Goal: Task Accomplishment & Management: Use online tool/utility

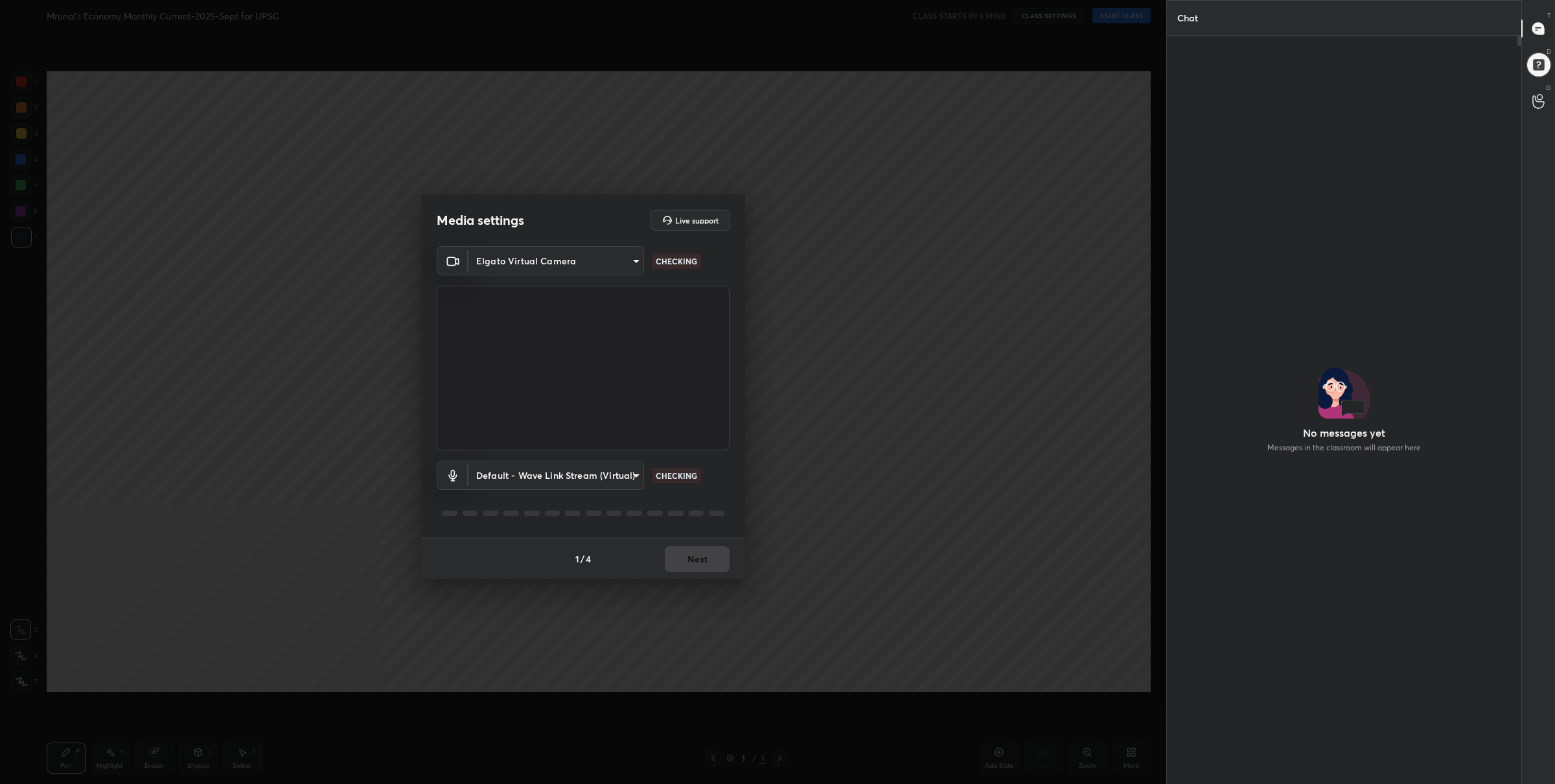
scroll to position [714, 351]
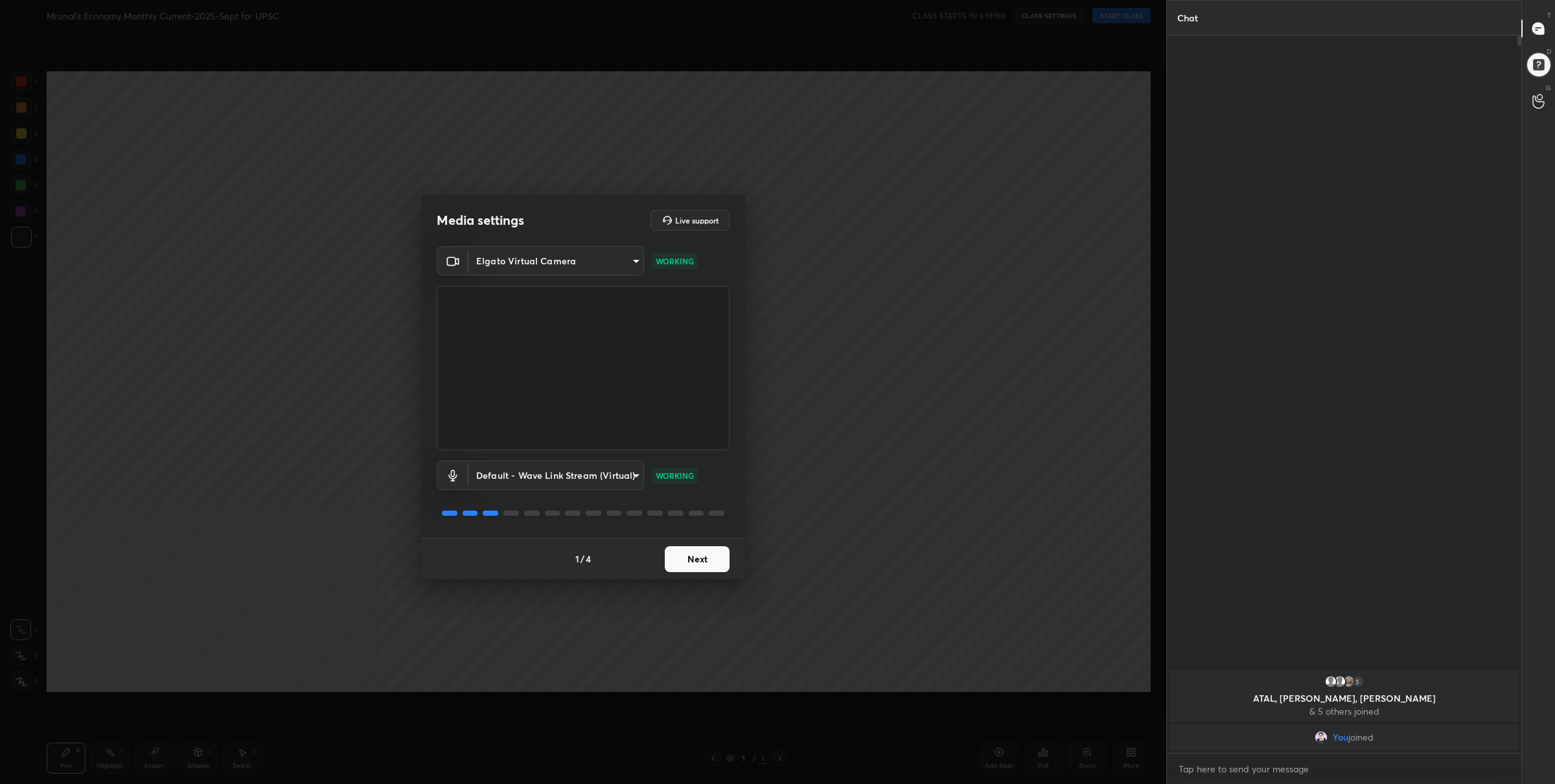
click at [711, 570] on button "Next" at bounding box center [697, 559] width 65 height 26
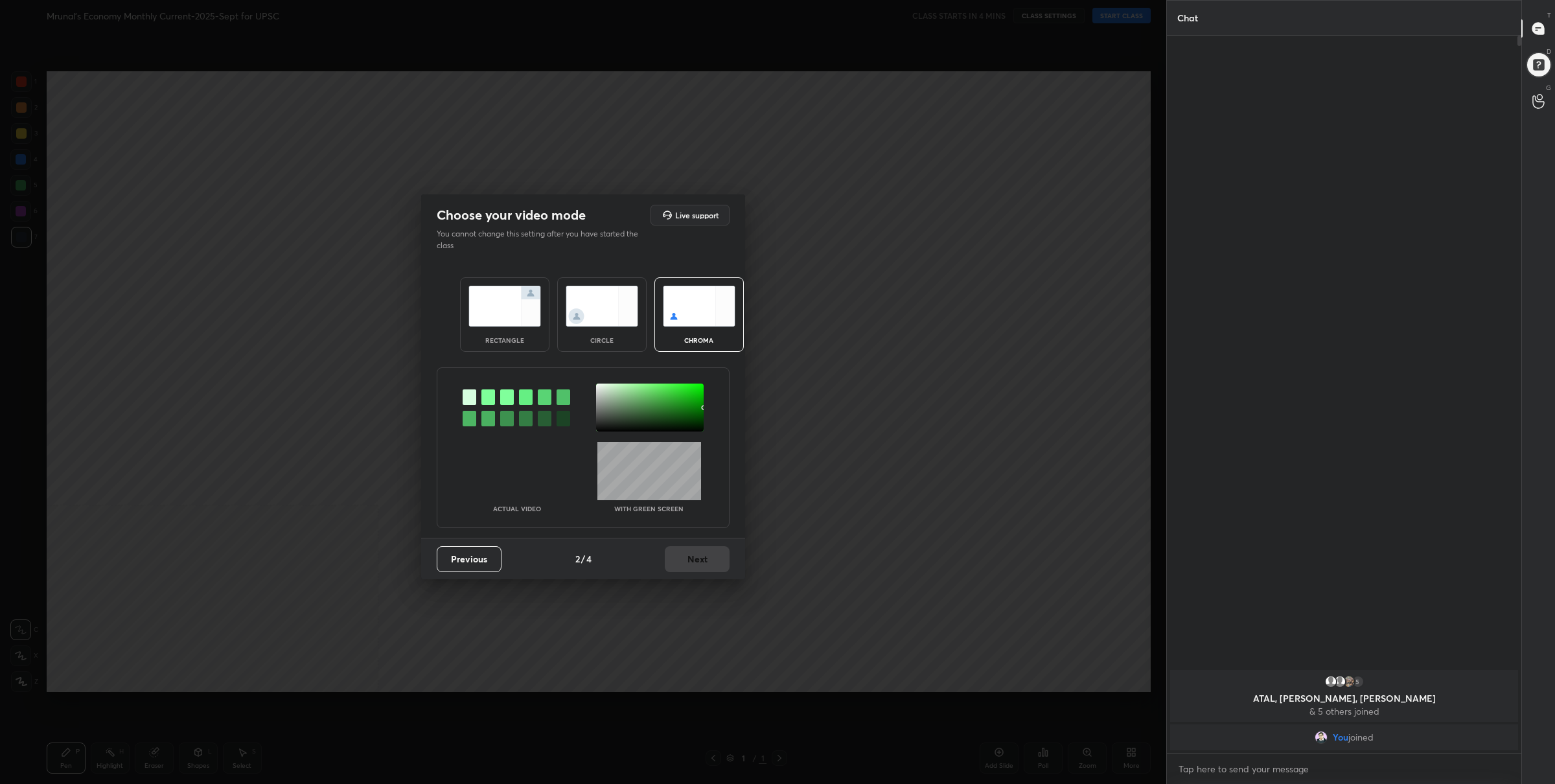
click at [489, 335] on div "rectangle" at bounding box center [504, 315] width 89 height 74
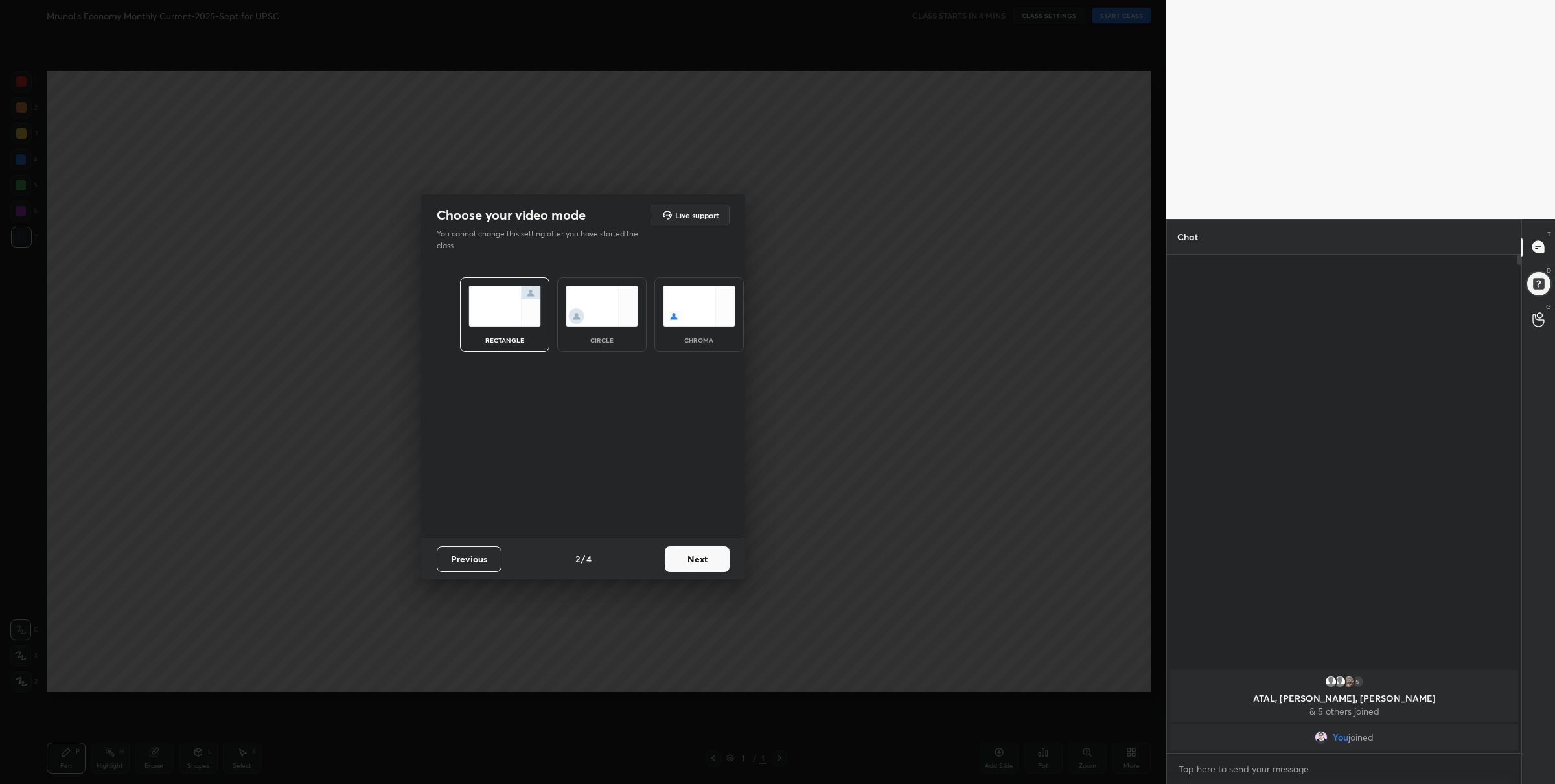
click at [713, 565] on button "Next" at bounding box center [697, 559] width 65 height 26
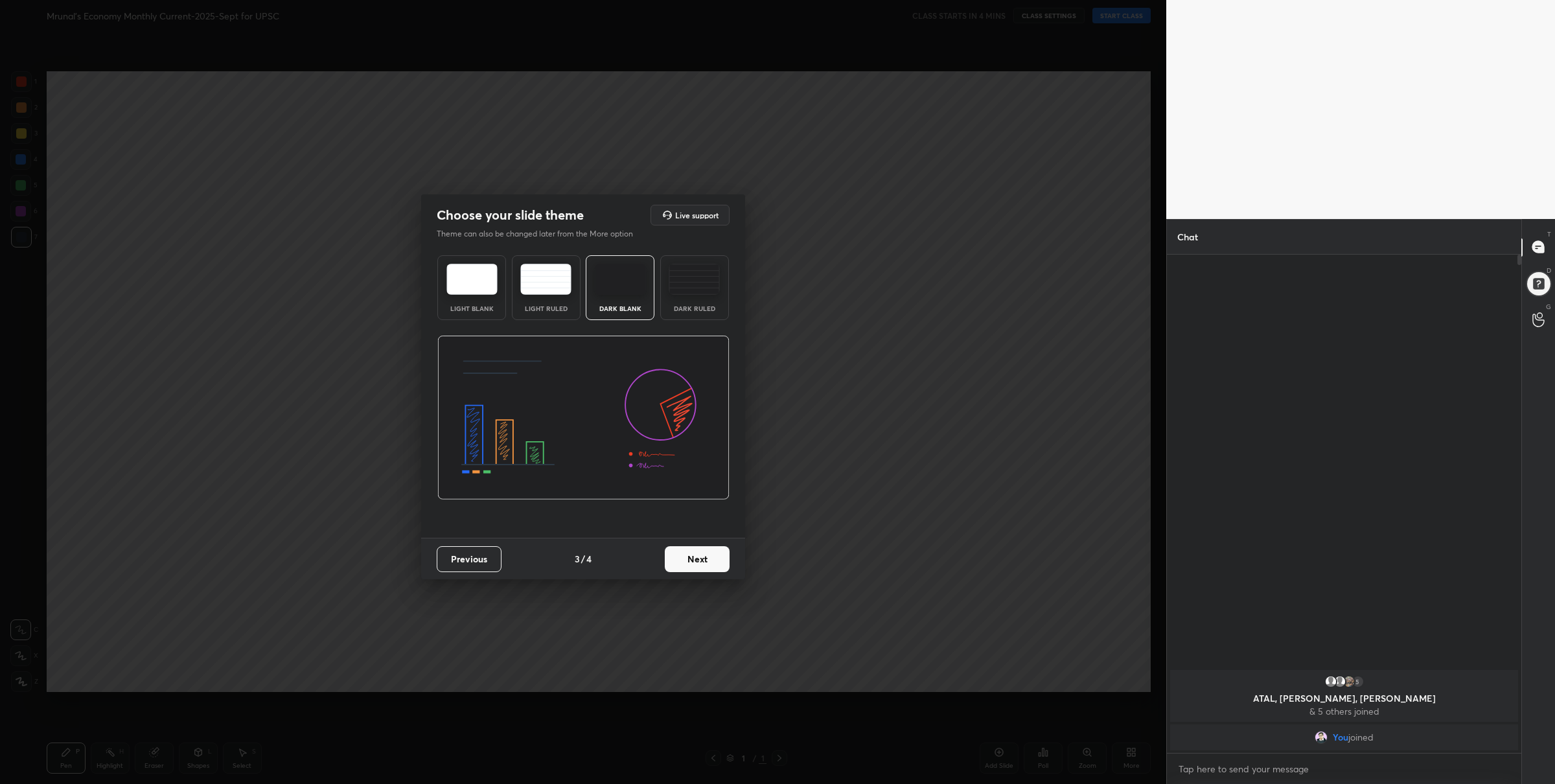
click at [703, 562] on button "Next" at bounding box center [697, 559] width 65 height 26
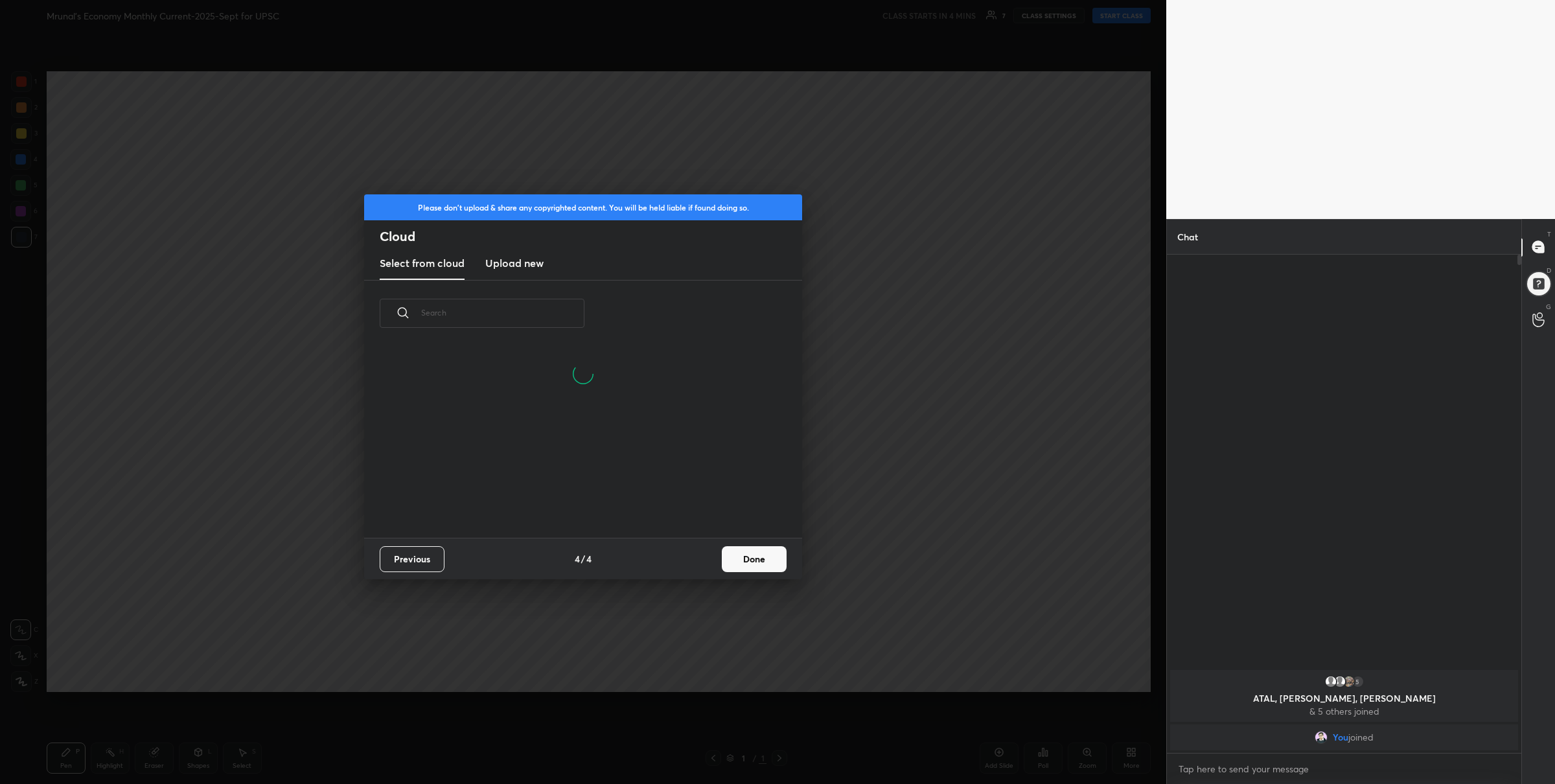
click at [539, 271] on new "Upload new" at bounding box center [514, 263] width 59 height 32
drag, startPoint x: 583, startPoint y: 496, endPoint x: 585, endPoint y: 489, distance: 7.3
click at [583, 496] on div "Drag & drop your files here OR Browse" at bounding box center [583, 409] width 407 height 226
click at [585, 487] on label "Browse" at bounding box center [583, 485] width 58 height 21
click at [555, 487] on input "Browse" at bounding box center [555, 485] width 0 height 21
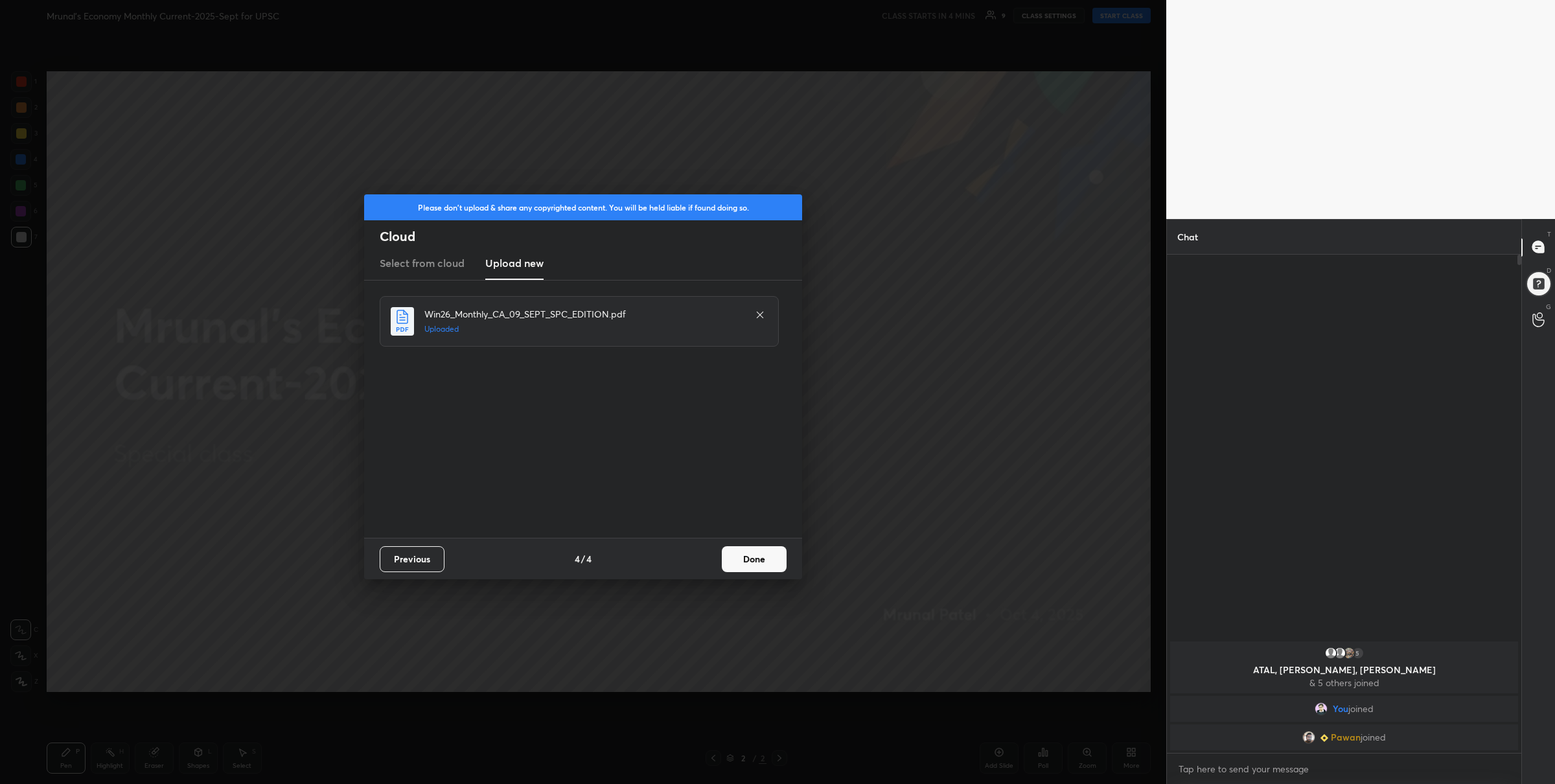
click at [729, 560] on button "Done" at bounding box center [754, 559] width 65 height 26
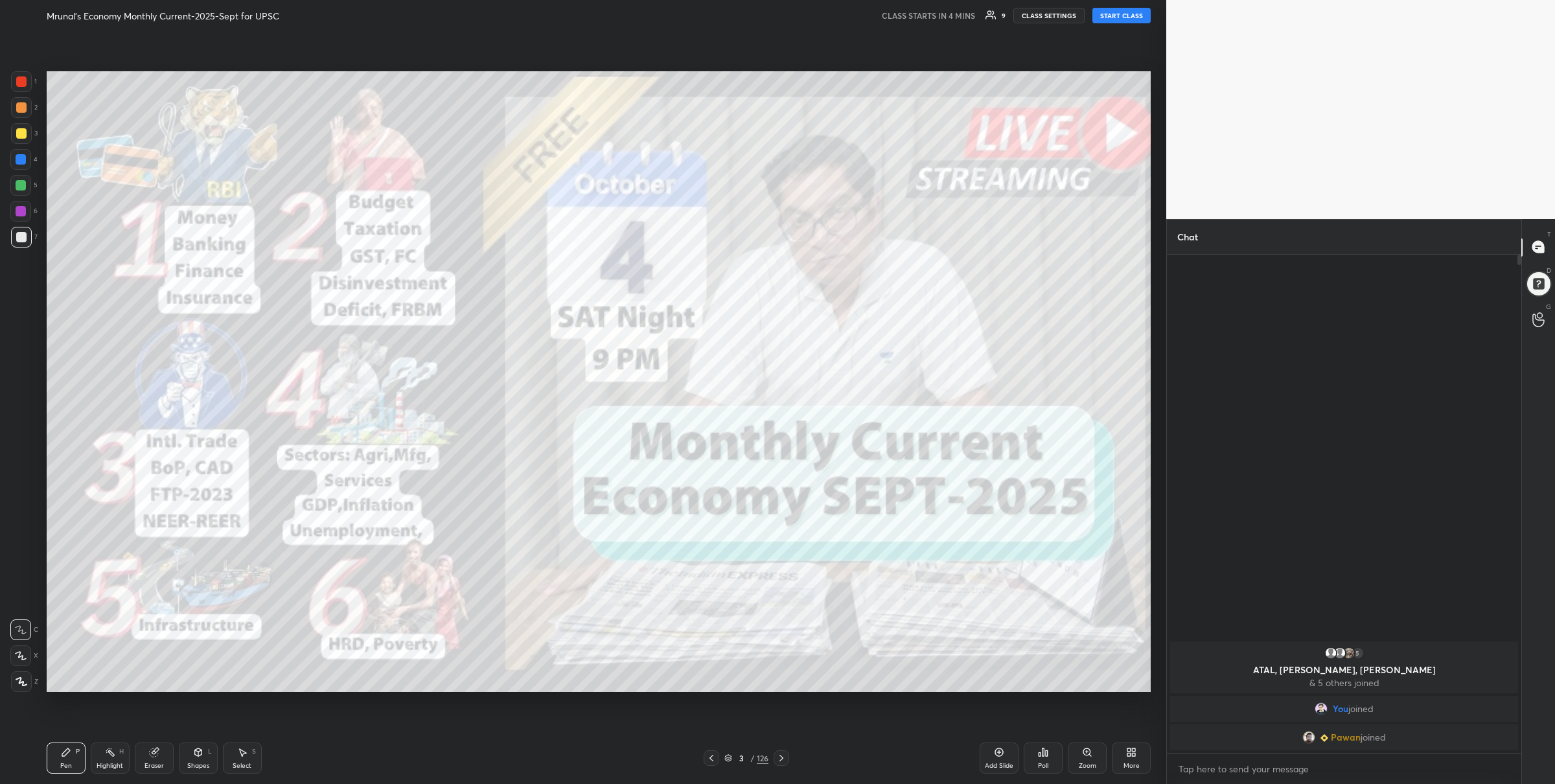
click at [723, 760] on div "3 / 126" at bounding box center [746, 758] width 85 height 16
click at [730, 757] on icon at bounding box center [729, 758] width 8 height 8
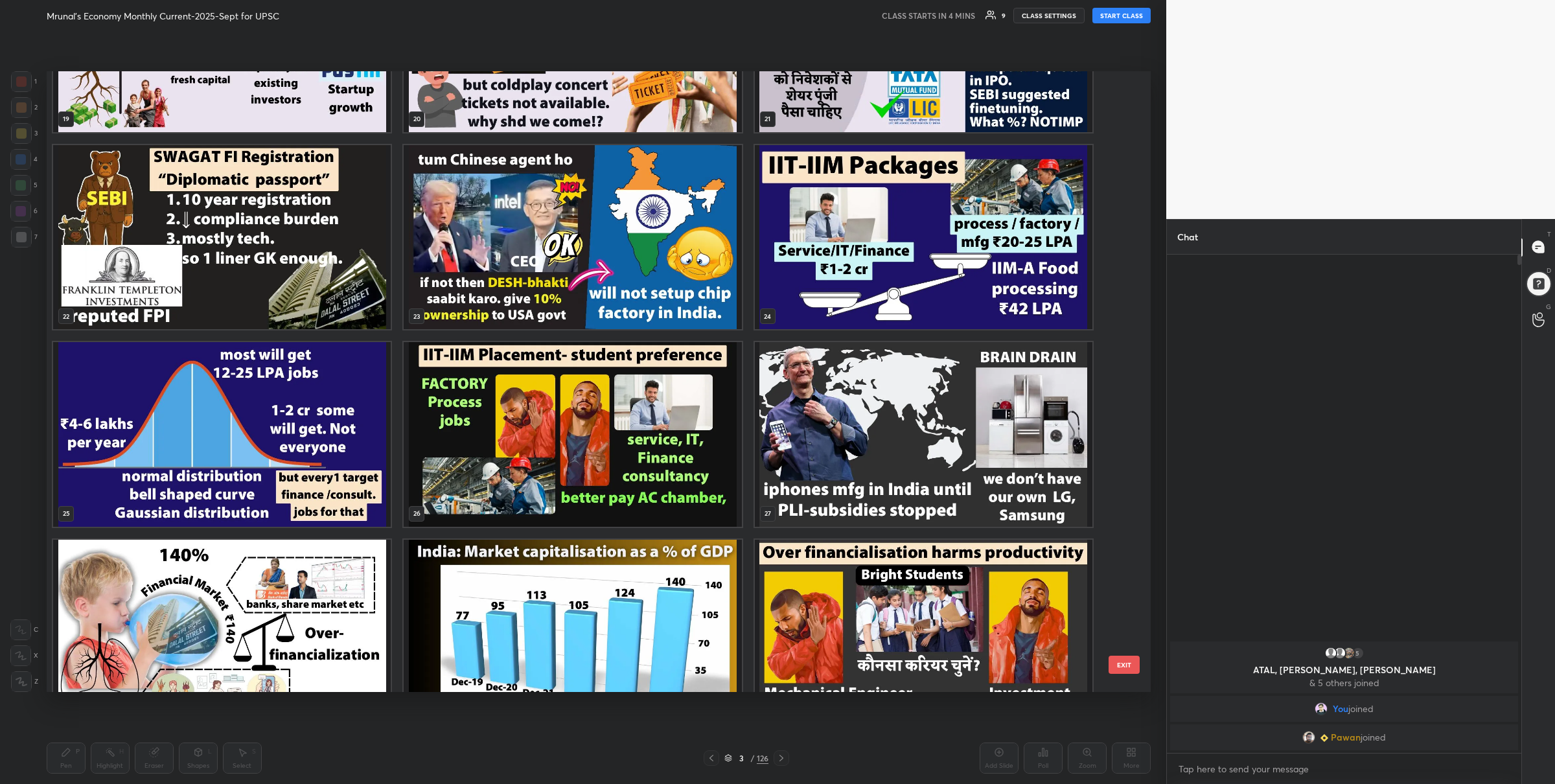
scroll to position [0, 0]
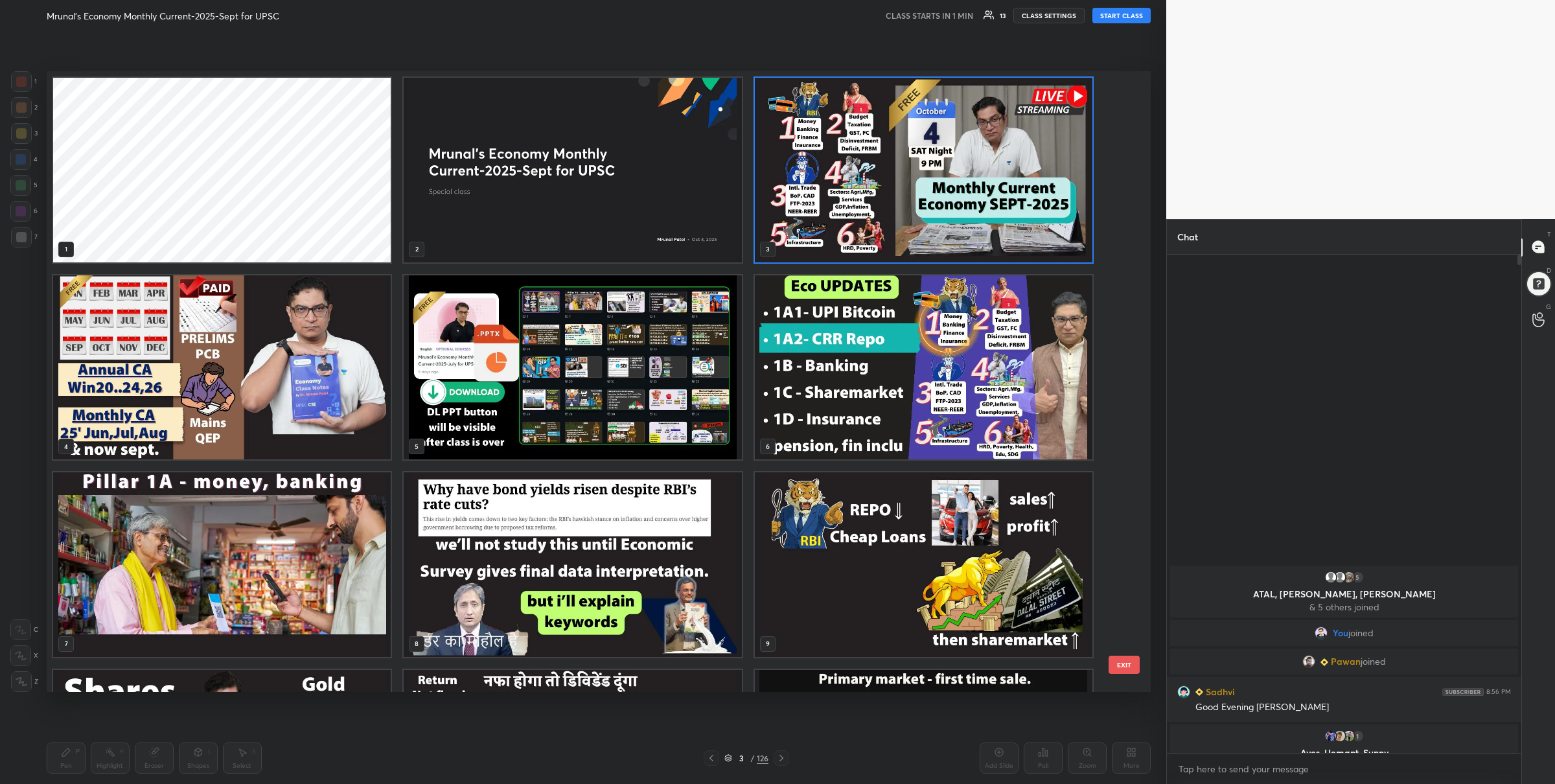
click at [965, 161] on img "grid" at bounding box center [924, 169] width 338 height 184
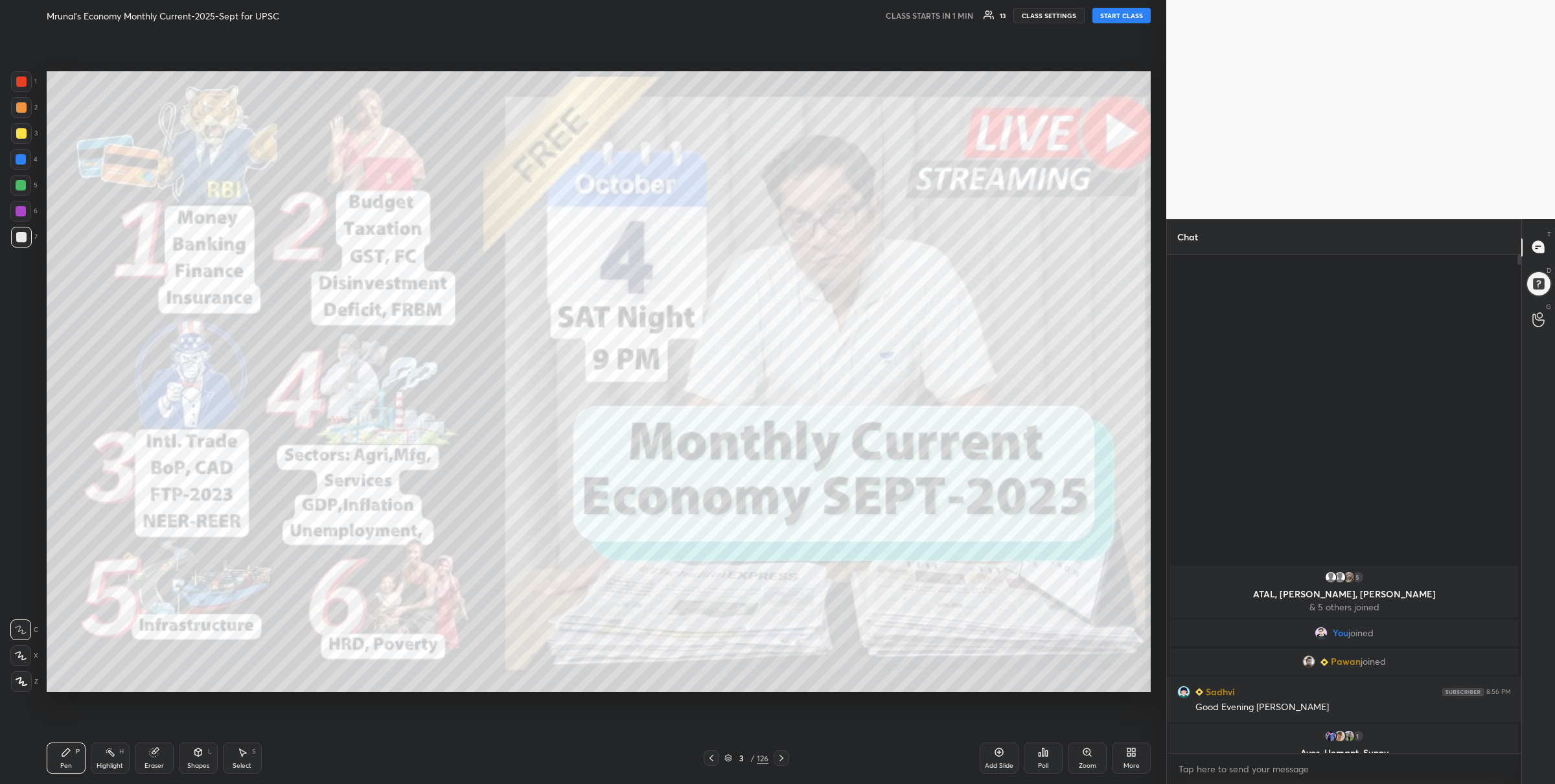
click at [965, 161] on img "grid" at bounding box center [924, 169] width 338 height 184
click at [1115, 17] on button "START CLASS" at bounding box center [1122, 16] width 59 height 16
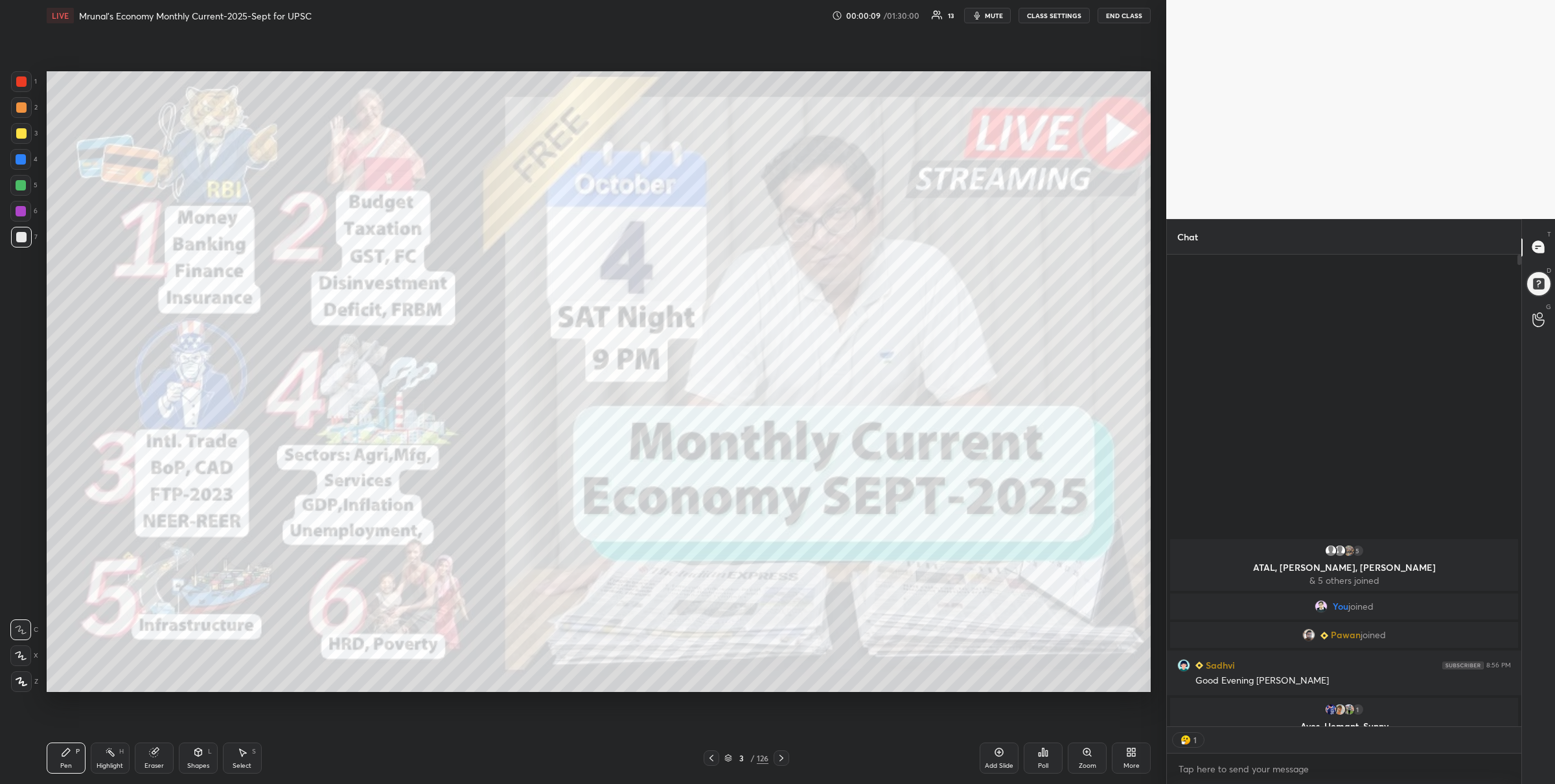
scroll to position [3, 4]
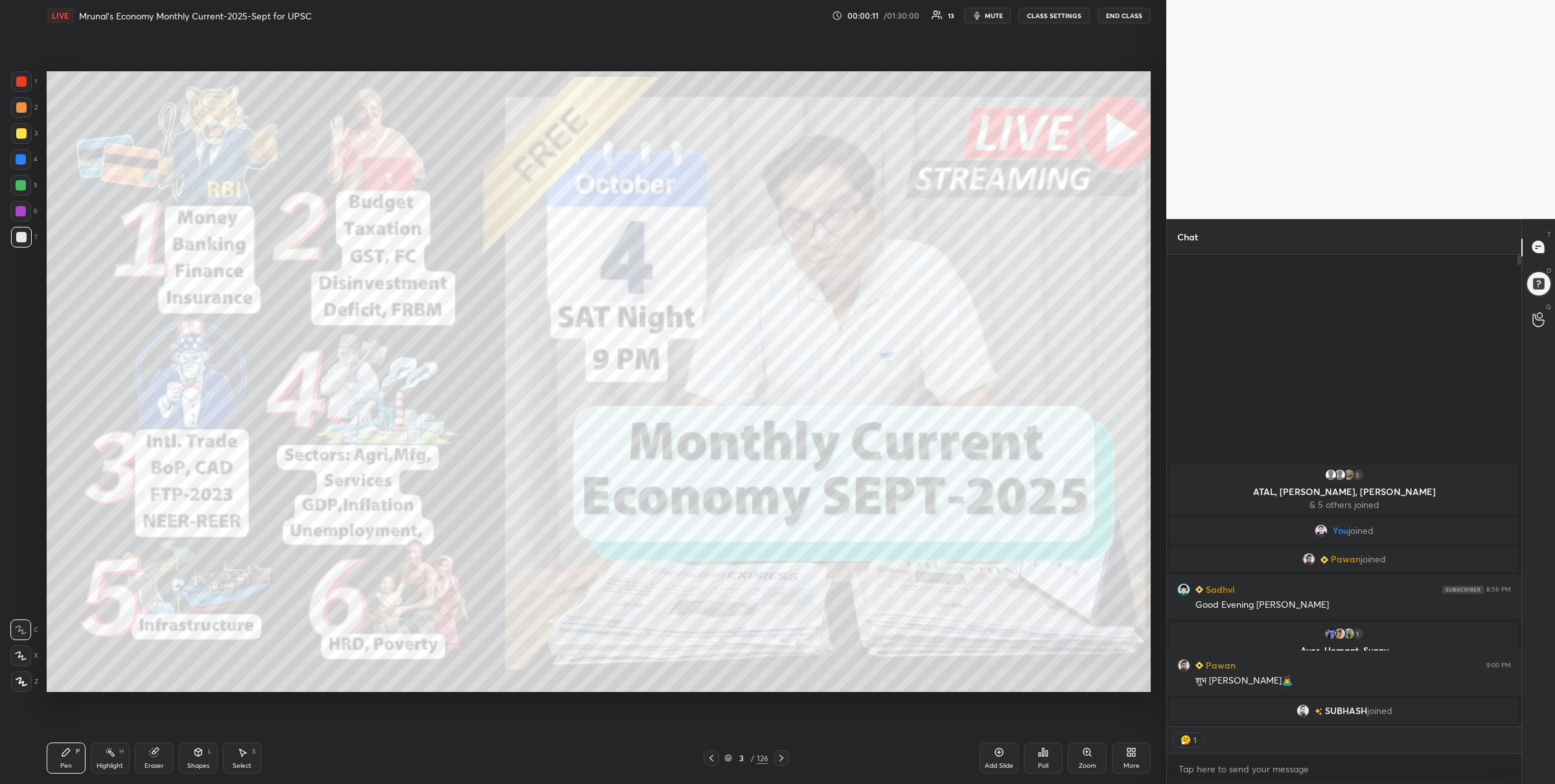
drag, startPoint x: 20, startPoint y: 97, endPoint x: 41, endPoint y: 81, distance: 26.4
click at [23, 95] on div "1 2 3 4 5 6 7" at bounding box center [24, 161] width 27 height 181
click at [18, 91] on div "1" at bounding box center [24, 84] width 26 height 26
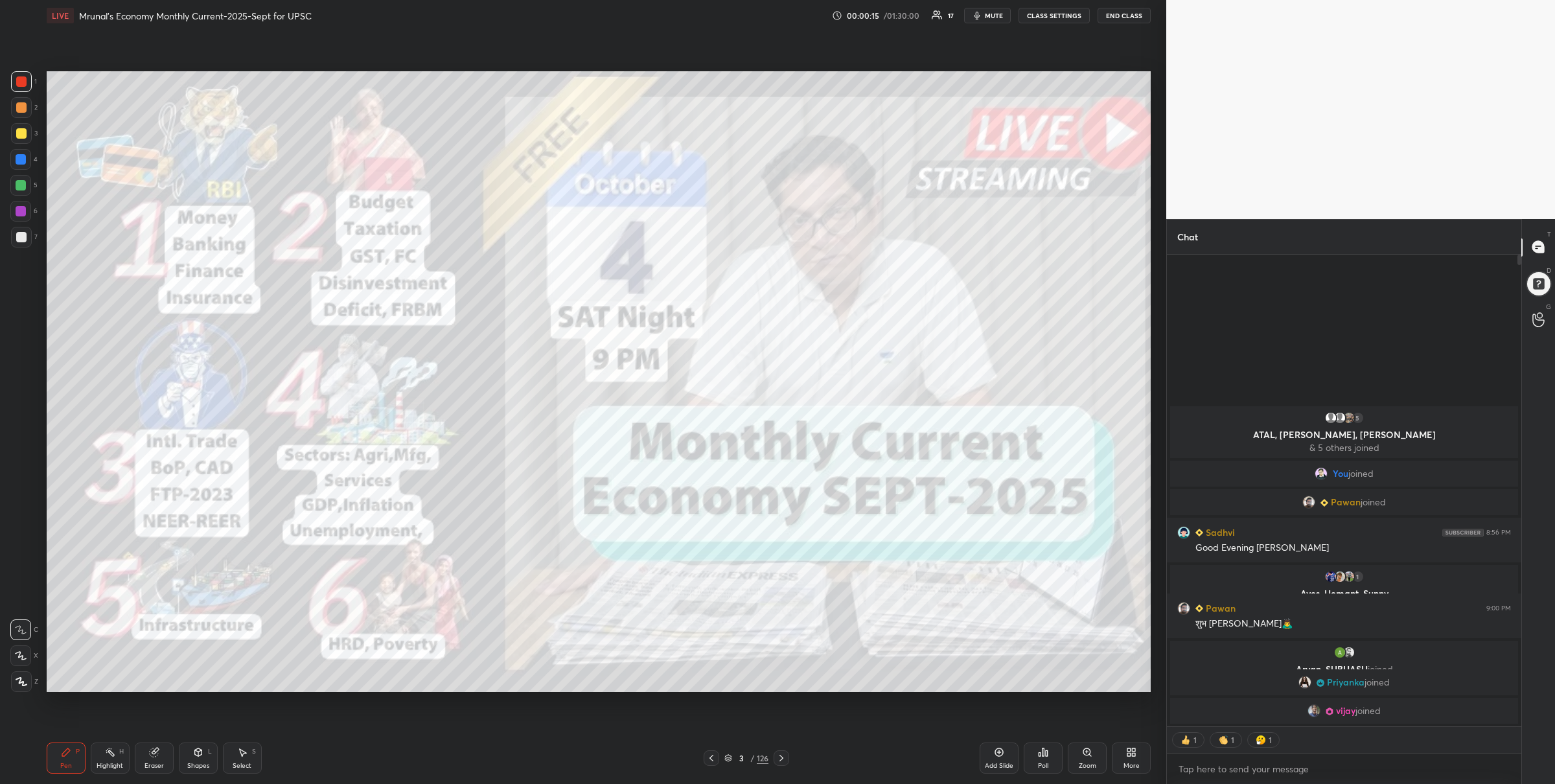
click at [18, 675] on div at bounding box center [21, 681] width 21 height 21
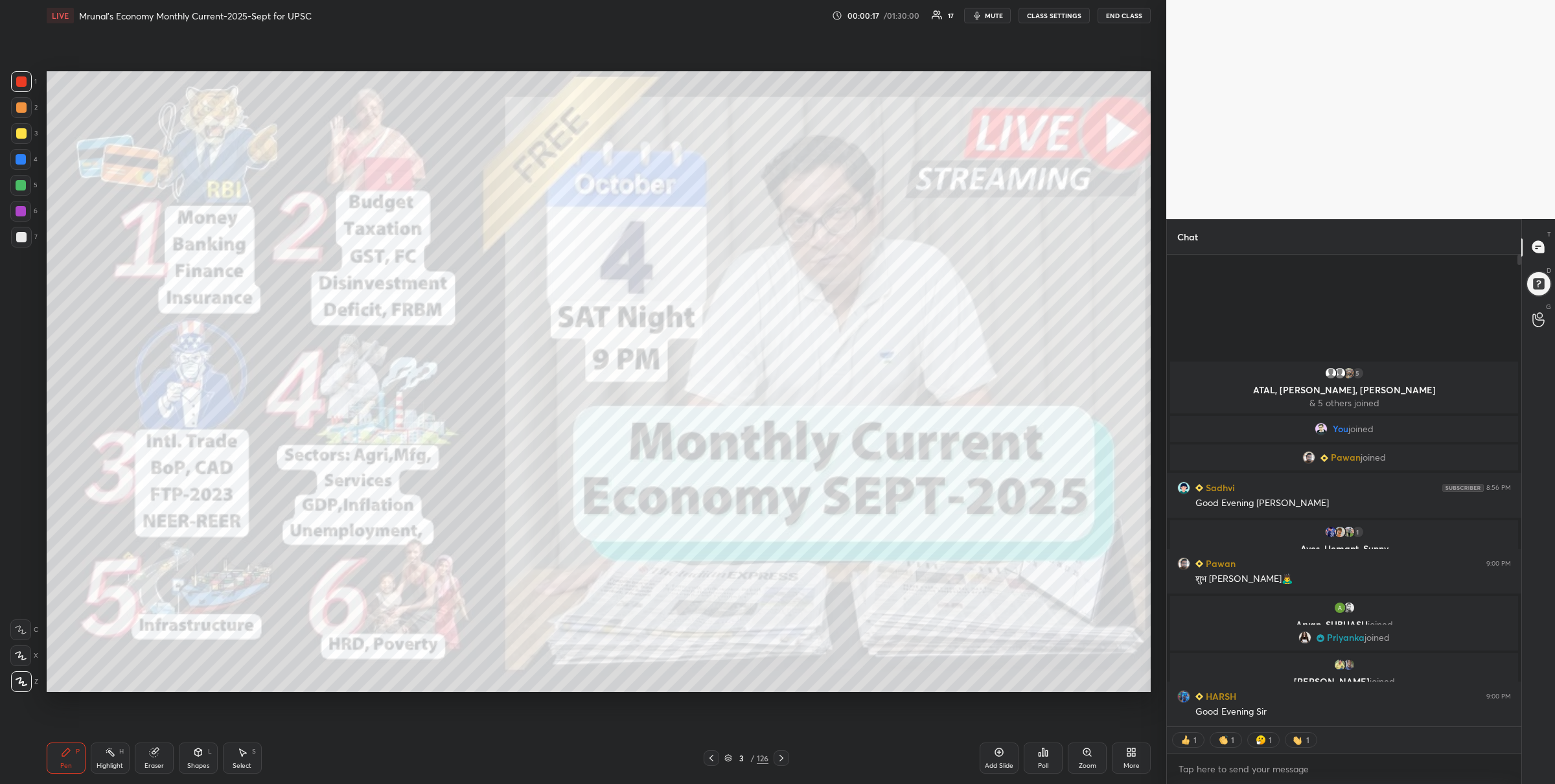
click at [1034, 755] on div "Poll" at bounding box center [1043, 758] width 39 height 31
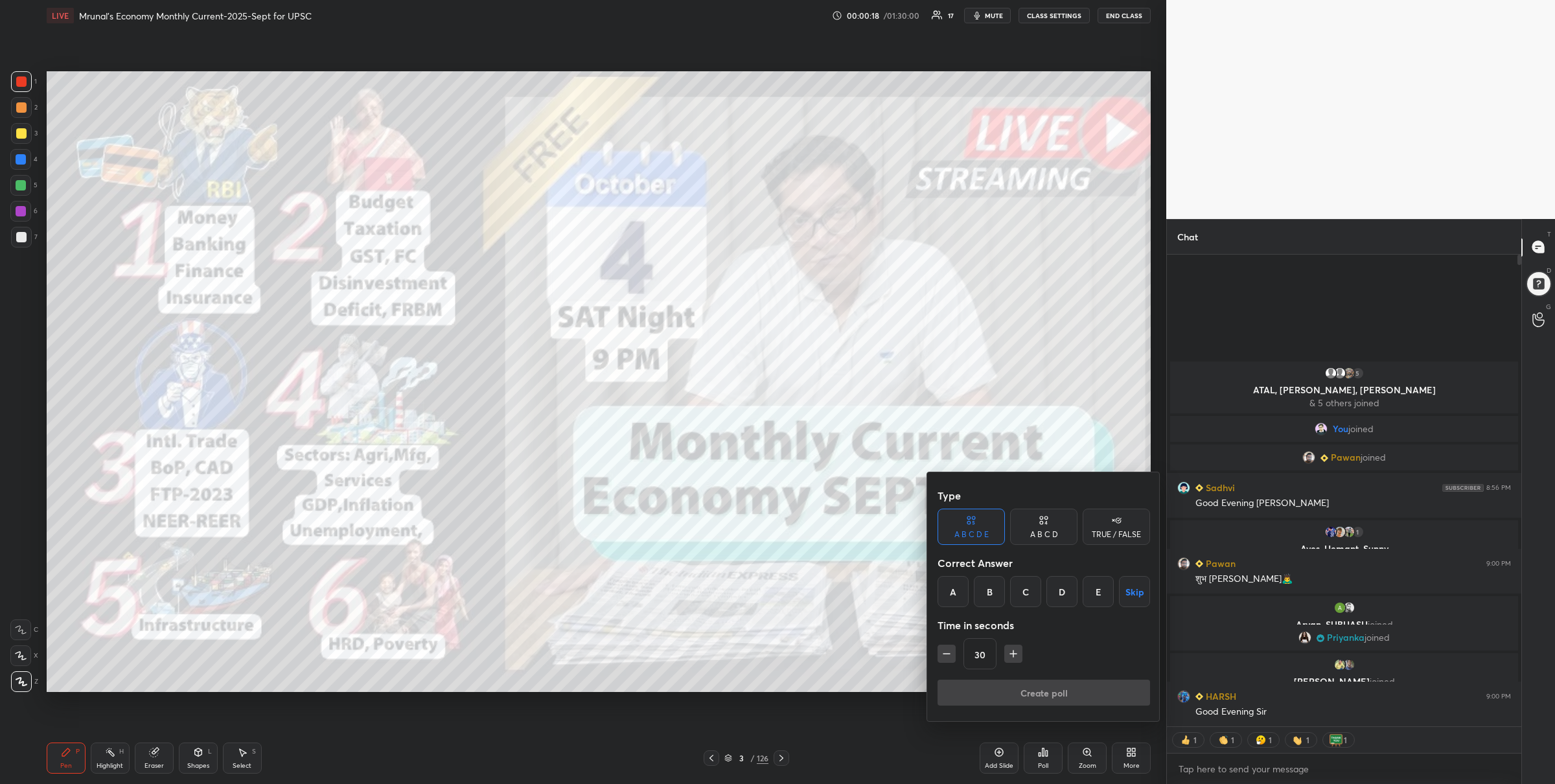
click at [1118, 532] on div "TRUE / FALSE" at bounding box center [1117, 535] width 49 height 8
click at [1111, 596] on button "Skip" at bounding box center [1116, 591] width 67 height 31
click at [1035, 691] on button "Create poll" at bounding box center [1044, 692] width 213 height 26
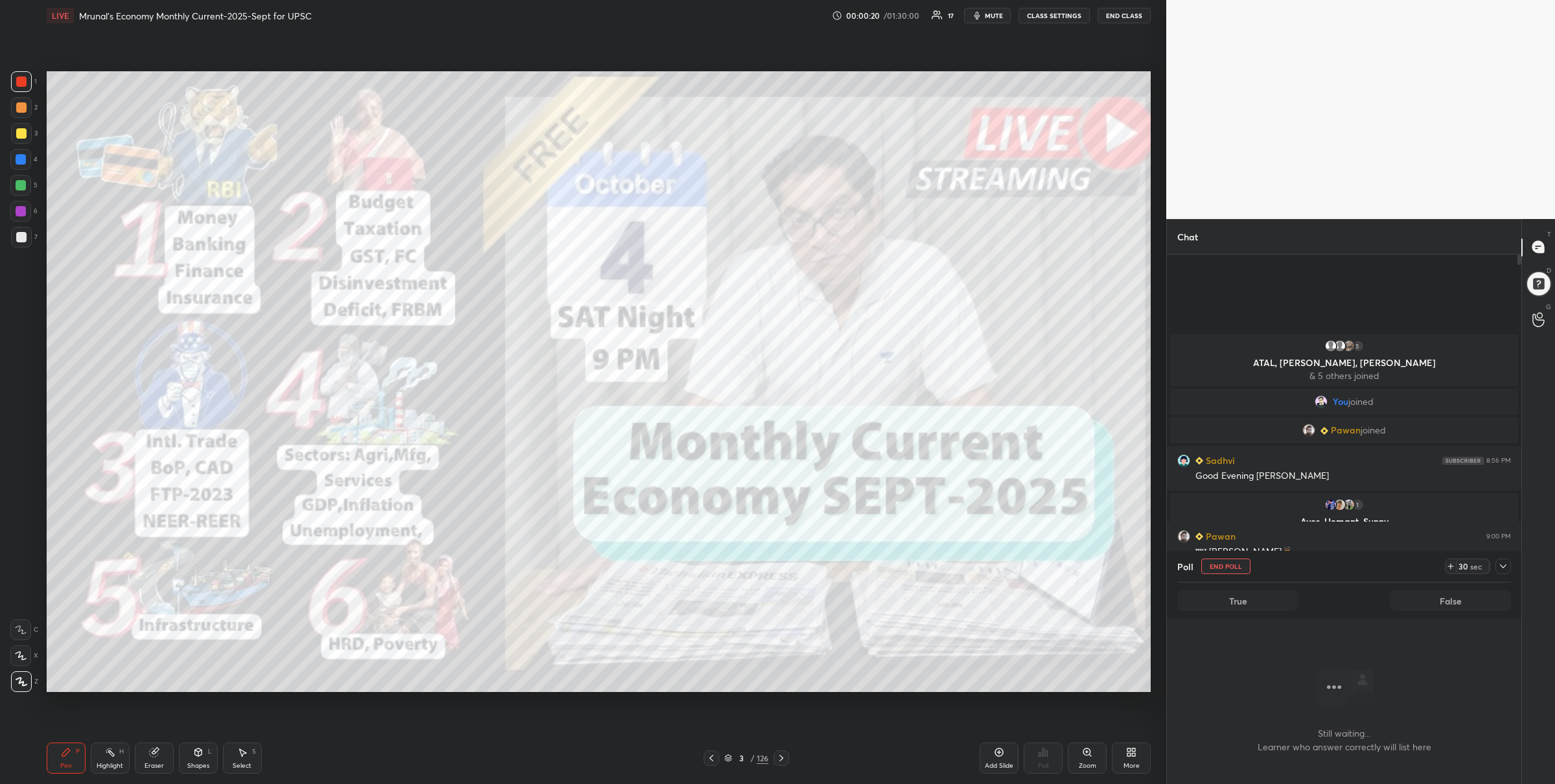
scroll to position [4, 4]
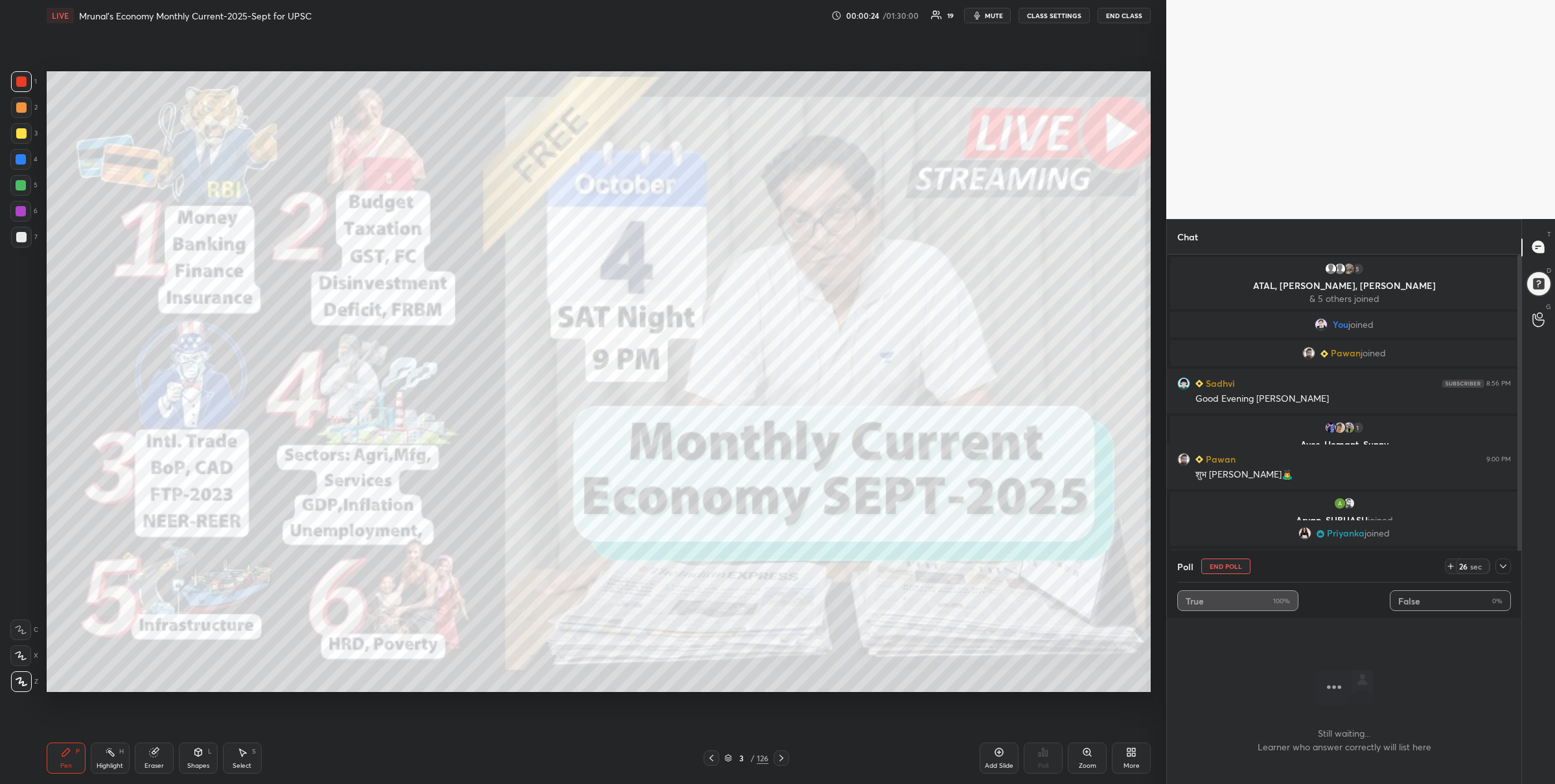
click at [1501, 567] on icon at bounding box center [1503, 566] width 10 height 10
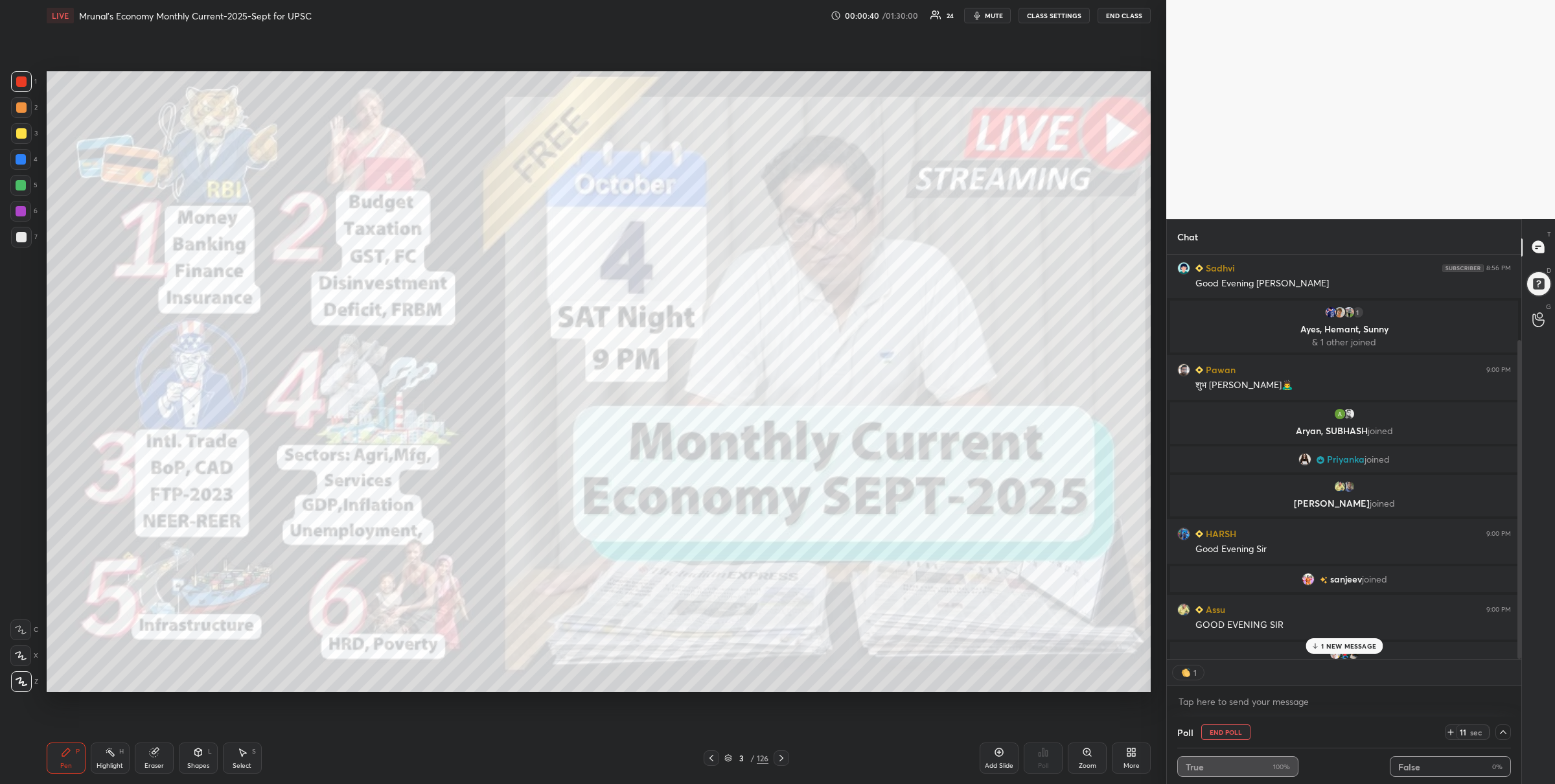
scroll to position [142, 0]
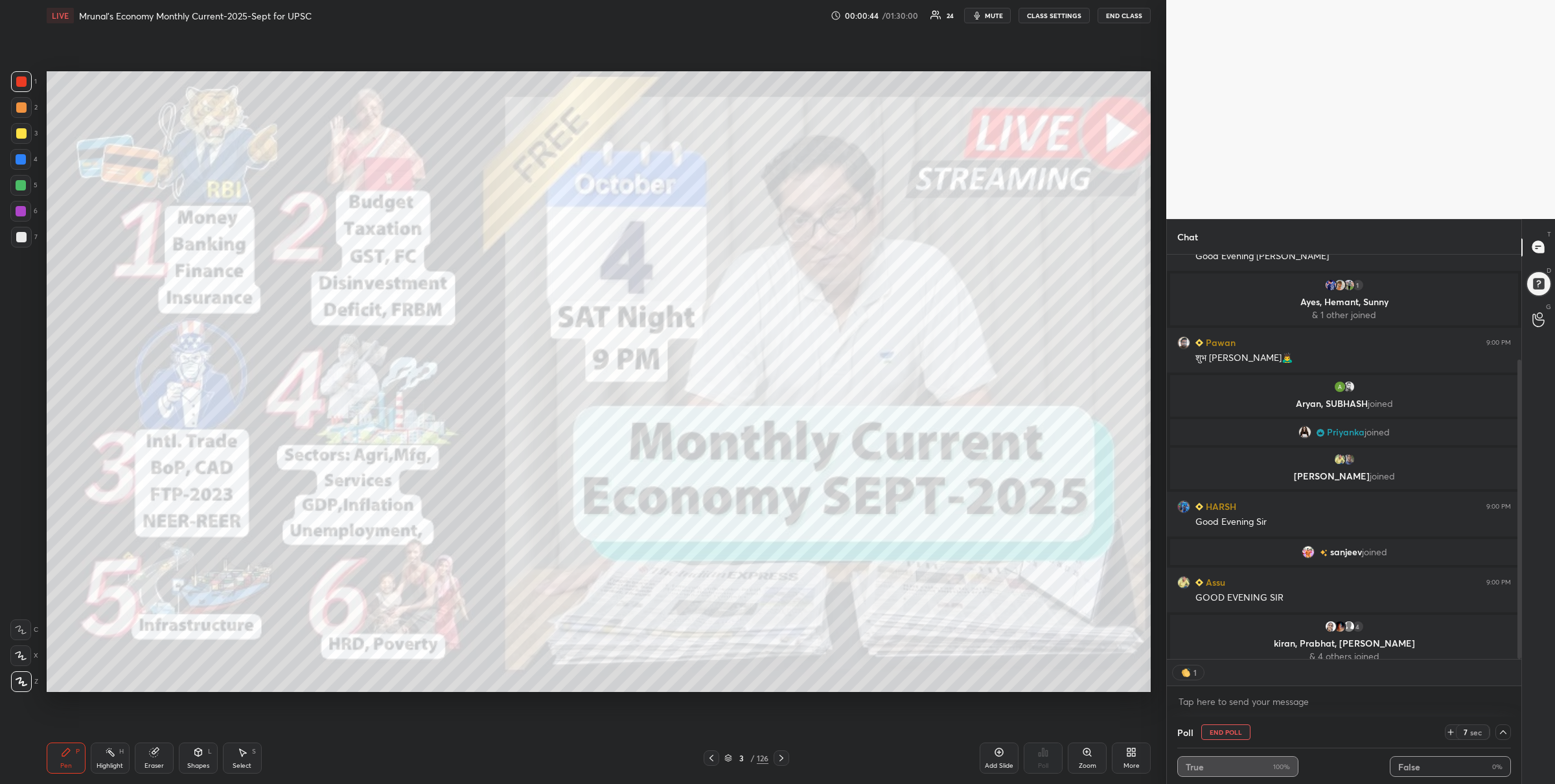
click at [783, 754] on icon at bounding box center [781, 758] width 10 height 10
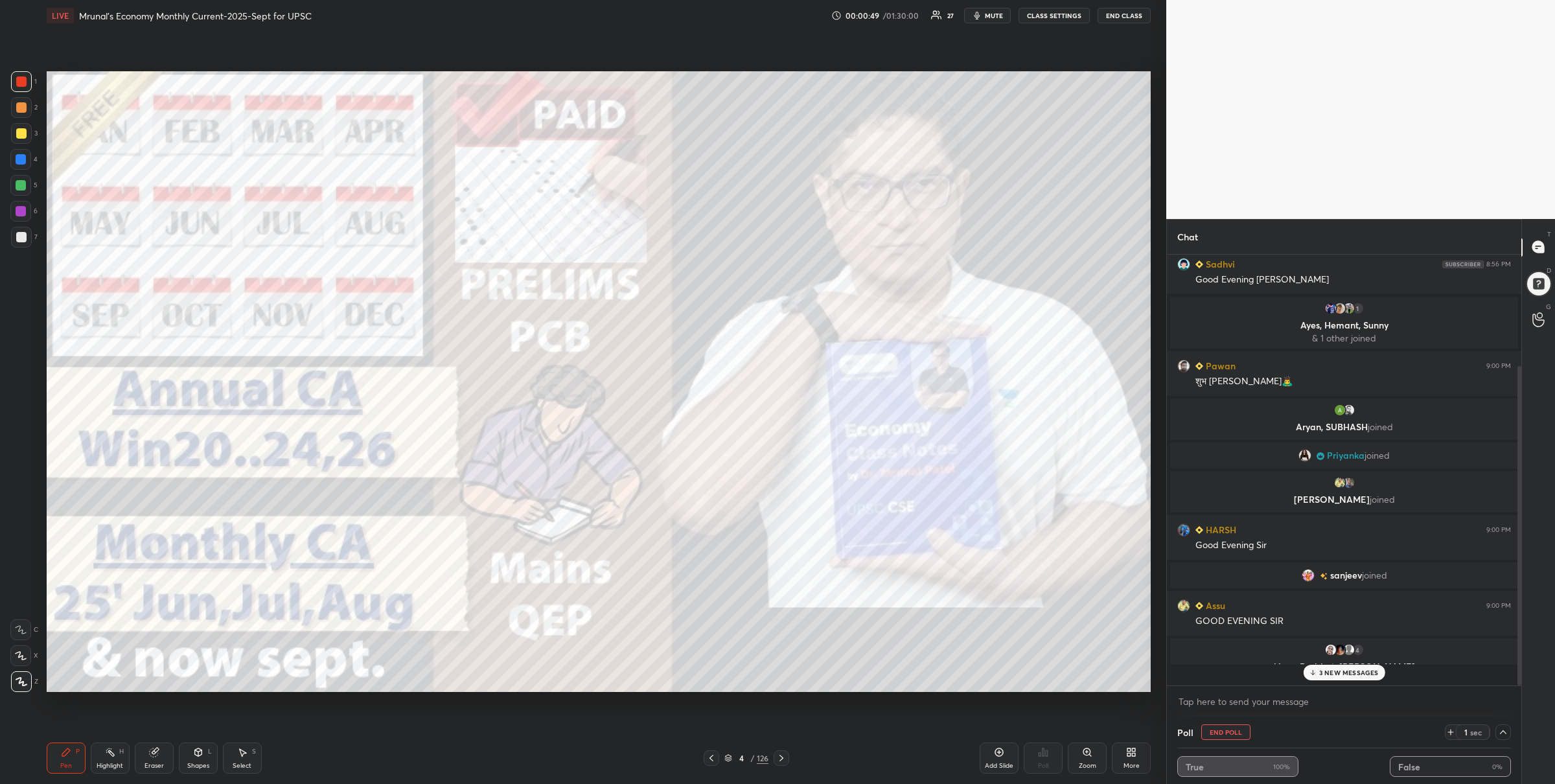
scroll to position [428, 351]
click at [29, 185] on div at bounding box center [21, 185] width 21 height 21
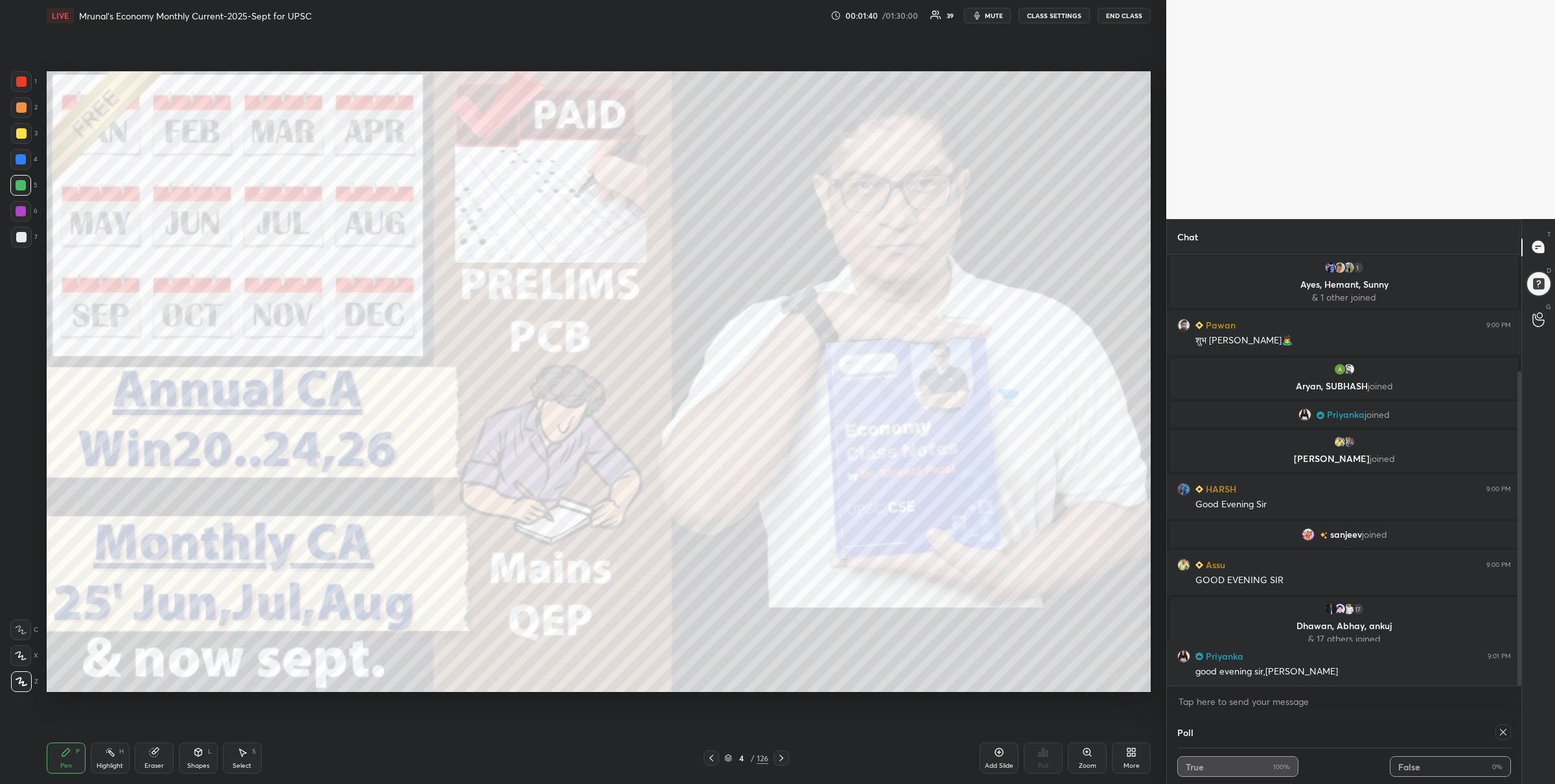
scroll to position [203, 0]
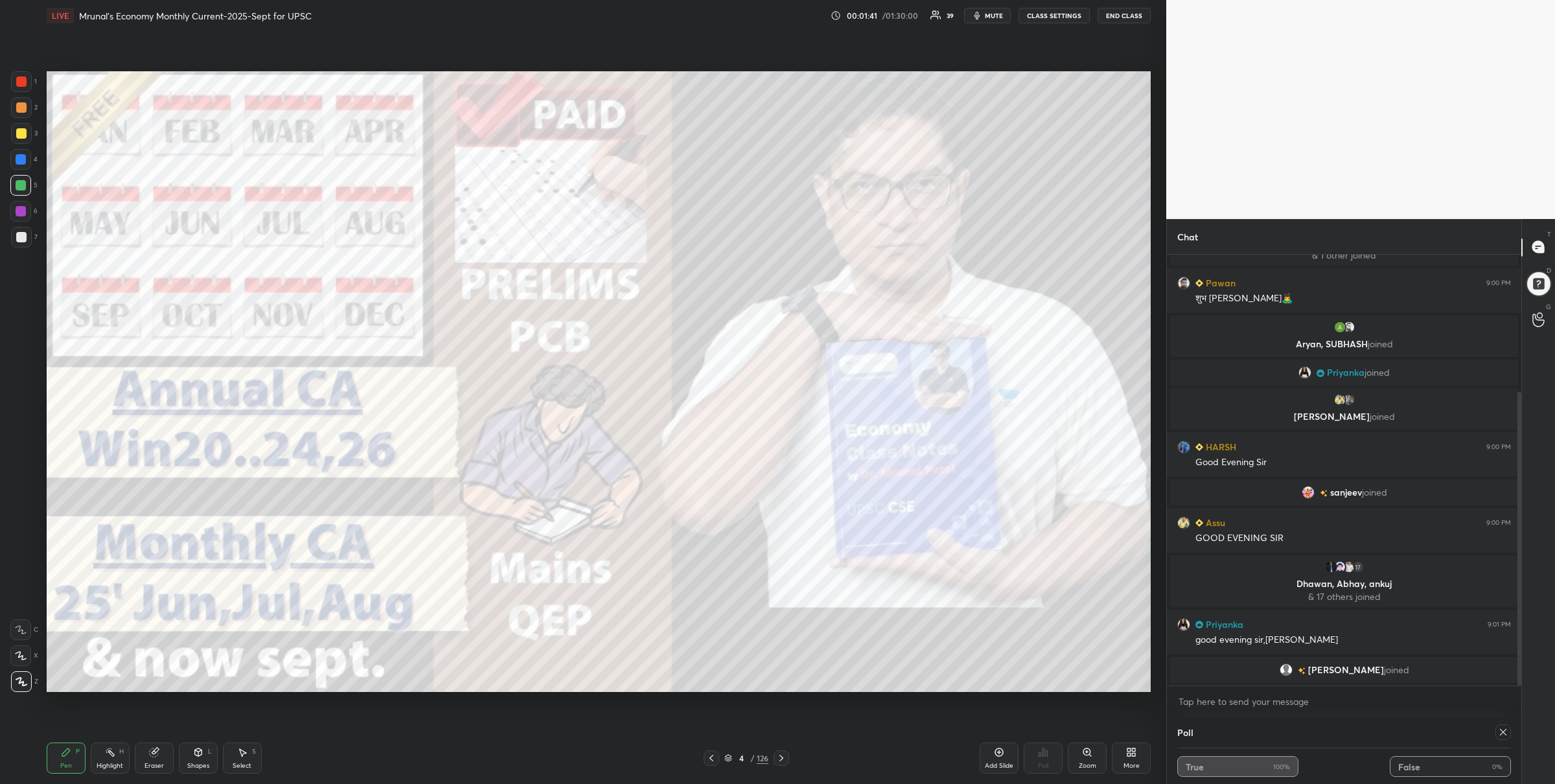
click at [784, 756] on icon at bounding box center [781, 758] width 10 height 10
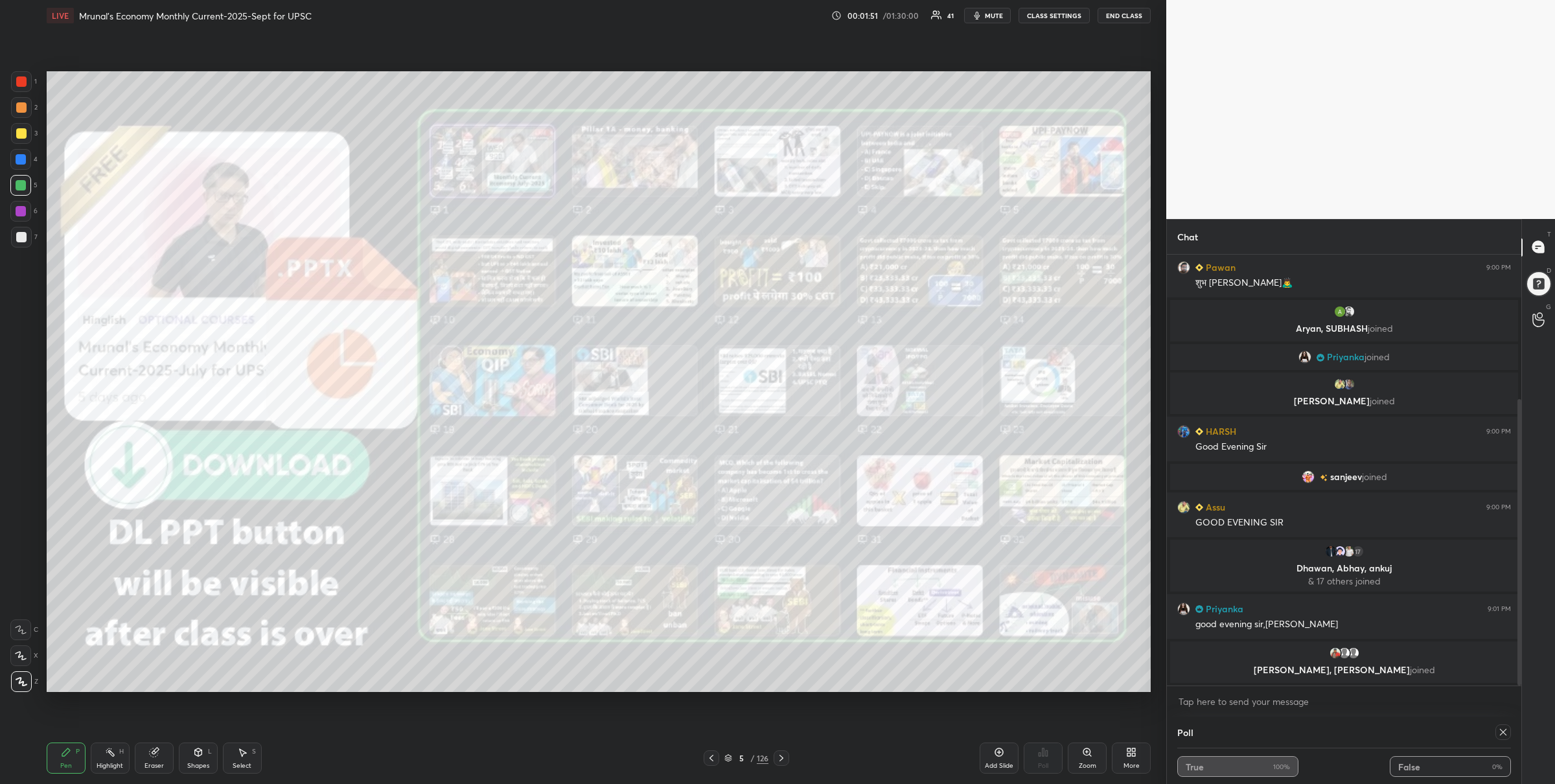
drag, startPoint x: 1498, startPoint y: 730, endPoint x: 1489, endPoint y: 730, distance: 9.0
click at [1499, 730] on icon at bounding box center [1503, 732] width 10 height 10
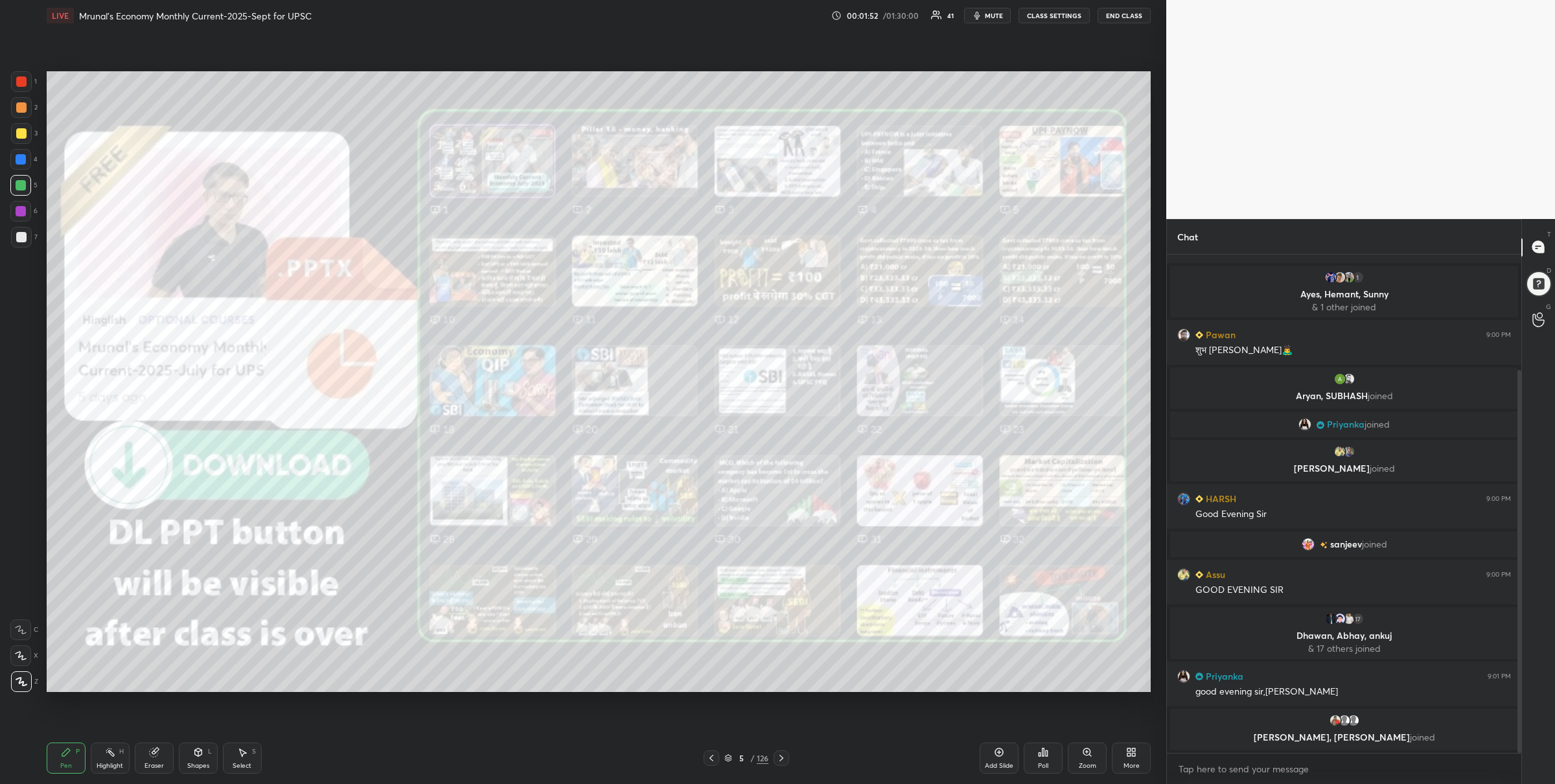
scroll to position [4, 4]
click at [781, 757] on icon at bounding box center [781, 758] width 10 height 10
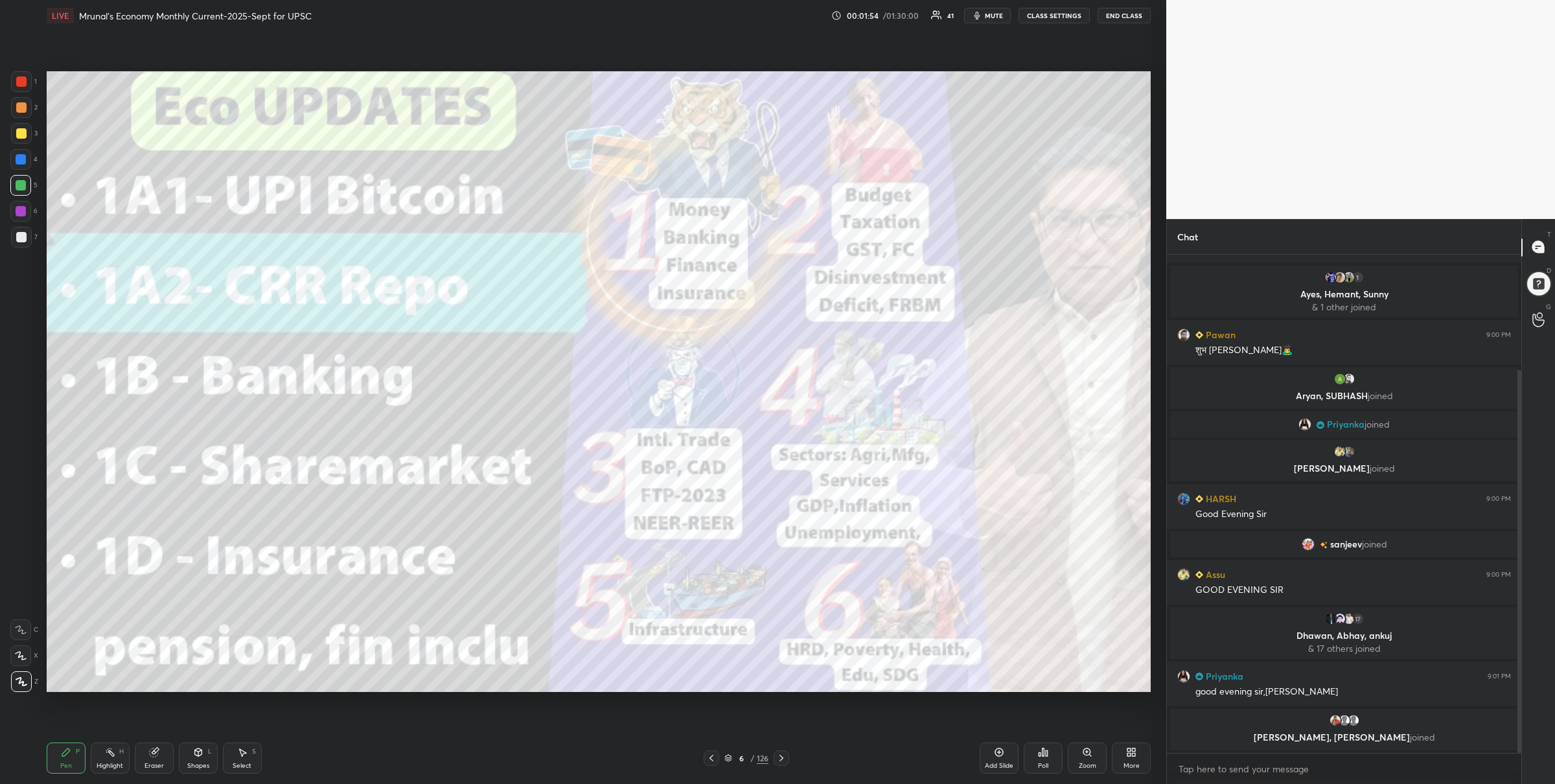
scroll to position [160, 0]
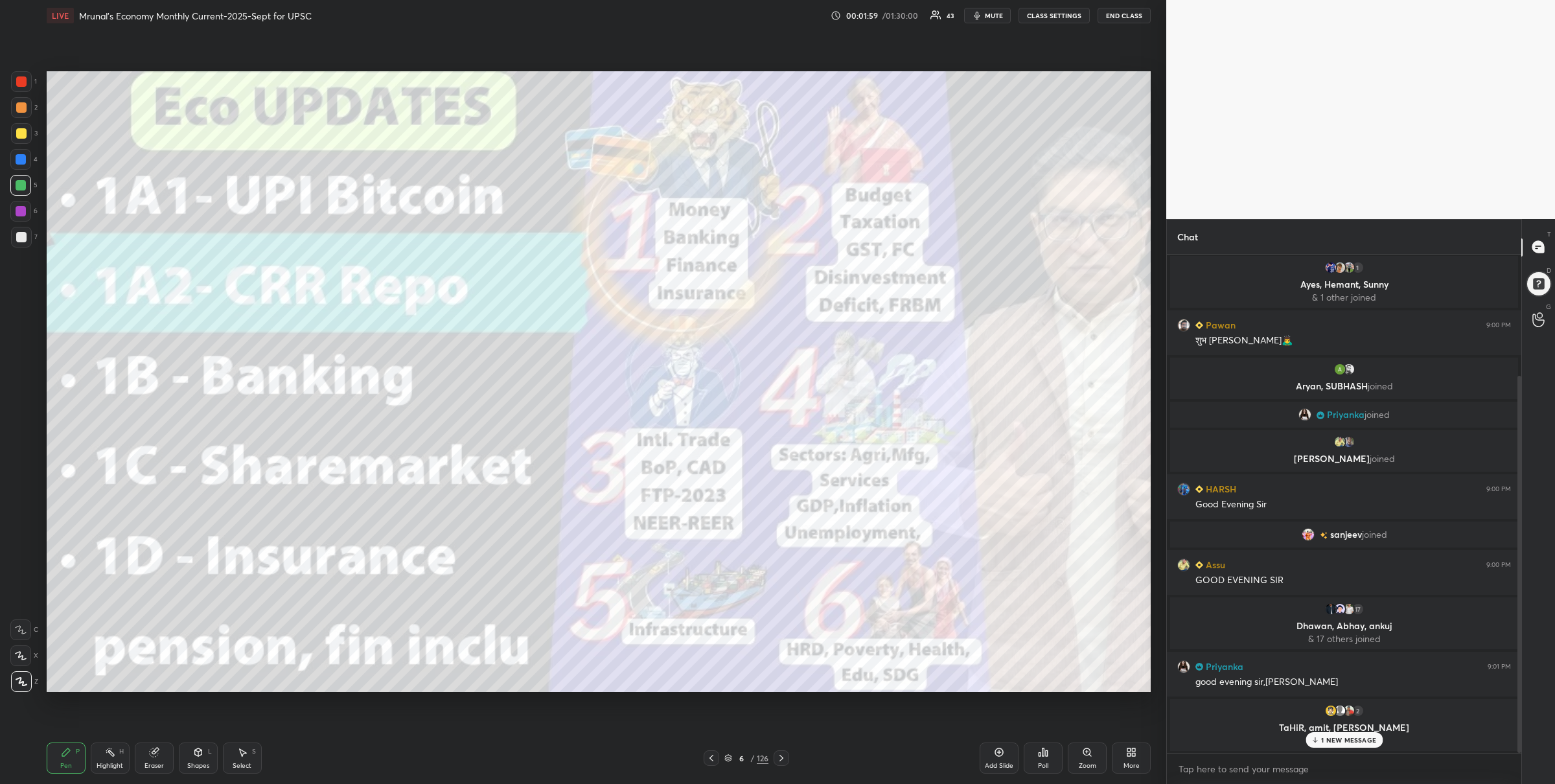
drag, startPoint x: 21, startPoint y: 93, endPoint x: 31, endPoint y: 105, distance: 15.6
click at [21, 93] on div "1" at bounding box center [24, 84] width 26 height 26
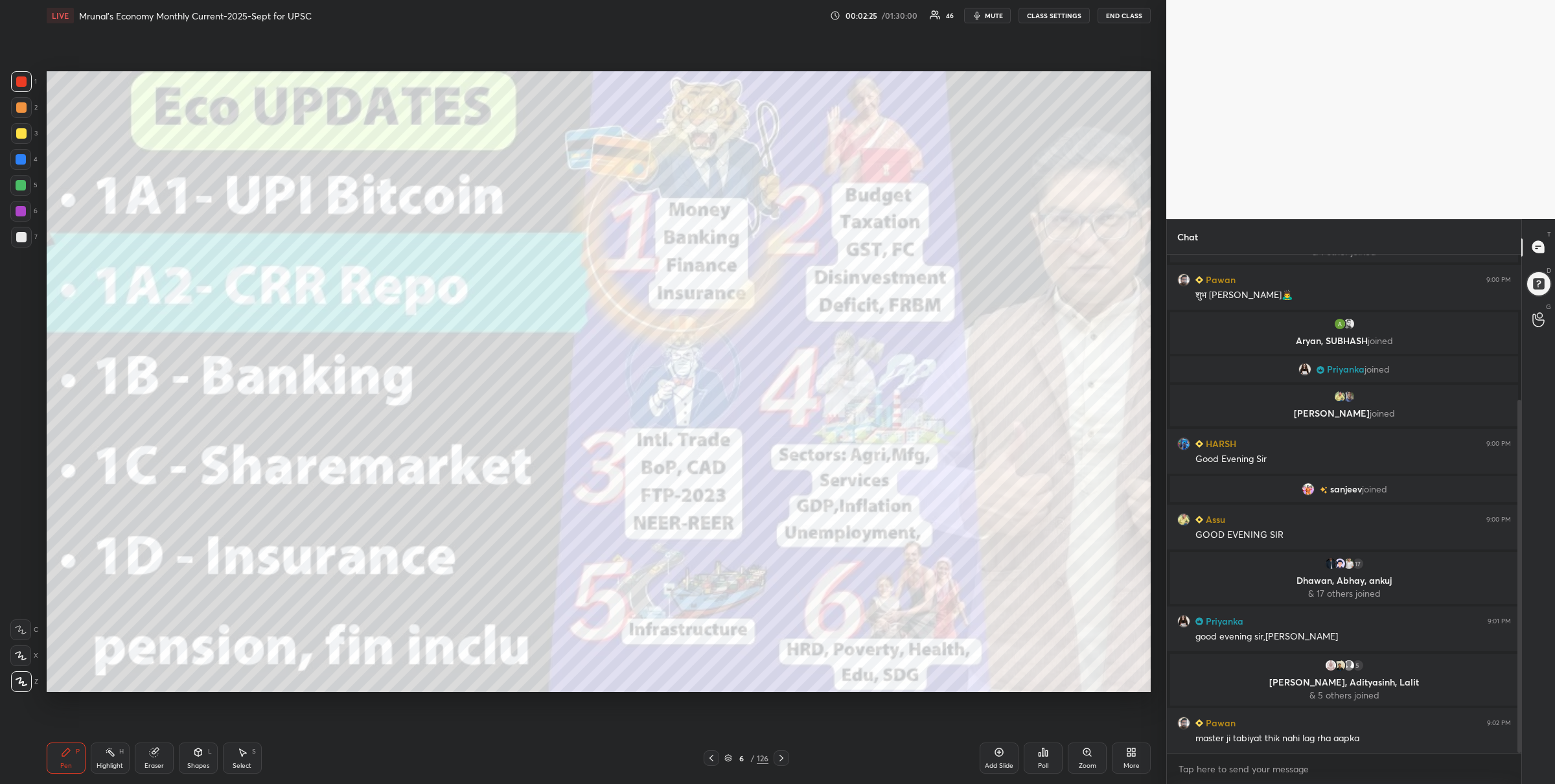
click at [783, 757] on icon at bounding box center [781, 758] width 10 height 10
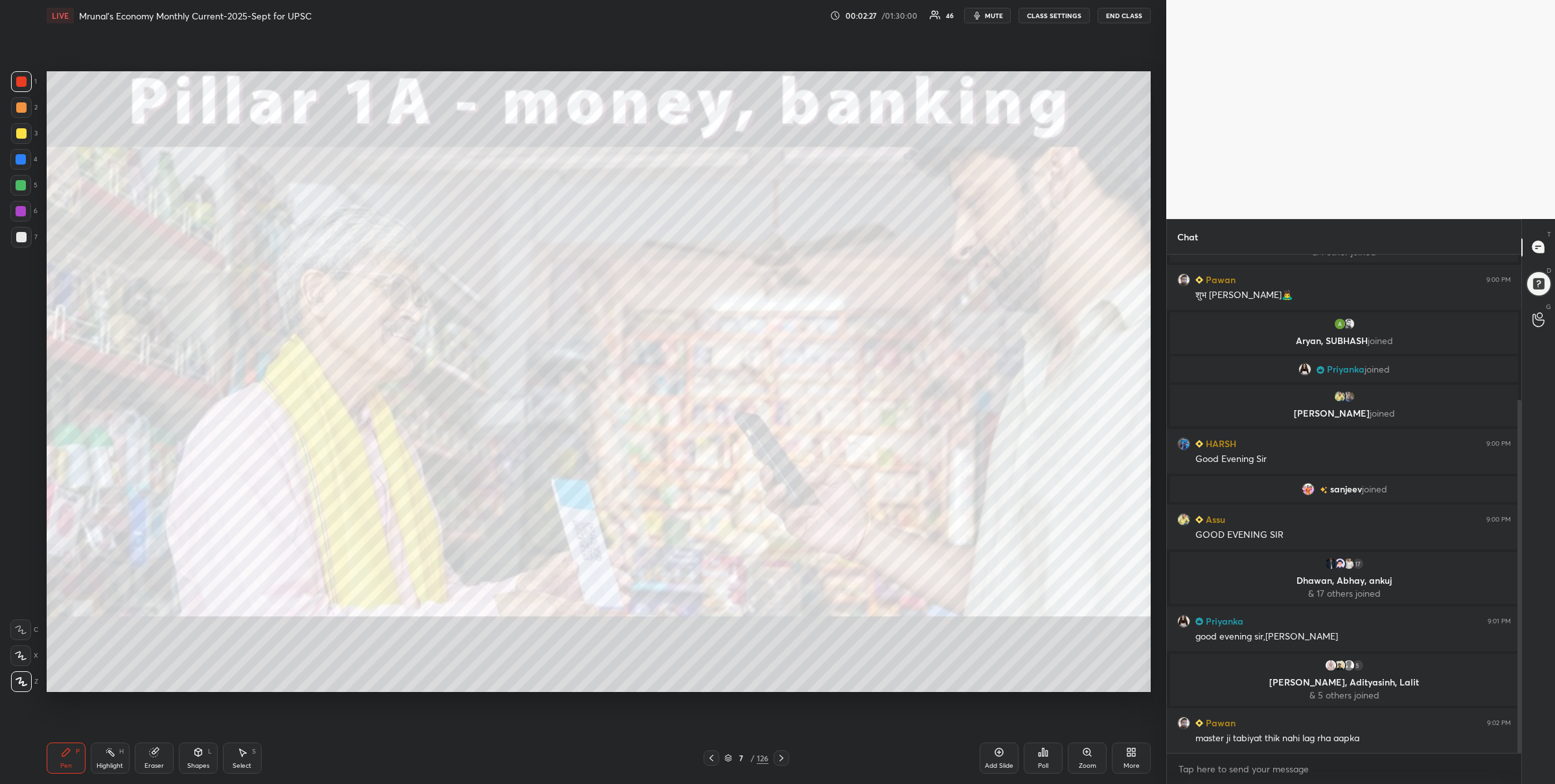
click at [779, 754] on icon at bounding box center [781, 758] width 10 height 10
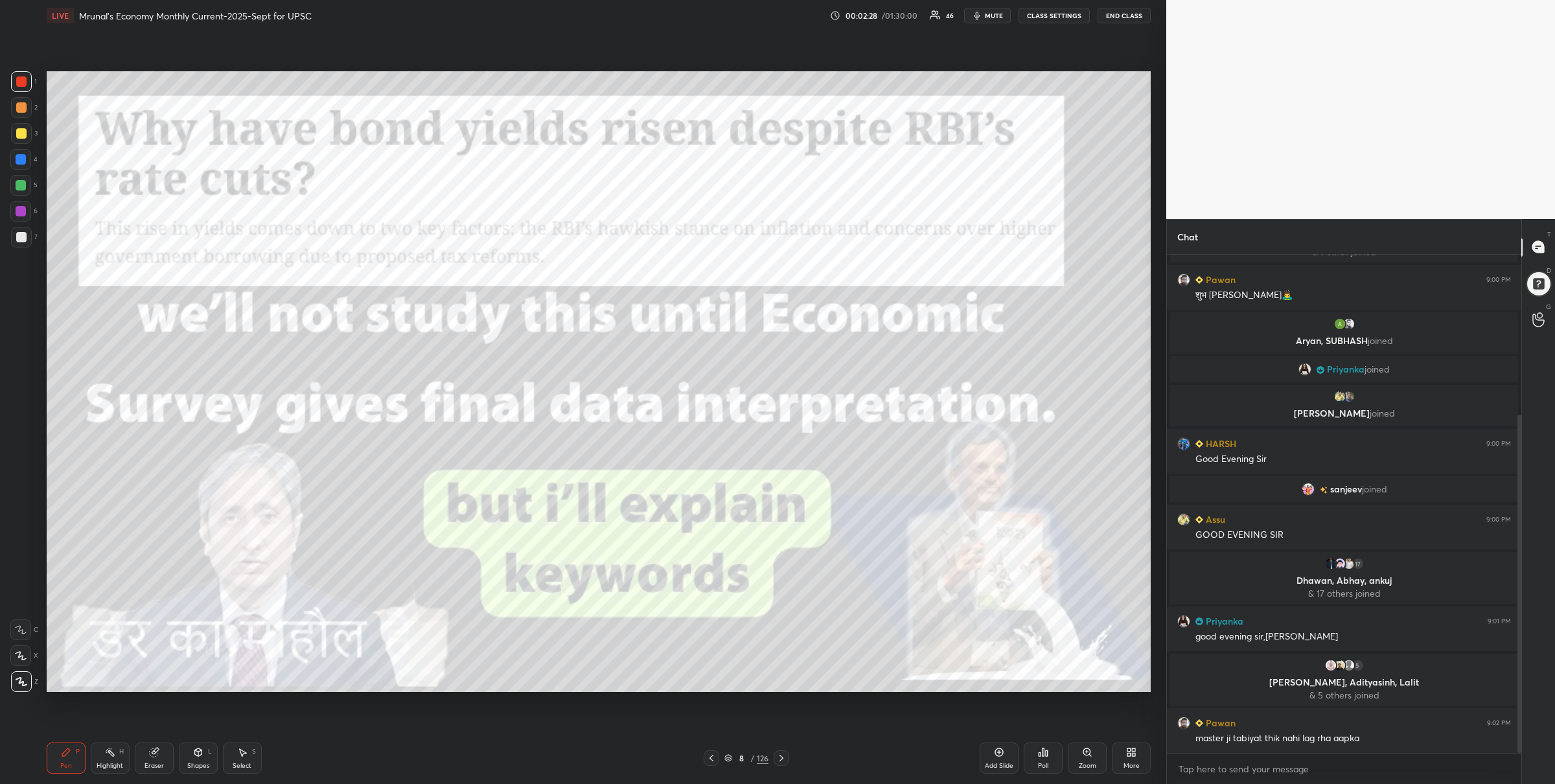
scroll to position [237, 0]
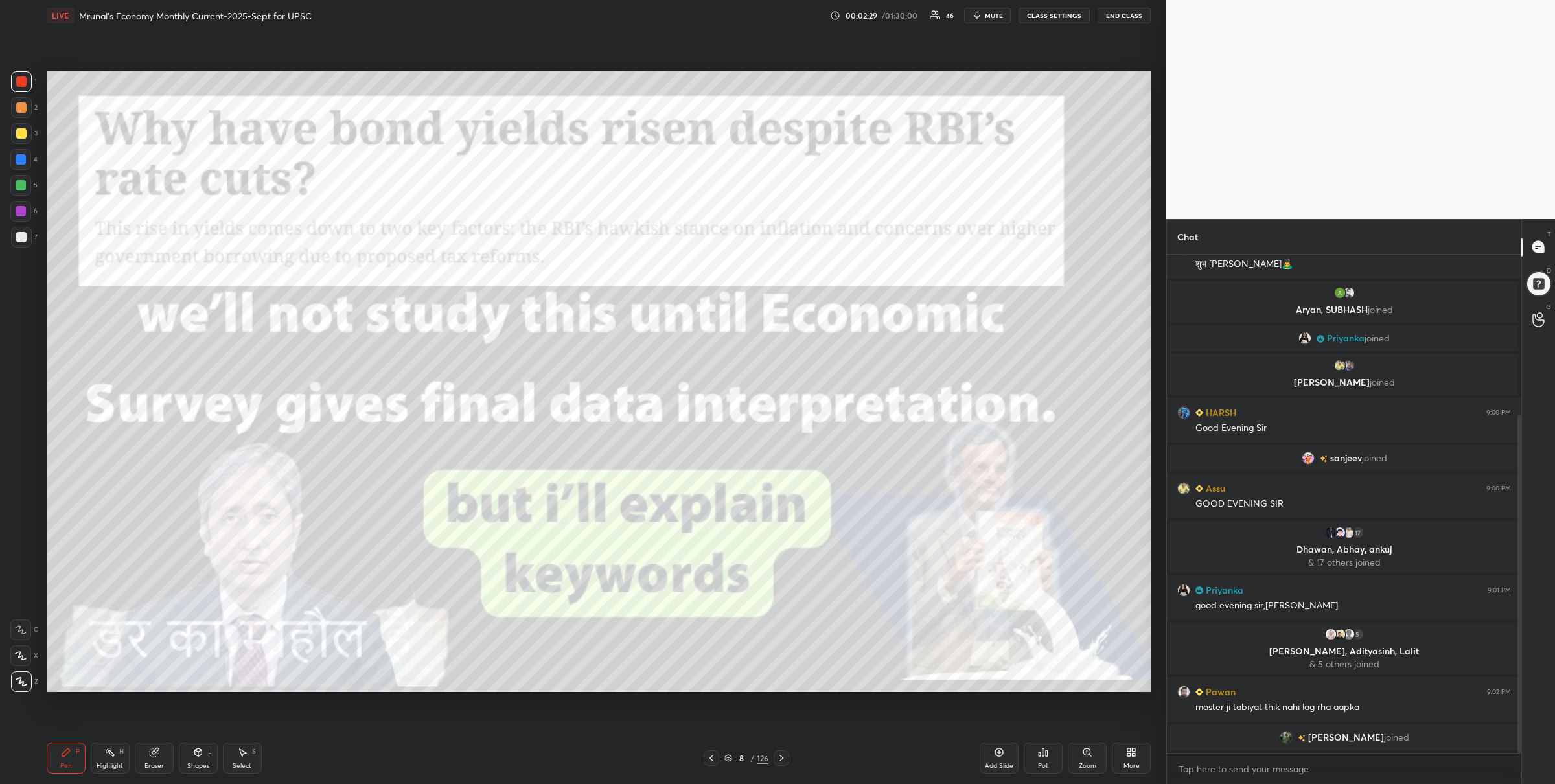
click at [781, 755] on icon at bounding box center [781, 758] width 10 height 10
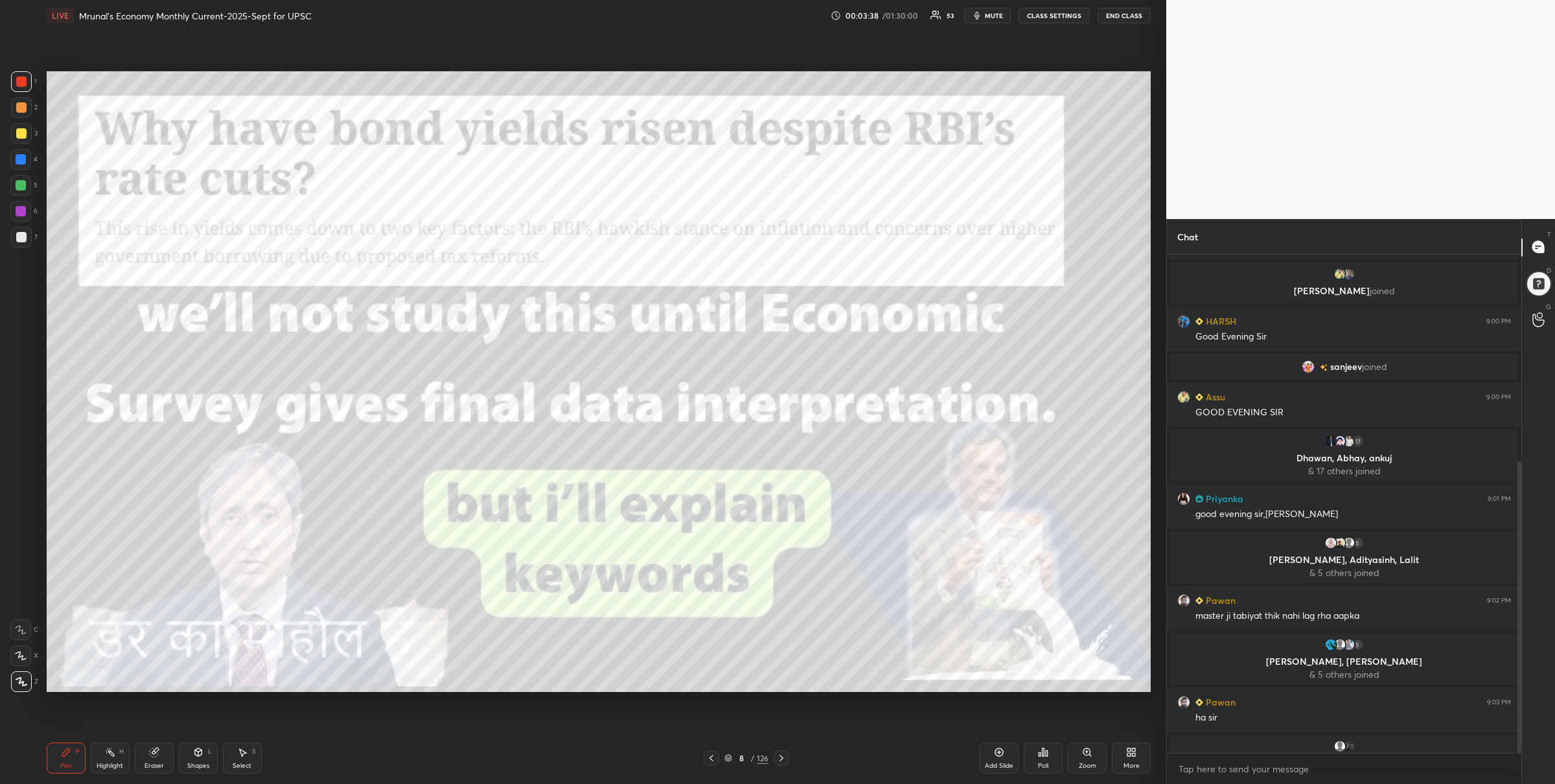
scroll to position [354, 0]
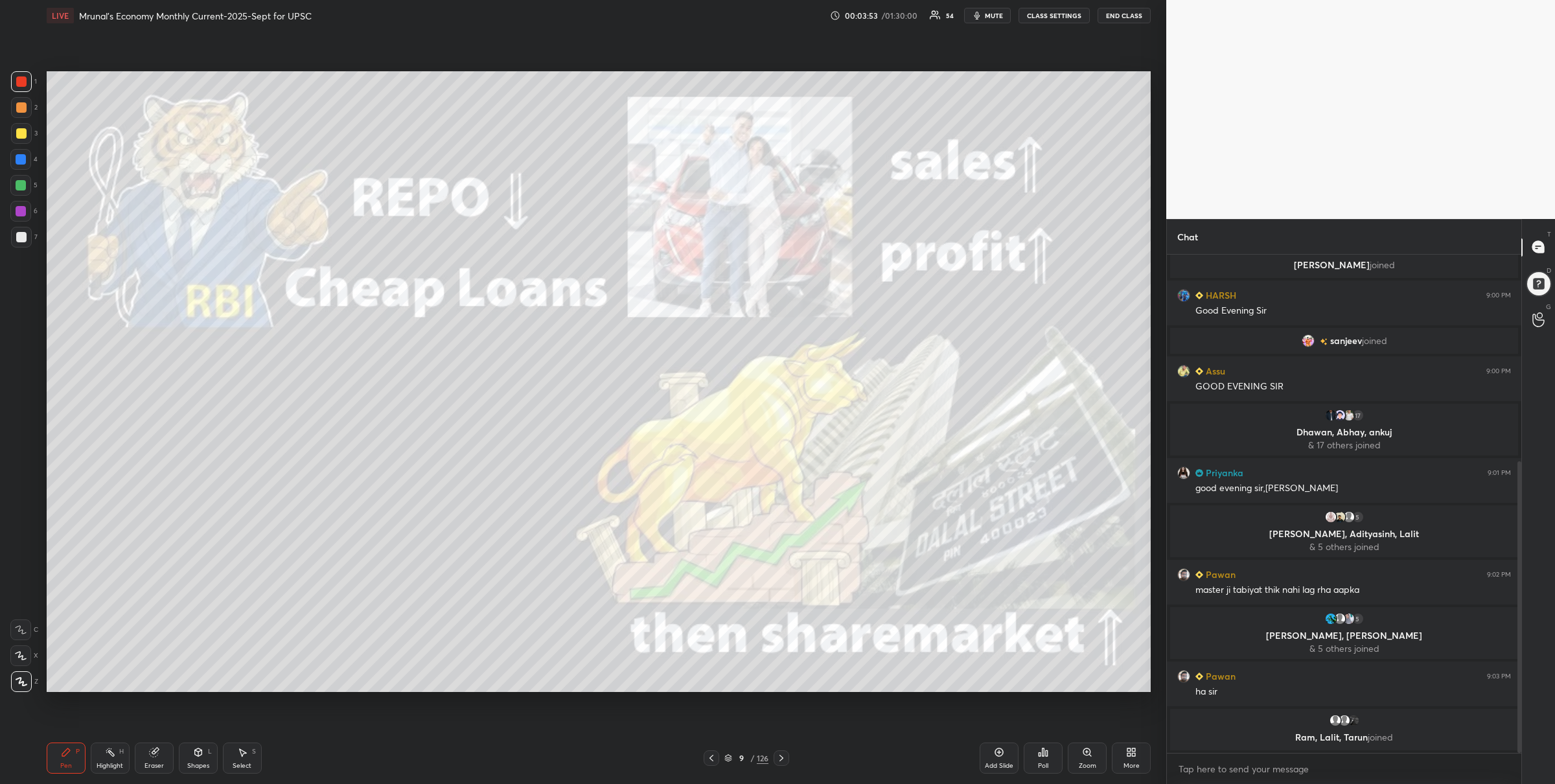
drag, startPoint x: 783, startPoint y: 757, endPoint x: 786, endPoint y: 748, distance: 9.5
click at [783, 757] on icon at bounding box center [781, 758] width 10 height 10
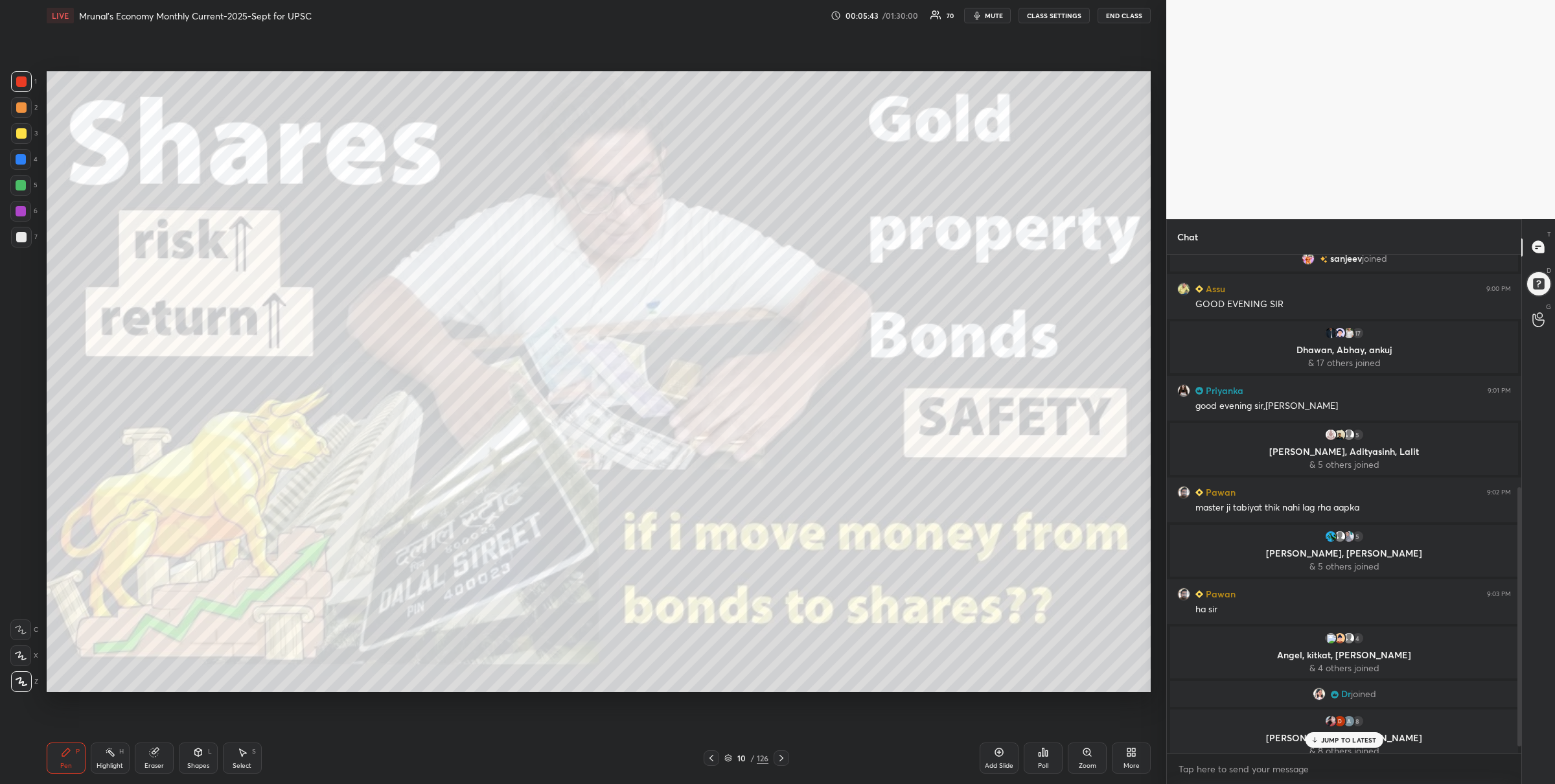
scroll to position [481, 0]
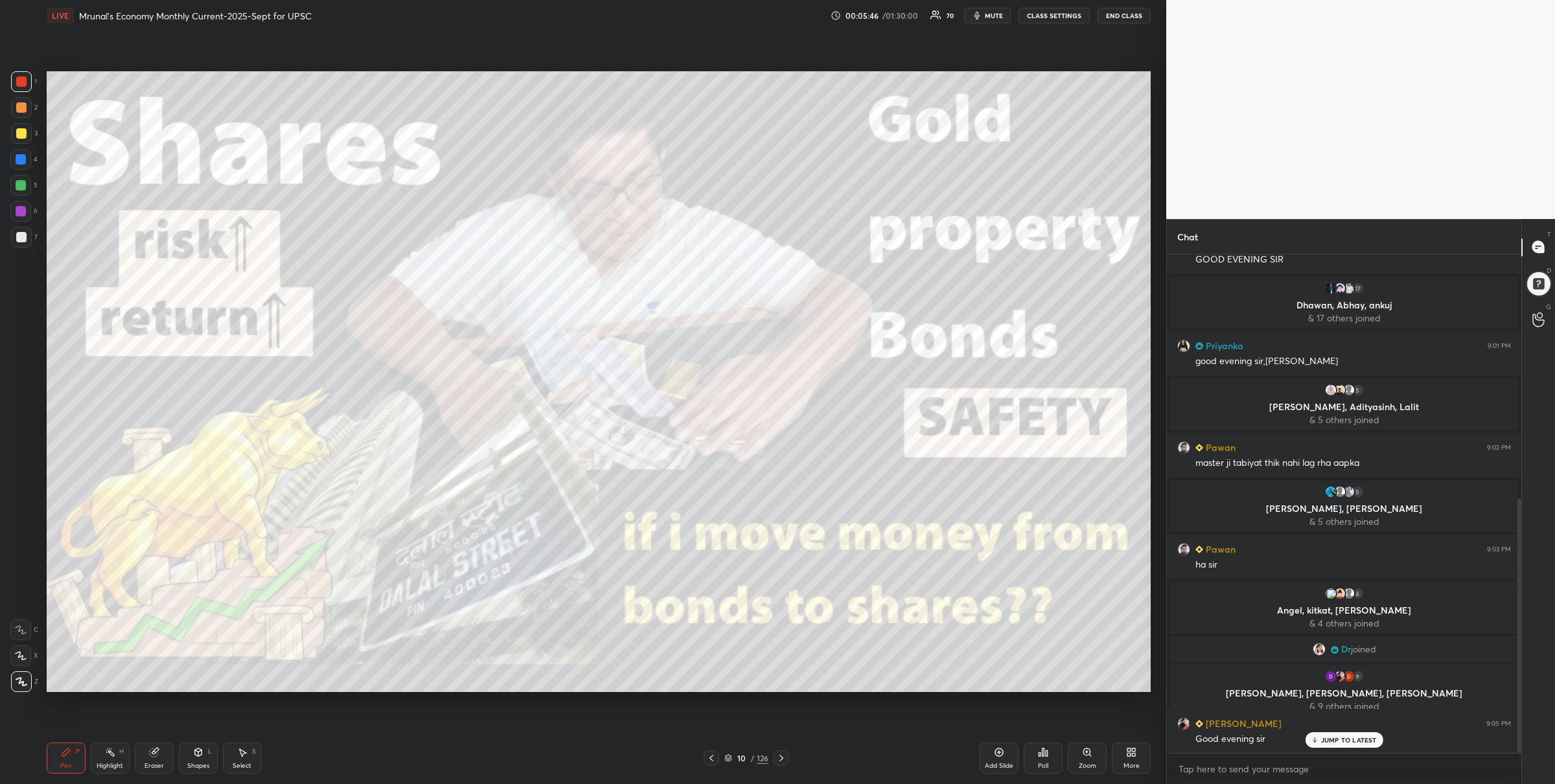
click at [730, 756] on icon at bounding box center [728, 756] width 6 height 3
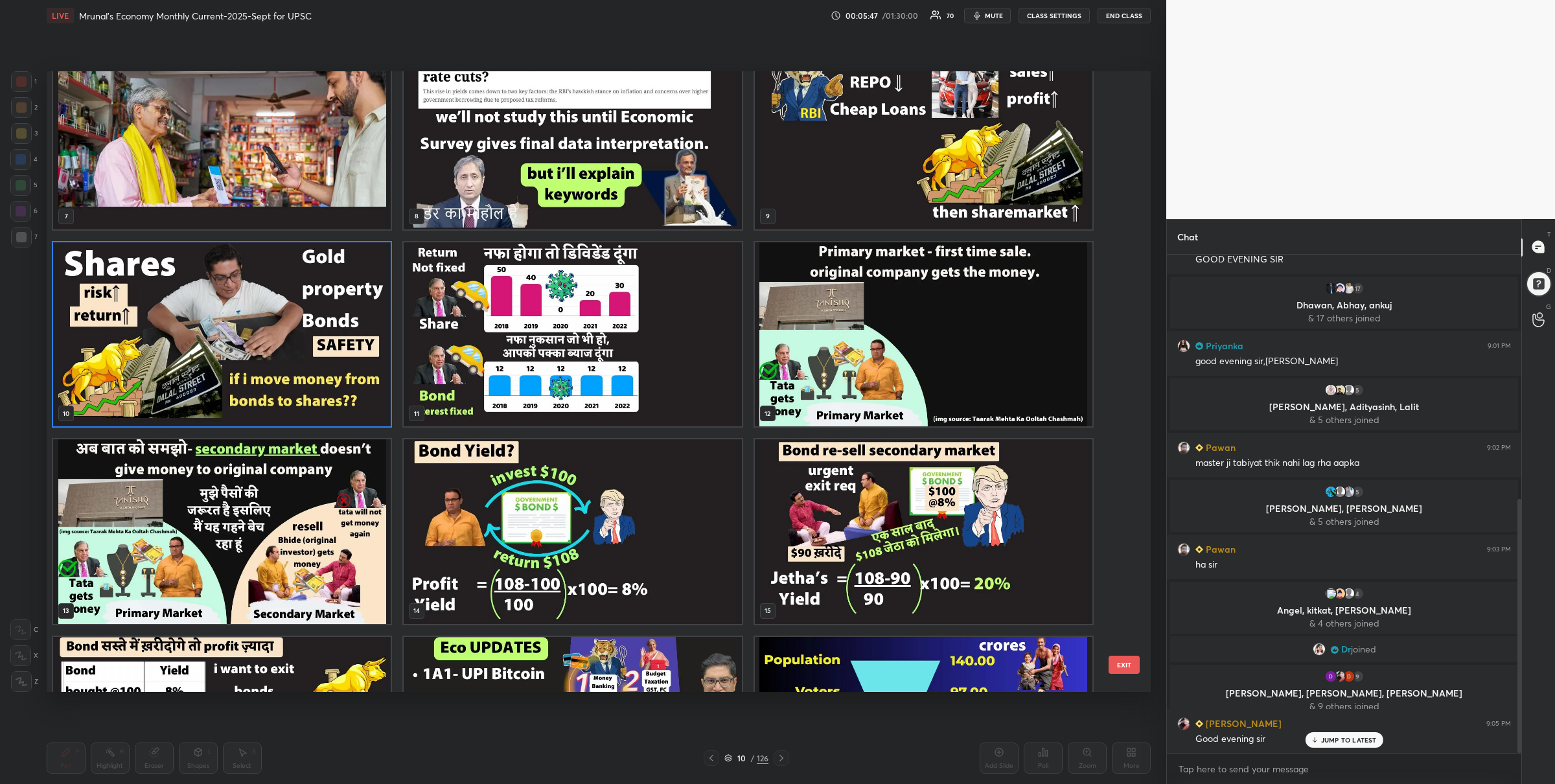
scroll to position [513, 0]
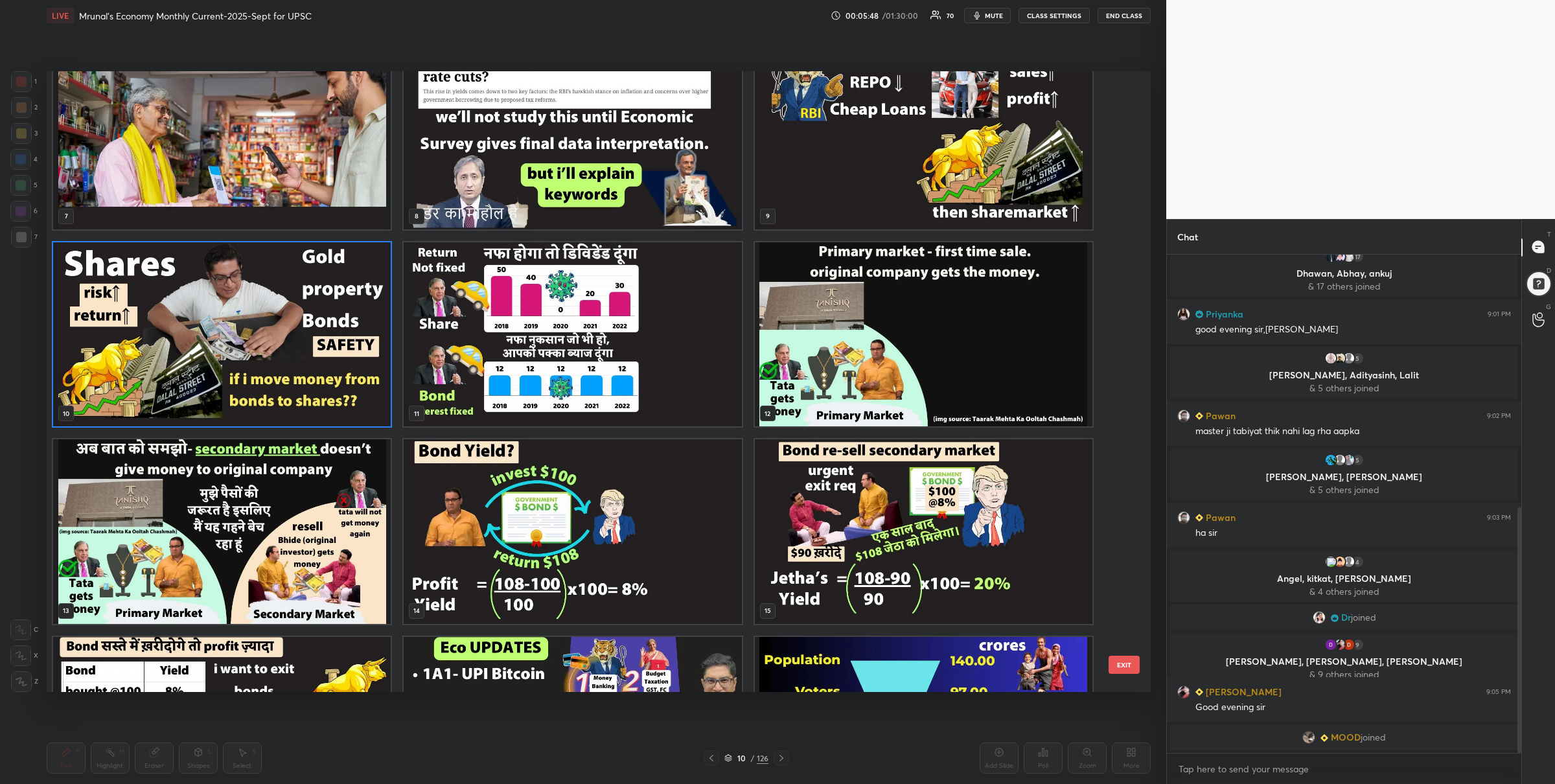
click at [788, 352] on img "grid" at bounding box center [924, 333] width 338 height 184
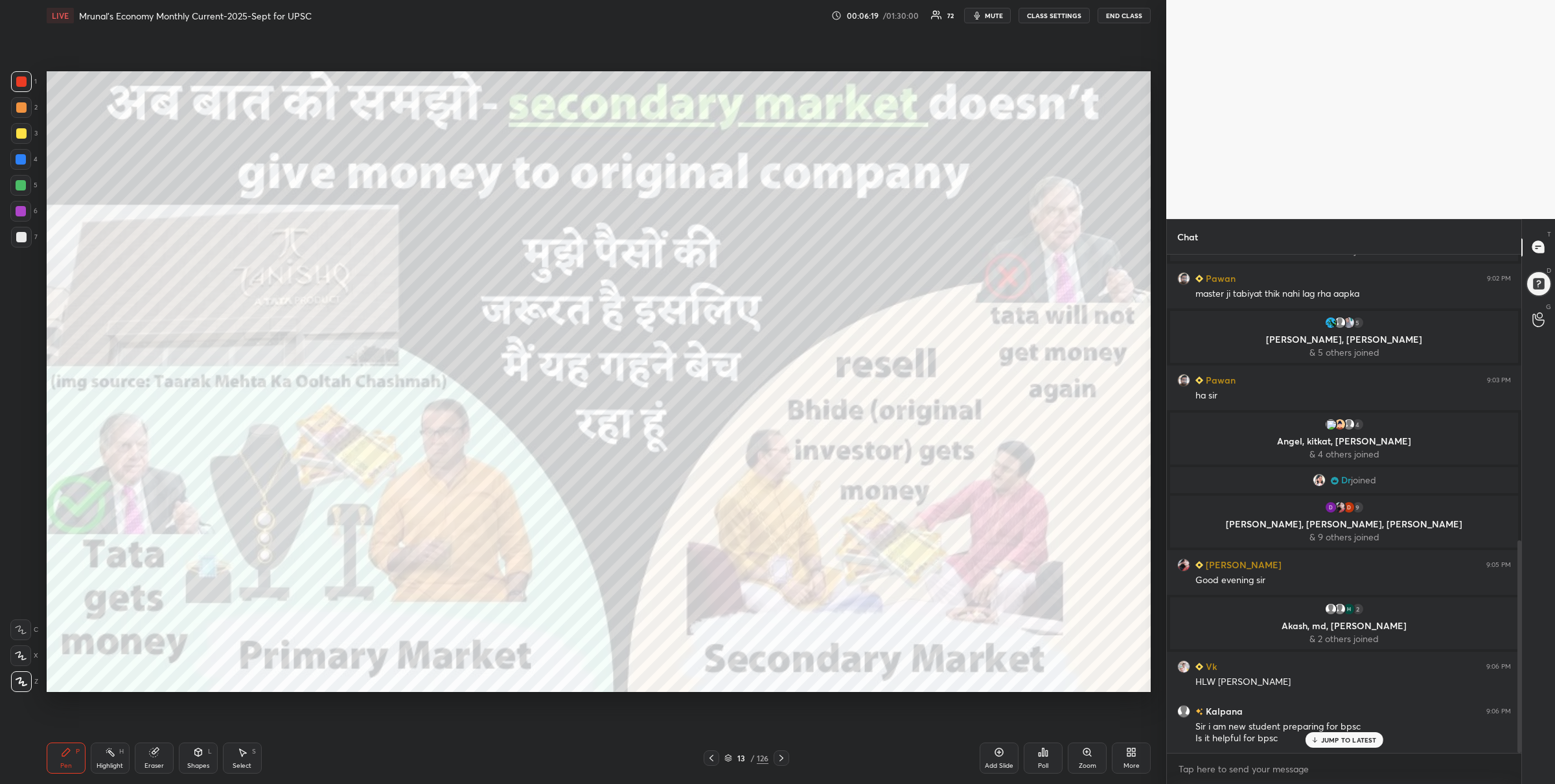
scroll to position [669, 0]
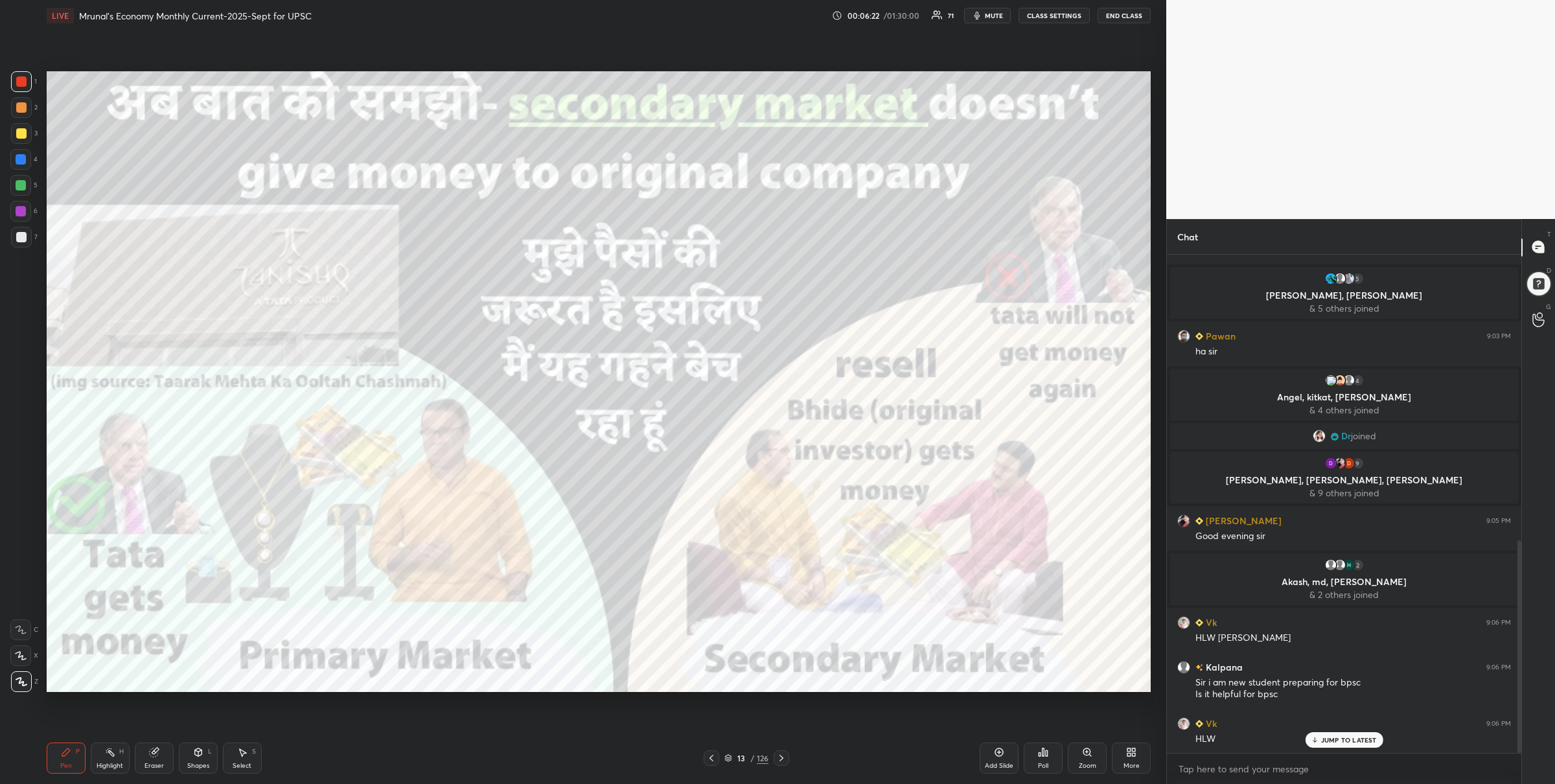
click at [17, 177] on div at bounding box center [21, 185] width 21 height 21
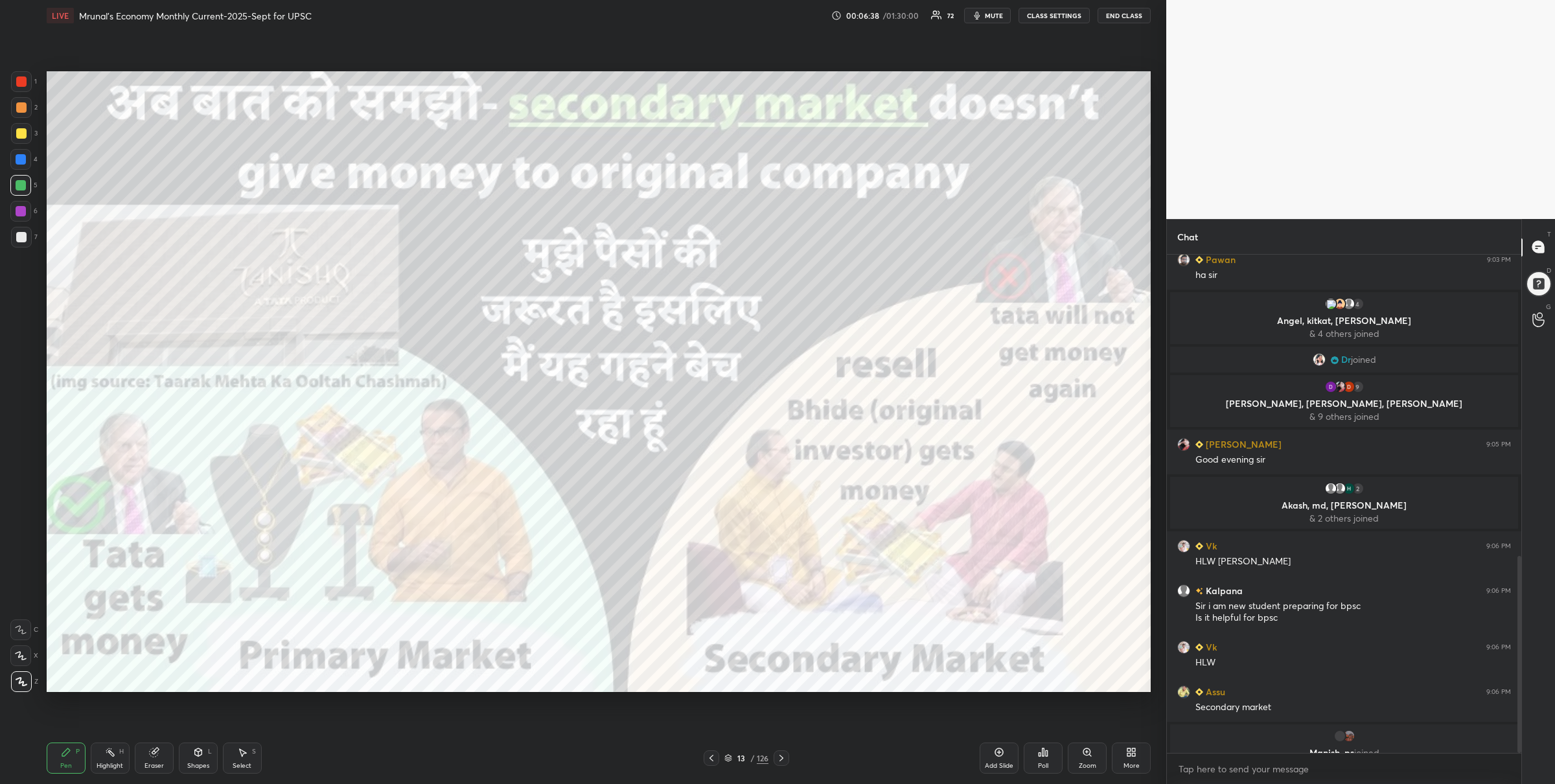
scroll to position [761, 0]
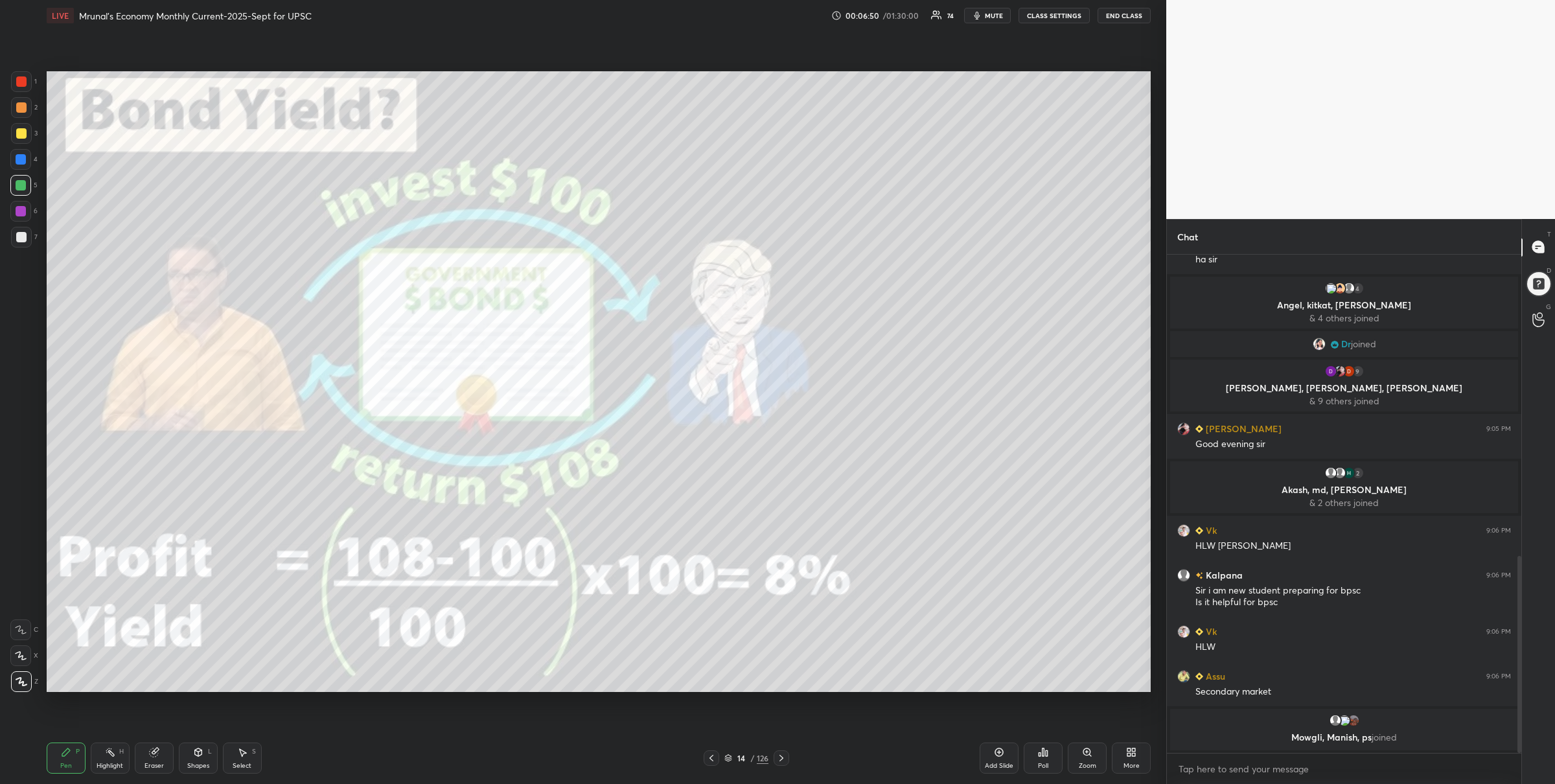
click at [16, 93] on div "1" at bounding box center [24, 84] width 26 height 26
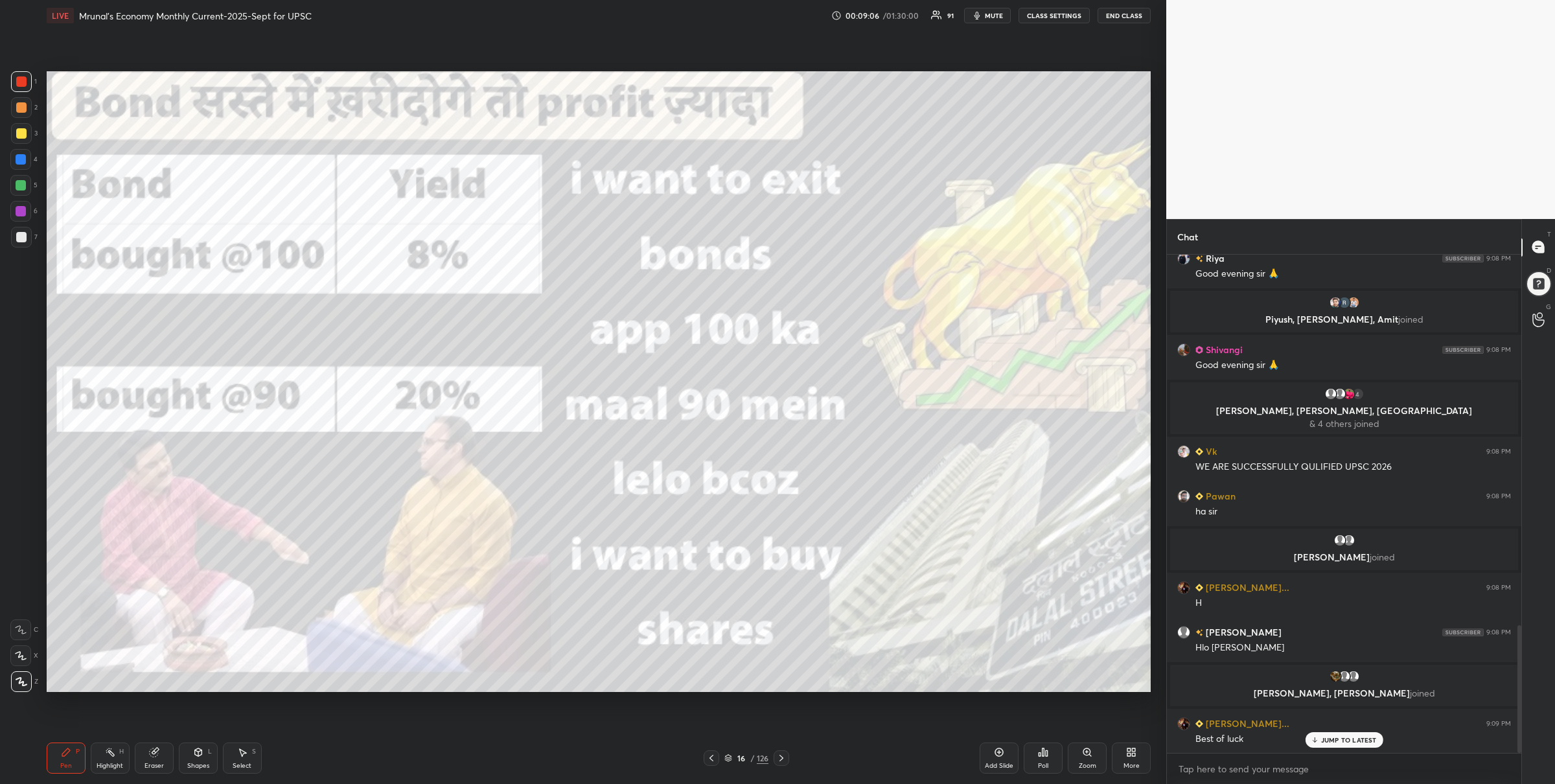
scroll to position [1478, 0]
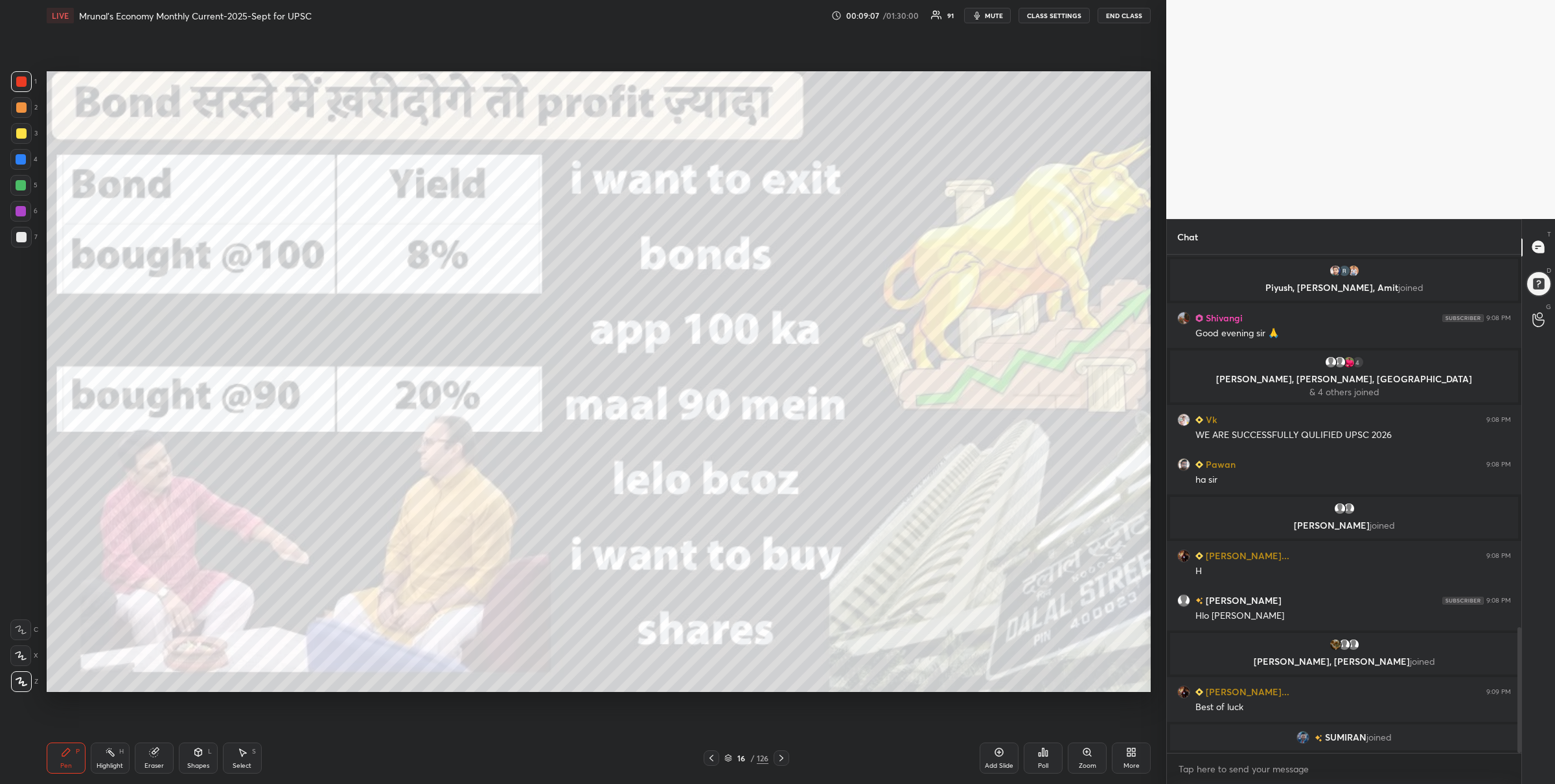
click at [726, 753] on div "16 / 126" at bounding box center [747, 758] width 44 height 12
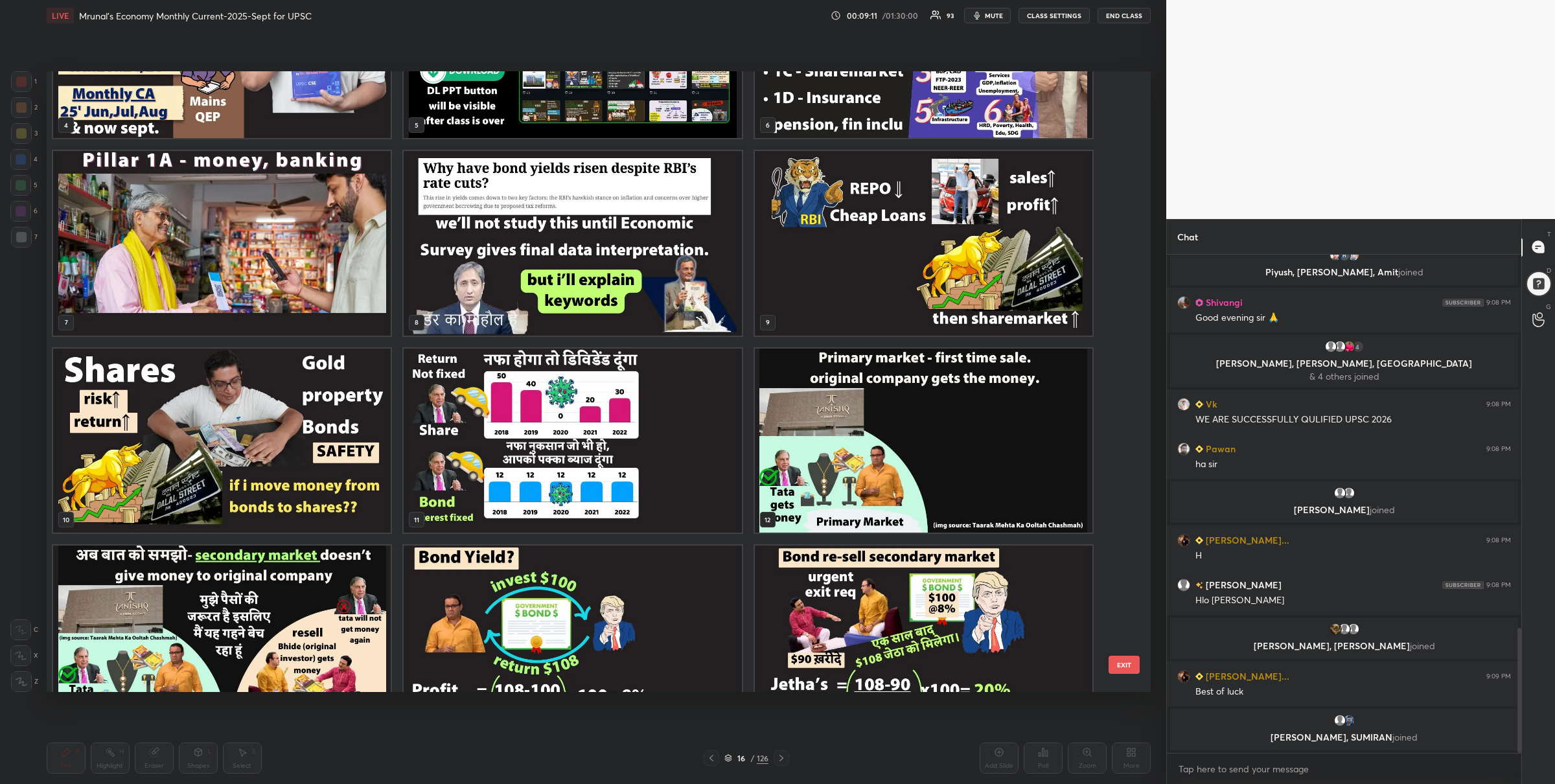
scroll to position [303, 0]
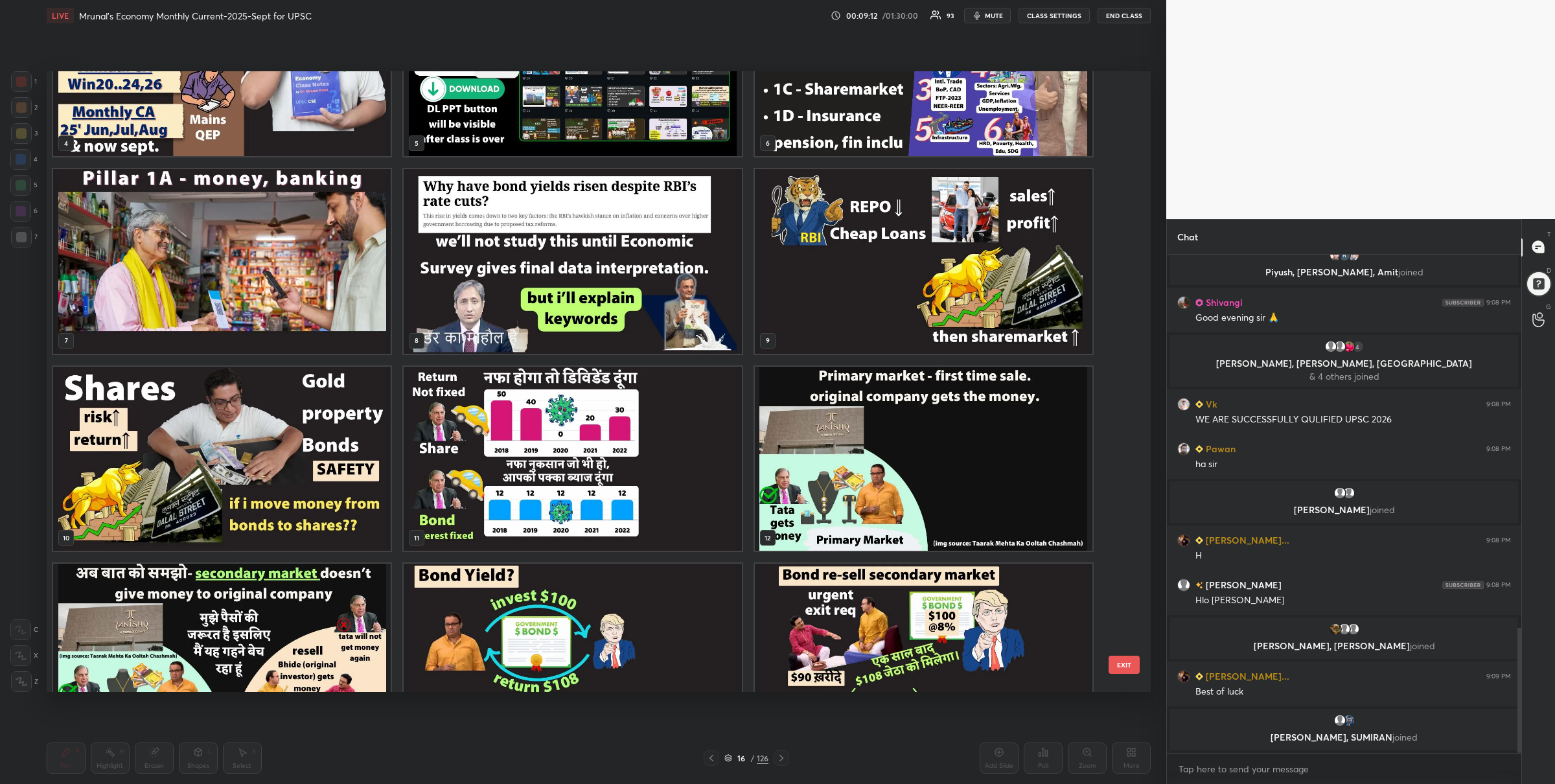
click at [904, 294] on img "grid" at bounding box center [924, 261] width 338 height 184
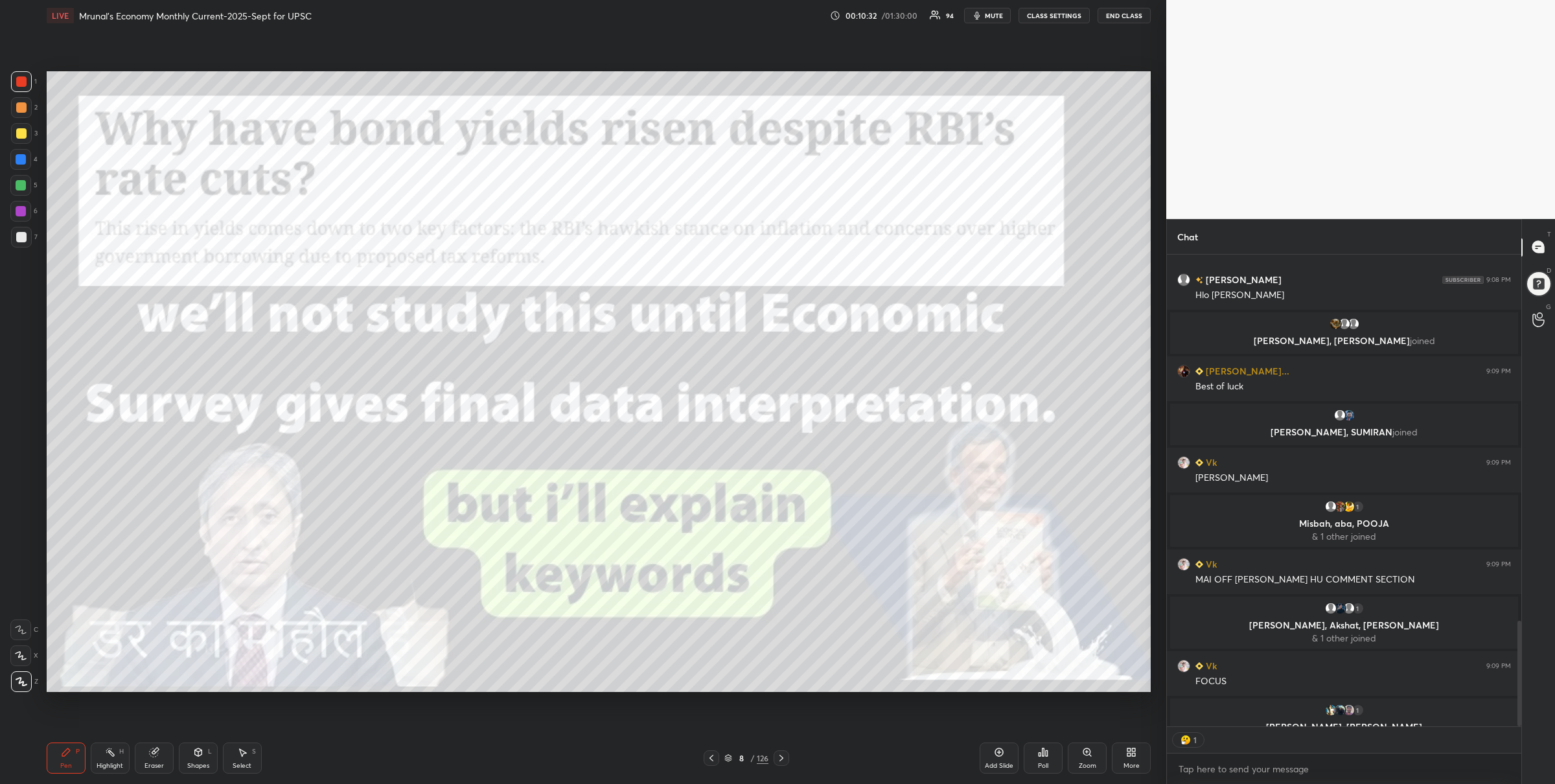
scroll to position [3, 4]
click at [728, 756] on icon at bounding box center [729, 758] width 8 height 8
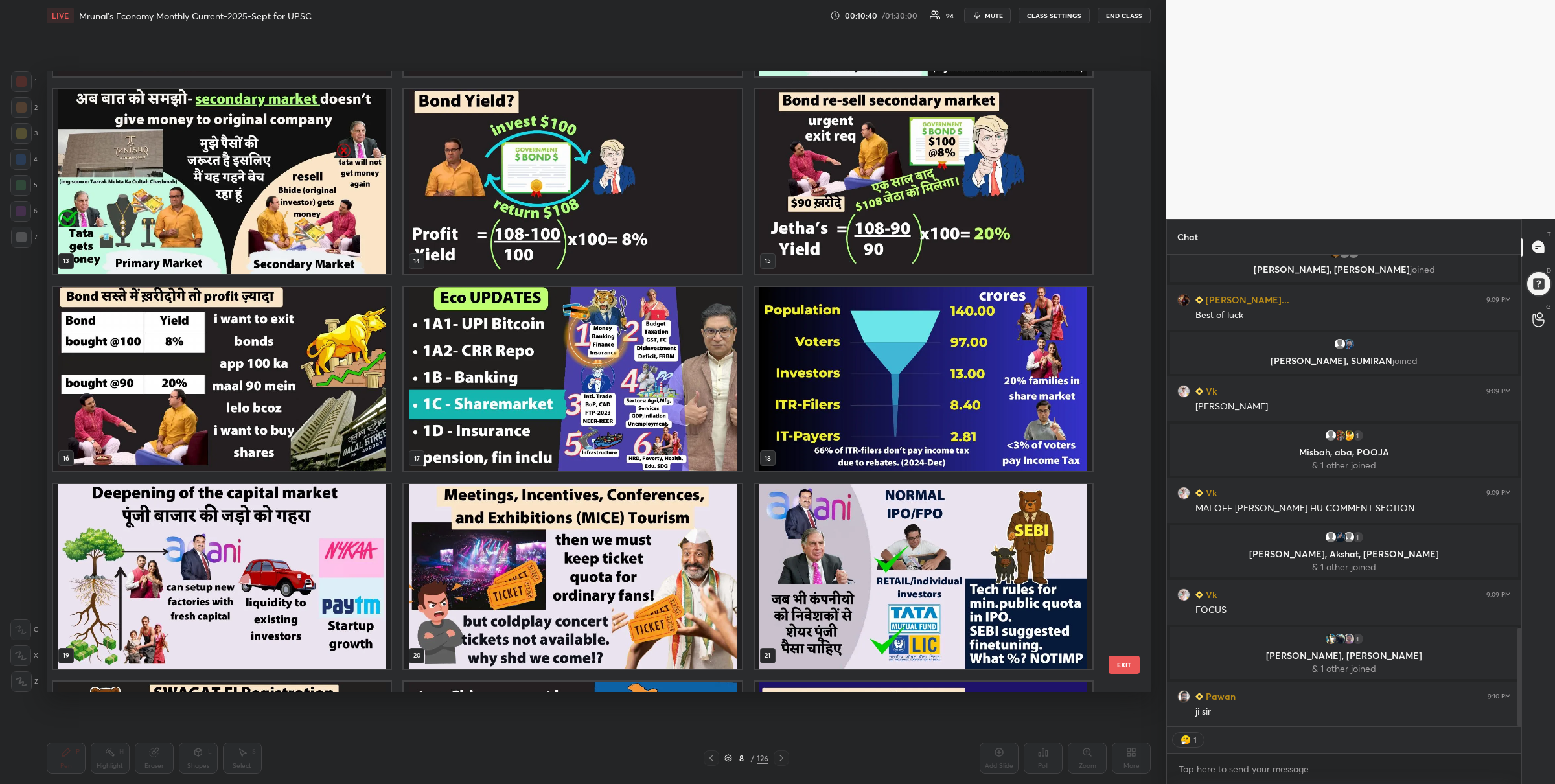
scroll to position [1817, 0]
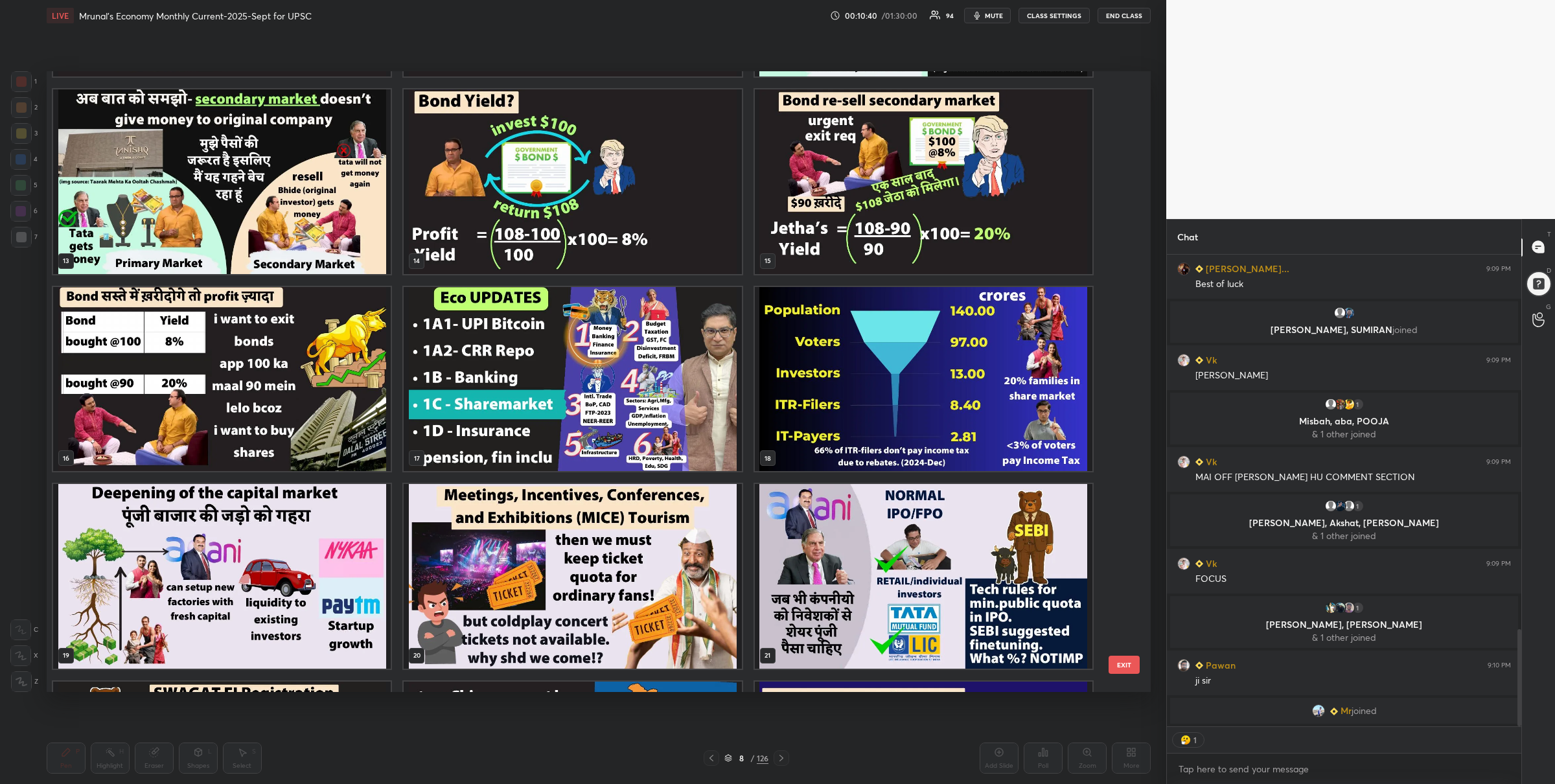
click at [670, 412] on img "grid" at bounding box center [572, 378] width 338 height 184
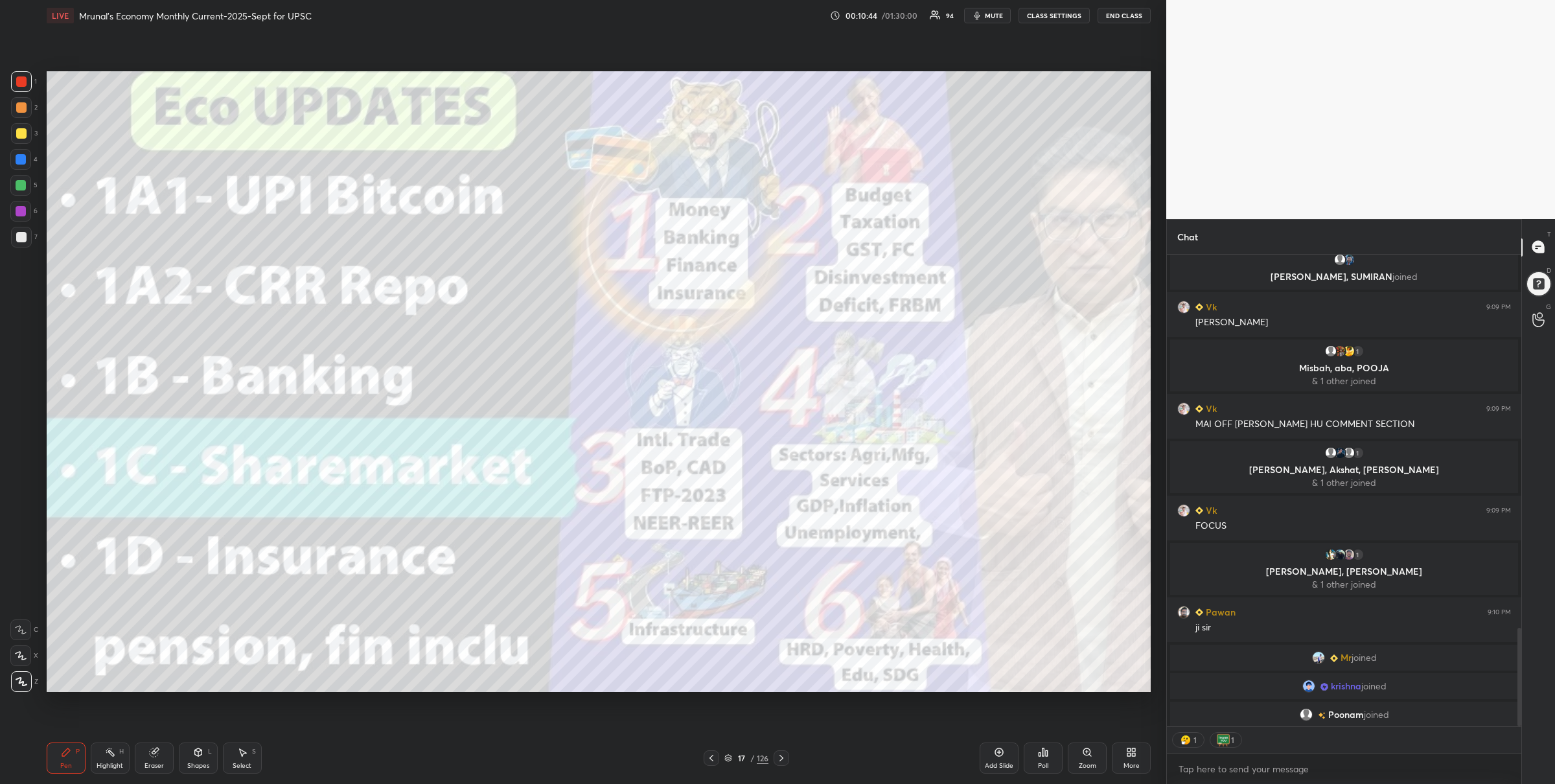
scroll to position [1786, 0]
click at [786, 753] on icon at bounding box center [781, 758] width 10 height 10
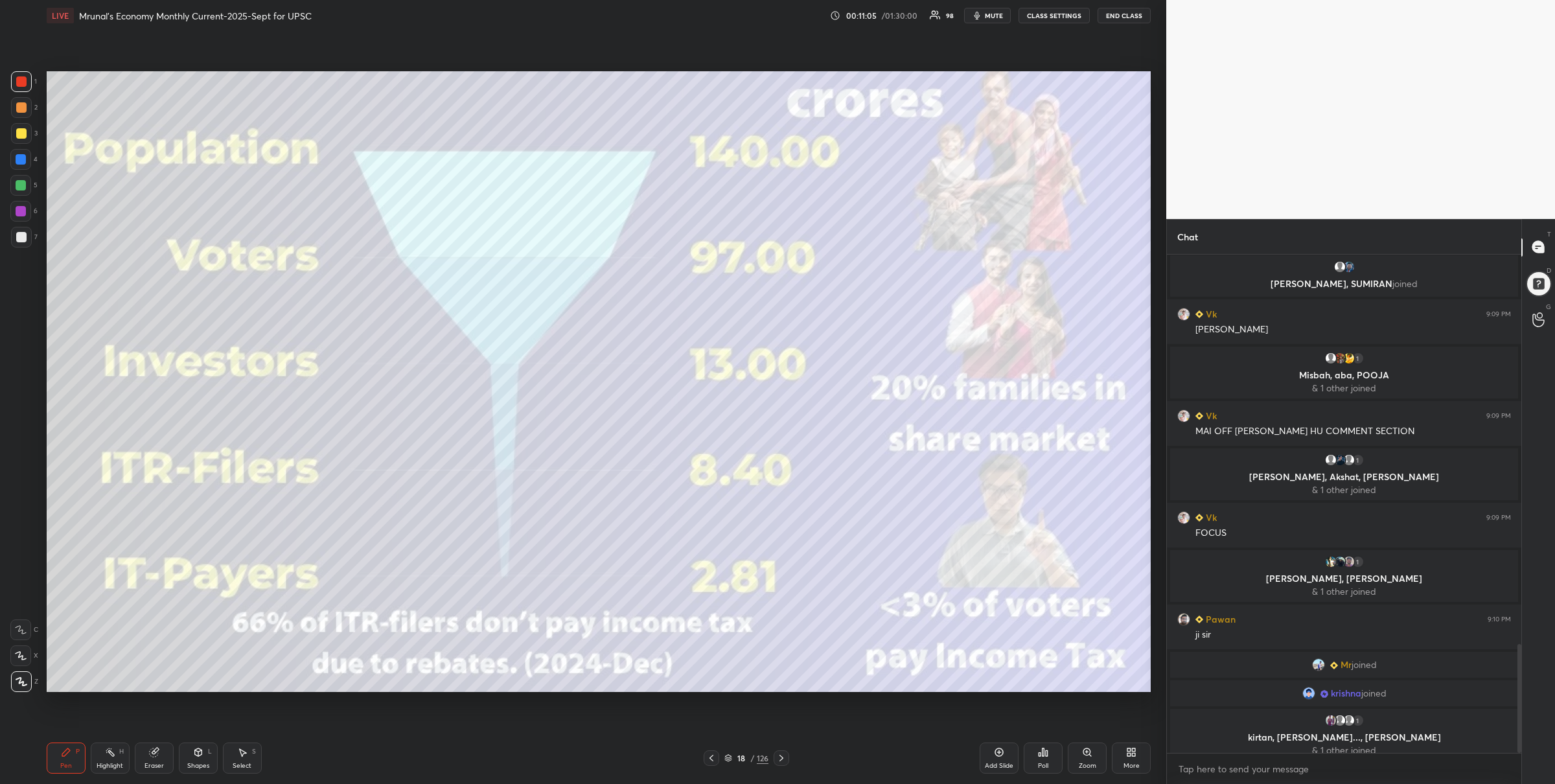
scroll to position [1786, 0]
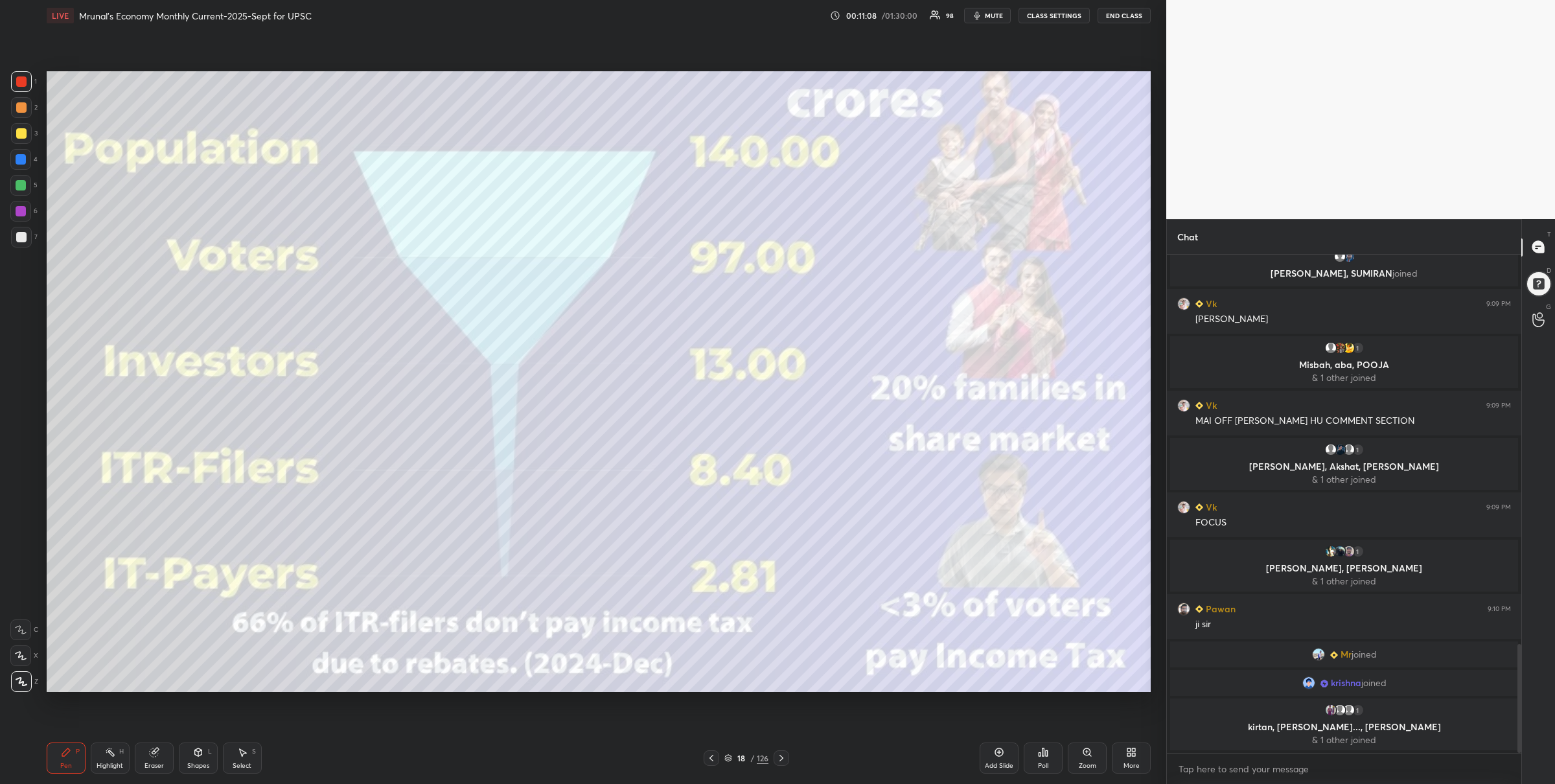
click at [1021, 693] on div "Setting up your live class Poll for secs No correct answer Start poll" at bounding box center [598, 381] width 1115 height 701
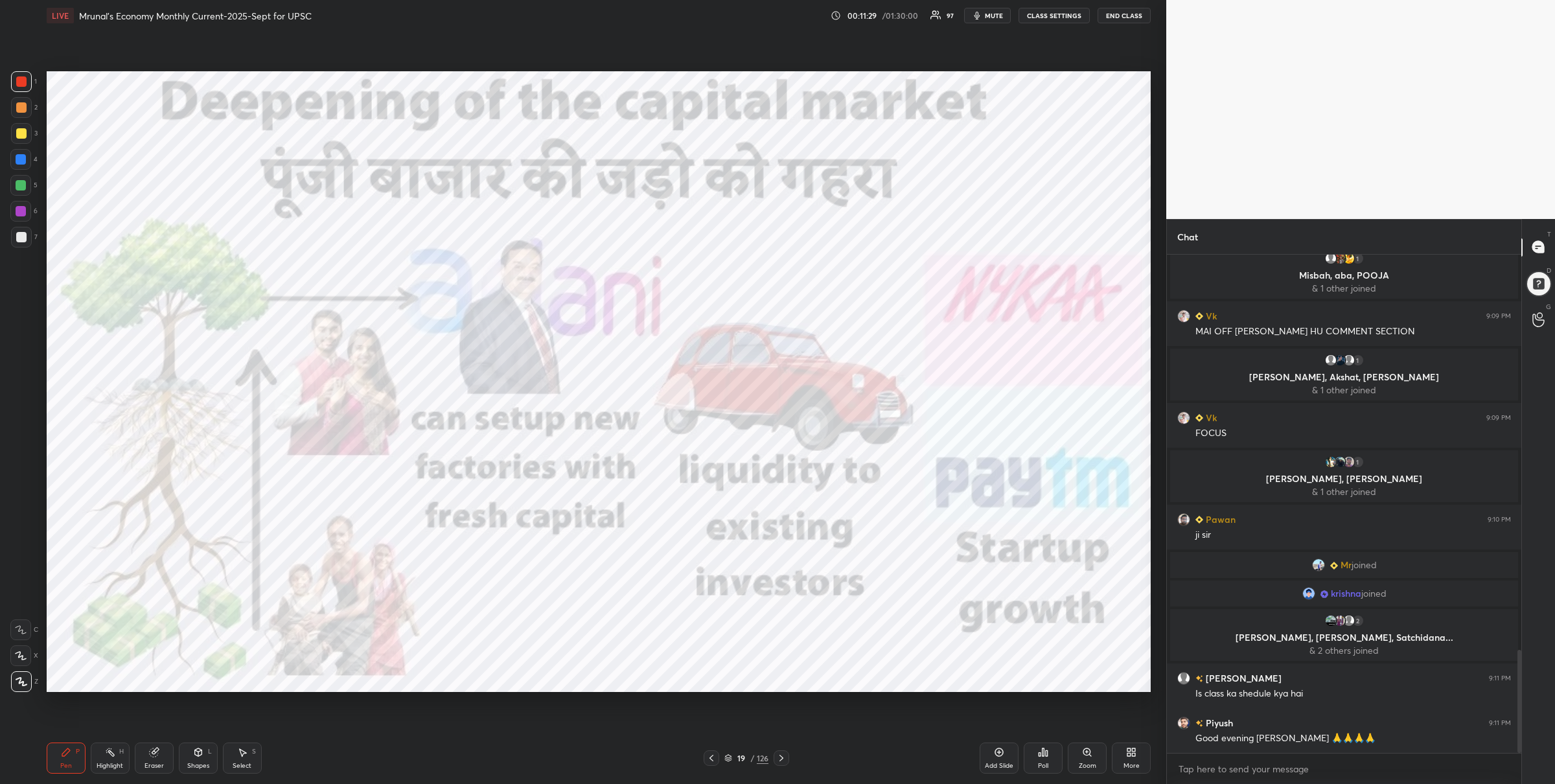
scroll to position [1942, 0]
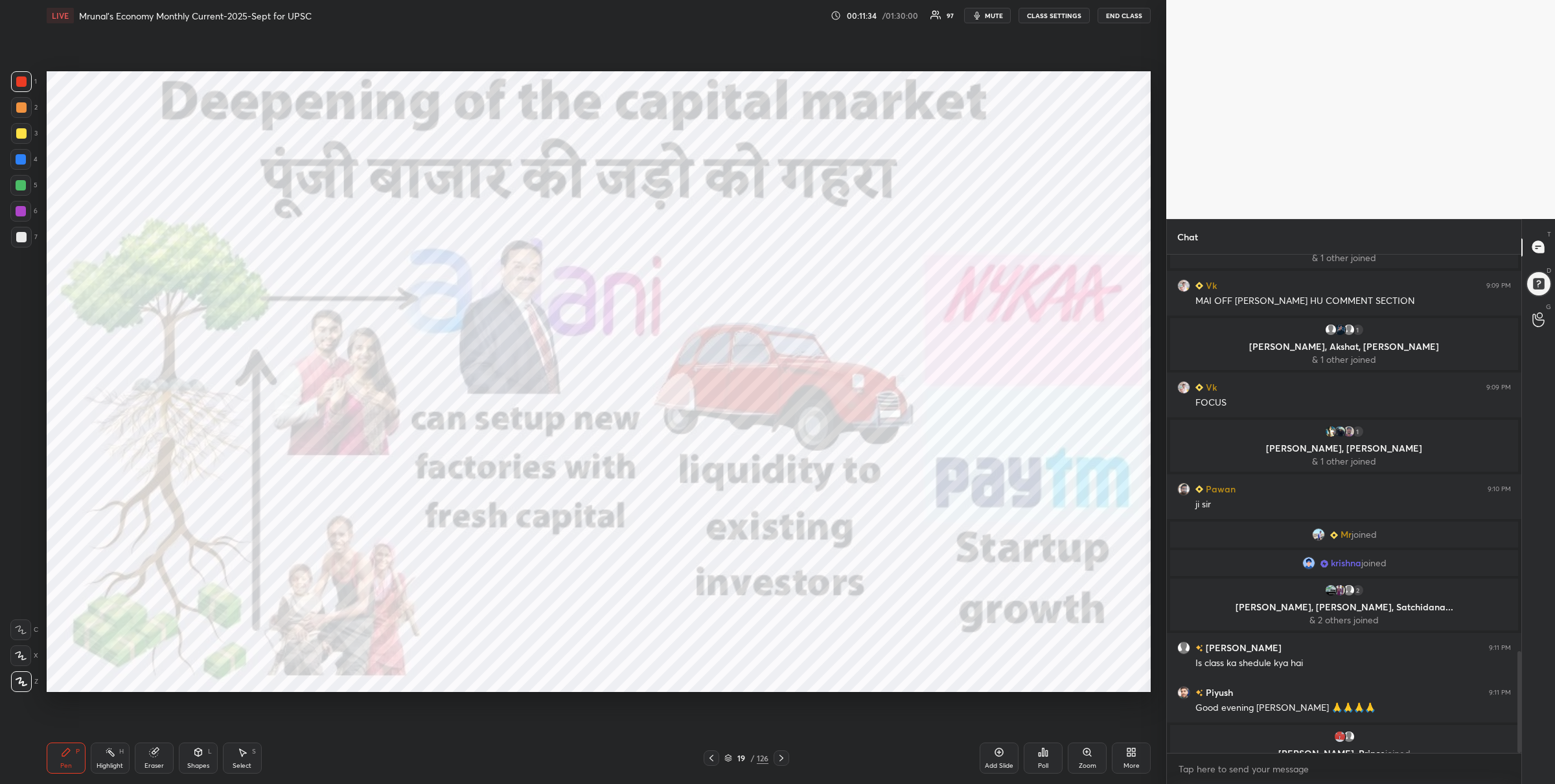
click at [23, 187] on div at bounding box center [21, 185] width 21 height 21
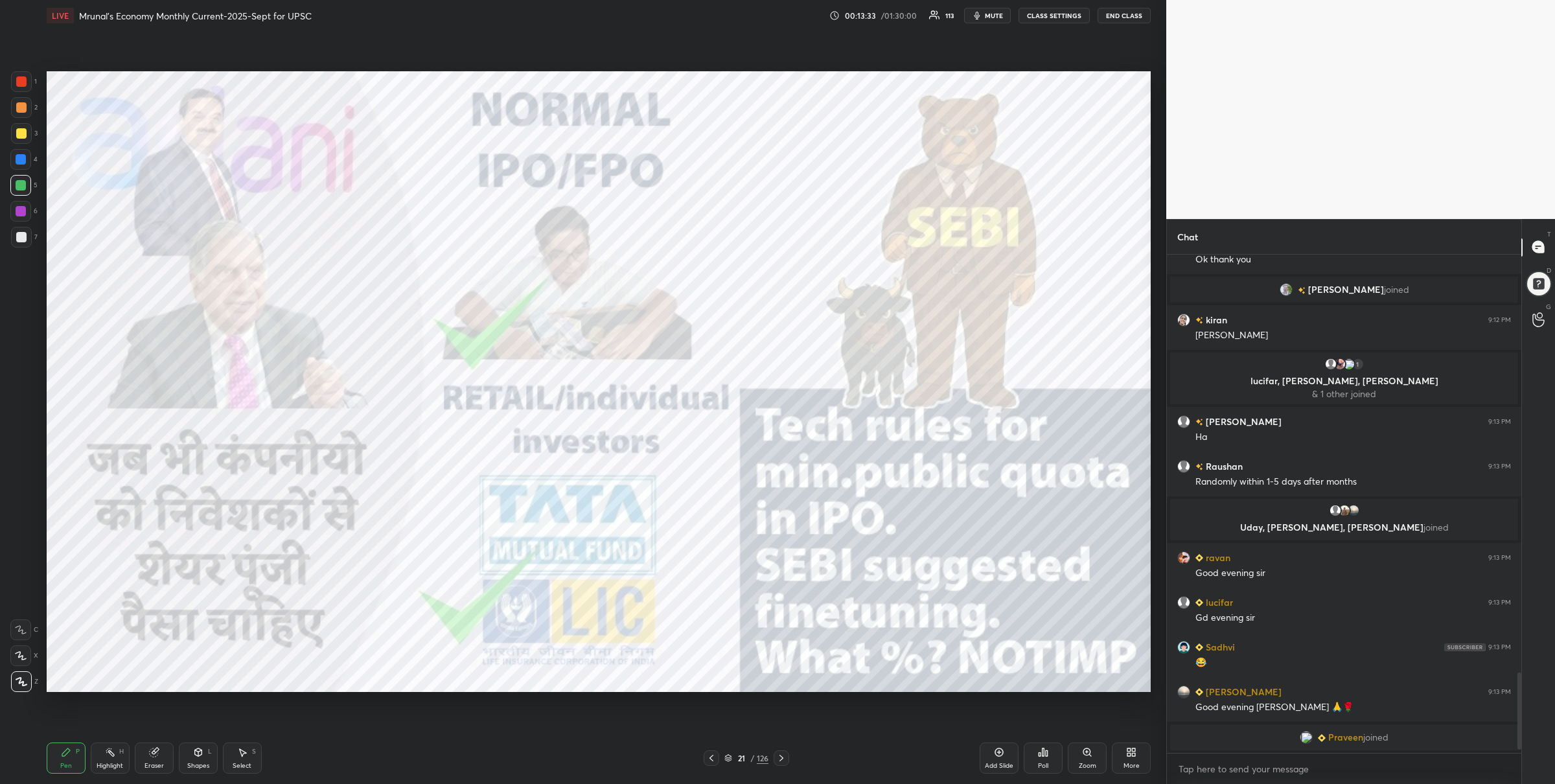
scroll to position [2600, 0]
click at [710, 755] on icon at bounding box center [711, 758] width 10 height 10
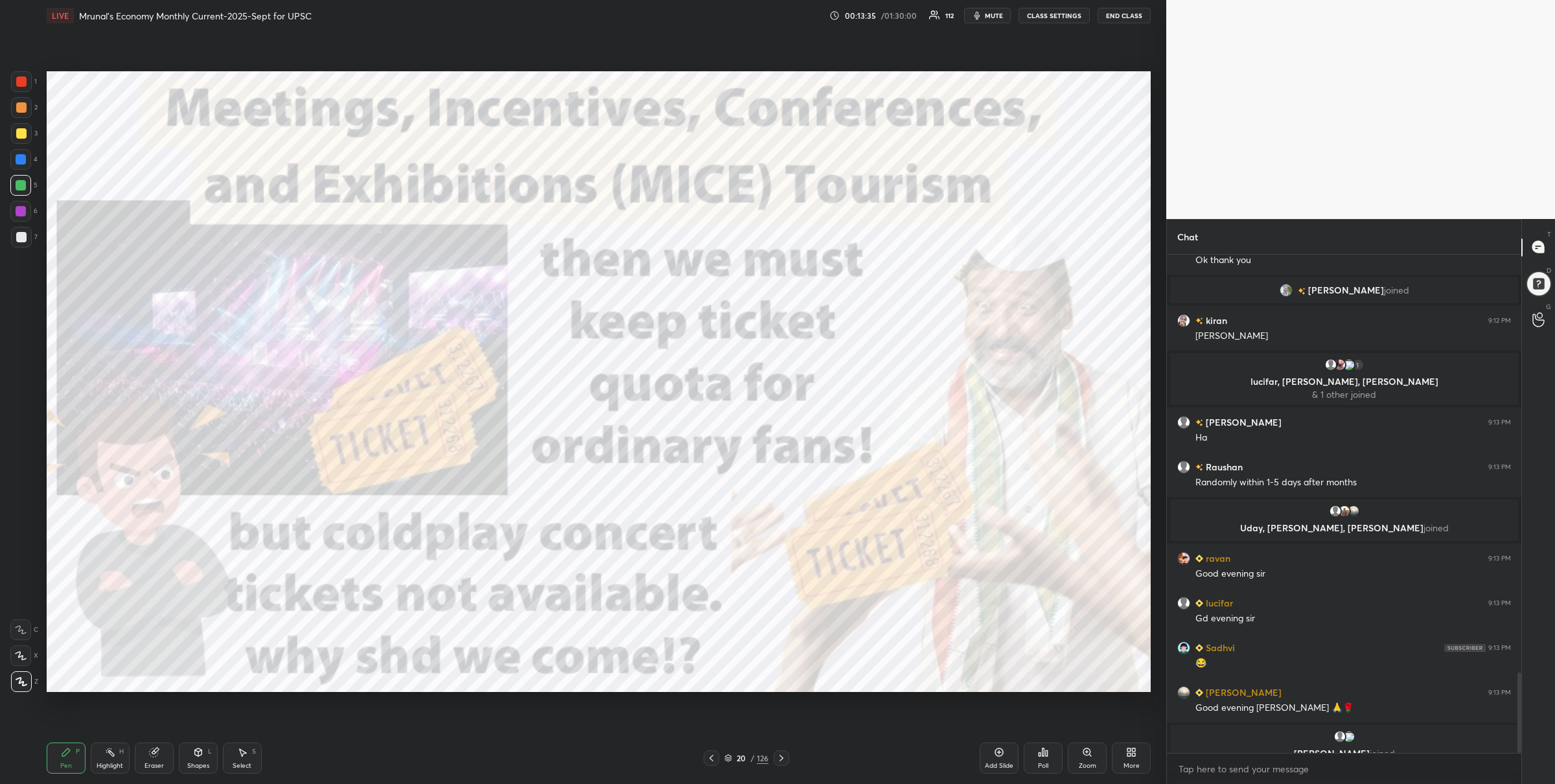
click at [714, 759] on icon at bounding box center [711, 758] width 10 height 10
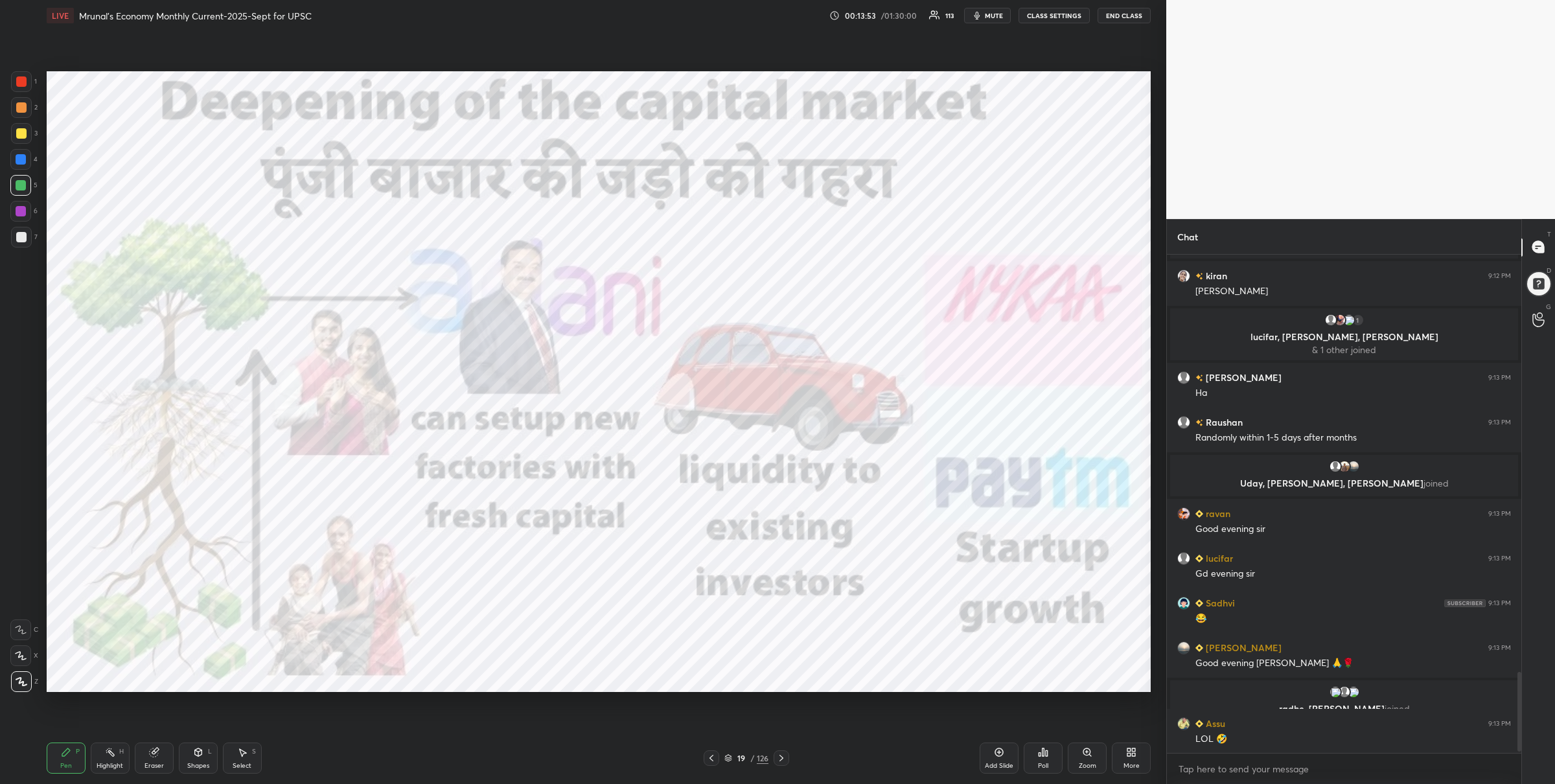
scroll to position [2622, 0]
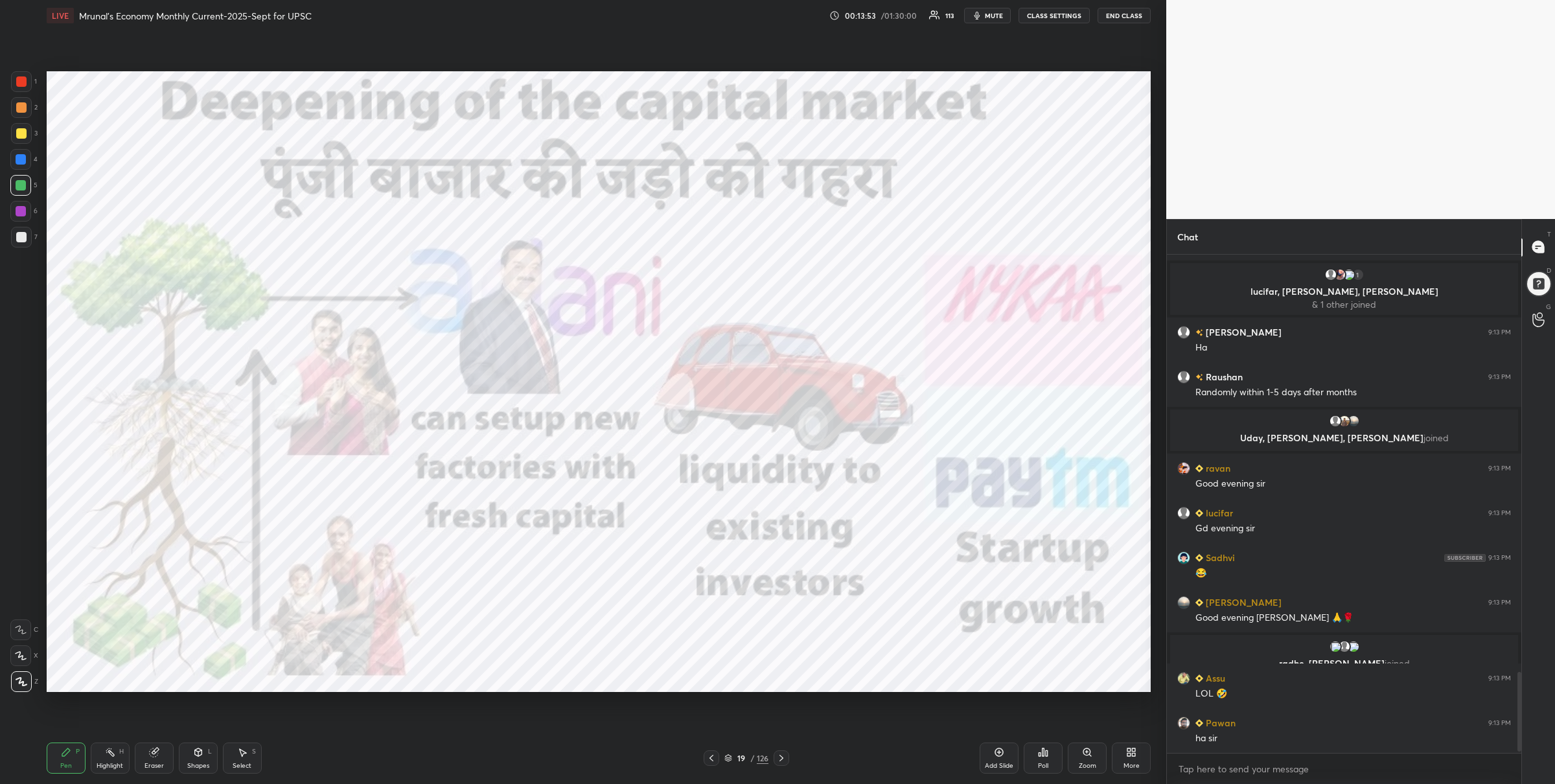
click at [782, 756] on icon at bounding box center [781, 758] width 10 height 10
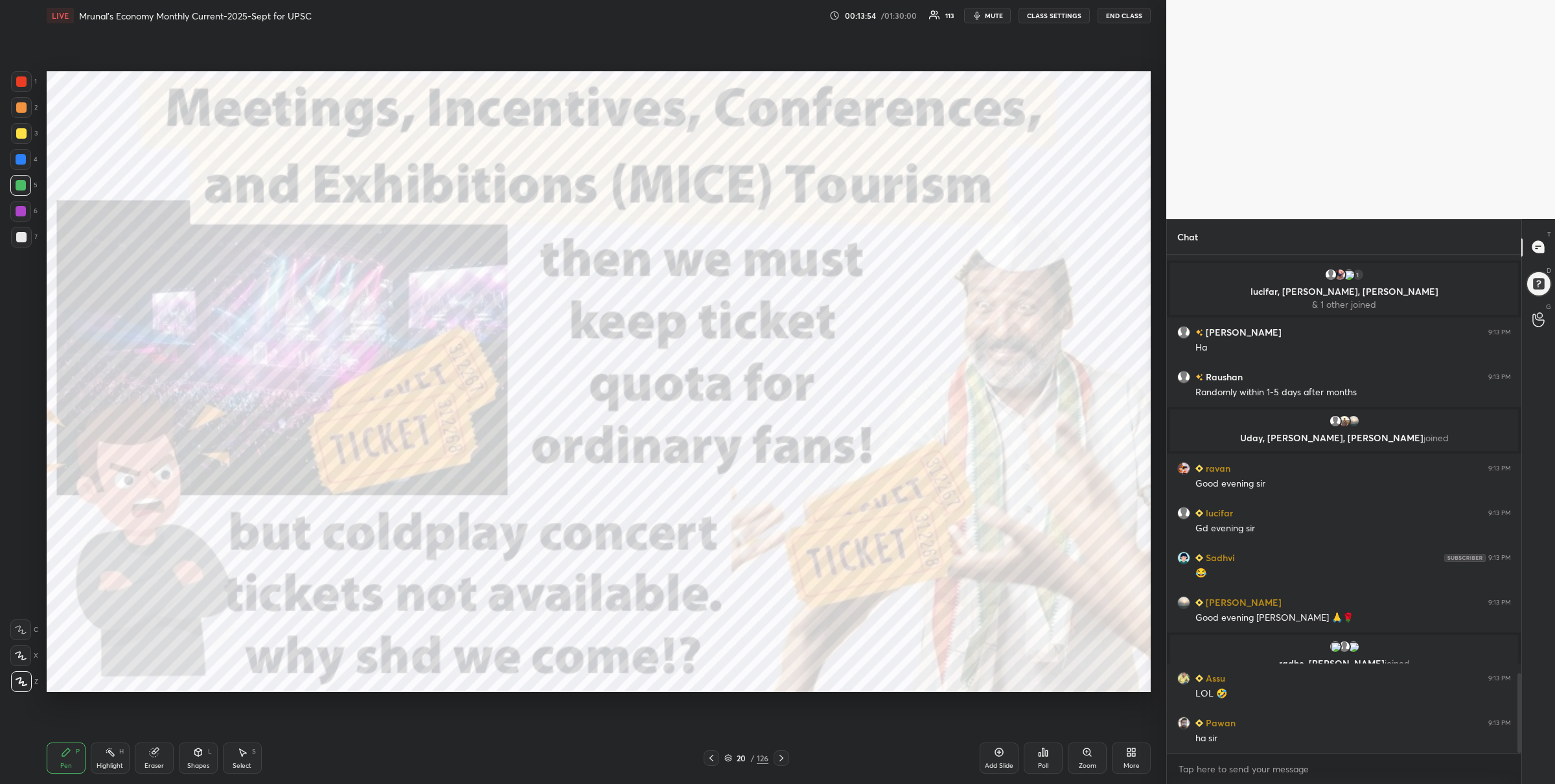
click at [785, 756] on icon at bounding box center [781, 758] width 10 height 10
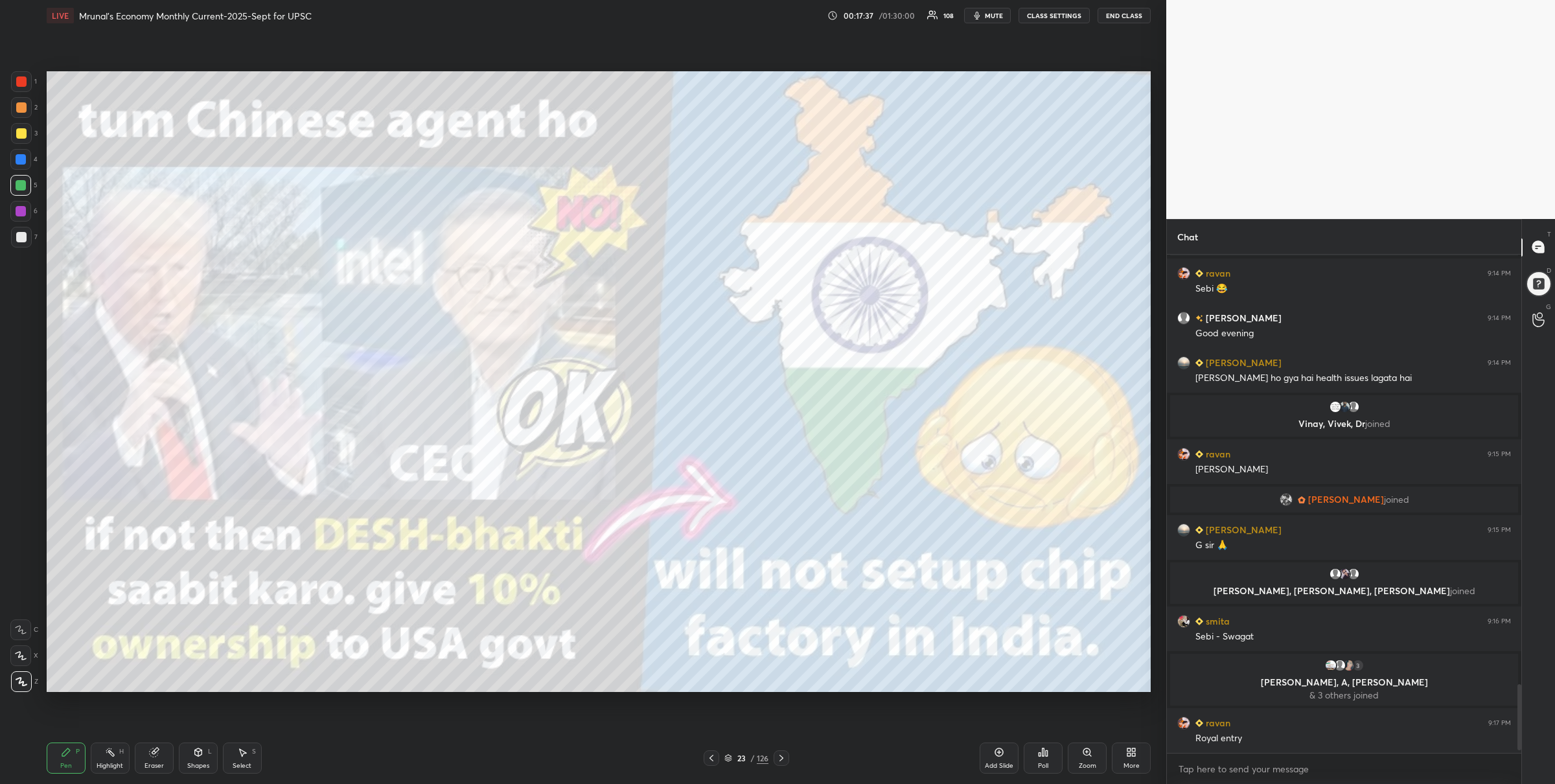
scroll to position [3143, 0]
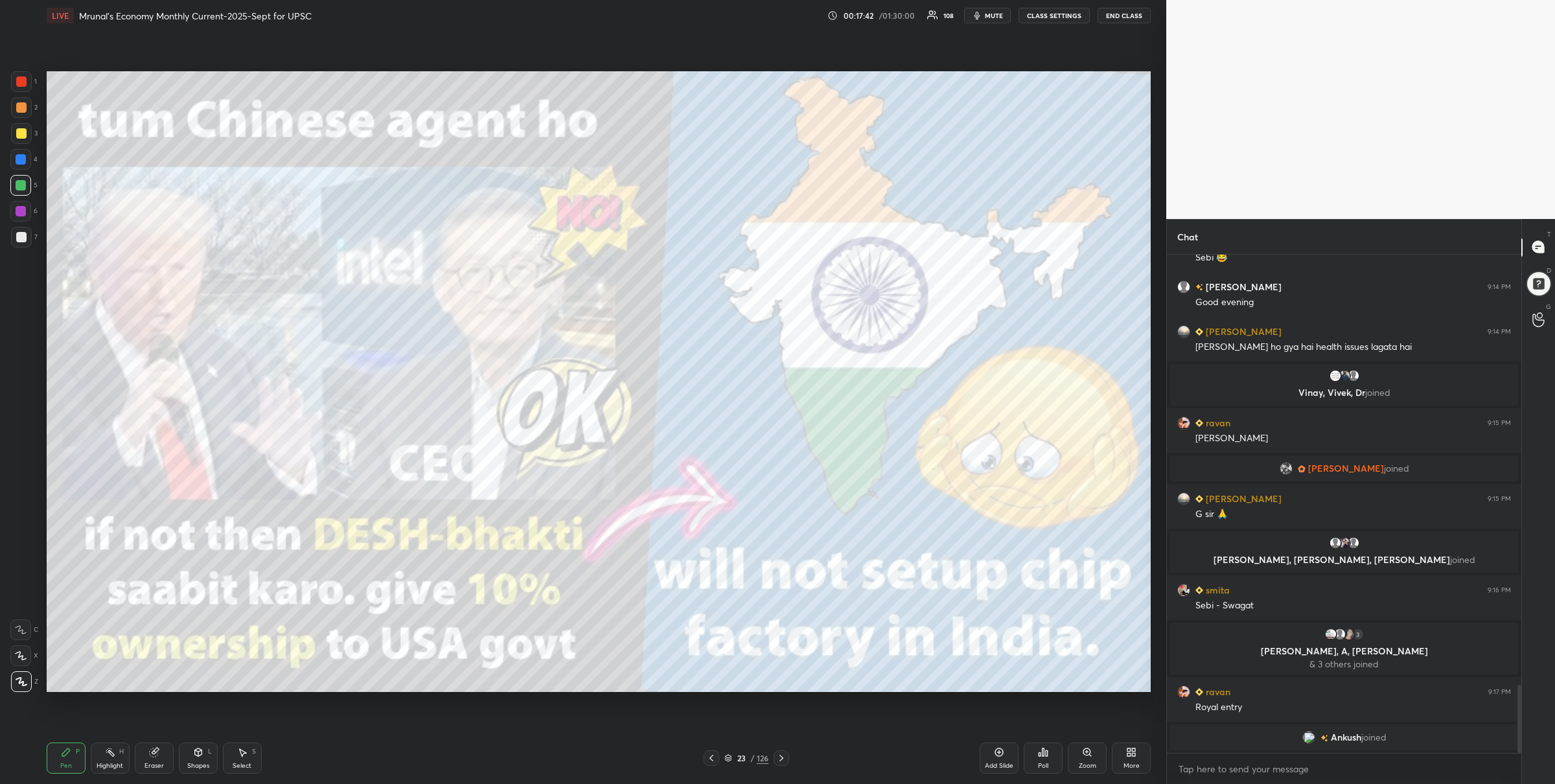
click at [14, 84] on div at bounding box center [21, 81] width 21 height 21
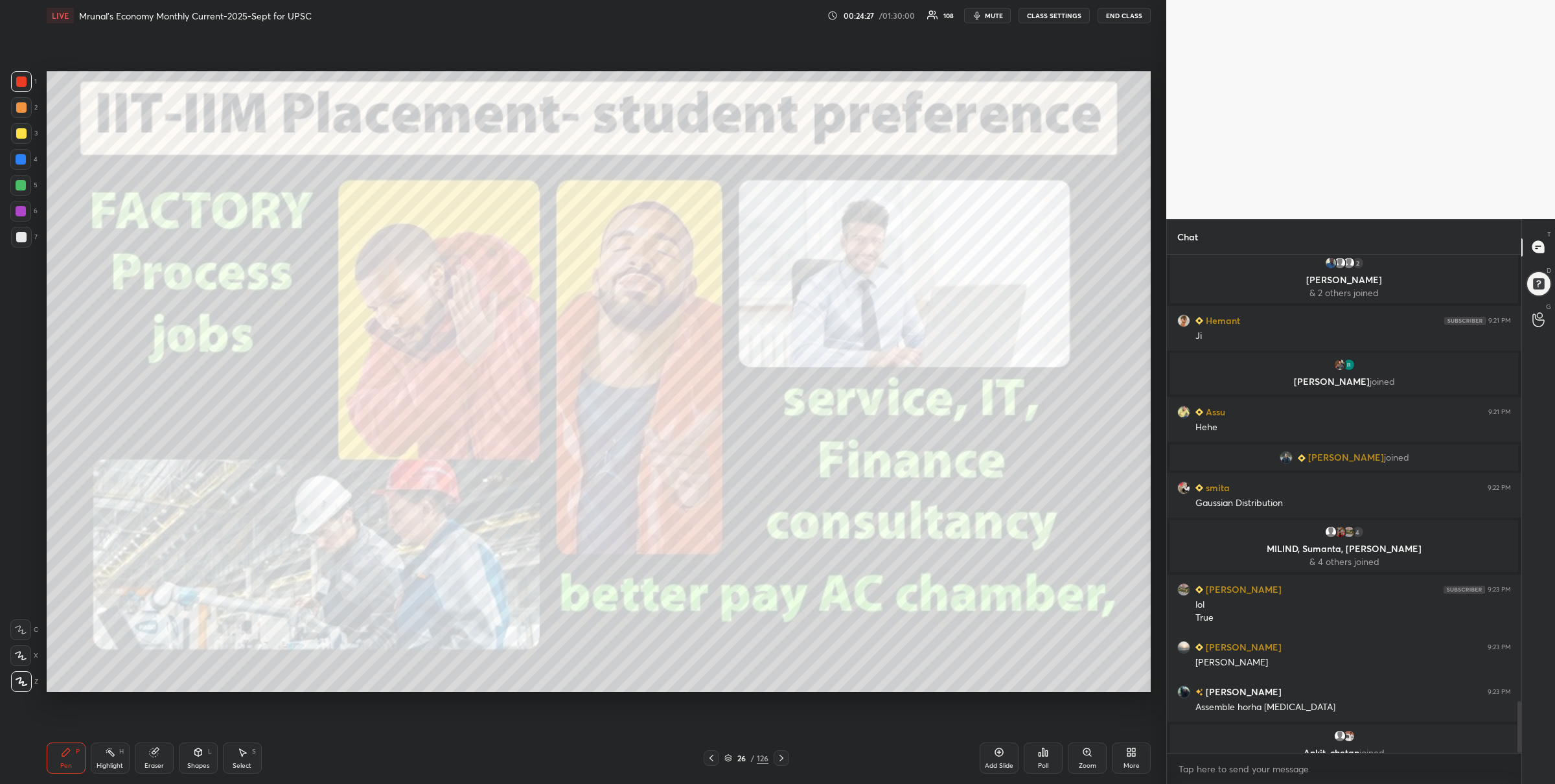
scroll to position [4273, 0]
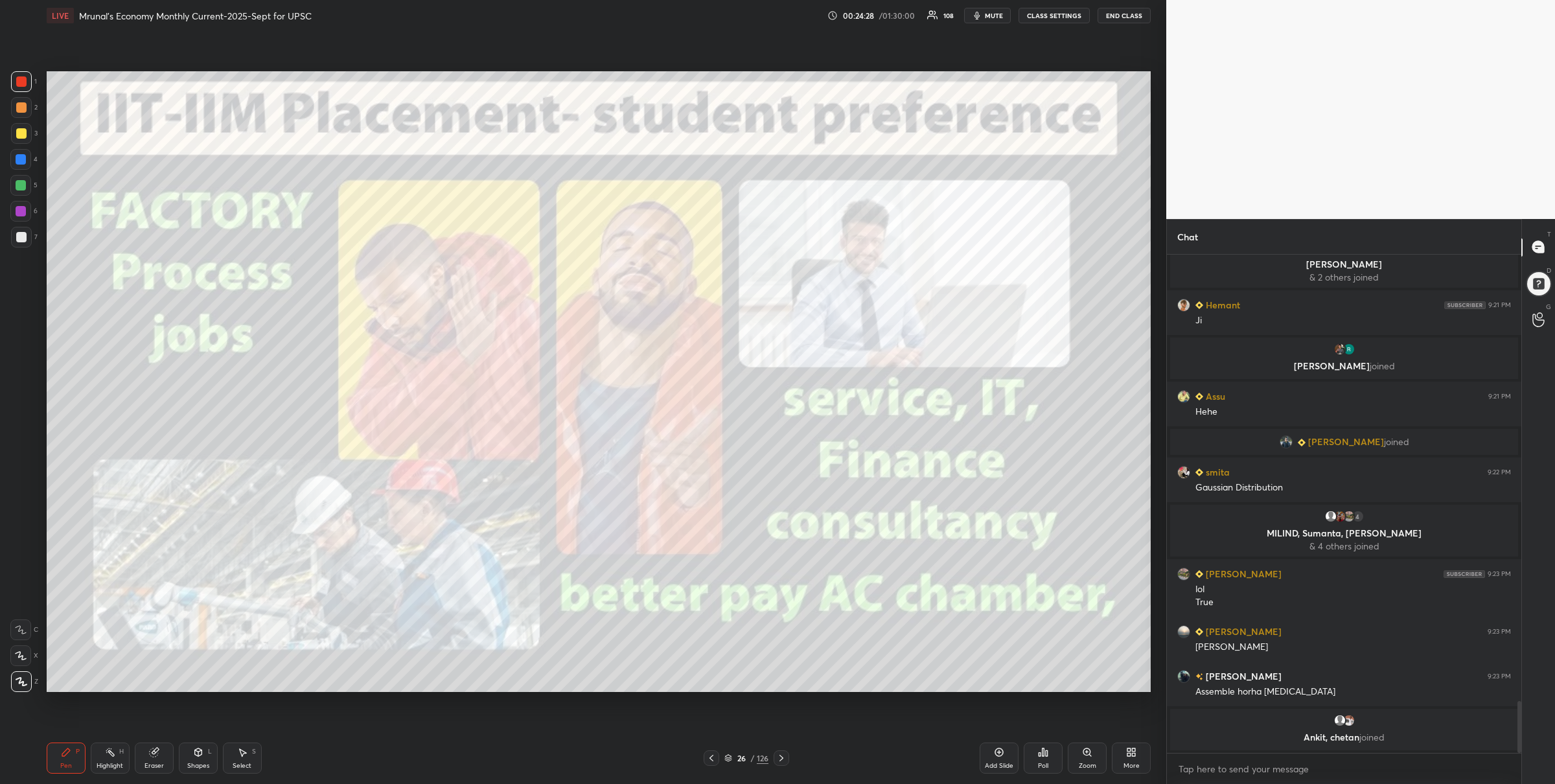
click at [779, 753] on icon at bounding box center [781, 758] width 10 height 10
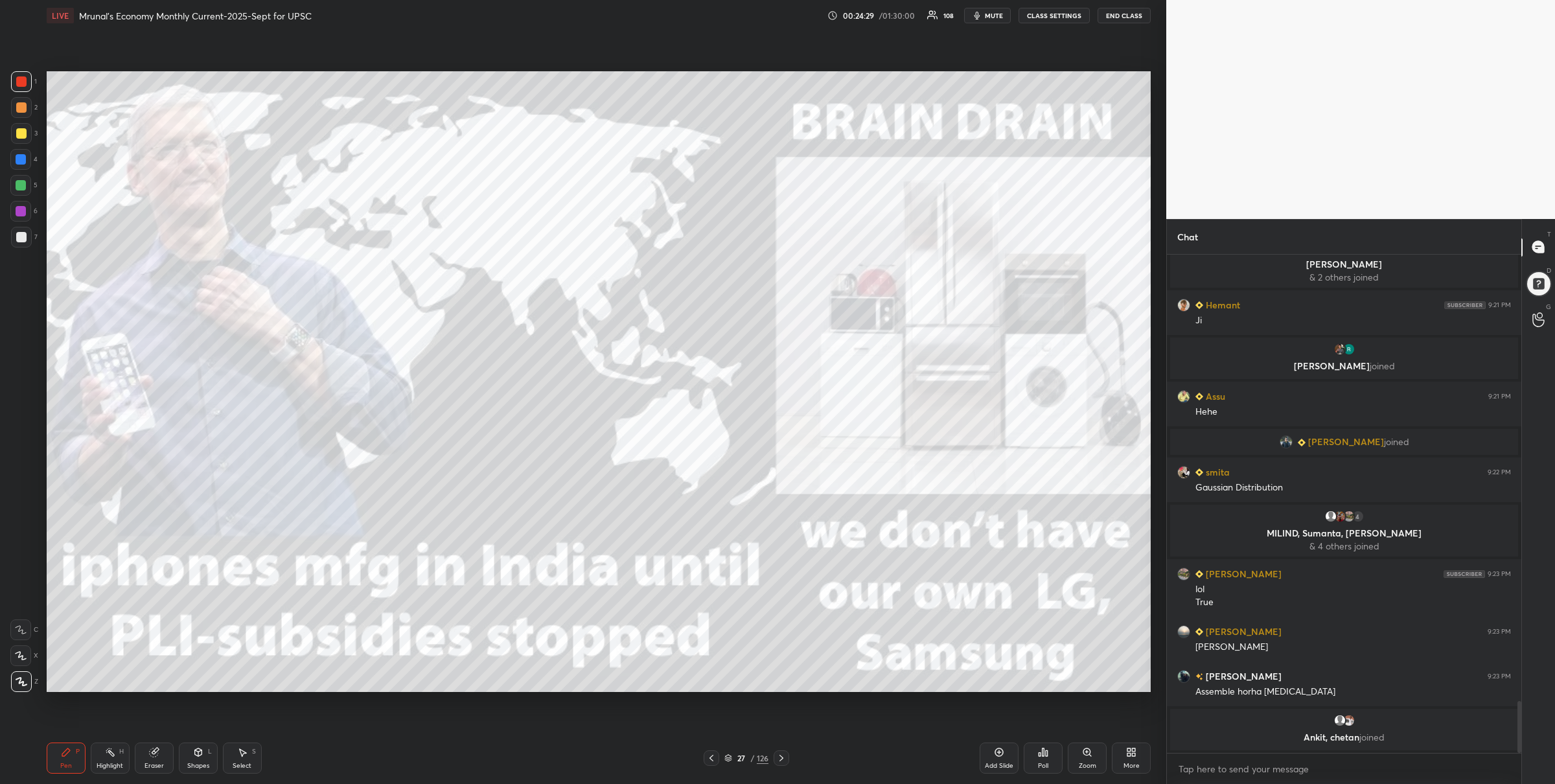
click at [782, 753] on icon at bounding box center [781, 758] width 10 height 10
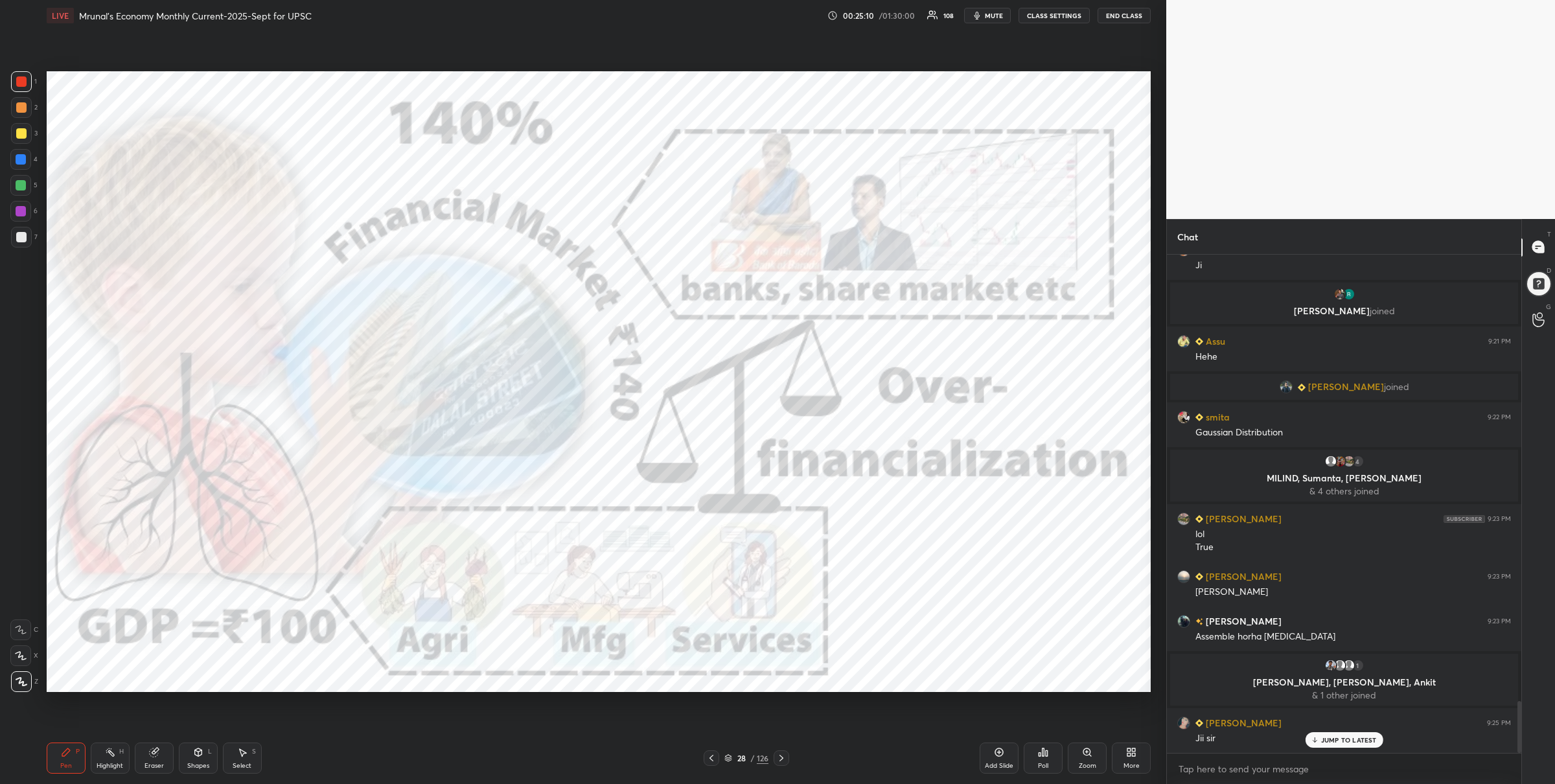
scroll to position [4311, 0]
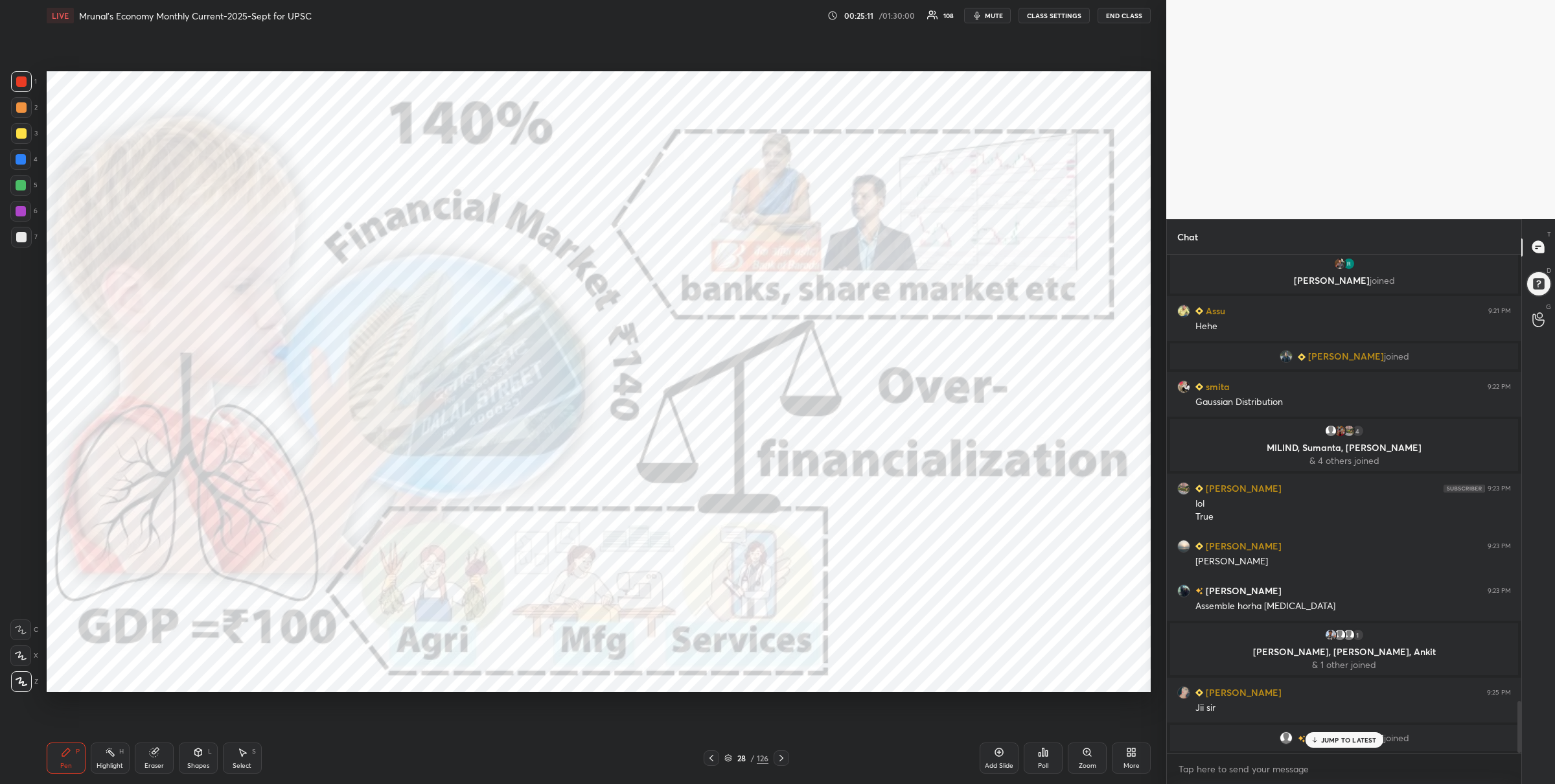
click at [732, 756] on div "28 / 126" at bounding box center [747, 758] width 44 height 12
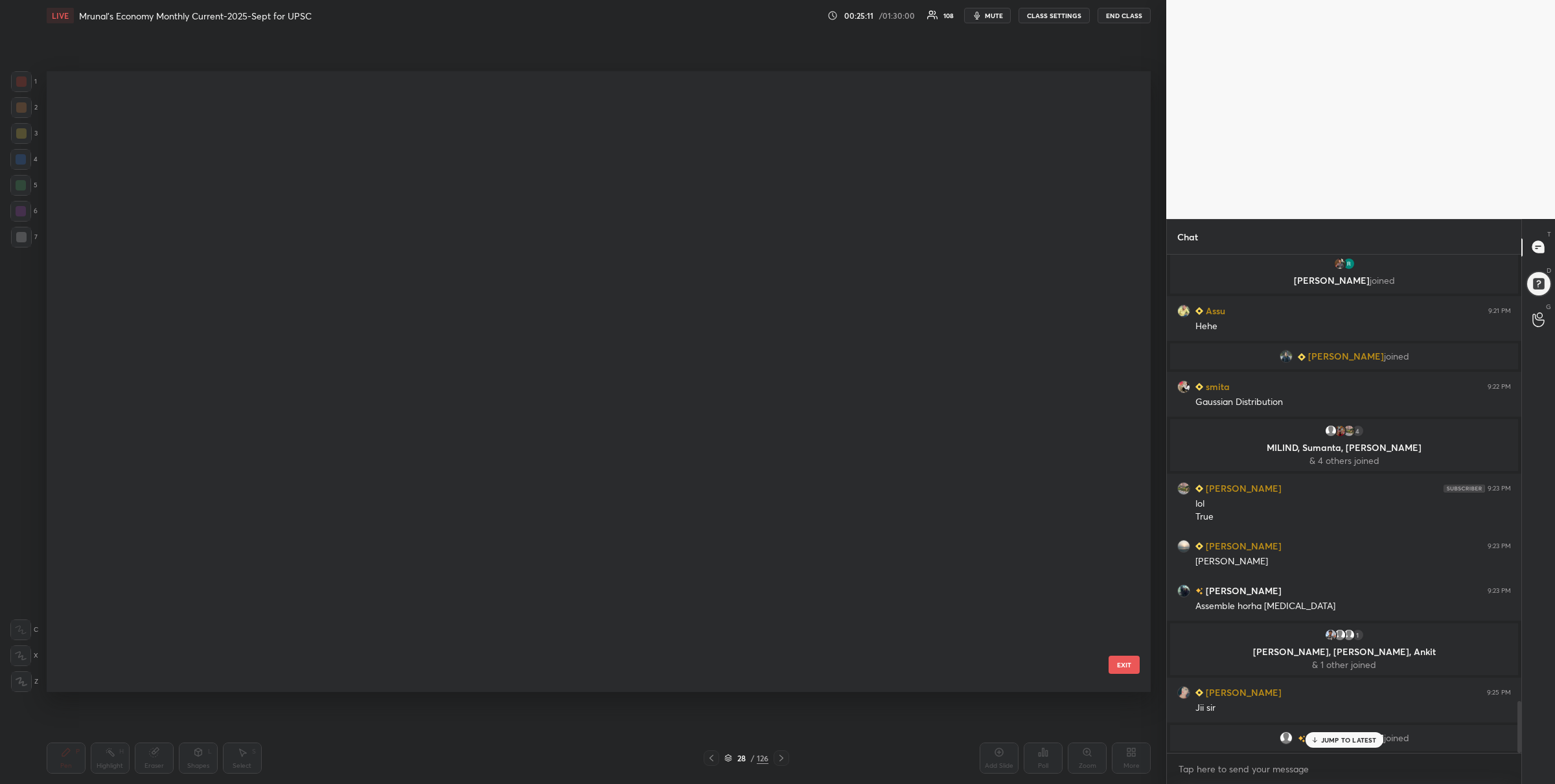
scroll to position [1352, 0]
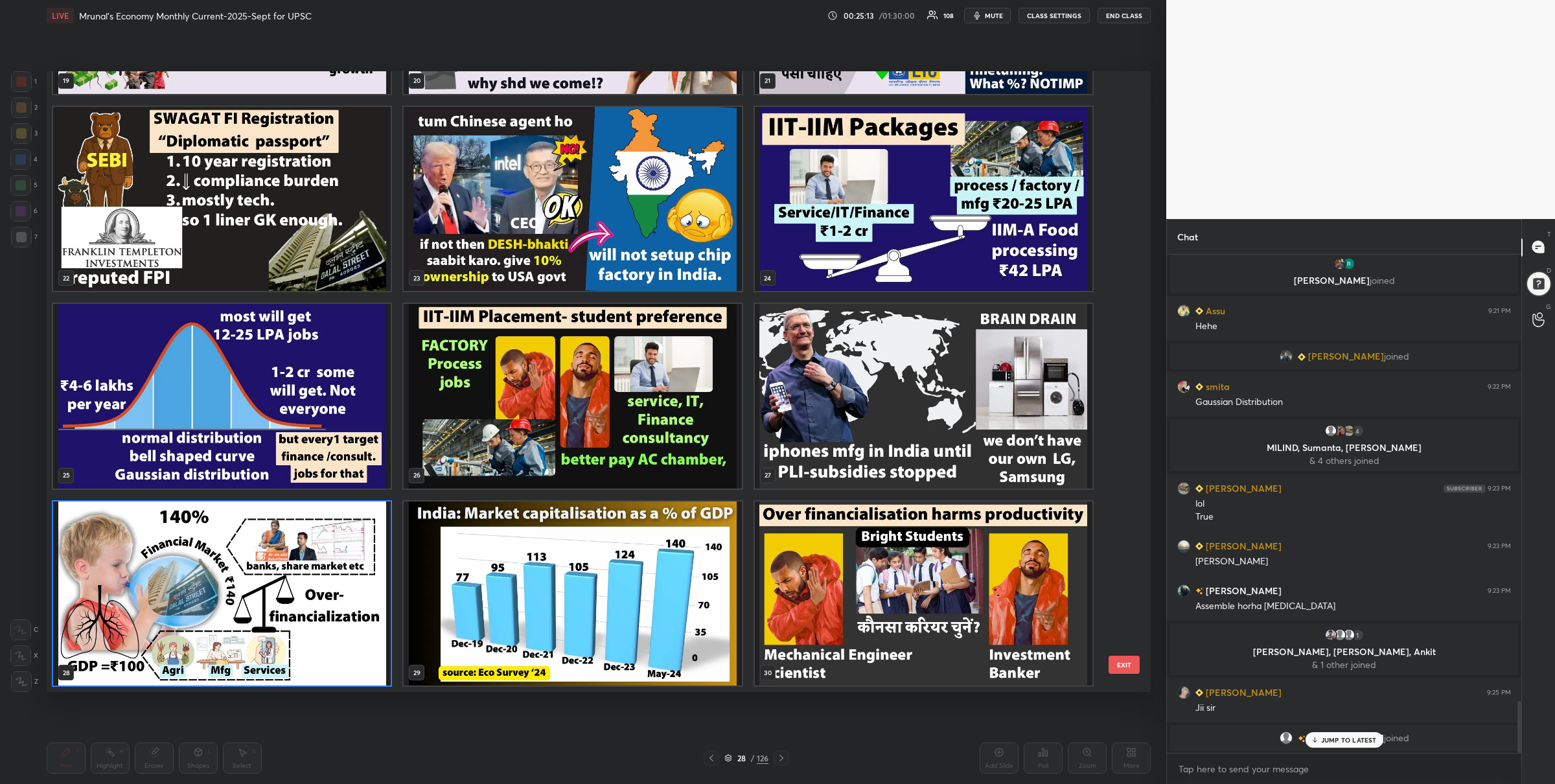
click at [691, 631] on img "grid" at bounding box center [572, 593] width 338 height 184
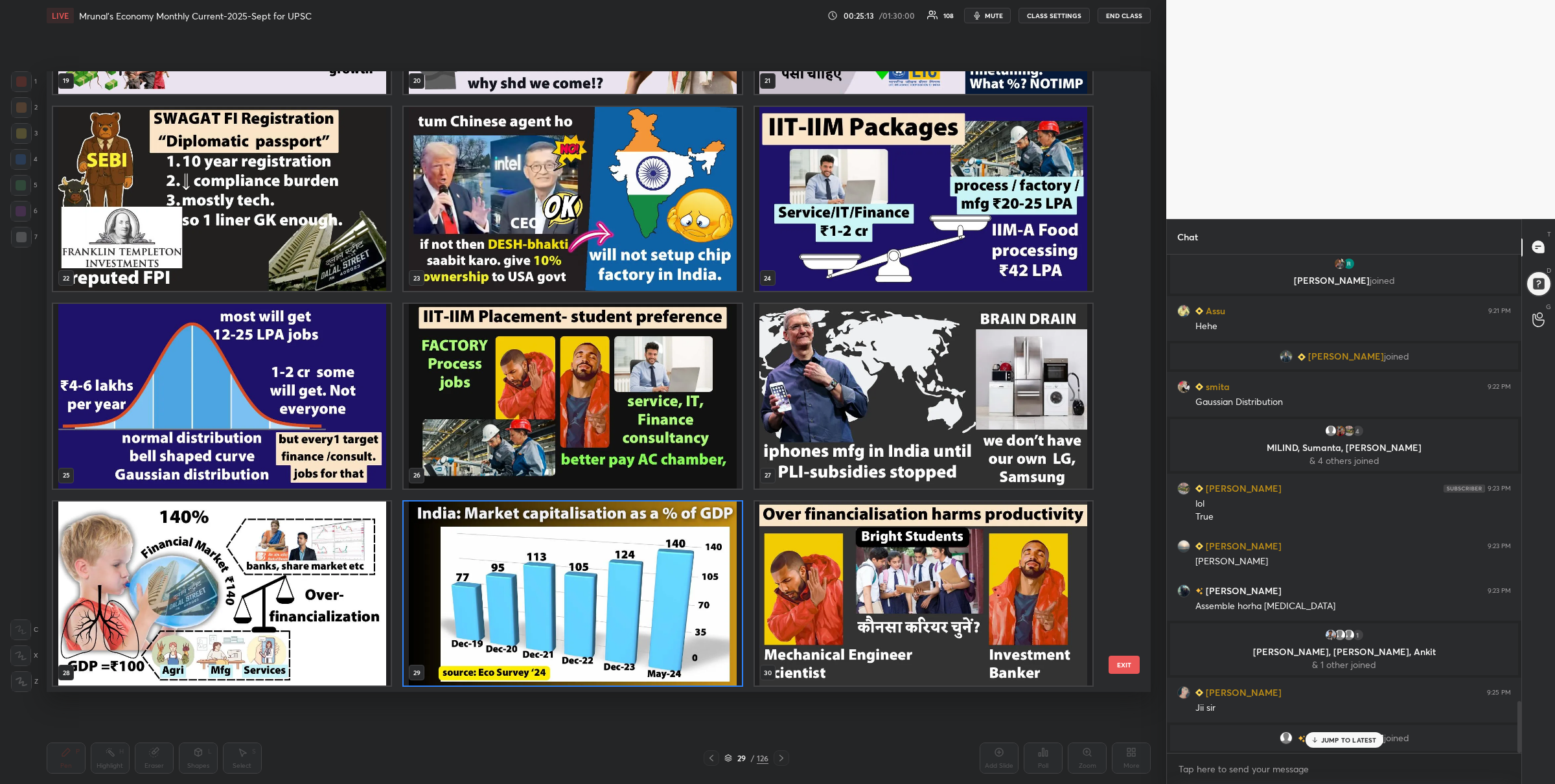
click at [691, 631] on img "grid" at bounding box center [572, 593] width 338 height 184
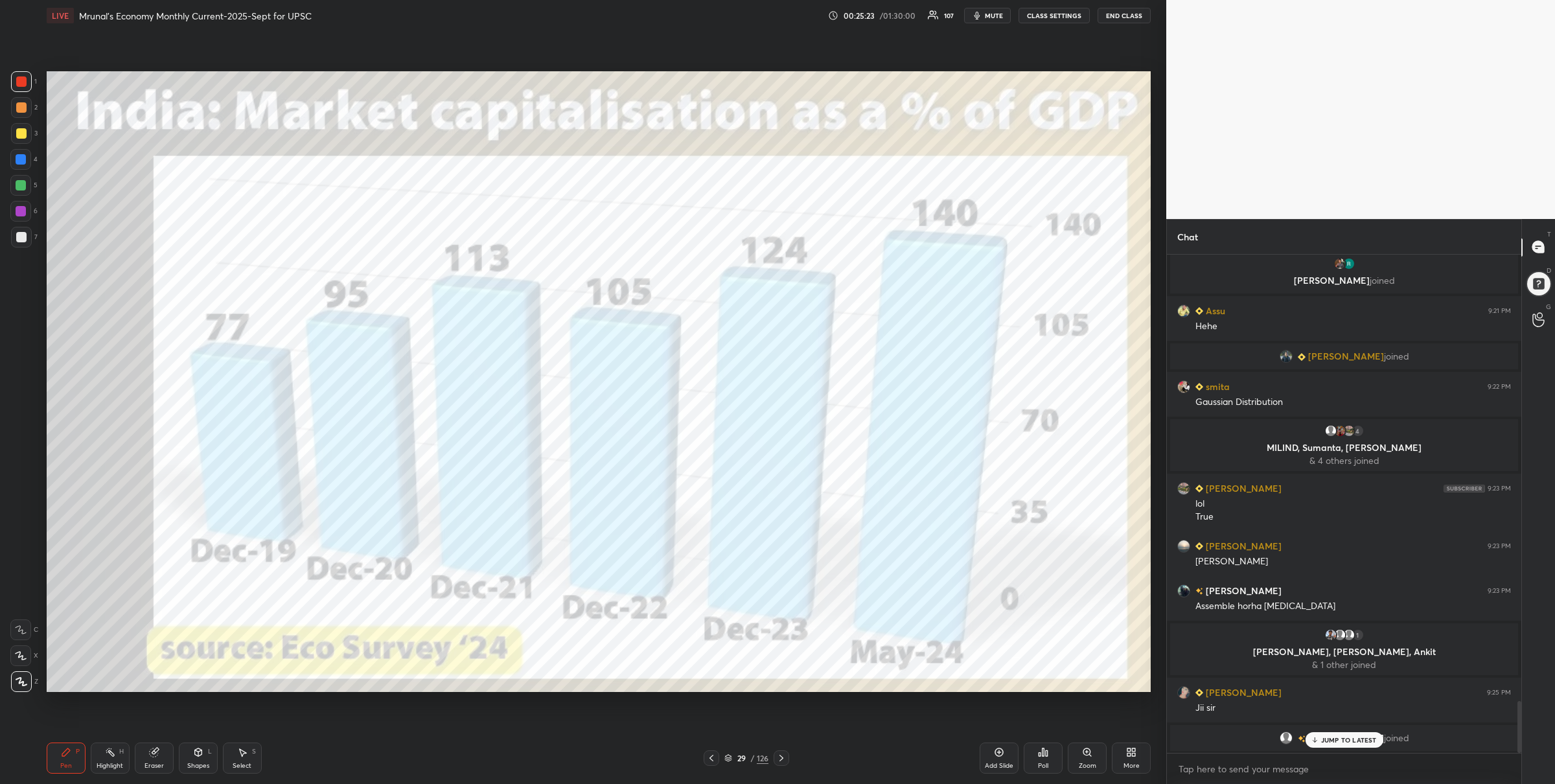
click at [784, 762] on icon at bounding box center [781, 758] width 10 height 10
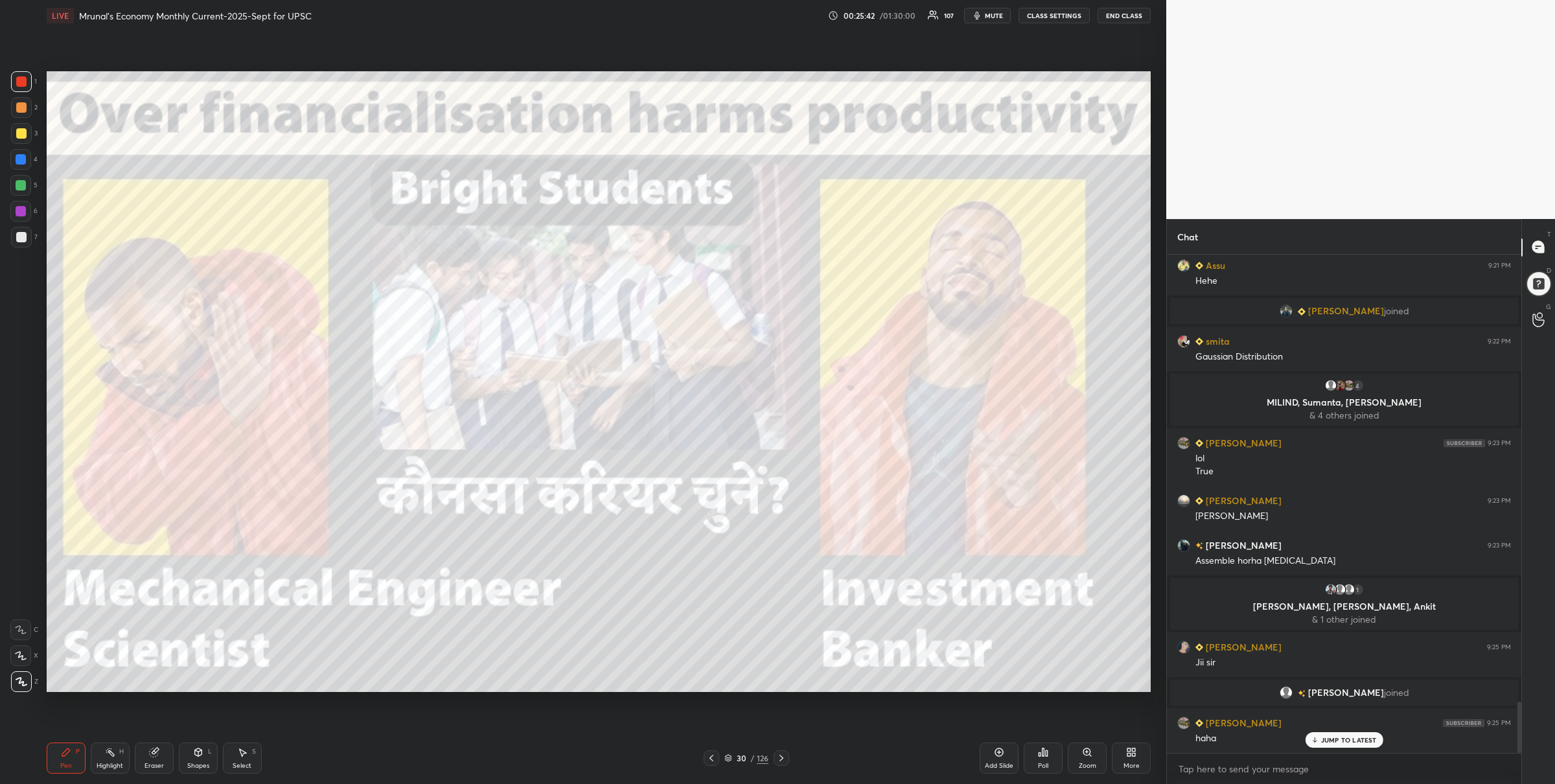
scroll to position [4361, 0]
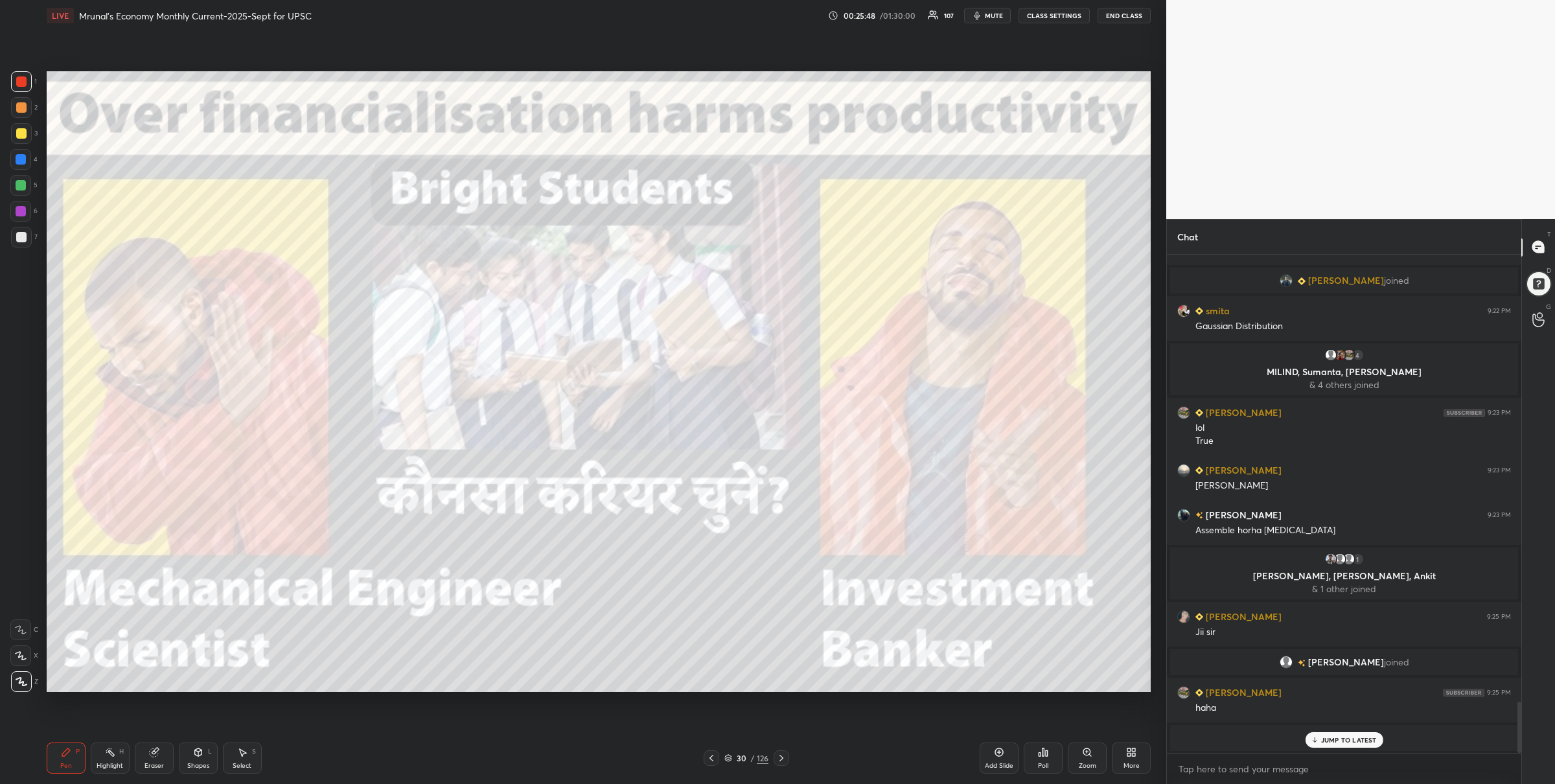
click at [31, 179] on div "5" at bounding box center [24, 185] width 27 height 21
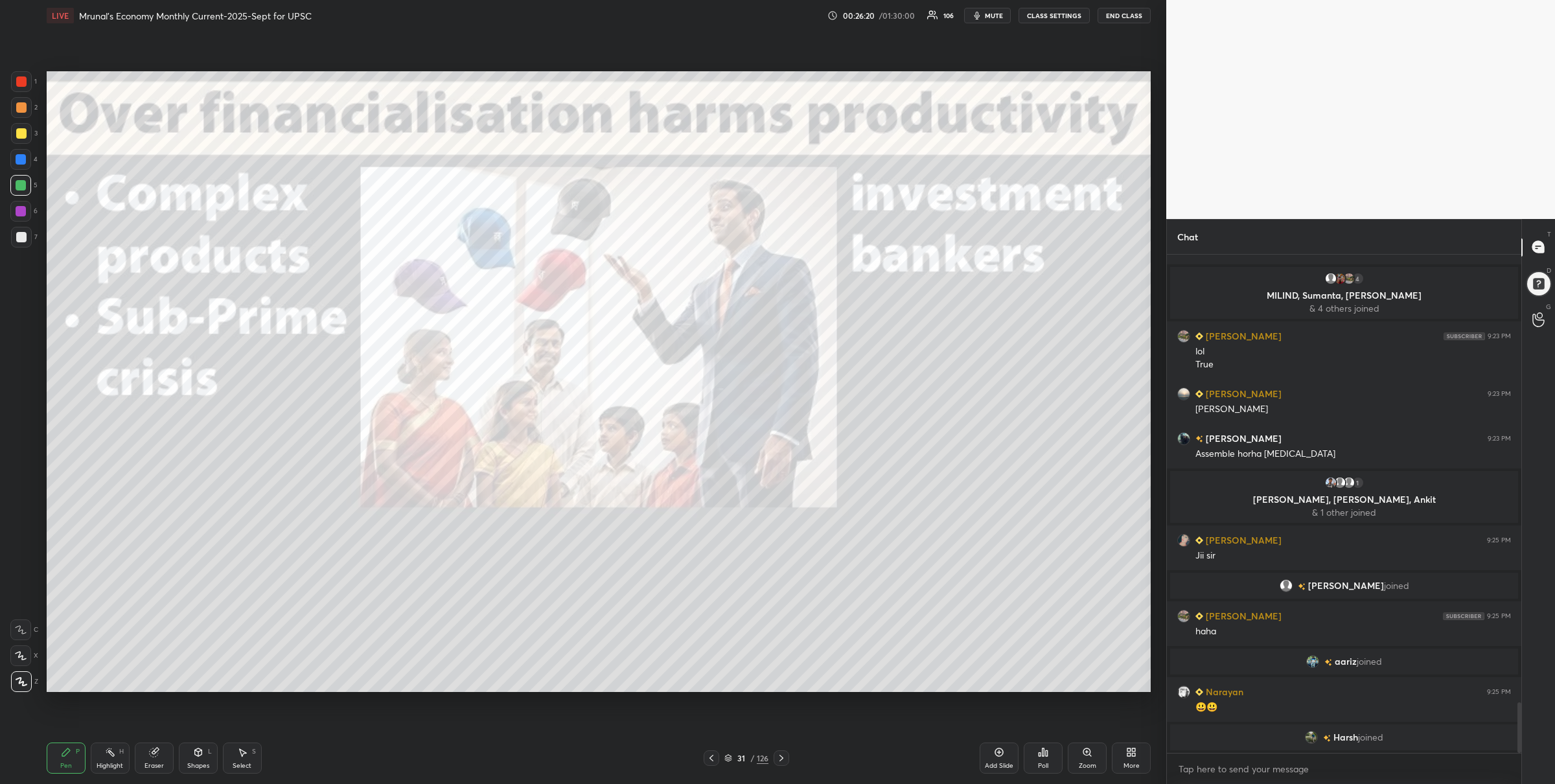
scroll to position [4471, 0]
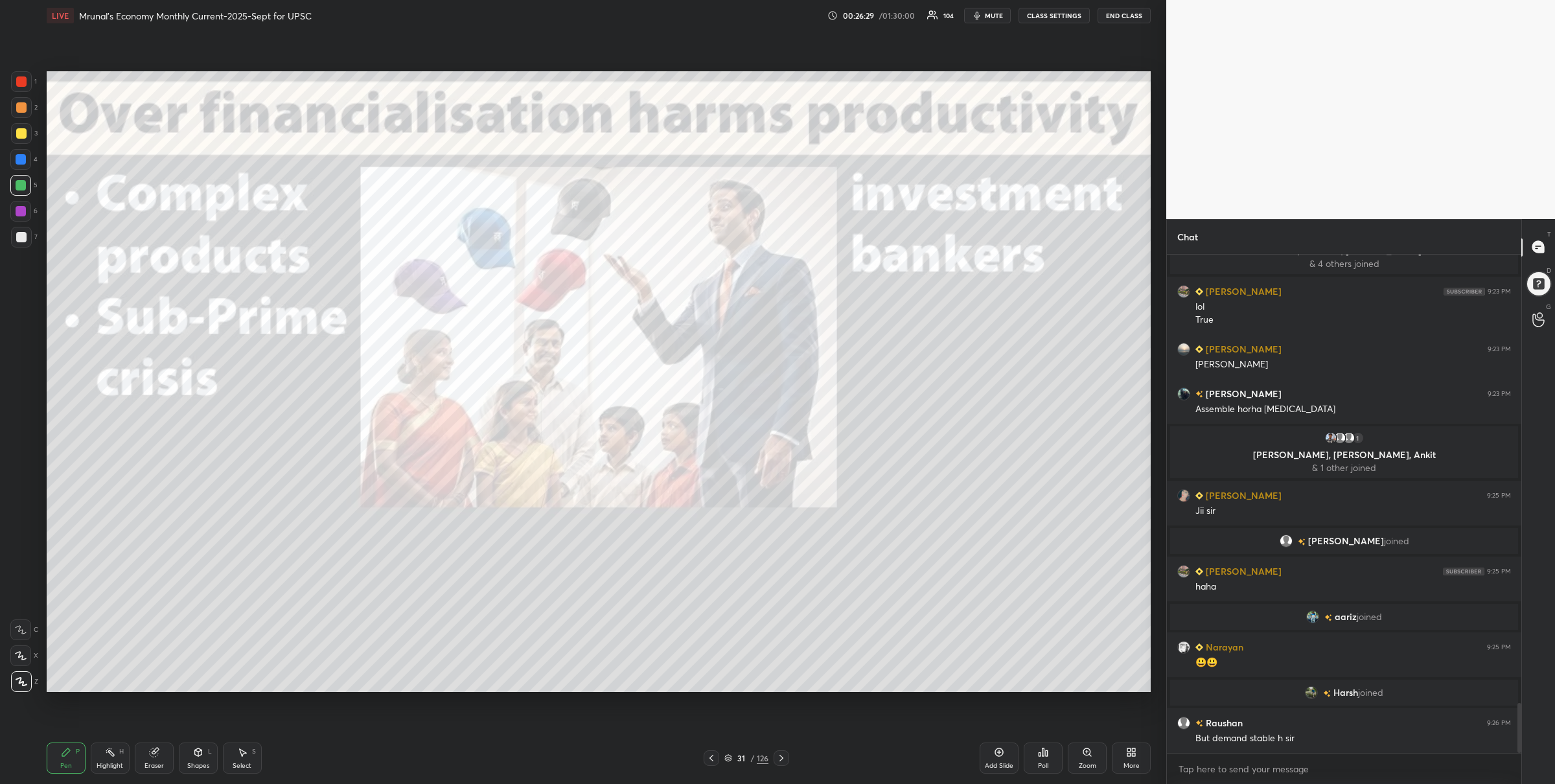
click at [787, 758] on div at bounding box center [782, 758] width 16 height 16
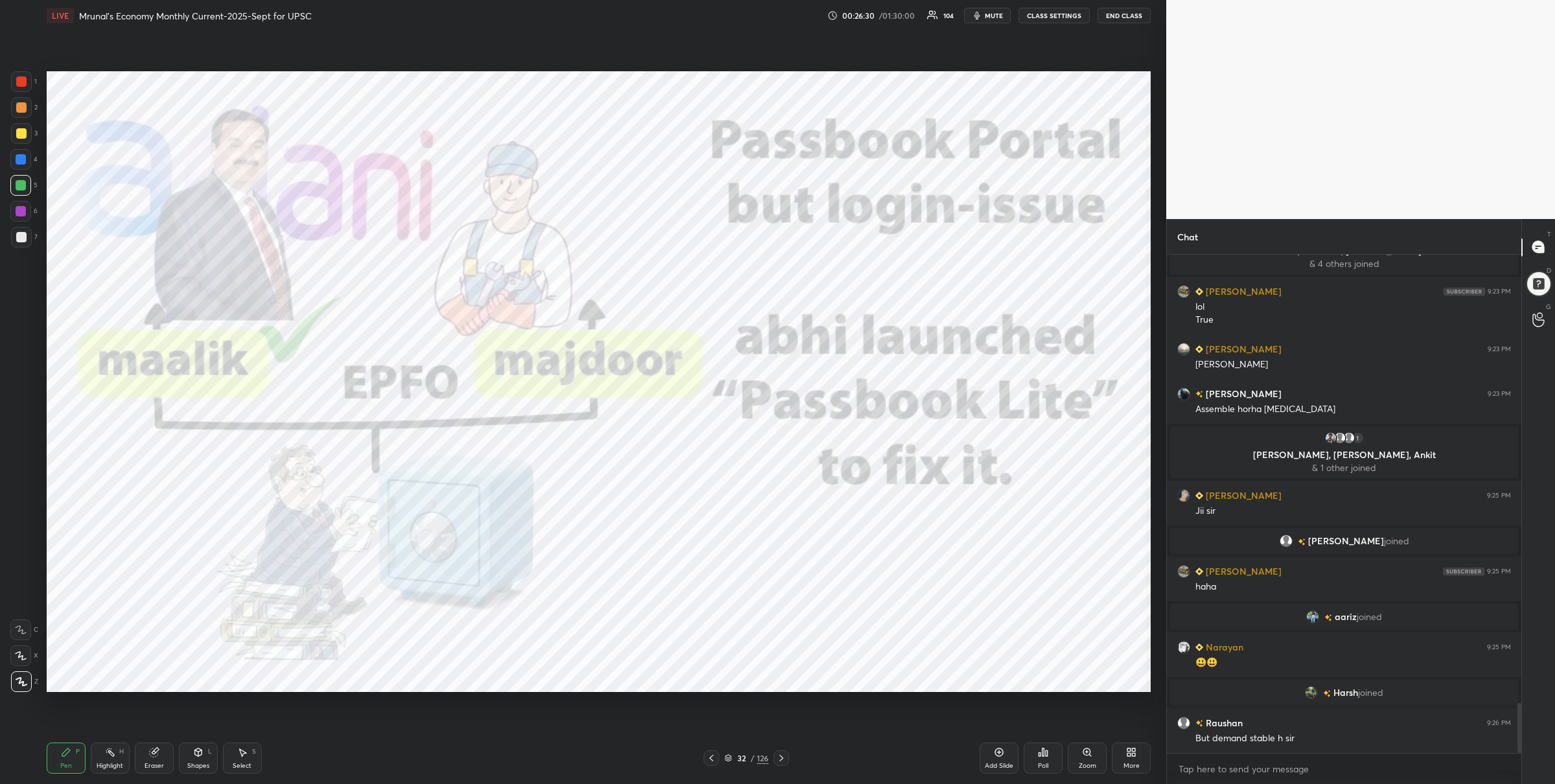
click at [711, 761] on icon at bounding box center [711, 758] width 10 height 10
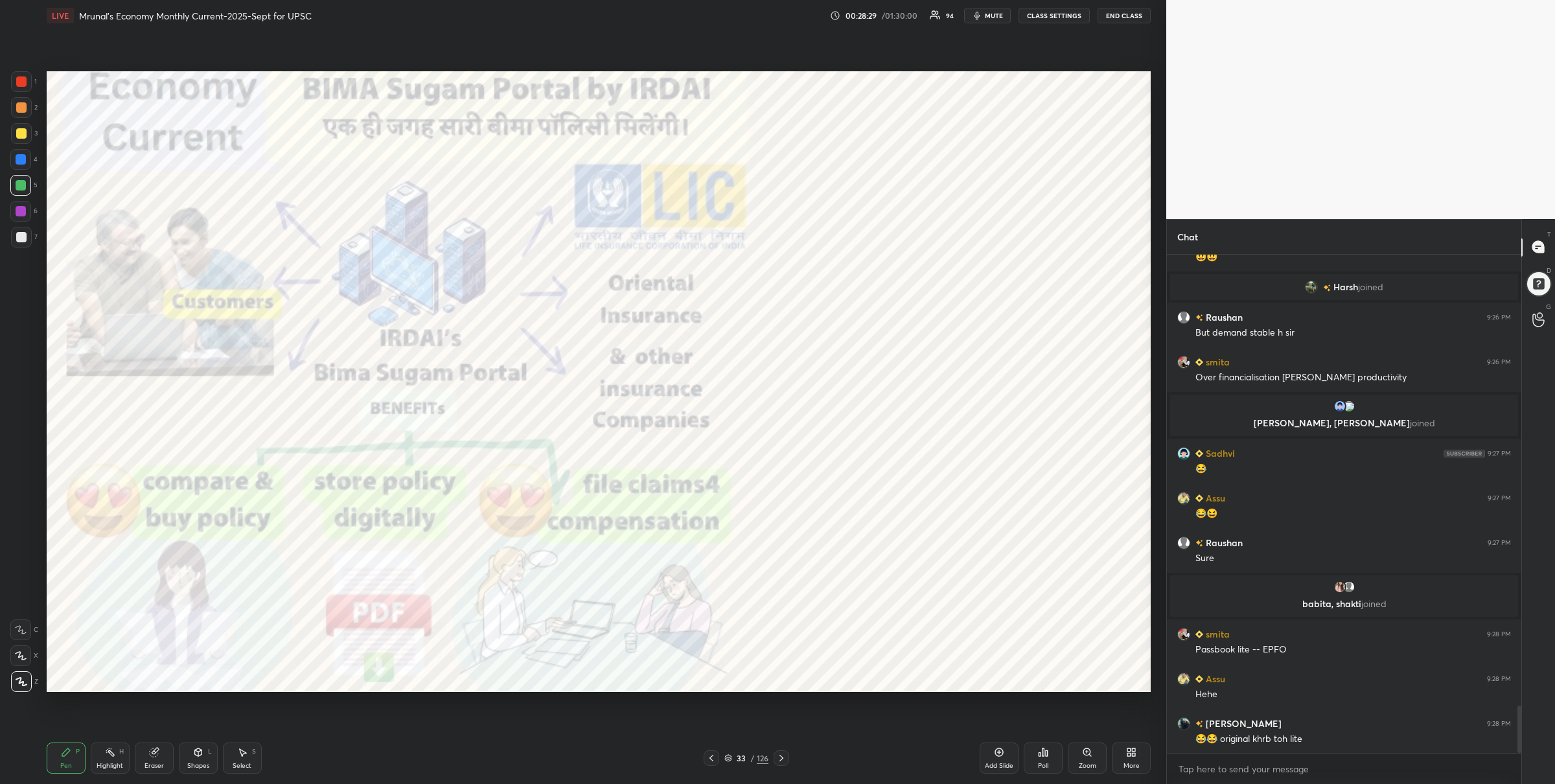
scroll to position [4786, 0]
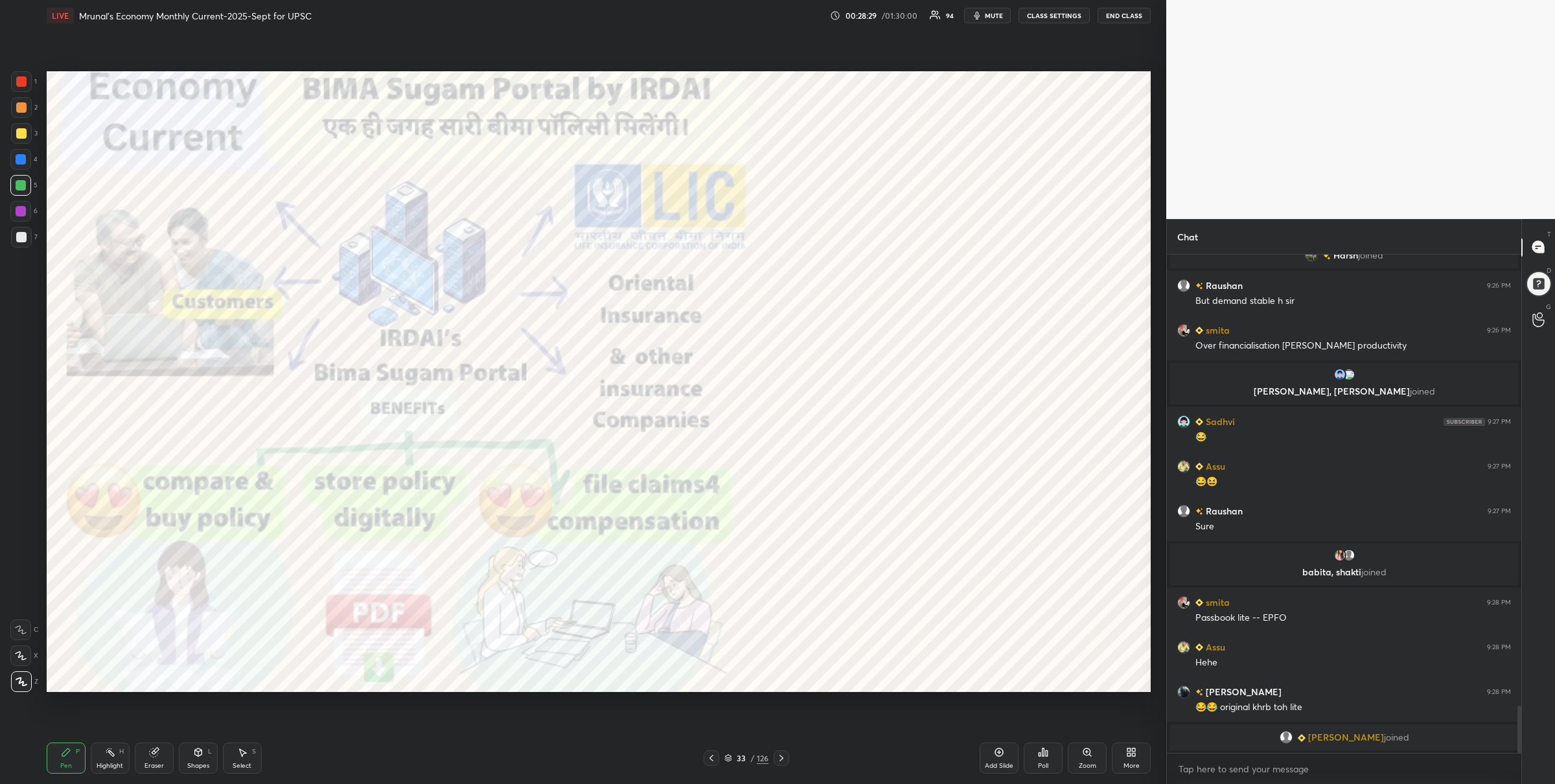
click at [21, 88] on div at bounding box center [21, 81] width 21 height 21
click at [27, 207] on div at bounding box center [21, 211] width 21 height 21
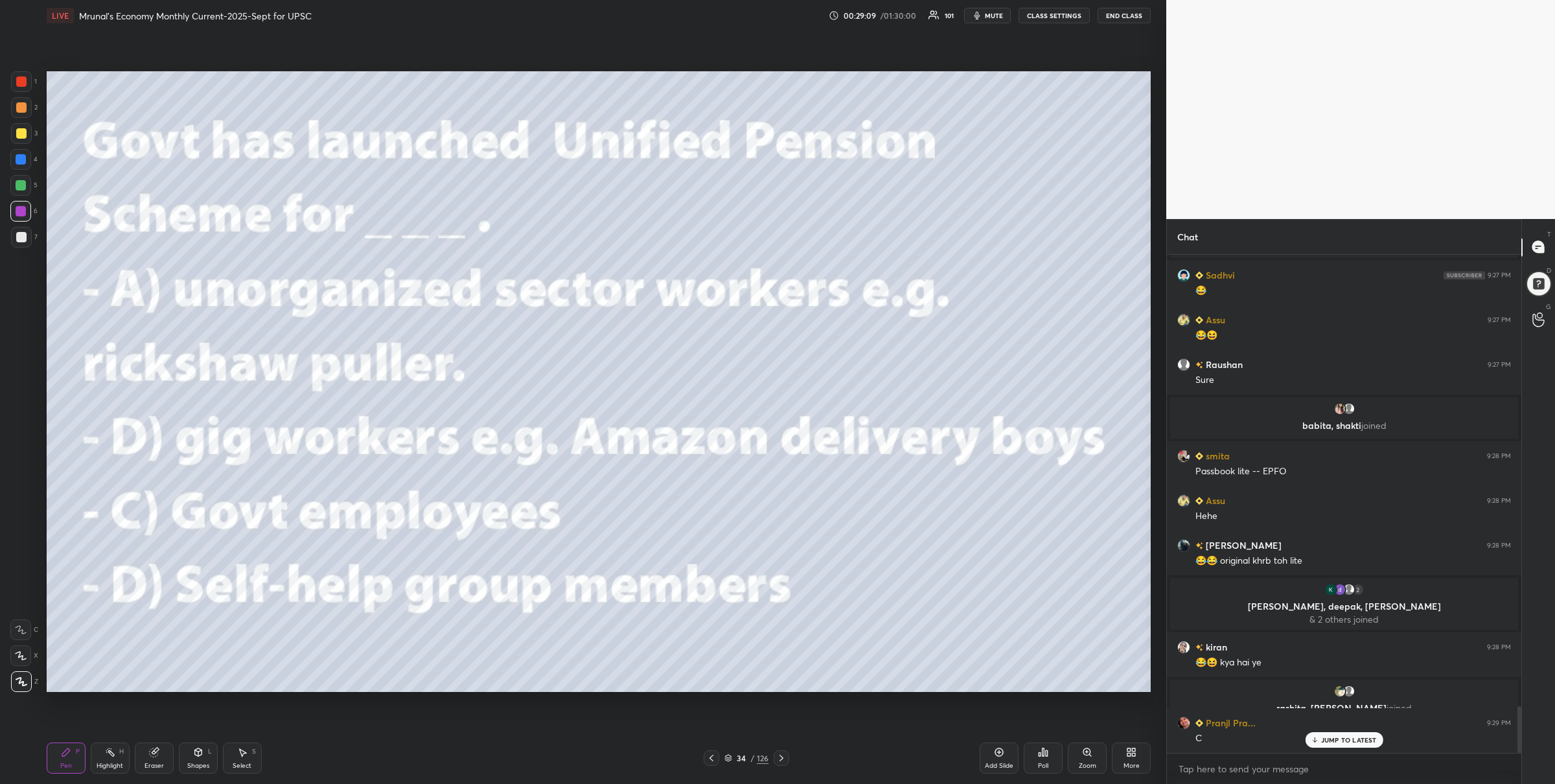
scroll to position [4844, 0]
click at [1047, 748] on icon at bounding box center [1043, 752] width 10 height 10
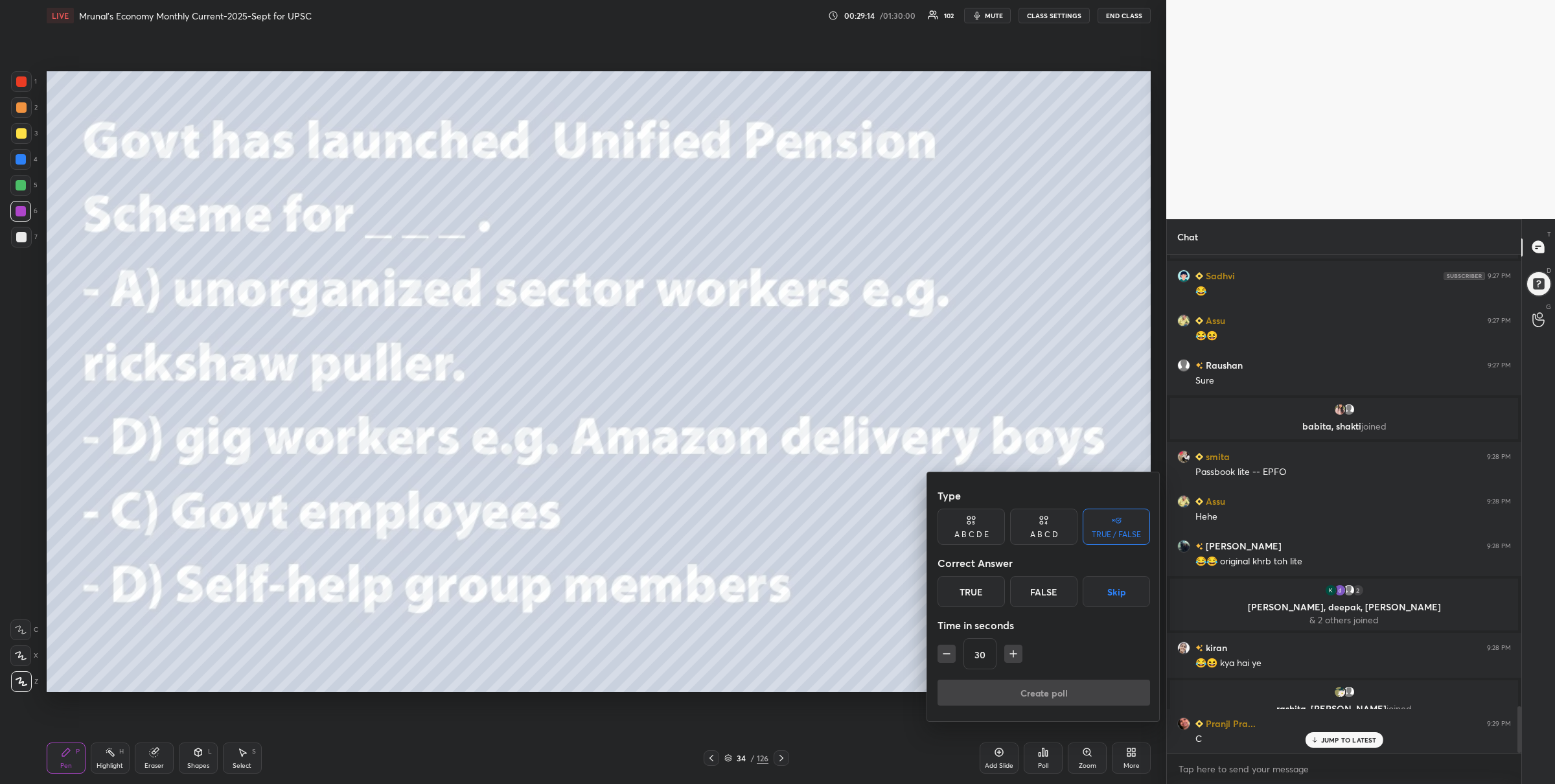
click at [979, 532] on div "A B C D E" at bounding box center [971, 535] width 34 height 8
click at [1026, 598] on div "C" at bounding box center [1026, 591] width 31 height 31
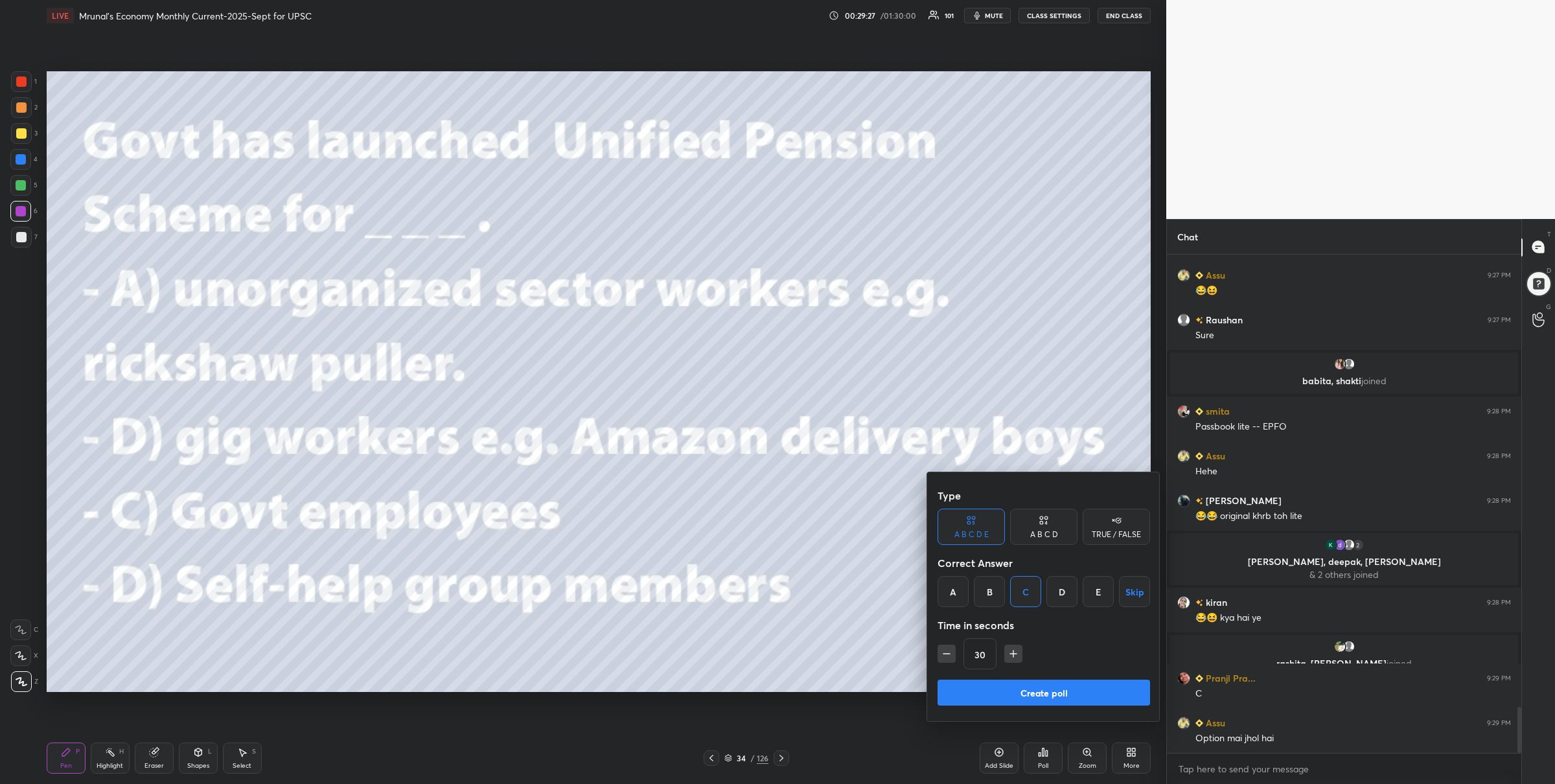
click at [992, 692] on button "Create poll" at bounding box center [1044, 692] width 213 height 26
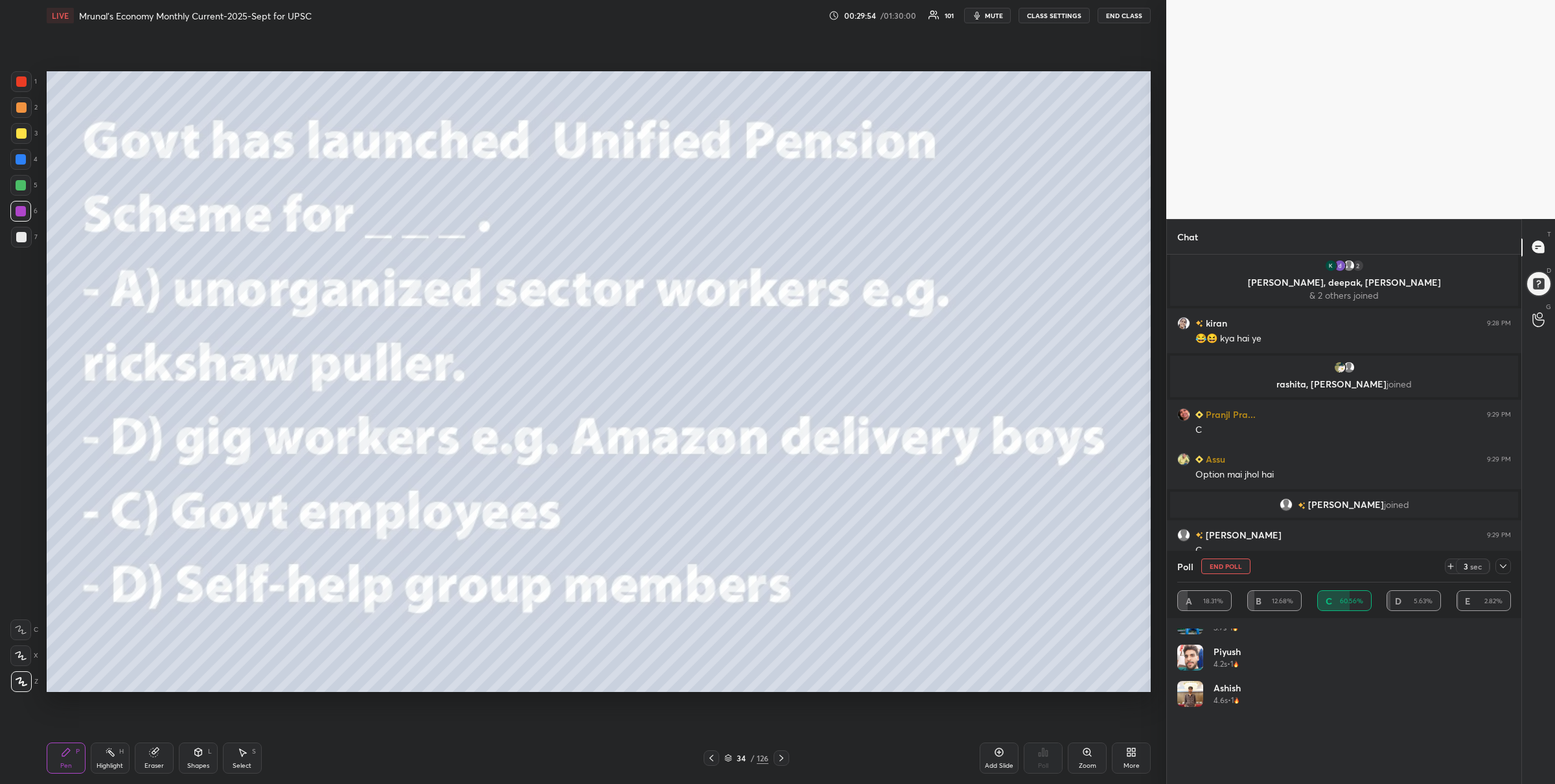
scroll to position [886, 0]
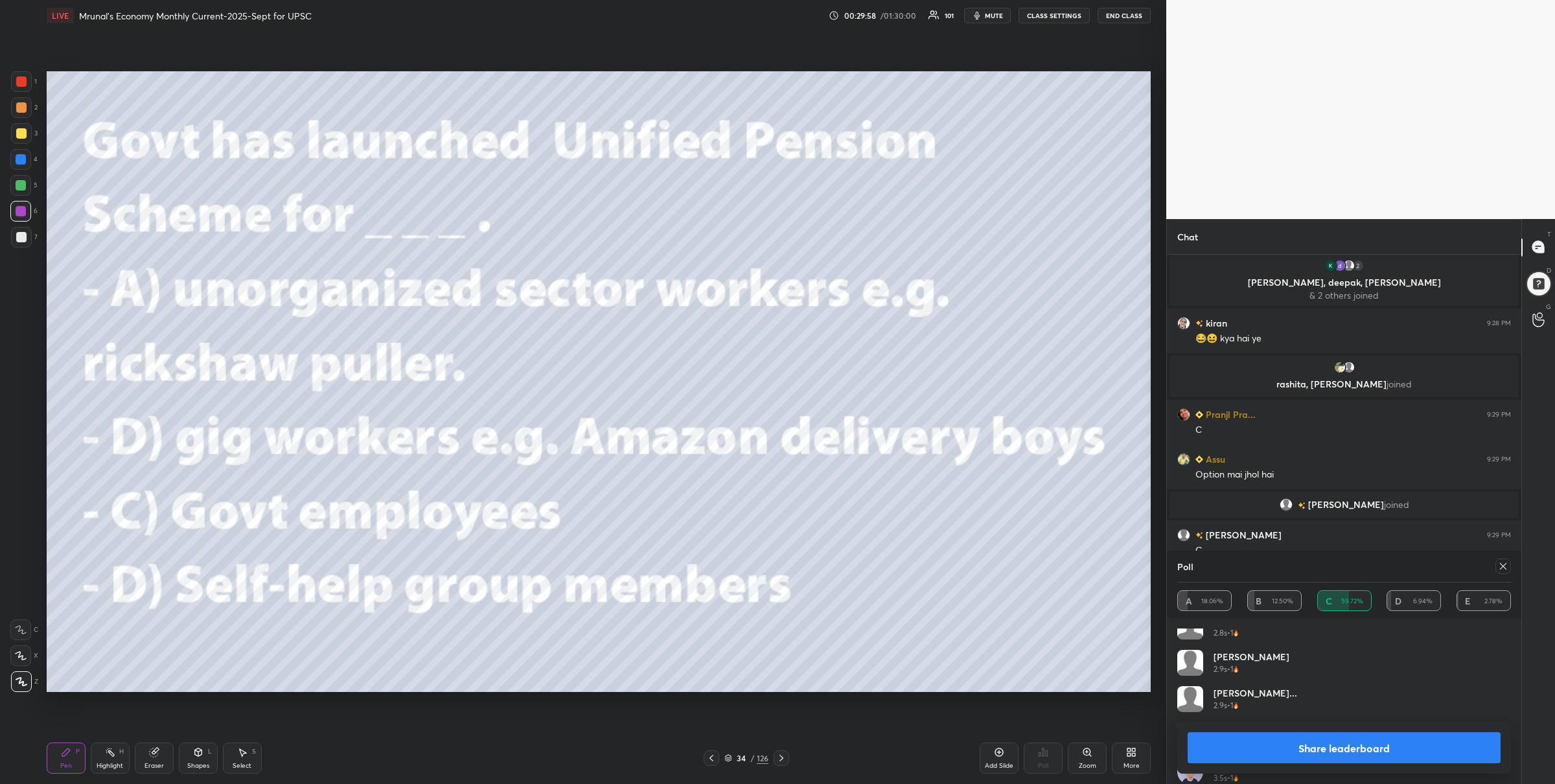
drag, startPoint x: 1290, startPoint y: 740, endPoint x: 1265, endPoint y: 737, distance: 25.2
click at [1291, 740] on button "Share leaderboard" at bounding box center [1345, 747] width 313 height 31
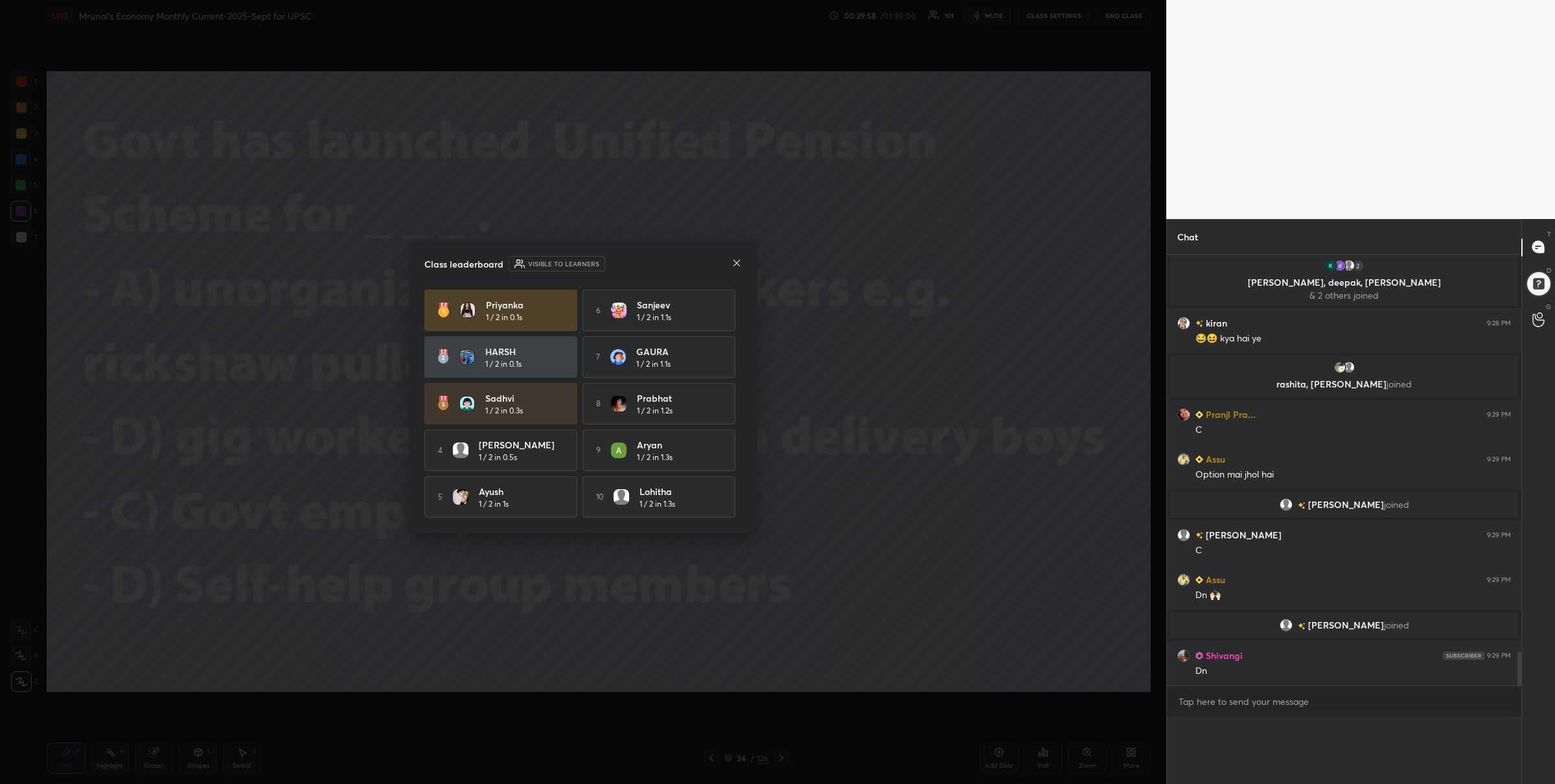
scroll to position [0, 0]
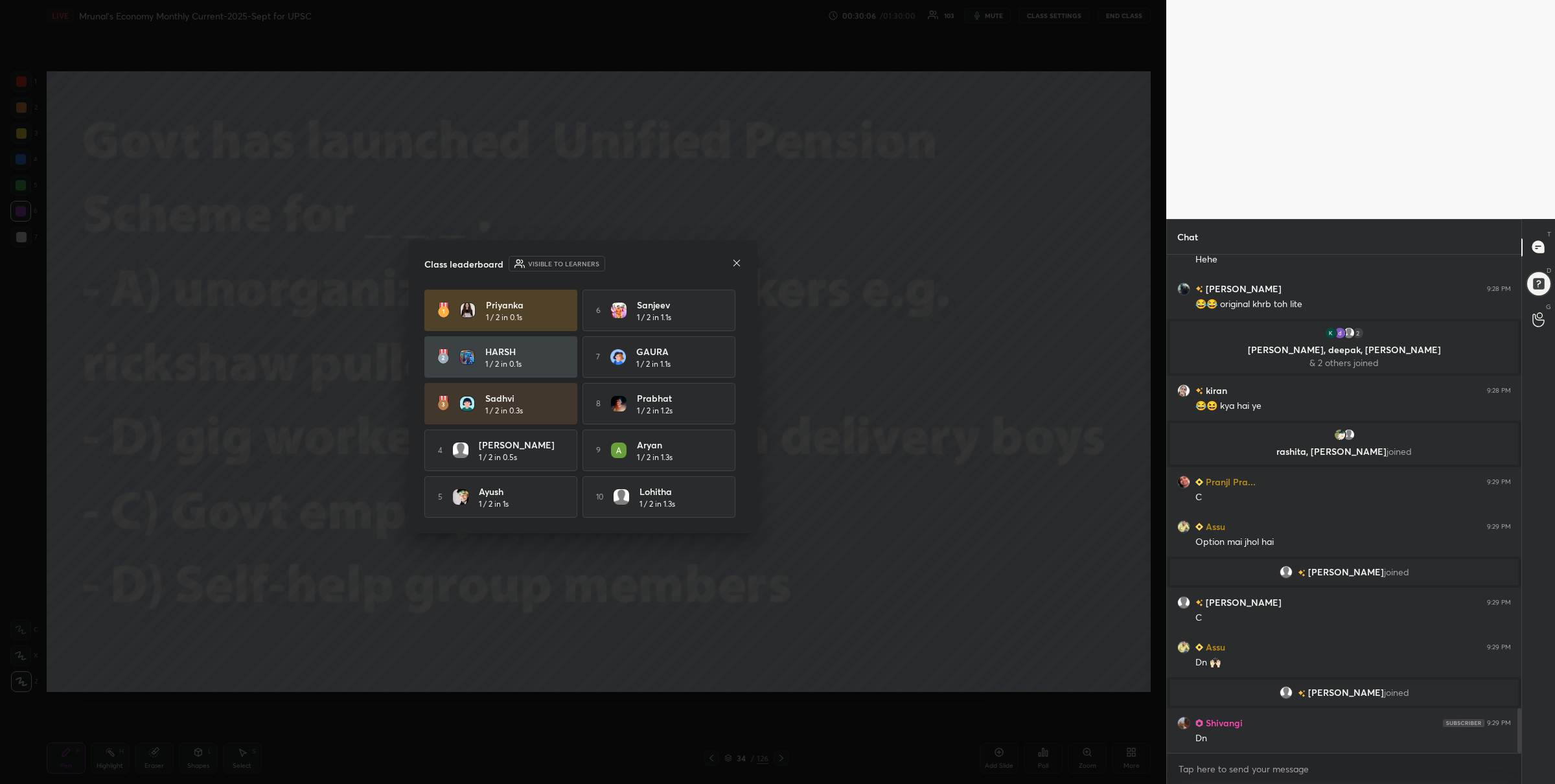
click at [732, 259] on icon at bounding box center [737, 263] width 10 height 10
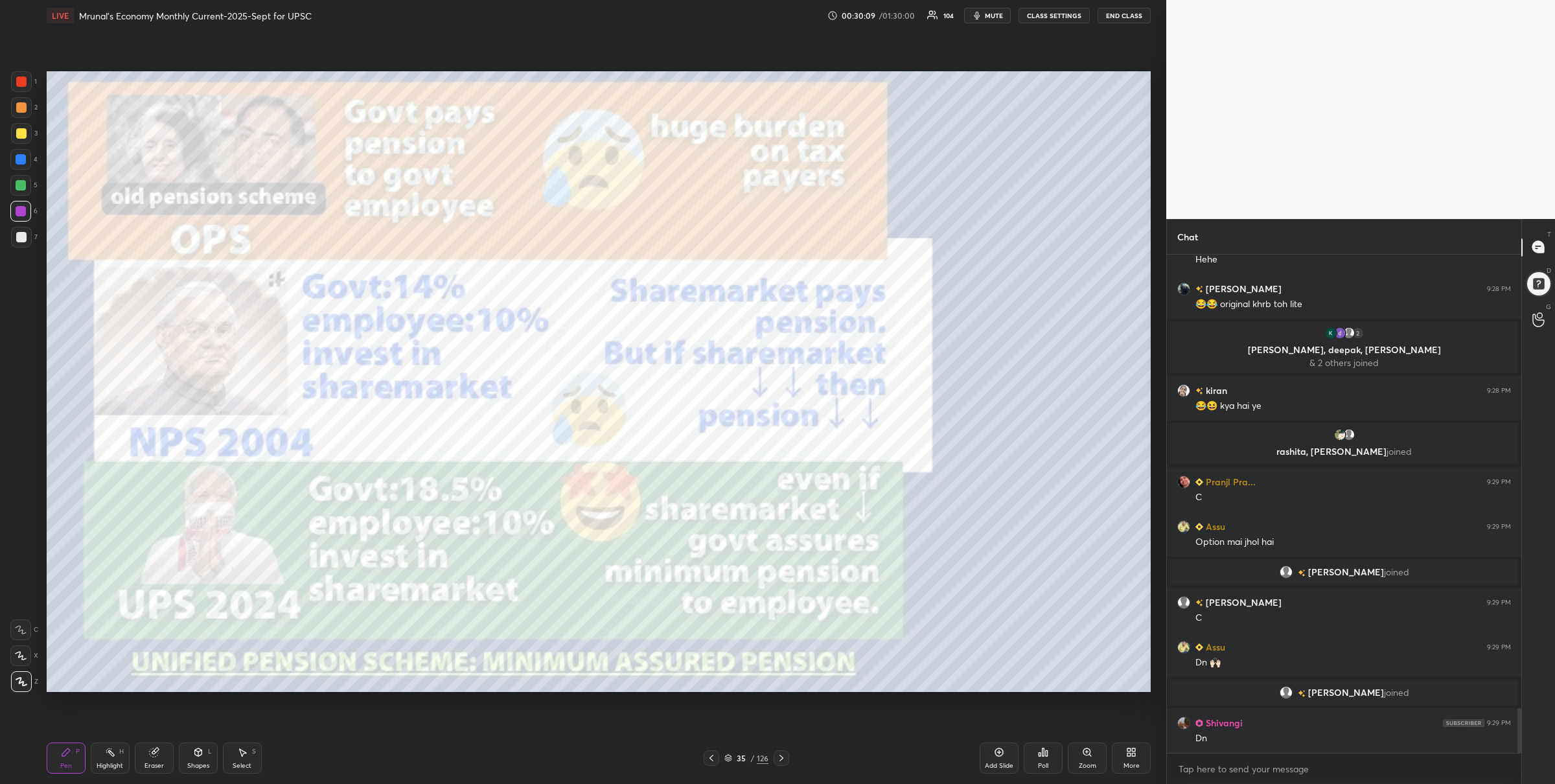
click at [36, 191] on div "1 2 3 4 5 6 7 C X Z C X Z E E Erase all H H" at bounding box center [21, 381] width 41 height 621
click at [25, 188] on div at bounding box center [21, 185] width 21 height 21
click at [1068, 756] on div "Zoom" at bounding box center [1087, 758] width 39 height 31
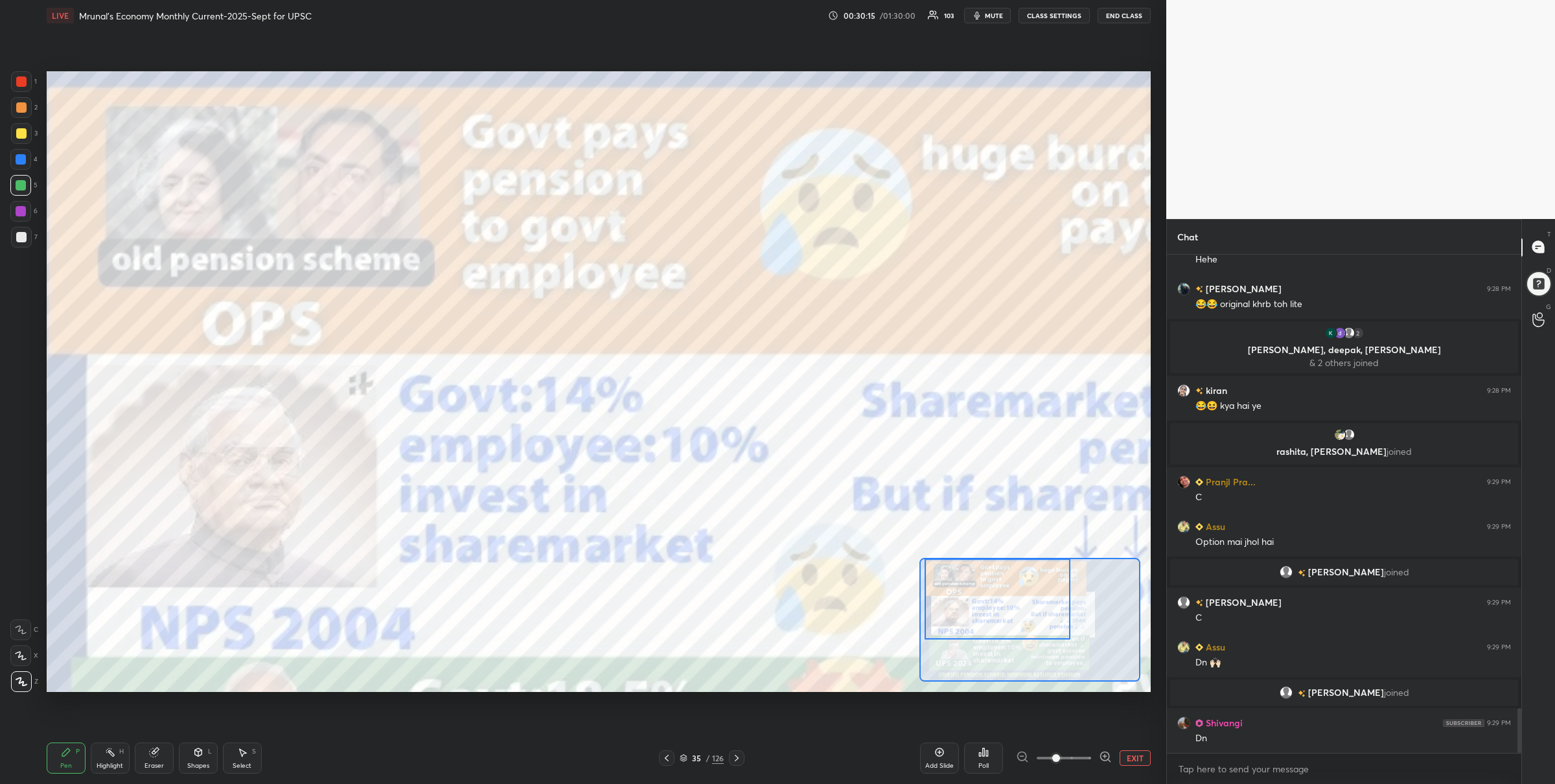
drag, startPoint x: 999, startPoint y: 600, endPoint x: 970, endPoint y: 562, distance: 47.8
click at [970, 562] on div at bounding box center [998, 599] width 146 height 81
click at [16, 84] on div at bounding box center [21, 81] width 10 height 10
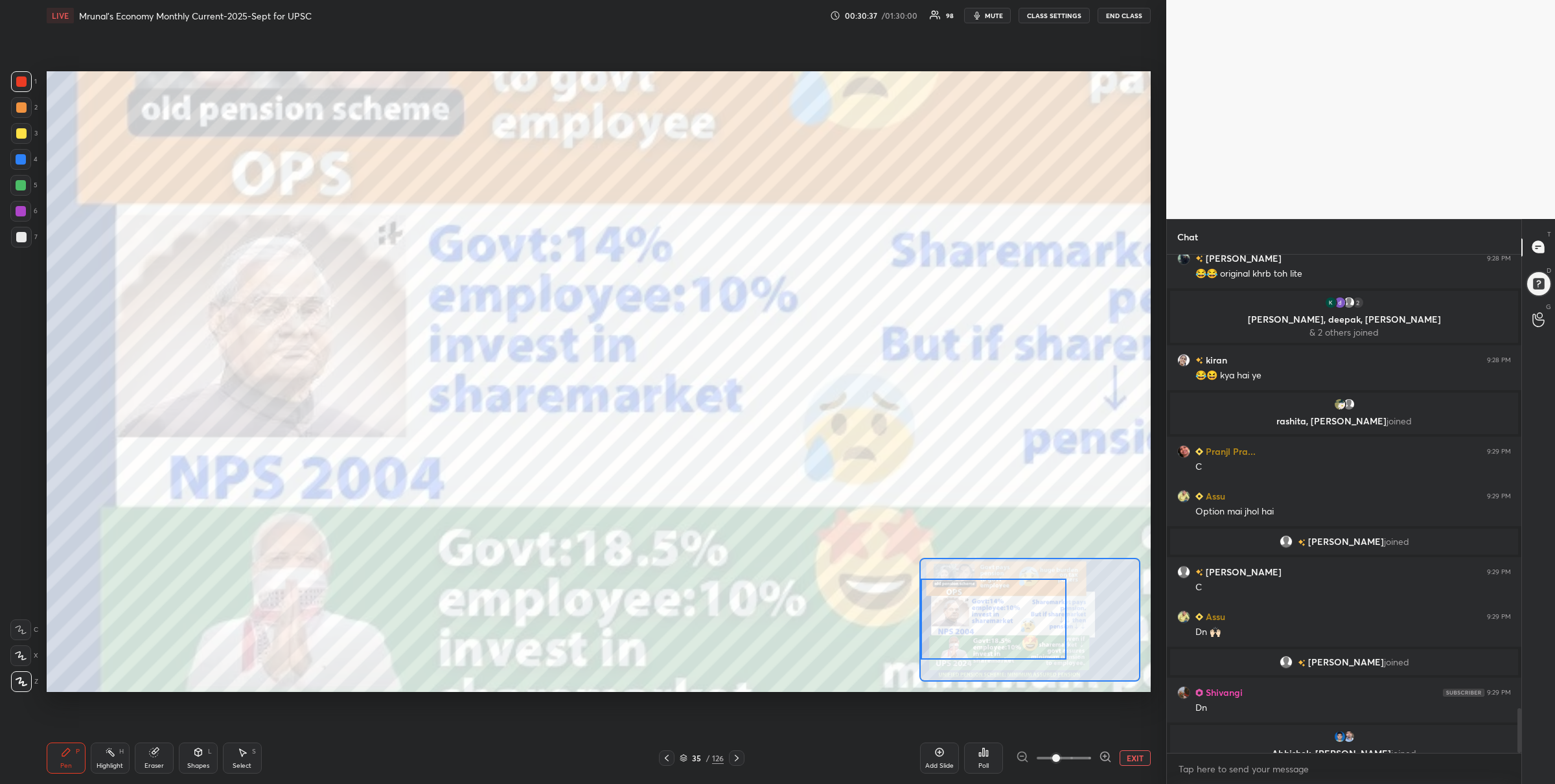
drag, startPoint x: 1009, startPoint y: 596, endPoint x: 1005, endPoint y: 617, distance: 21.4
click at [1005, 617] on div at bounding box center [994, 619] width 146 height 81
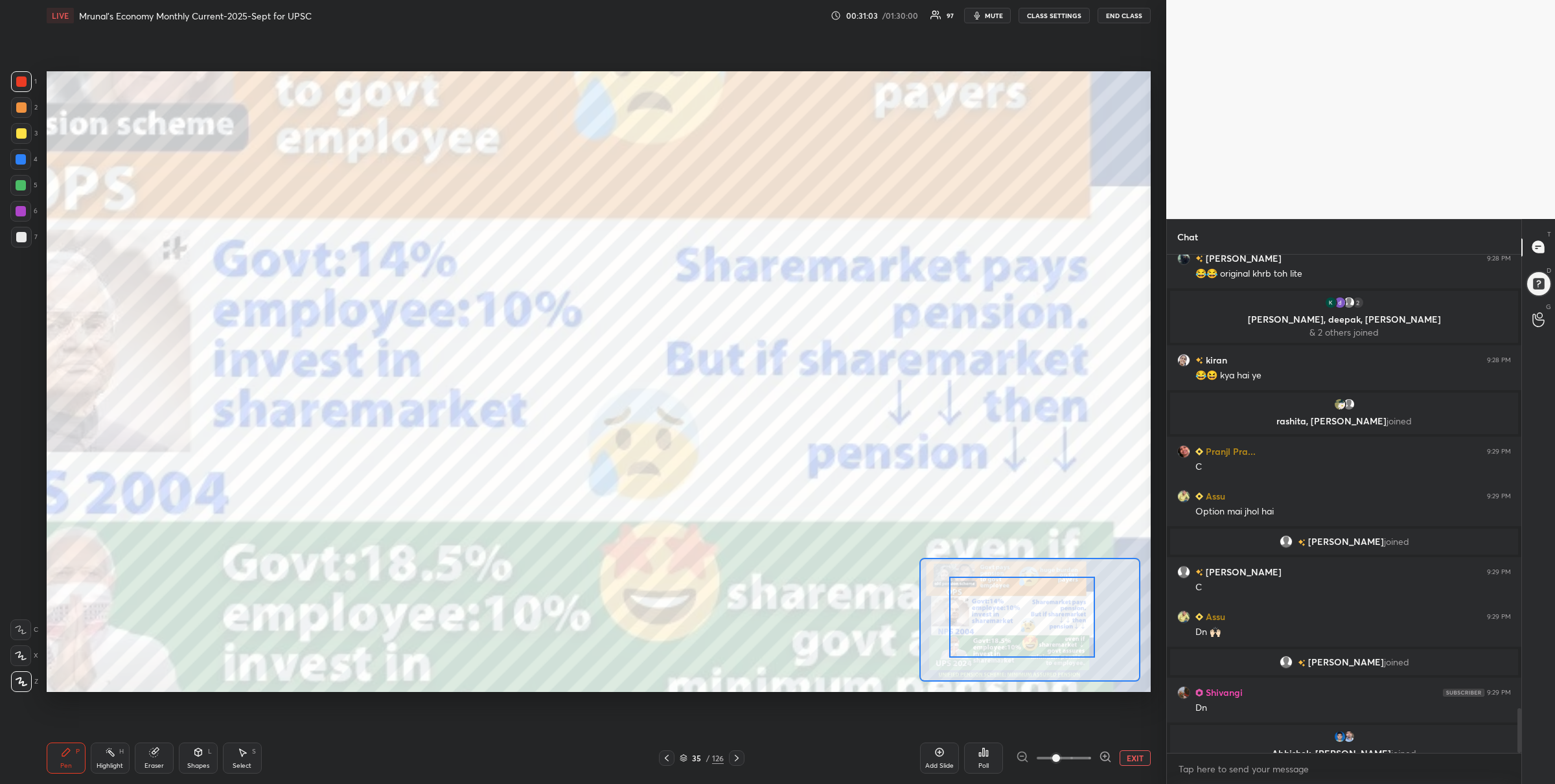
drag, startPoint x: 1024, startPoint y: 629, endPoint x: 1049, endPoint y: 635, distance: 25.7
click at [1046, 630] on div at bounding box center [1022, 617] width 146 height 81
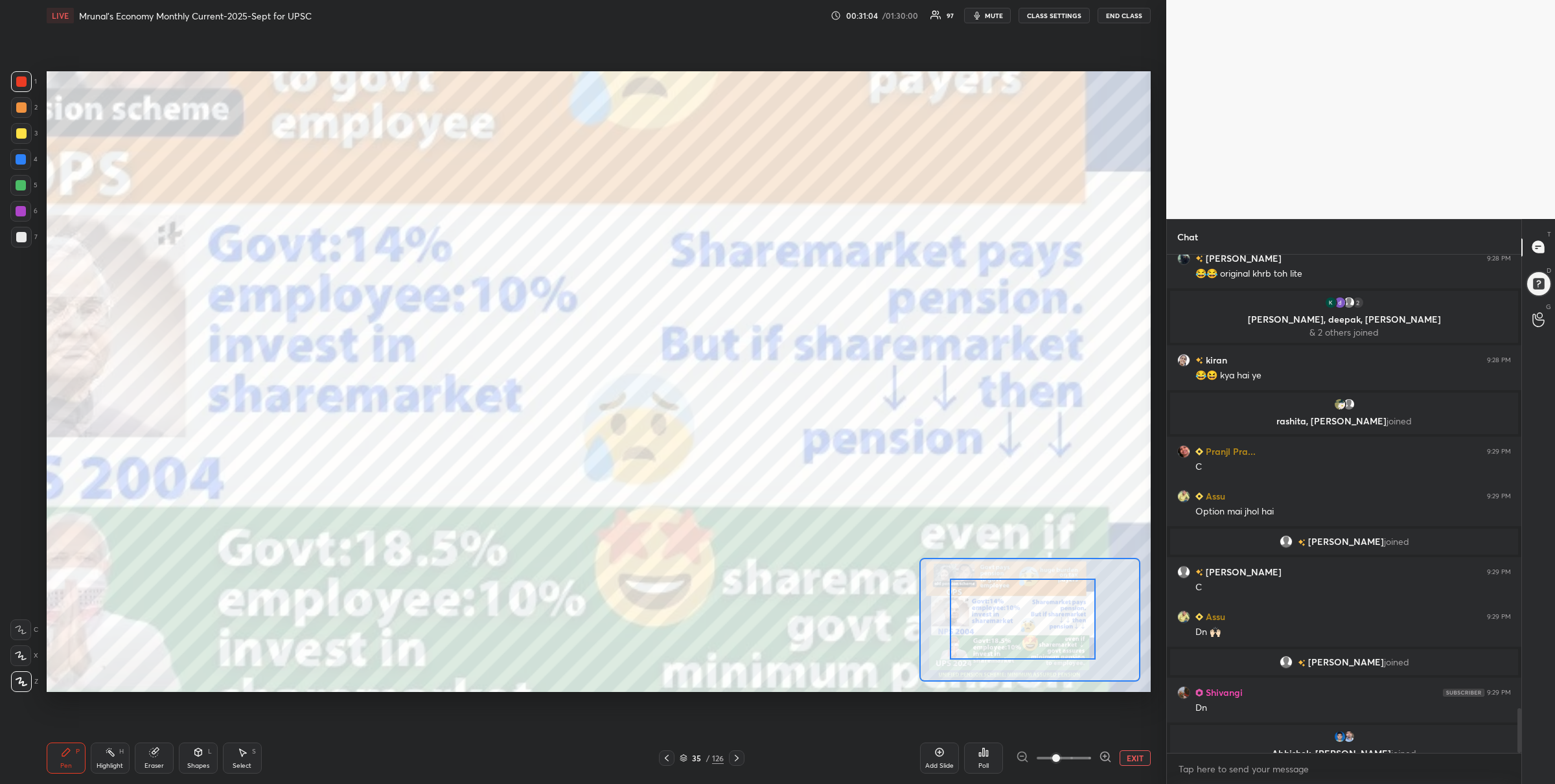
click at [1120, 757] on button "EXIT" at bounding box center [1135, 758] width 31 height 16
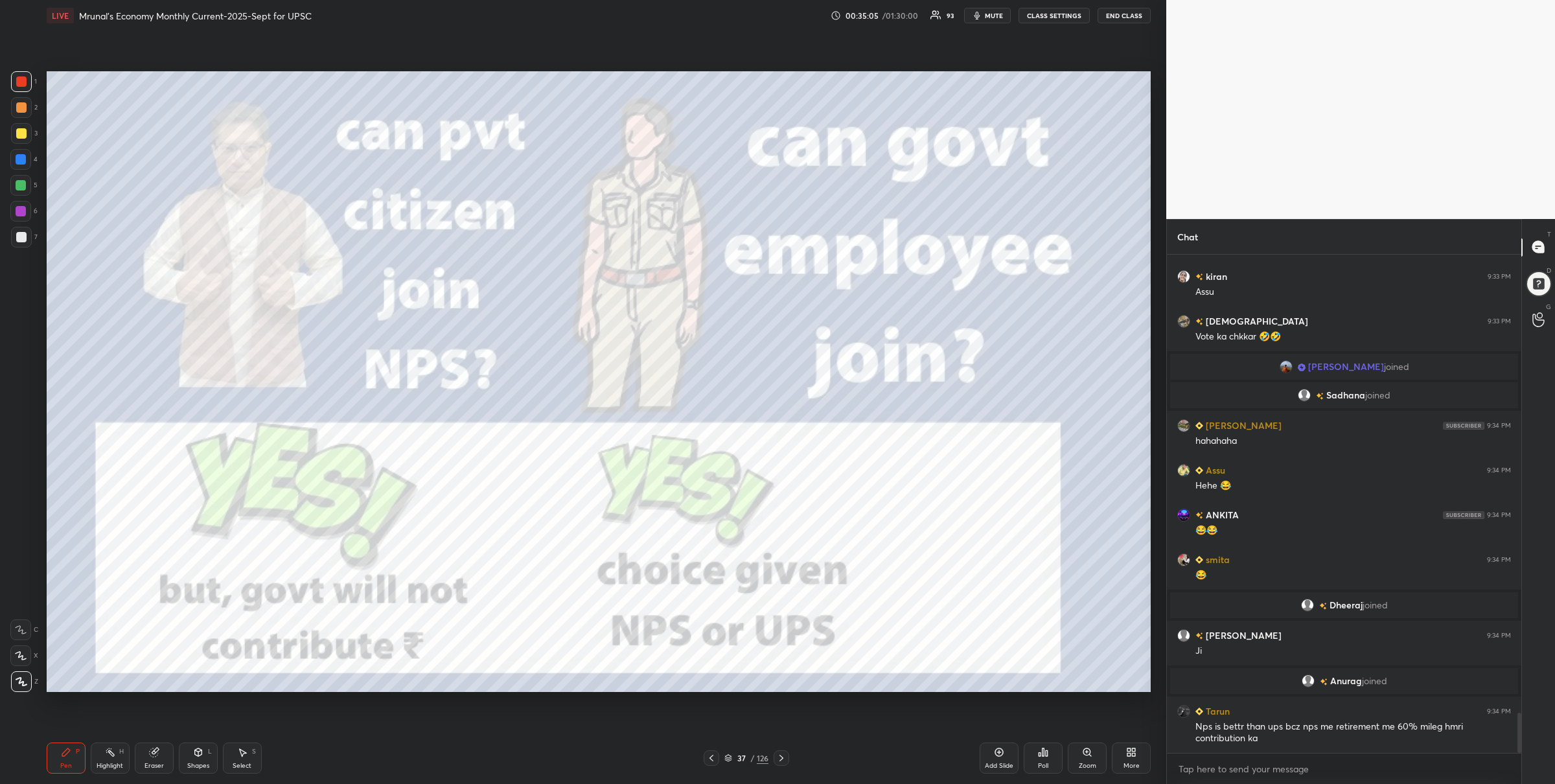
scroll to position [5737, 0]
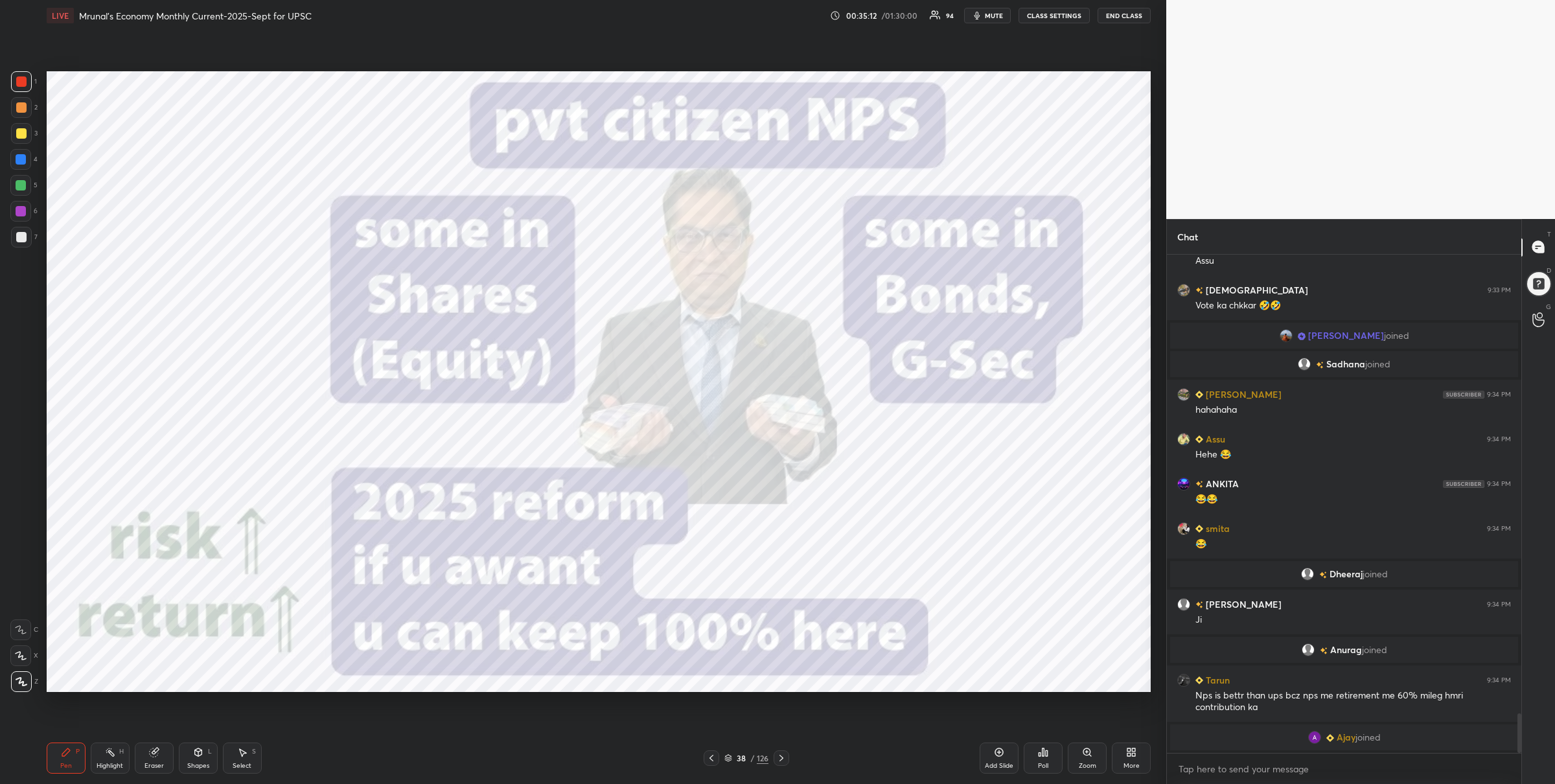
click at [25, 175] on div "5" at bounding box center [24, 185] width 27 height 21
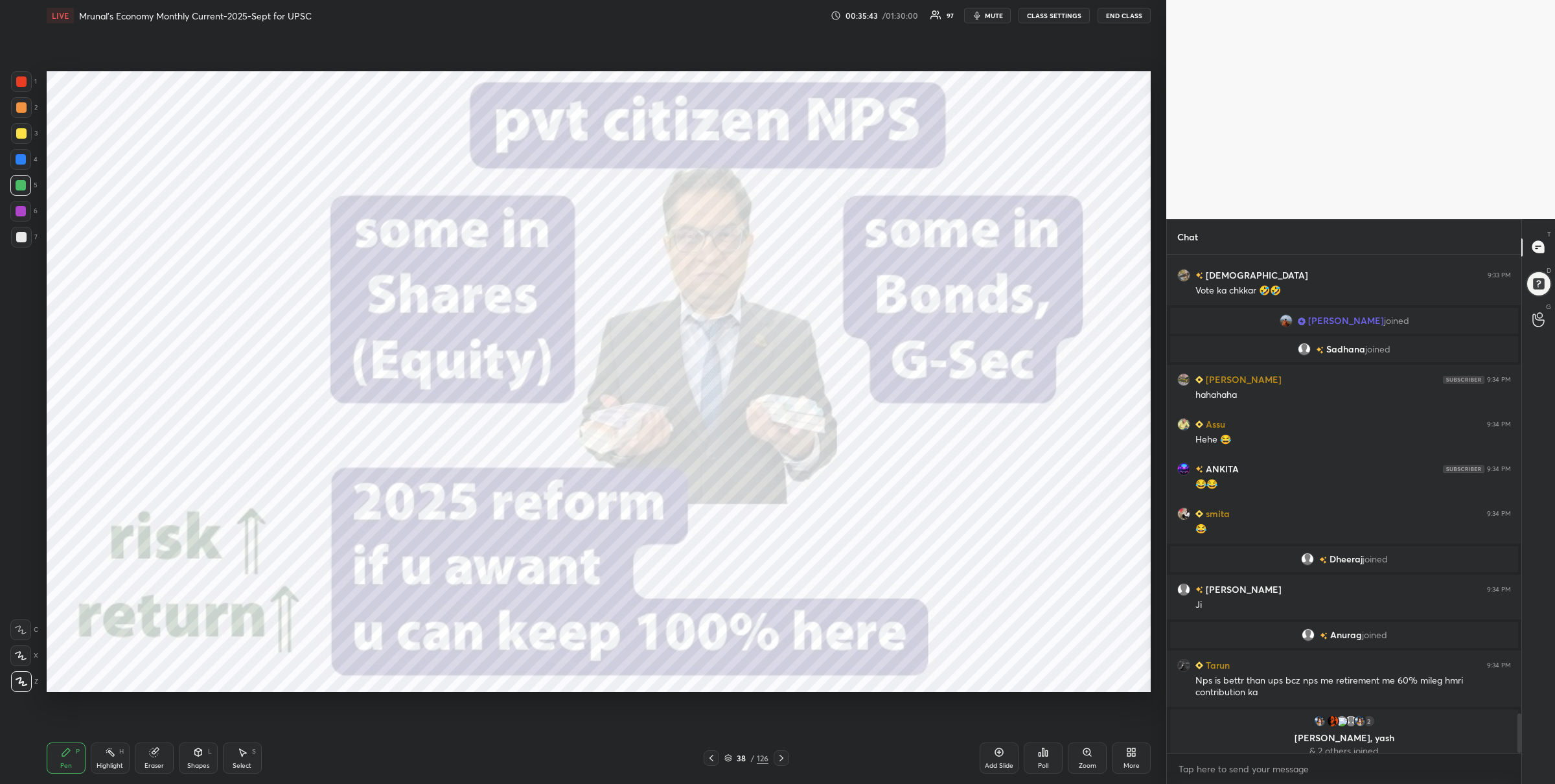
drag, startPoint x: 29, startPoint y: 79, endPoint x: 40, endPoint y: 82, distance: 11.4
click at [31, 80] on div at bounding box center [21, 81] width 21 height 21
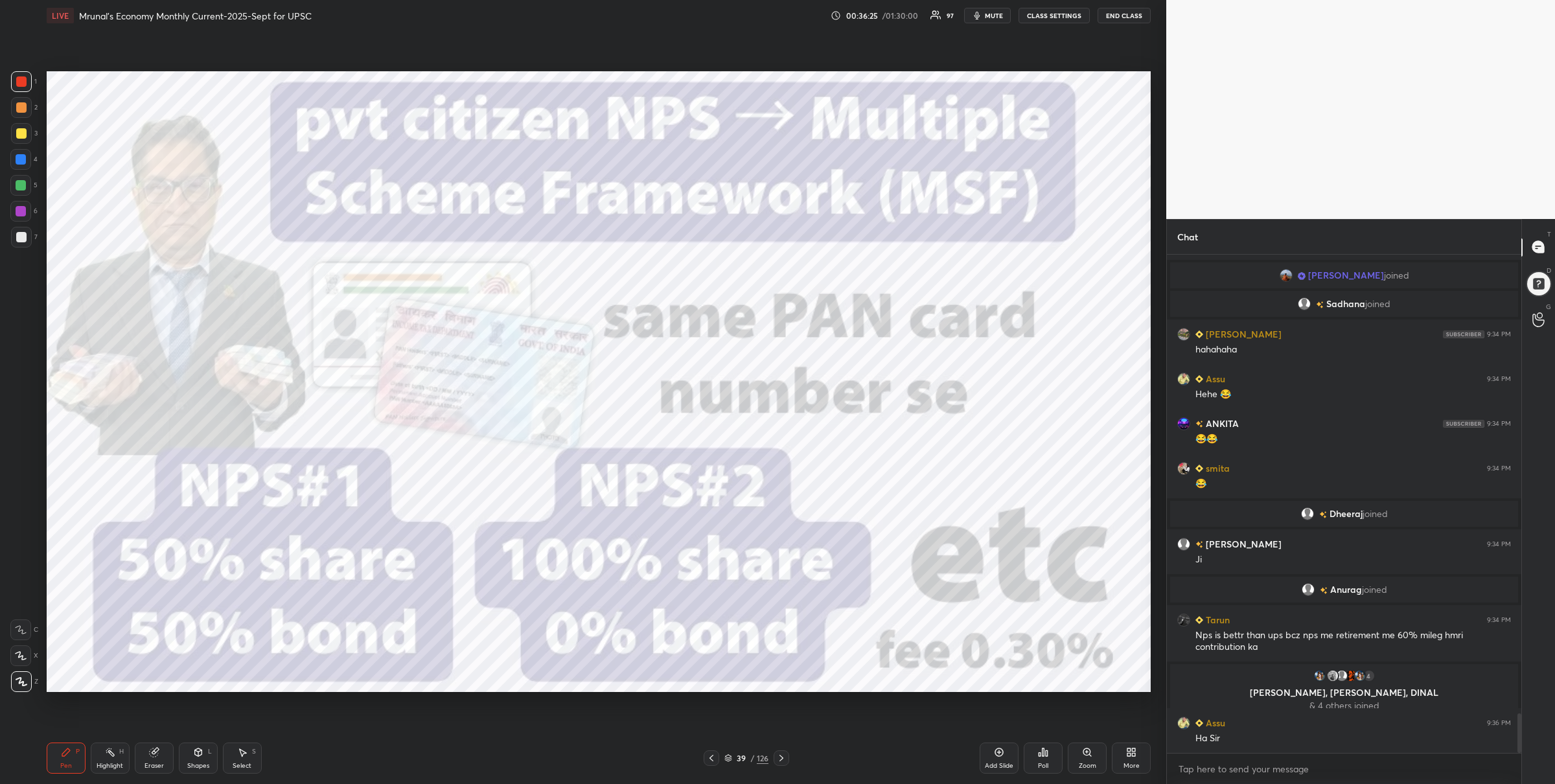
scroll to position [5828, 0]
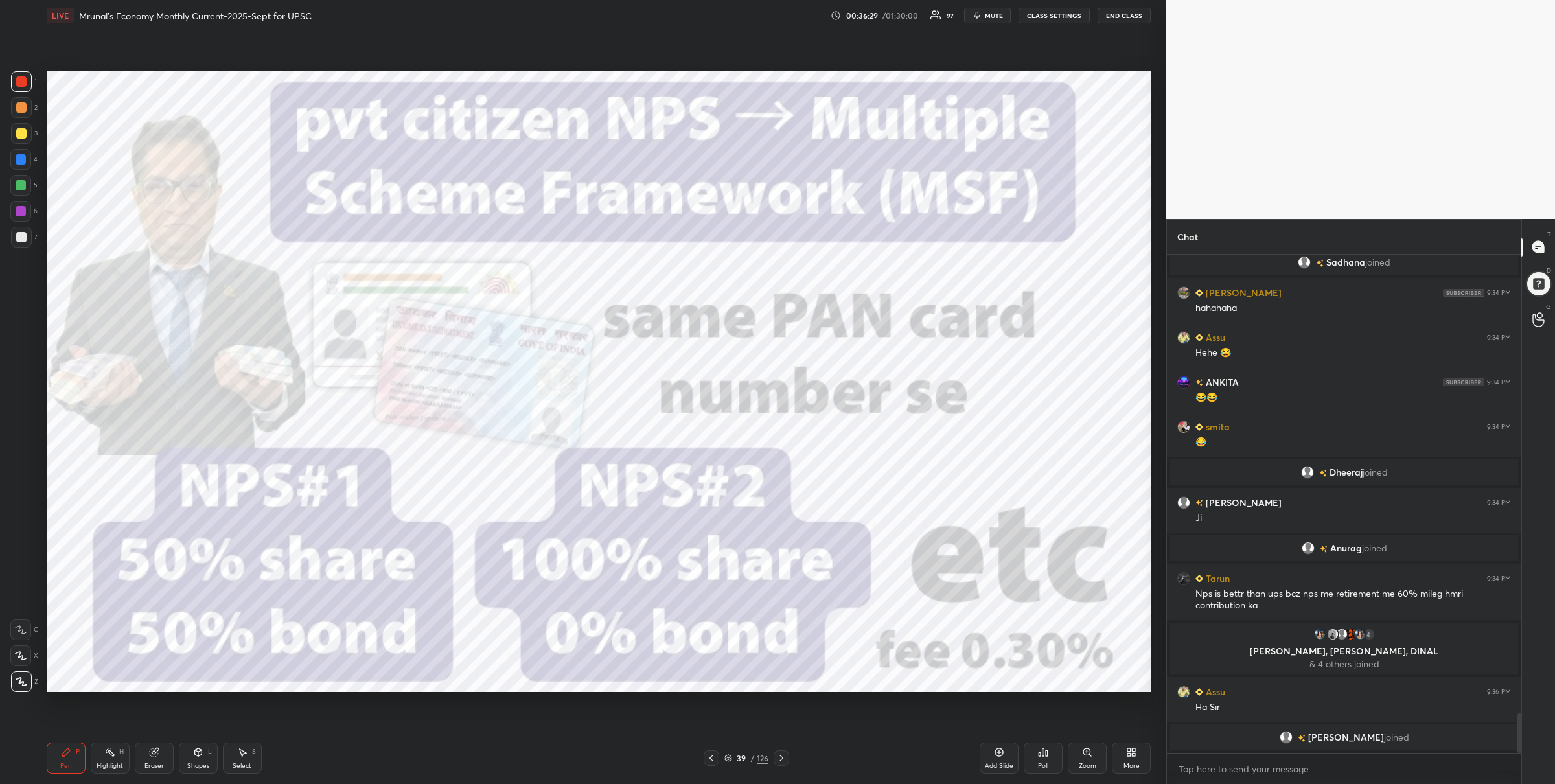
drag, startPoint x: 27, startPoint y: 178, endPoint x: 36, endPoint y: 176, distance: 9.2
click at [27, 178] on div at bounding box center [21, 185] width 21 height 21
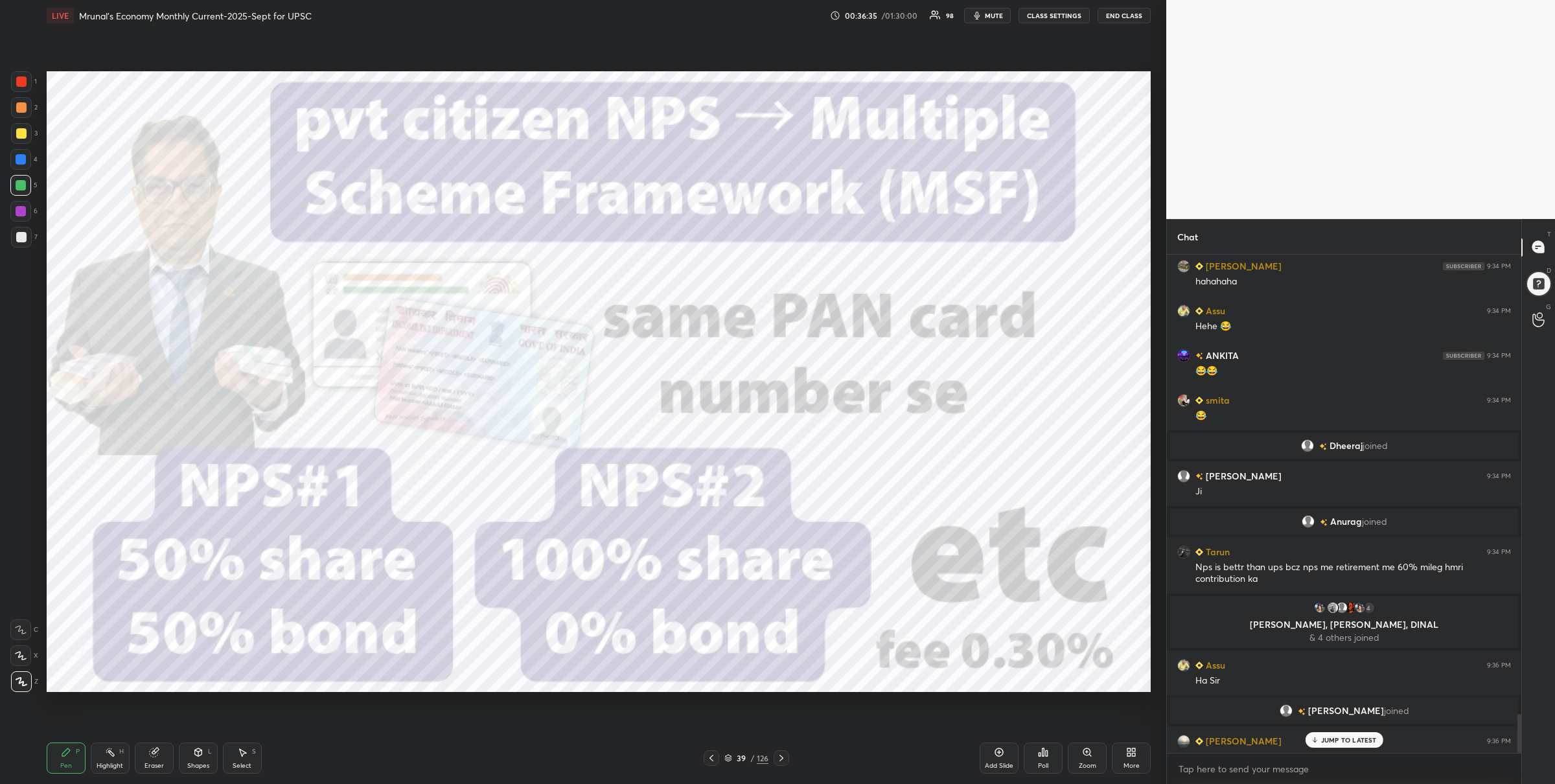
scroll to position [5846, 0]
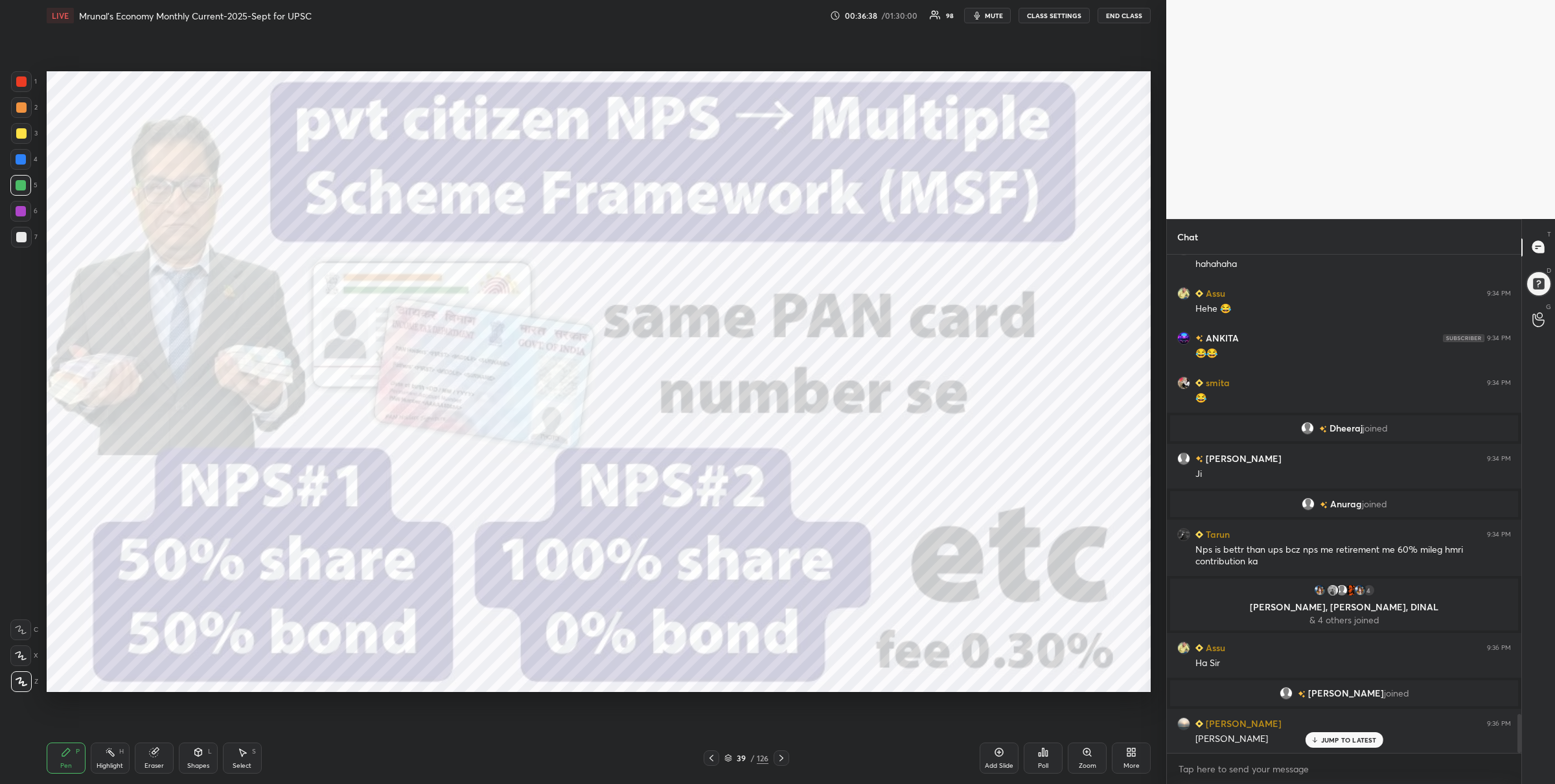
click at [21, 89] on div at bounding box center [21, 81] width 21 height 21
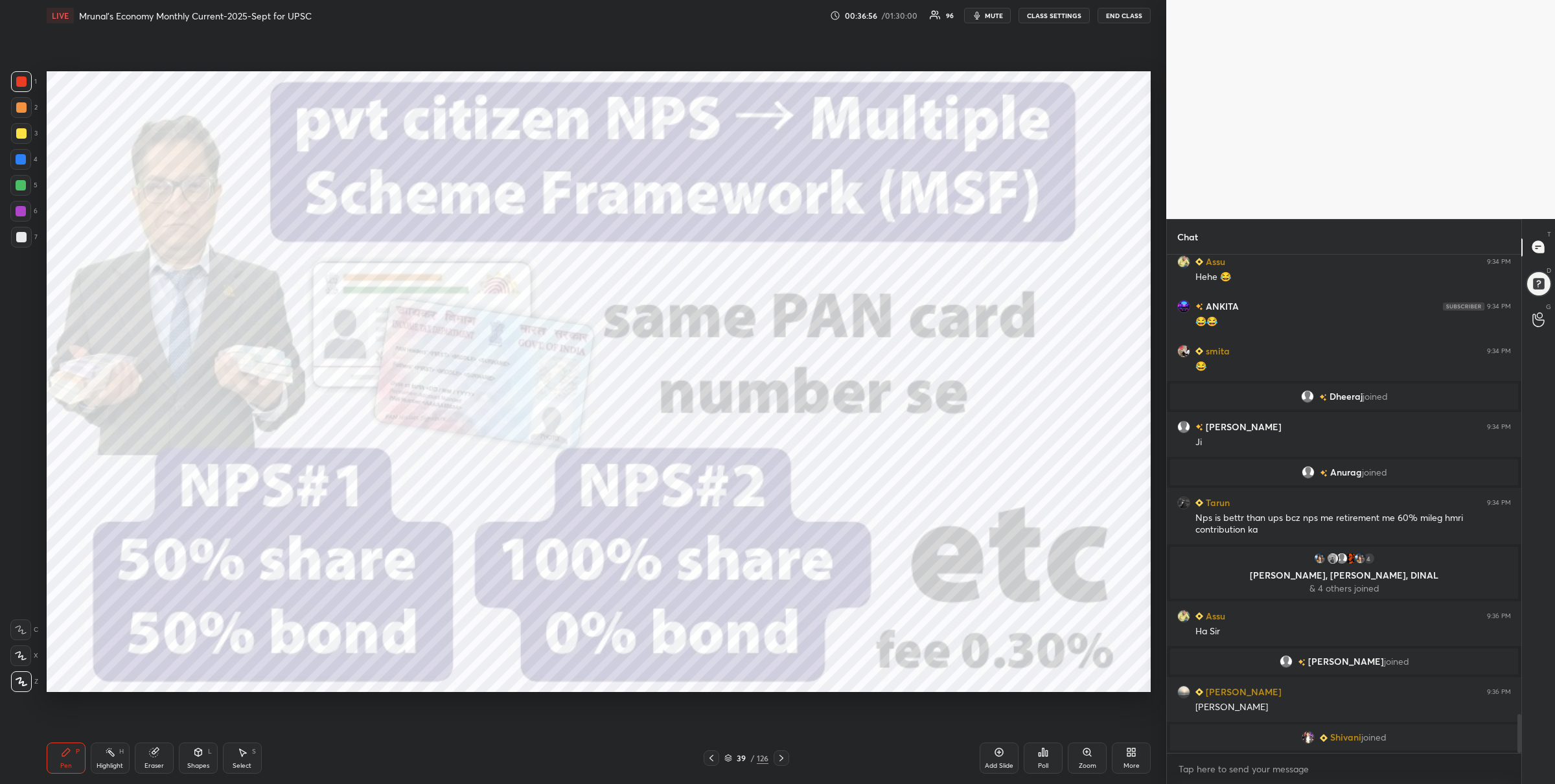
click at [810, 703] on div "Setting up your live class Poll for secs No correct answer Start poll" at bounding box center [598, 381] width 1115 height 701
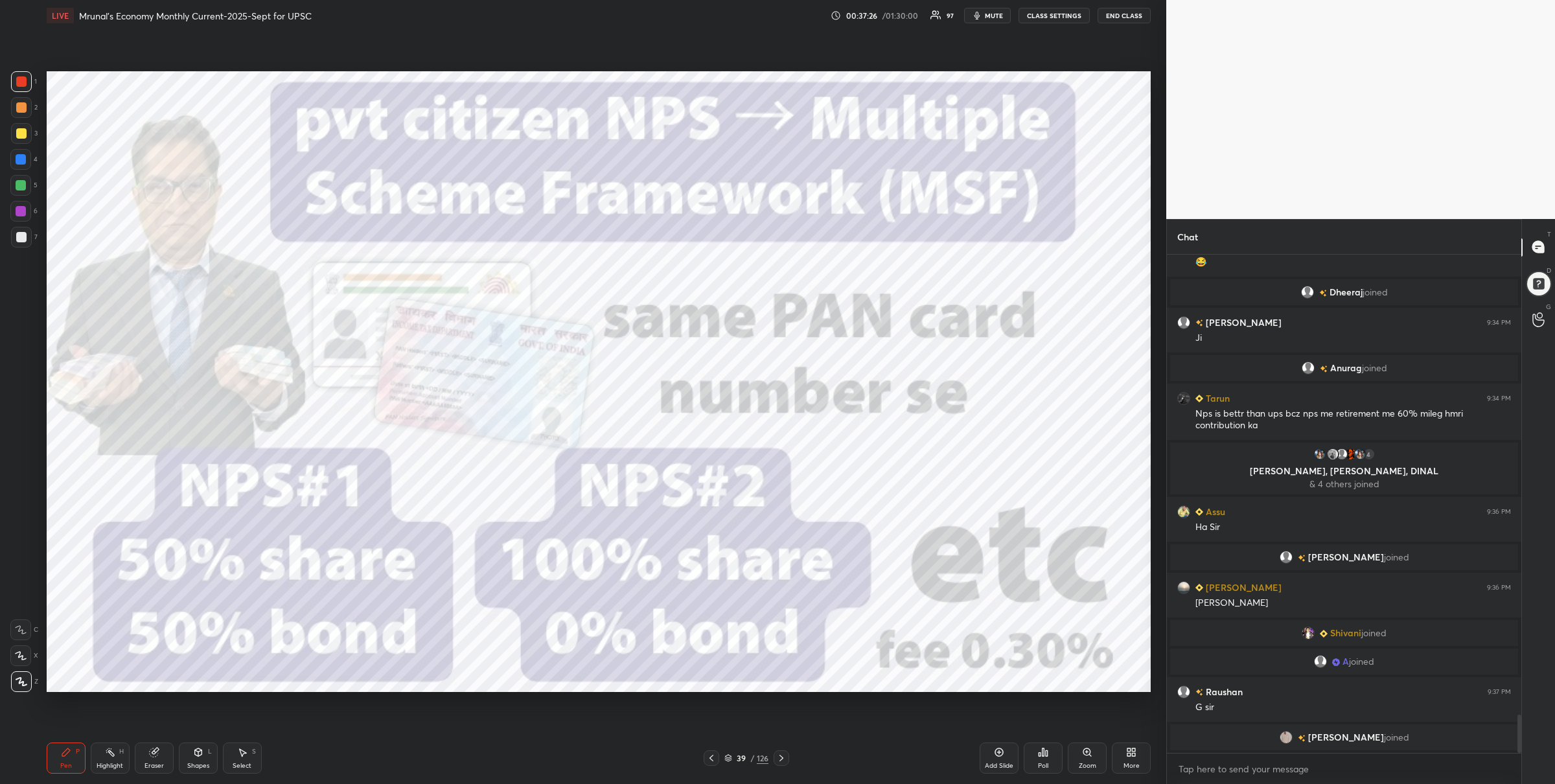
scroll to position [5974, 0]
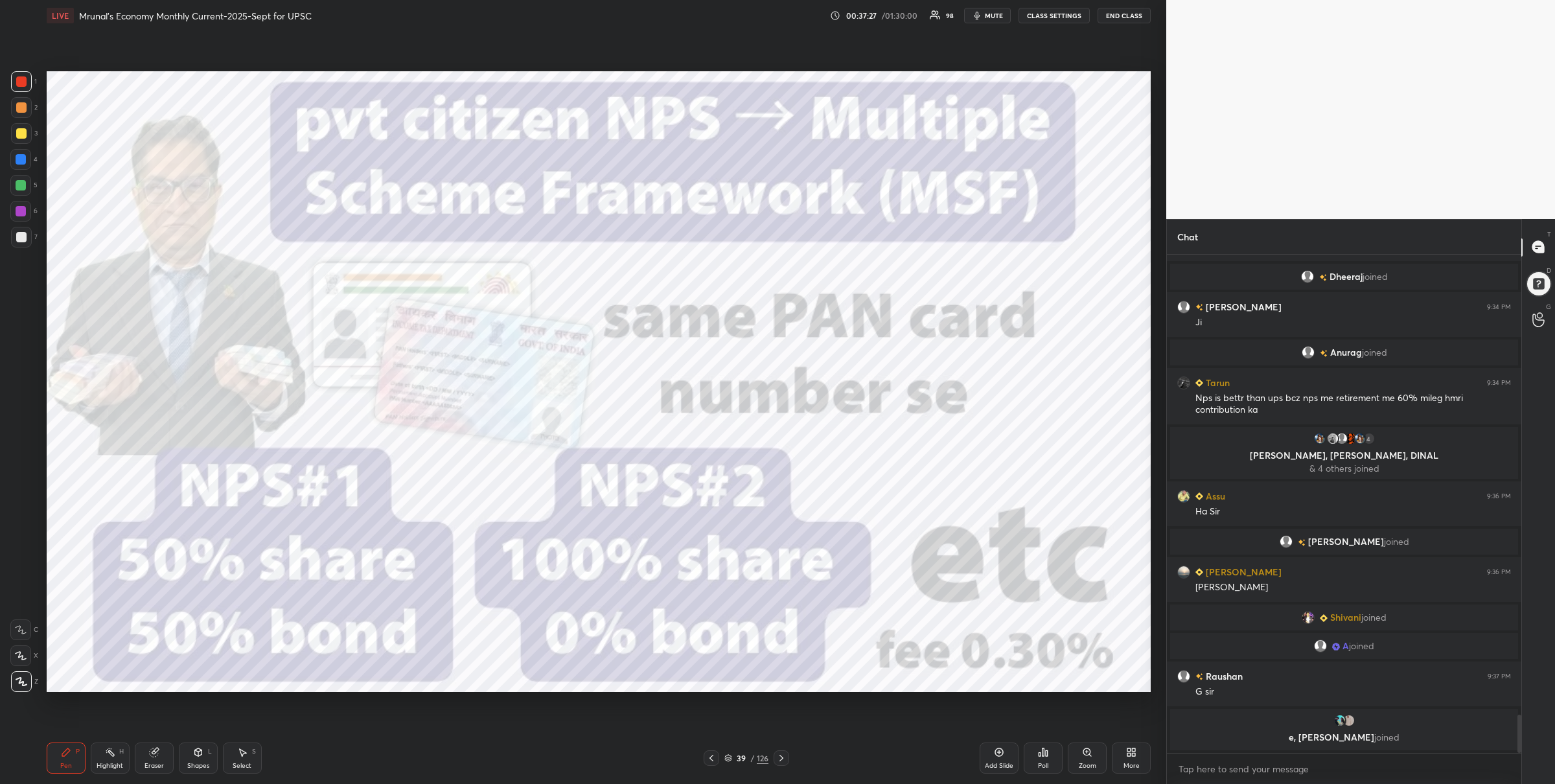
click at [776, 754] on icon at bounding box center [781, 758] width 10 height 10
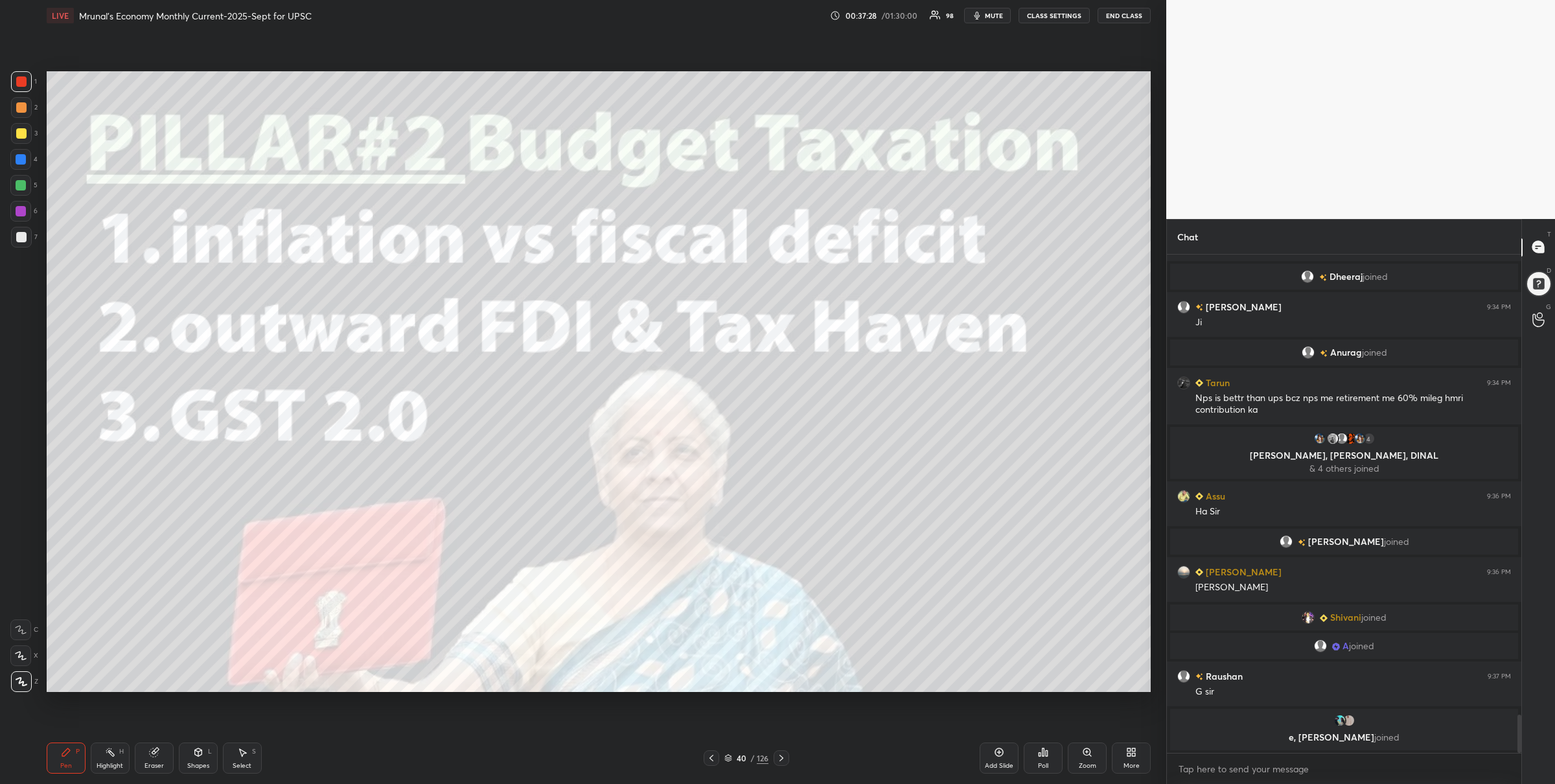
click at [12, 184] on div at bounding box center [21, 185] width 21 height 21
click at [711, 760] on icon at bounding box center [711, 758] width 10 height 10
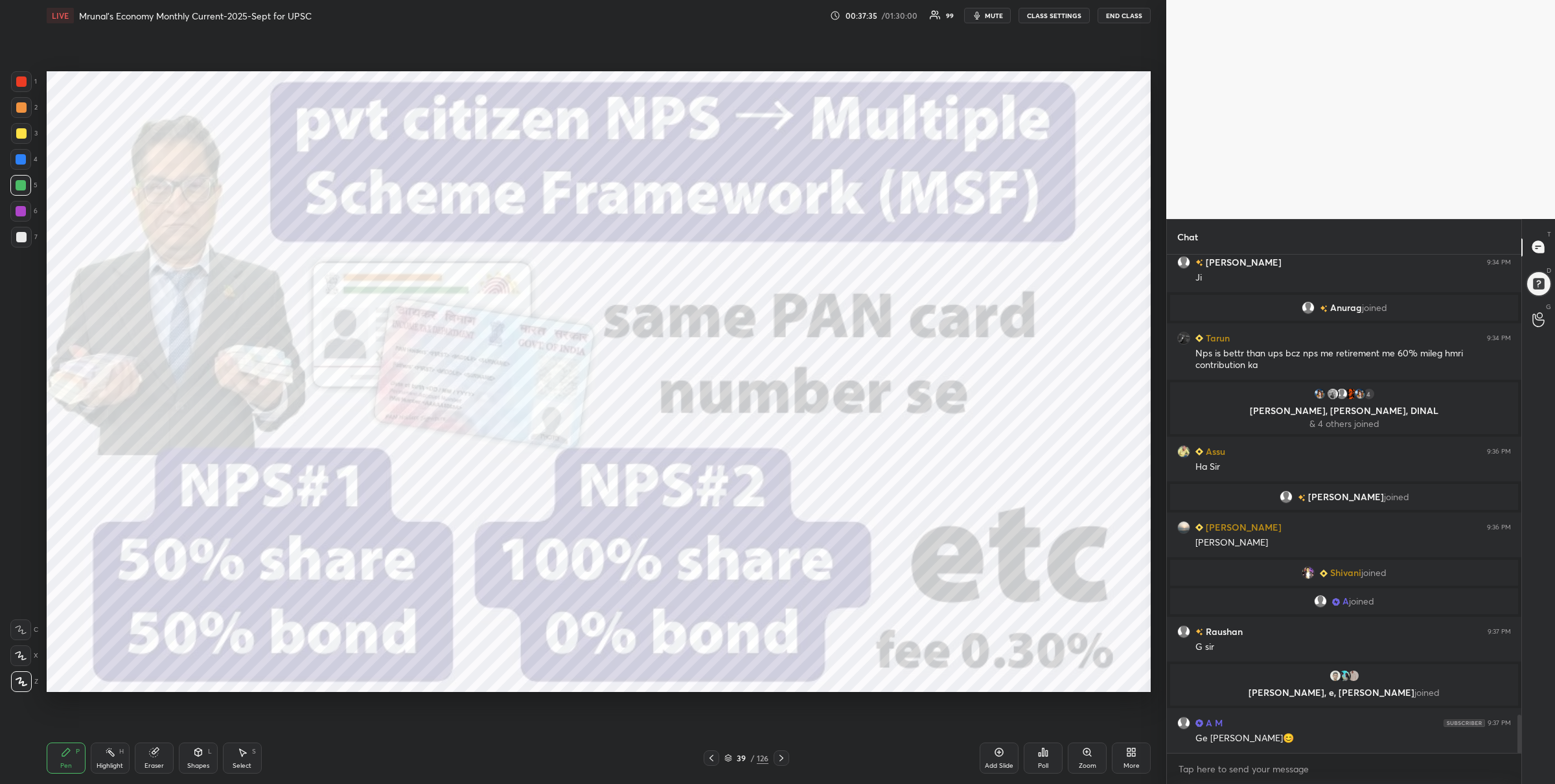
scroll to position [6007, 0]
click at [776, 760] on icon at bounding box center [781, 758] width 10 height 10
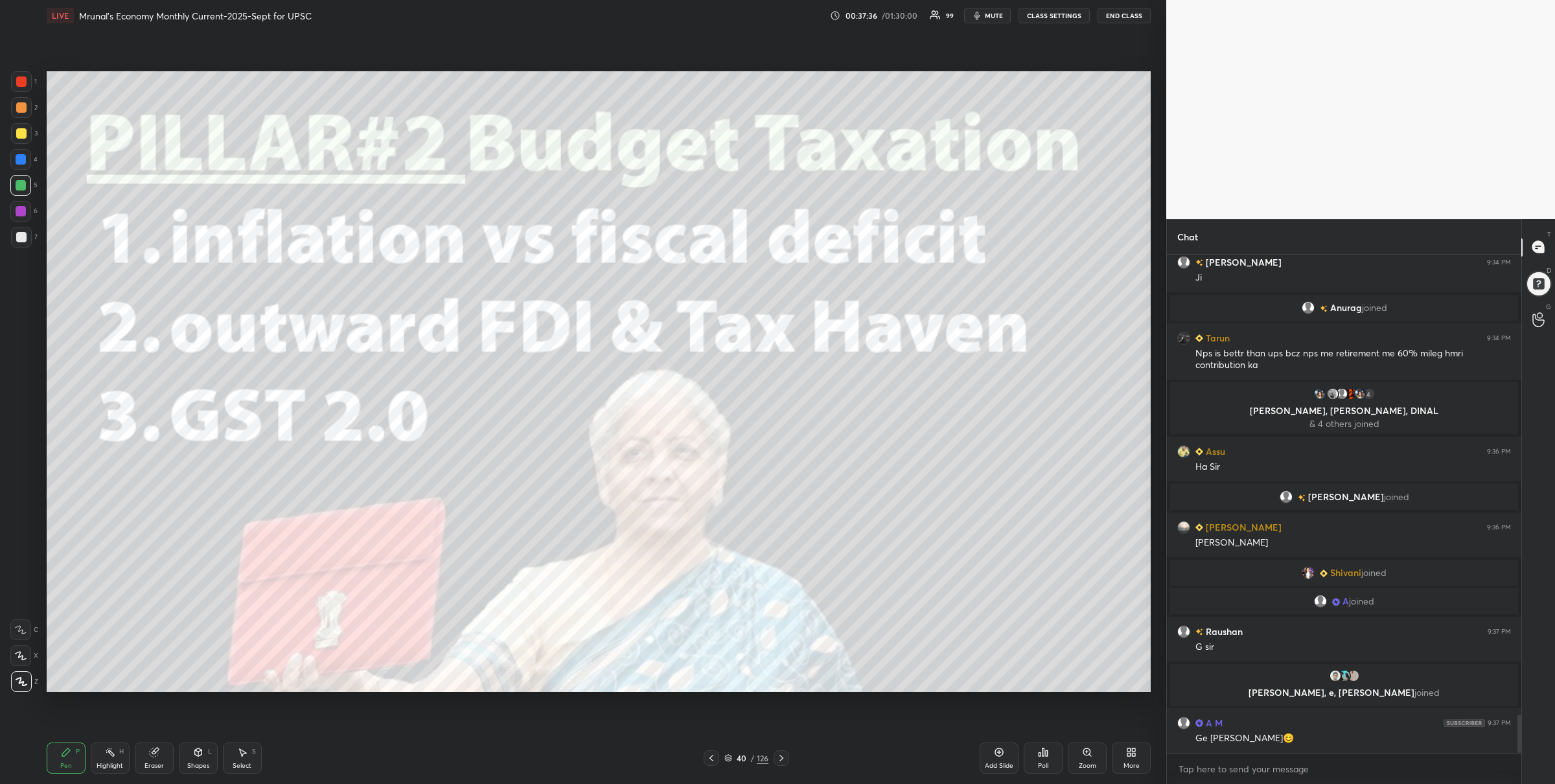
scroll to position [6039, 0]
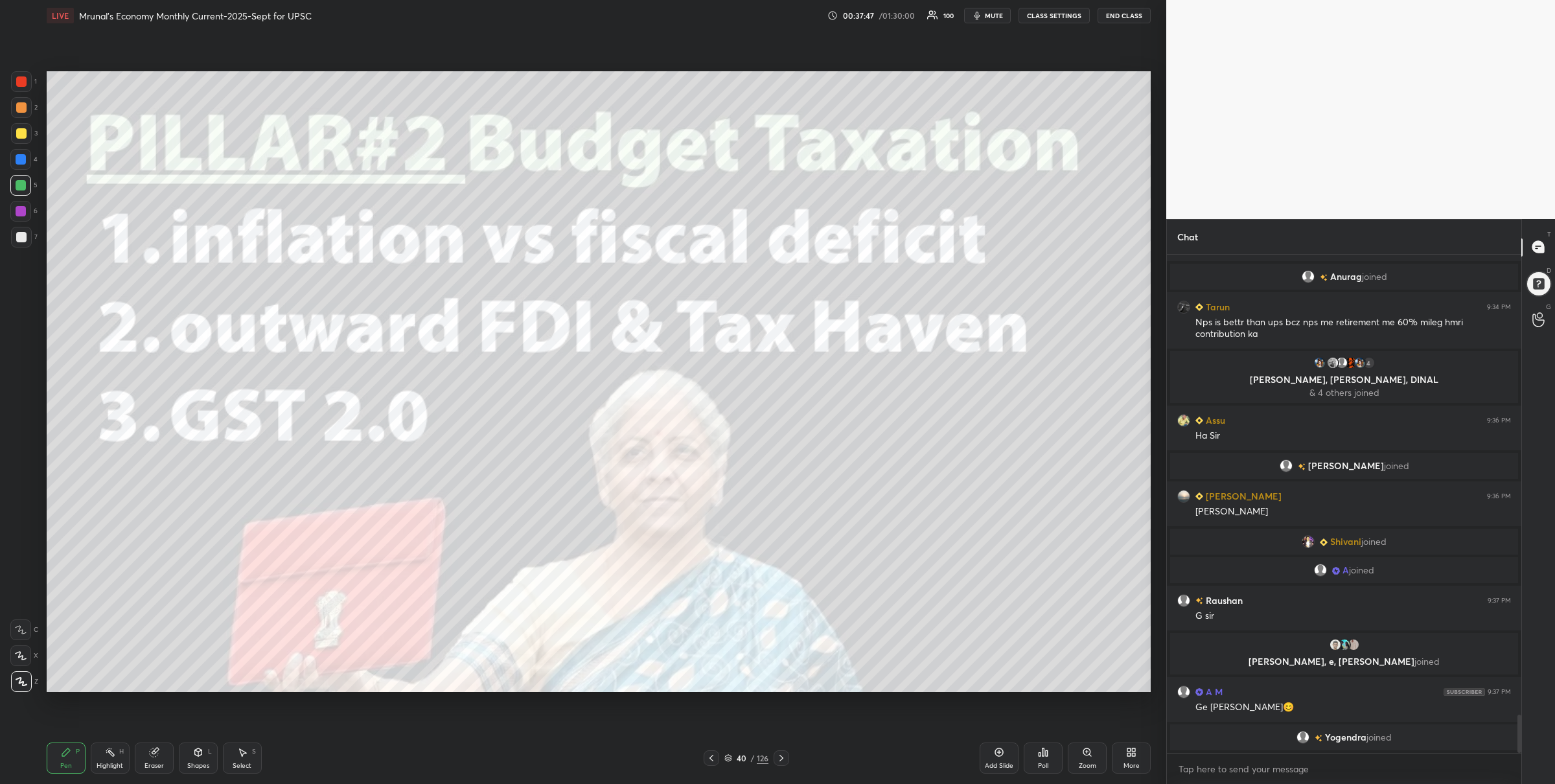
click at [786, 753] on icon at bounding box center [781, 758] width 10 height 10
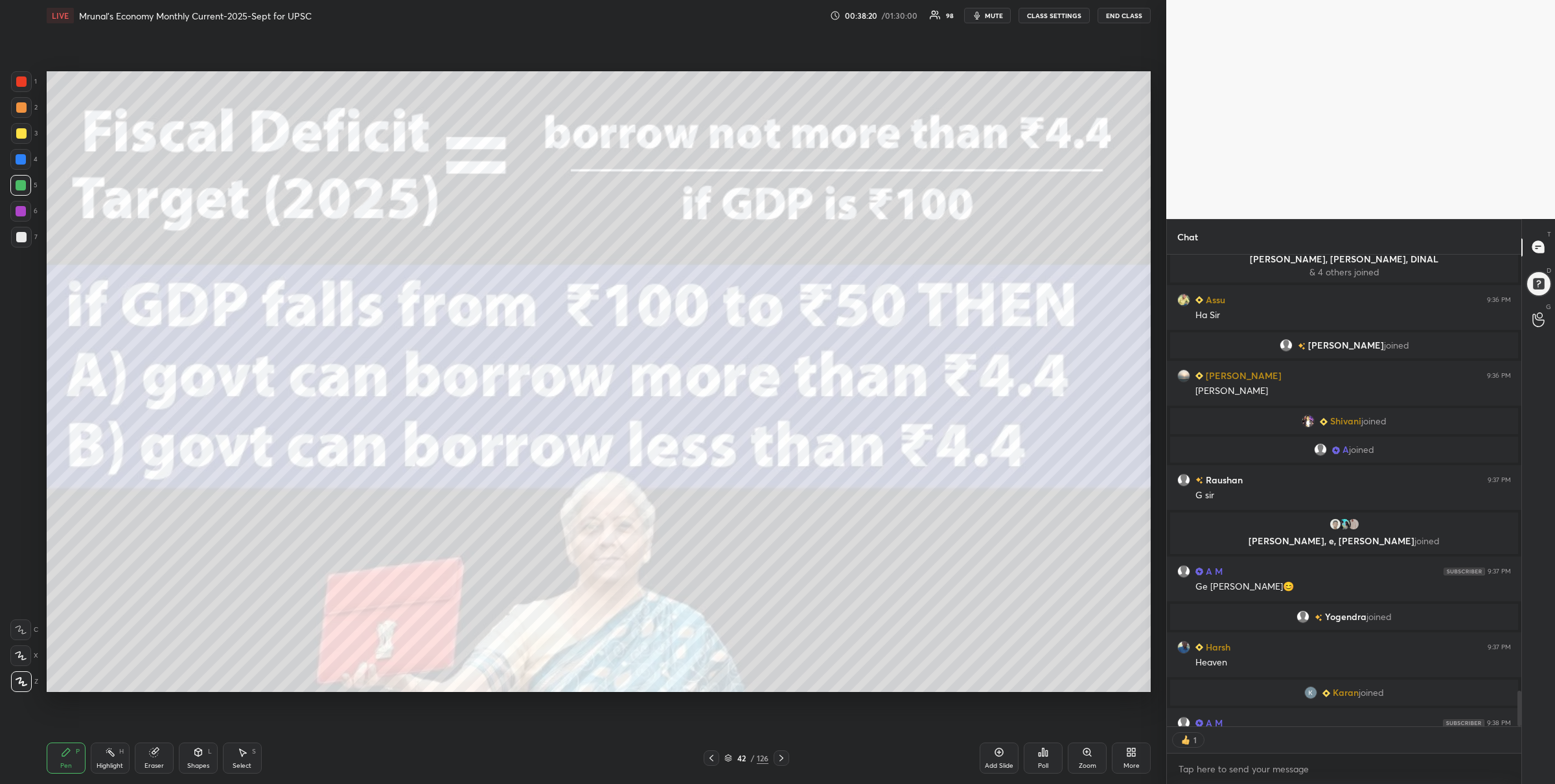
scroll to position [468, 351]
click at [25, 81] on div at bounding box center [21, 81] width 10 height 10
click at [1048, 744] on div "Poll" at bounding box center [1043, 758] width 39 height 31
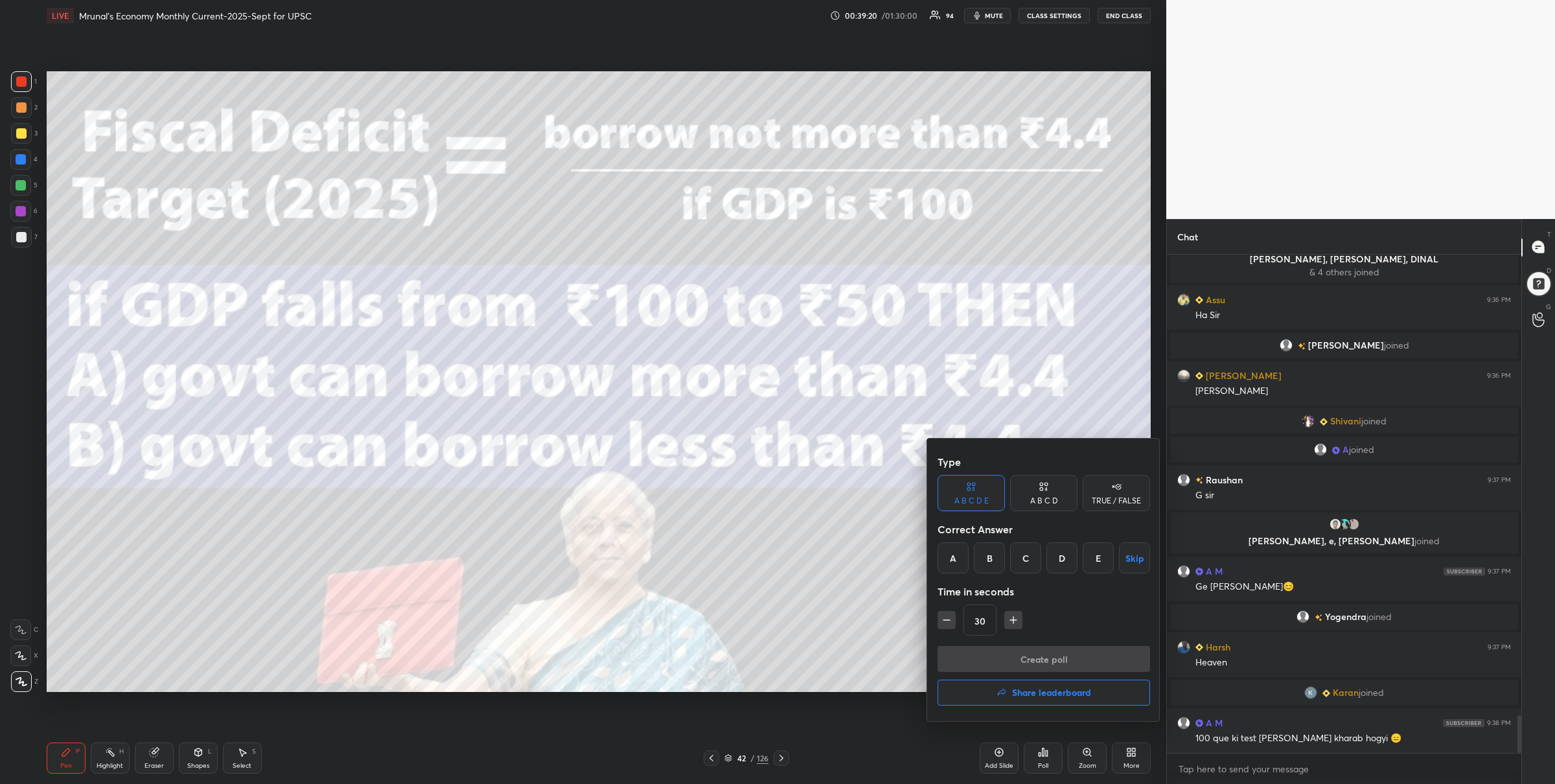
click at [1036, 497] on div "A B C D" at bounding box center [1044, 501] width 28 height 8
click at [1105, 494] on div "TRUE / FALSE" at bounding box center [1116, 493] width 67 height 36
click at [1045, 503] on div "A B C D" at bounding box center [1044, 501] width 28 height 8
click at [1014, 553] on div "B" at bounding box center [1000, 557] width 38 height 31
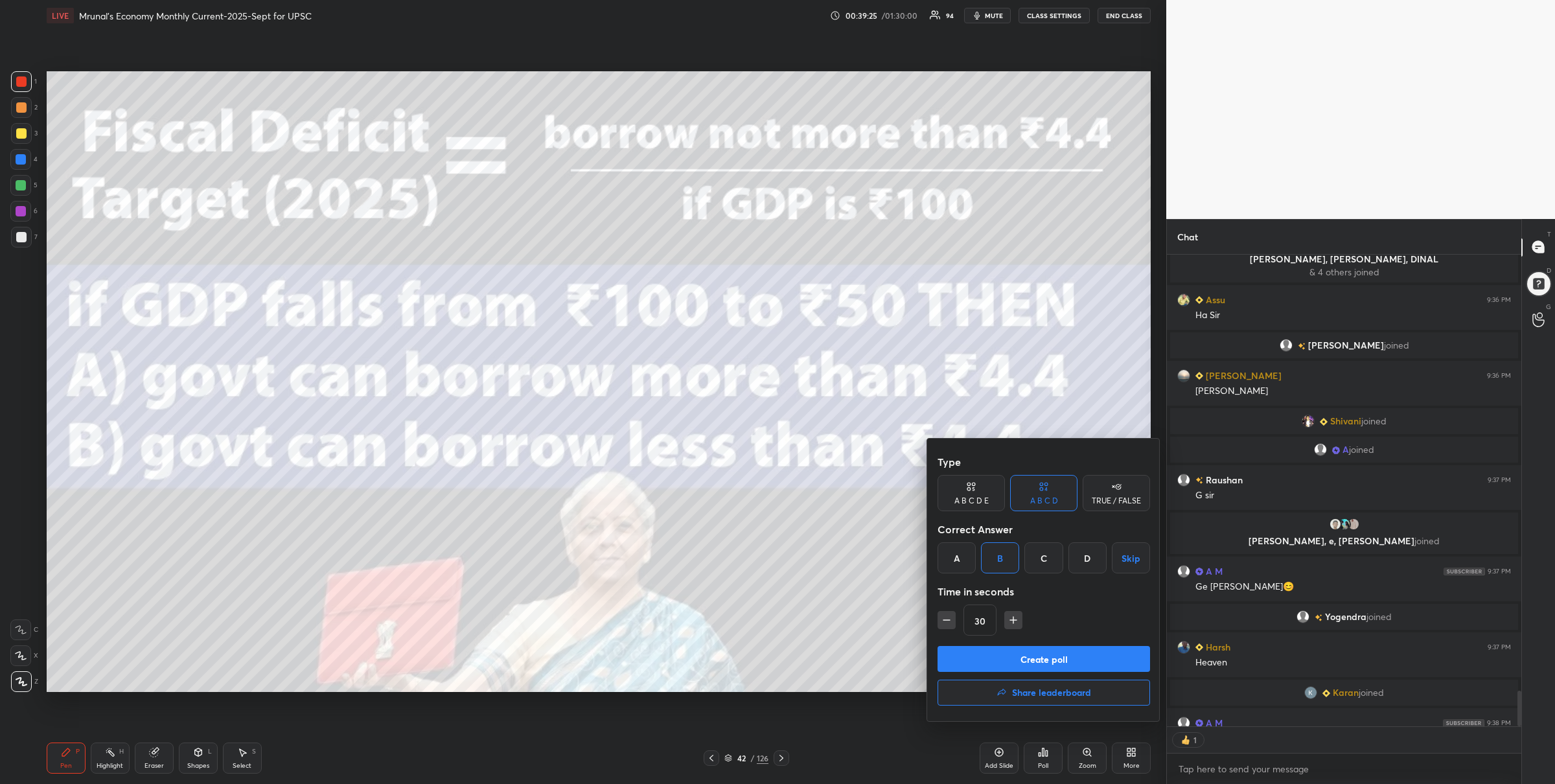
scroll to position [6167, 0]
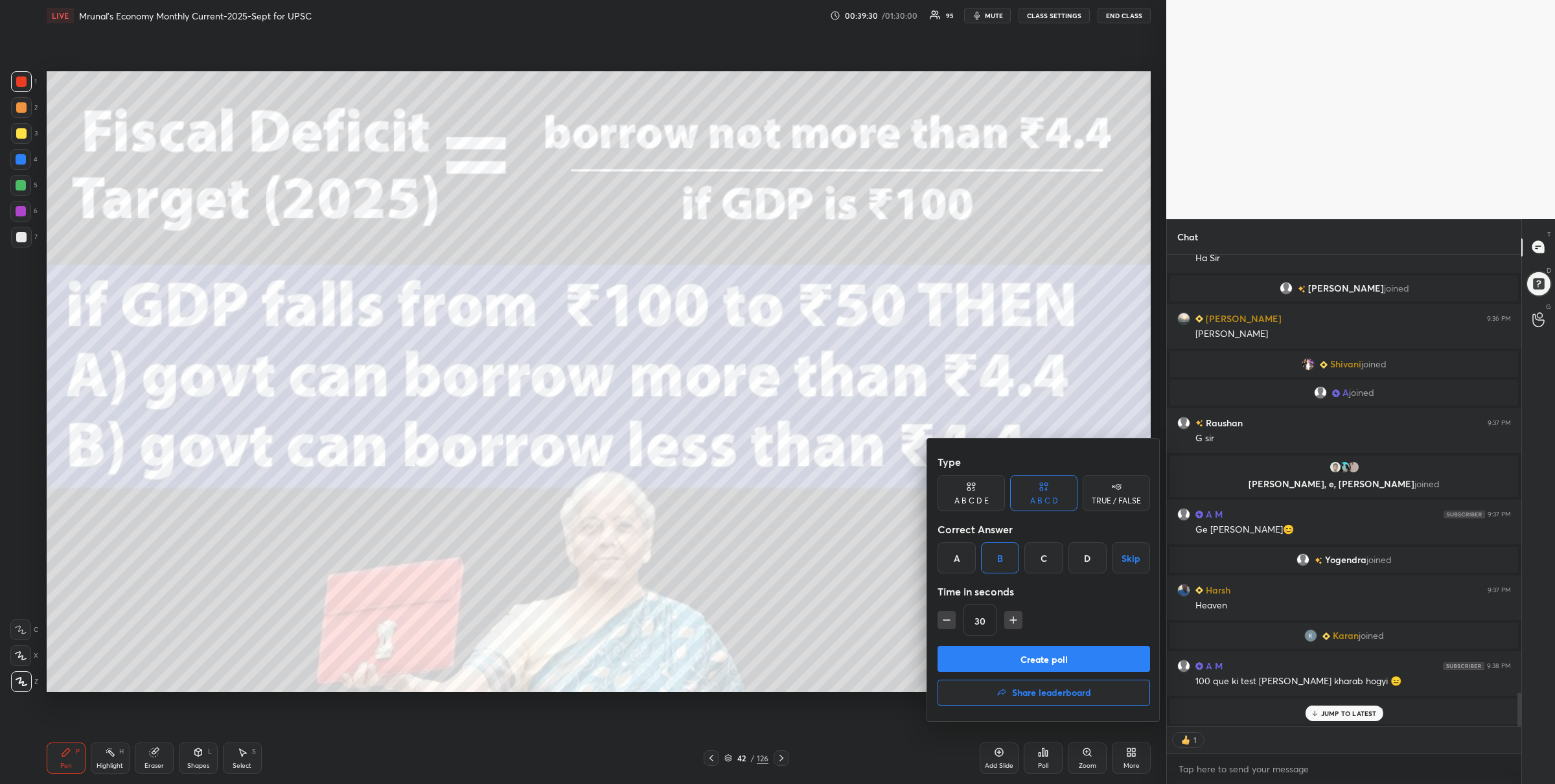
click at [1061, 654] on button "Create poll" at bounding box center [1044, 658] width 213 height 26
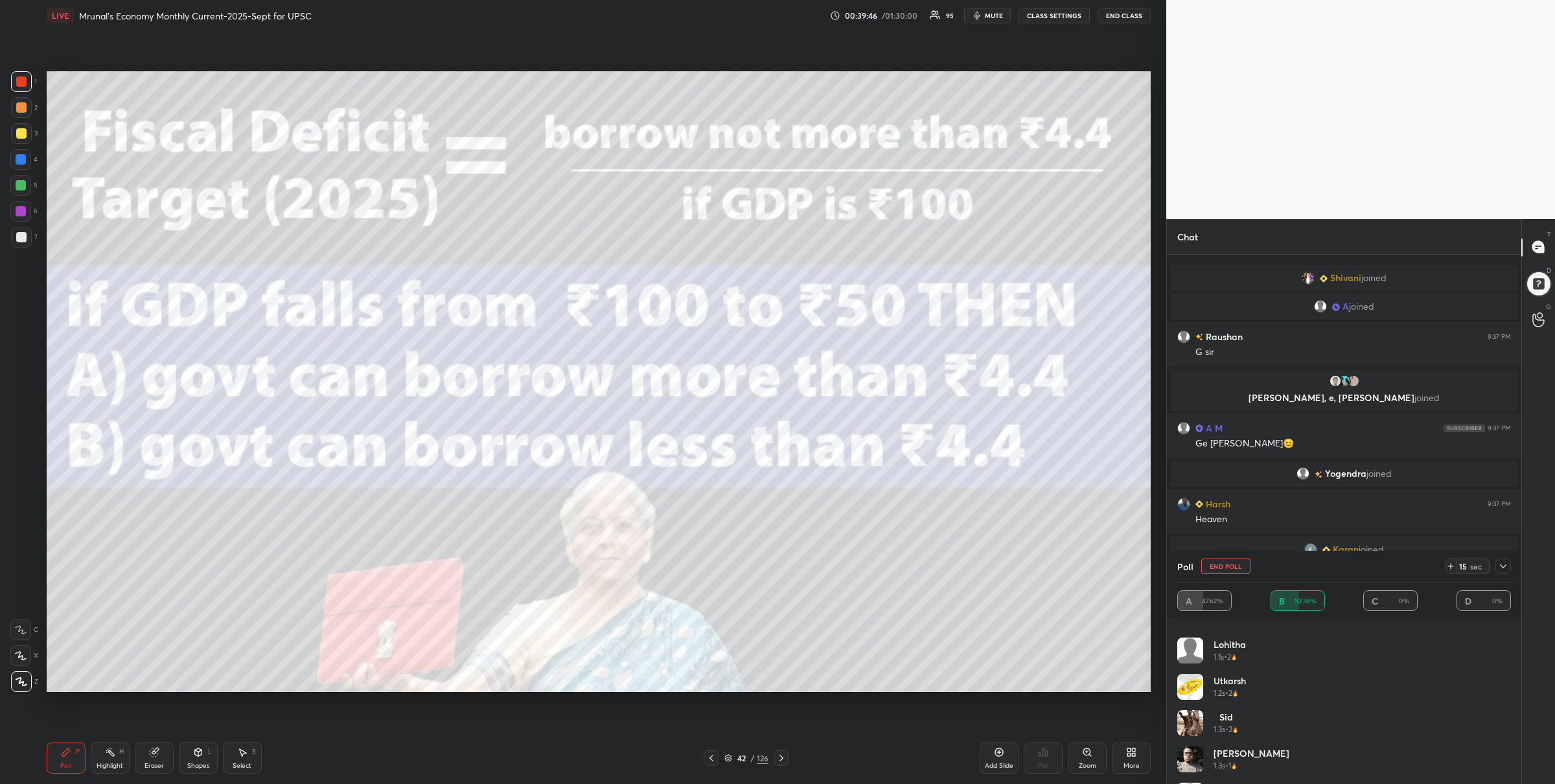
scroll to position [228, 0]
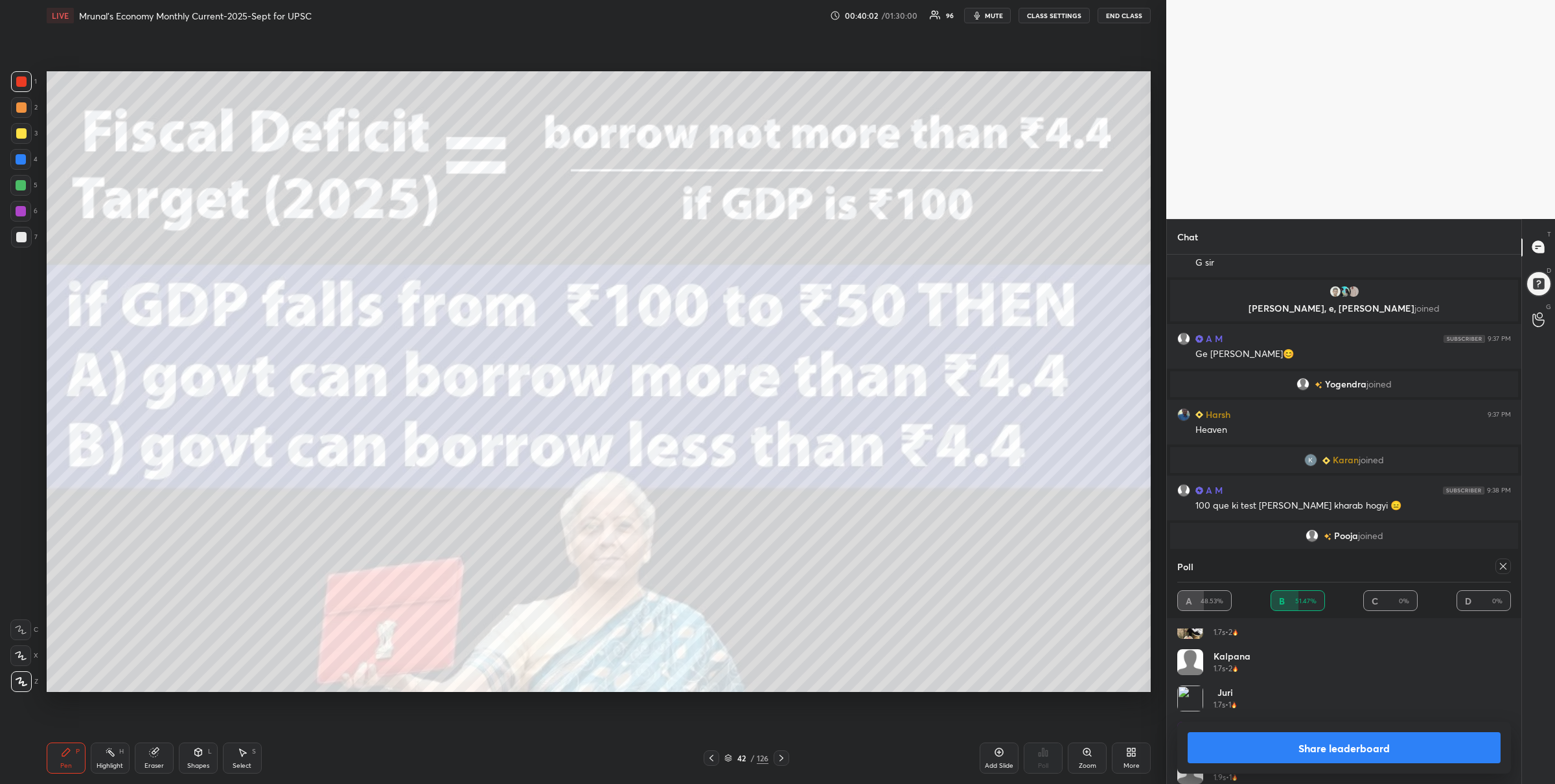
click at [1314, 741] on button "Share leaderboard" at bounding box center [1345, 747] width 313 height 31
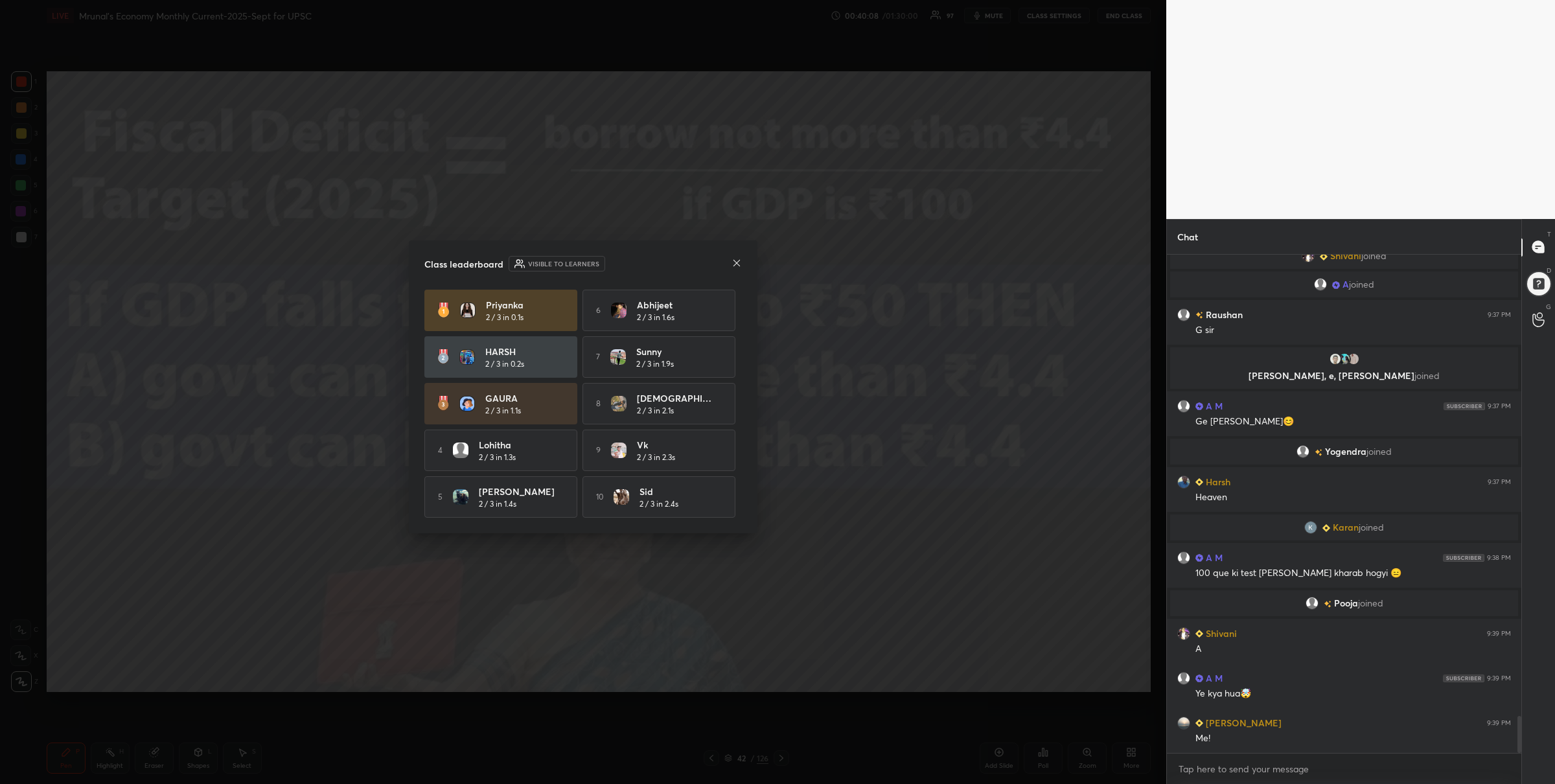
click at [733, 263] on icon at bounding box center [737, 263] width 10 height 10
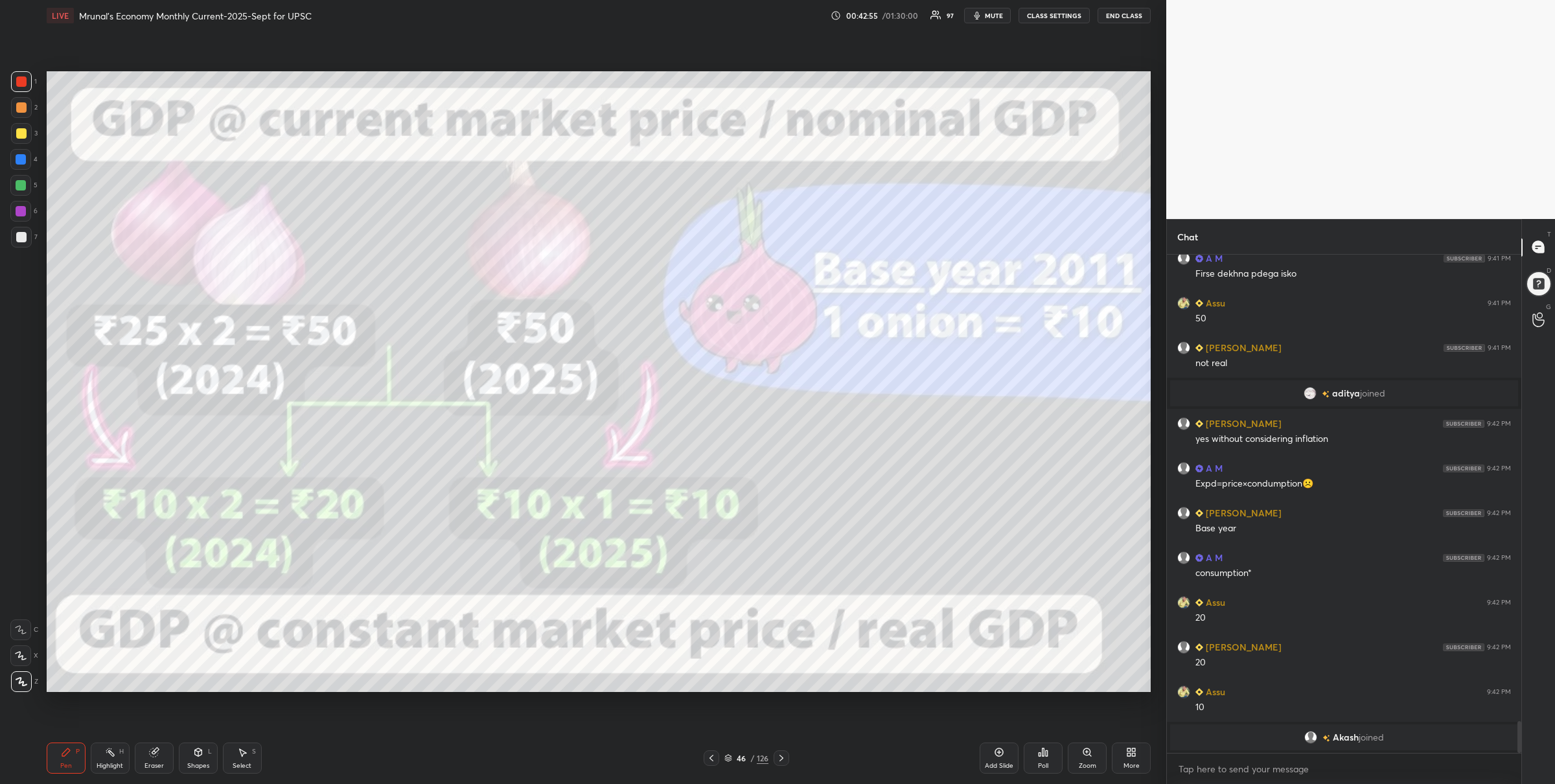
scroll to position [7318, 0]
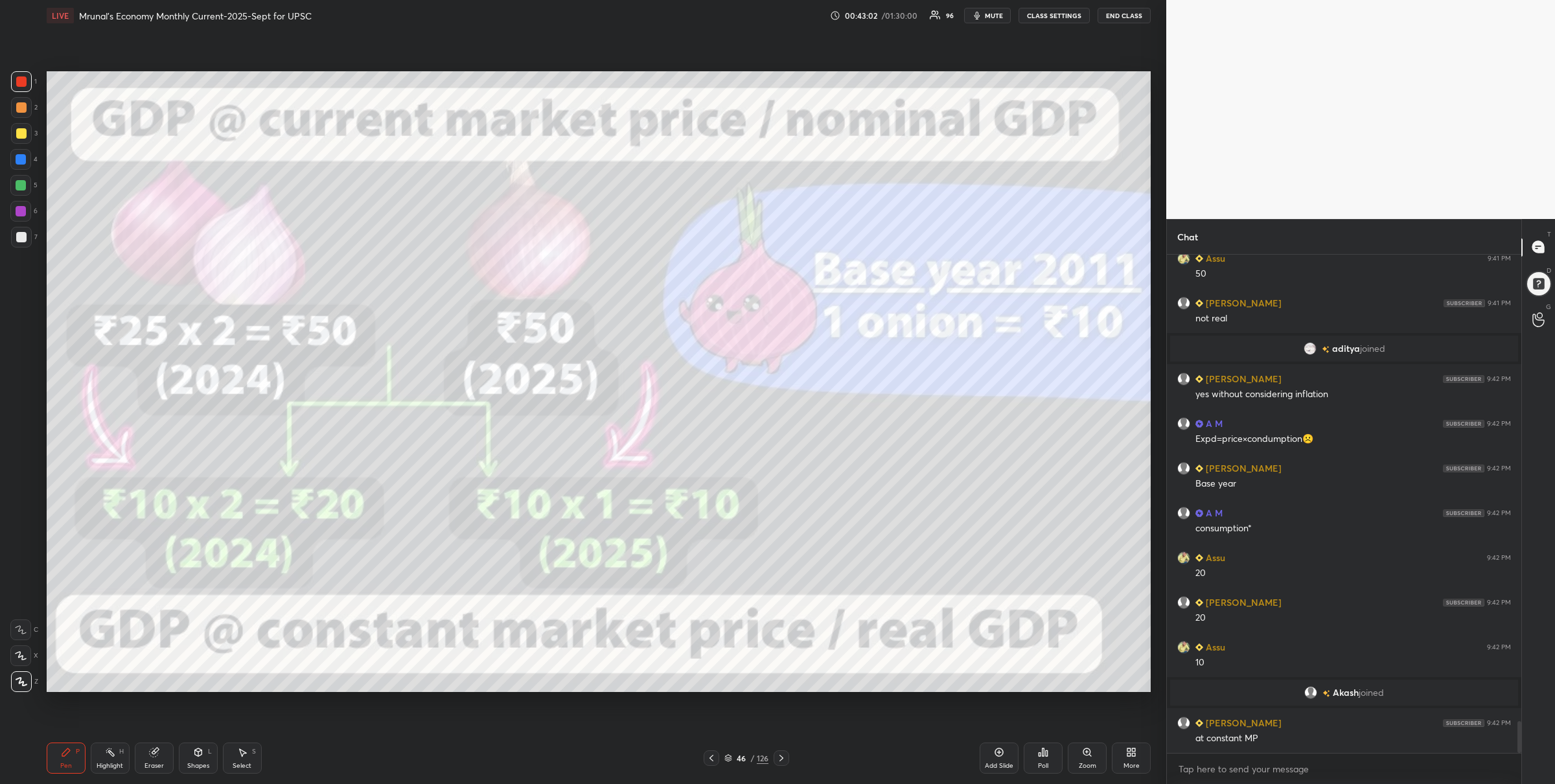
click at [730, 752] on div "46 / 126" at bounding box center [747, 758] width 44 height 12
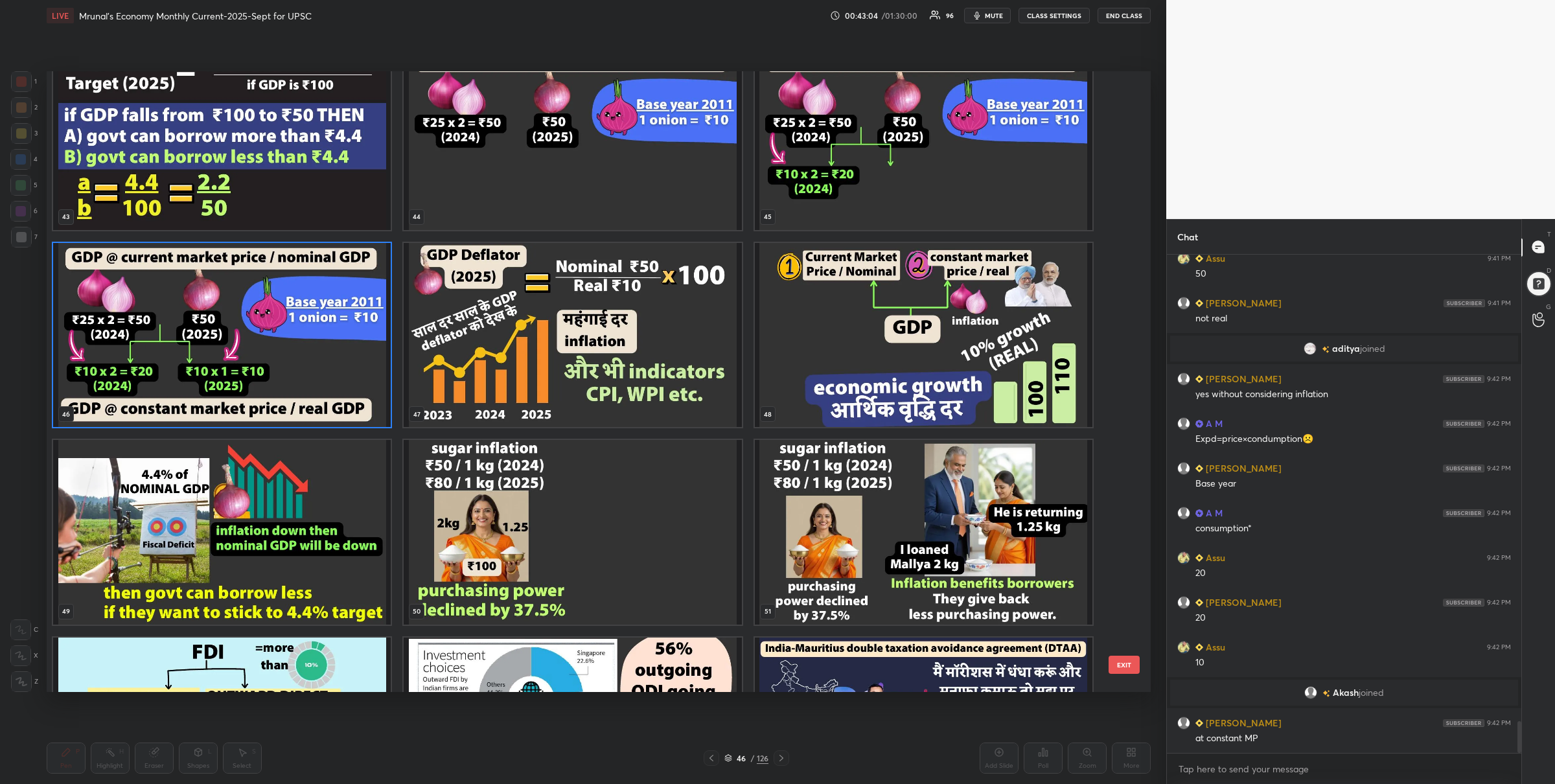
scroll to position [7362, 0]
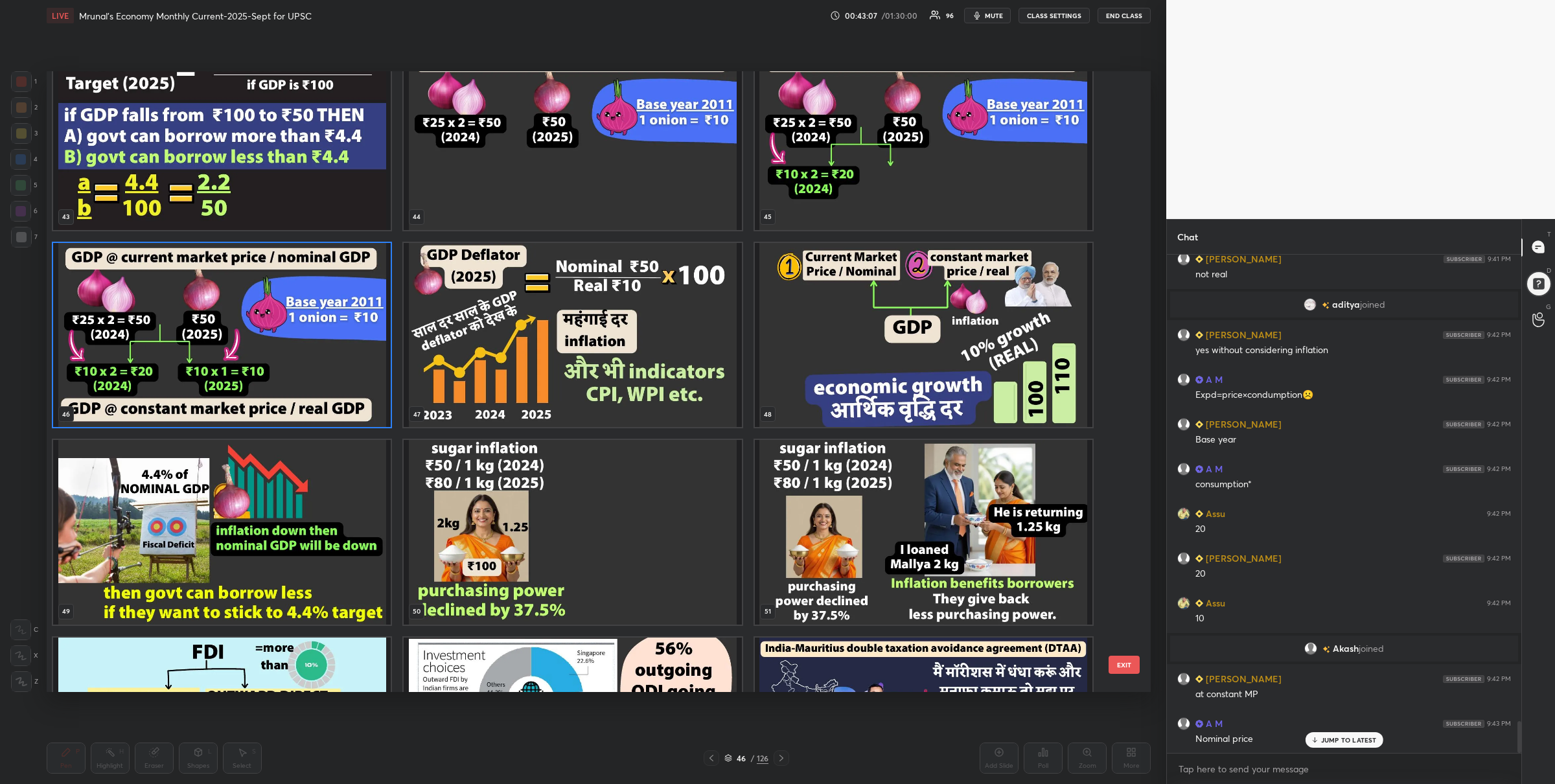
click at [849, 385] on img "grid" at bounding box center [924, 334] width 338 height 184
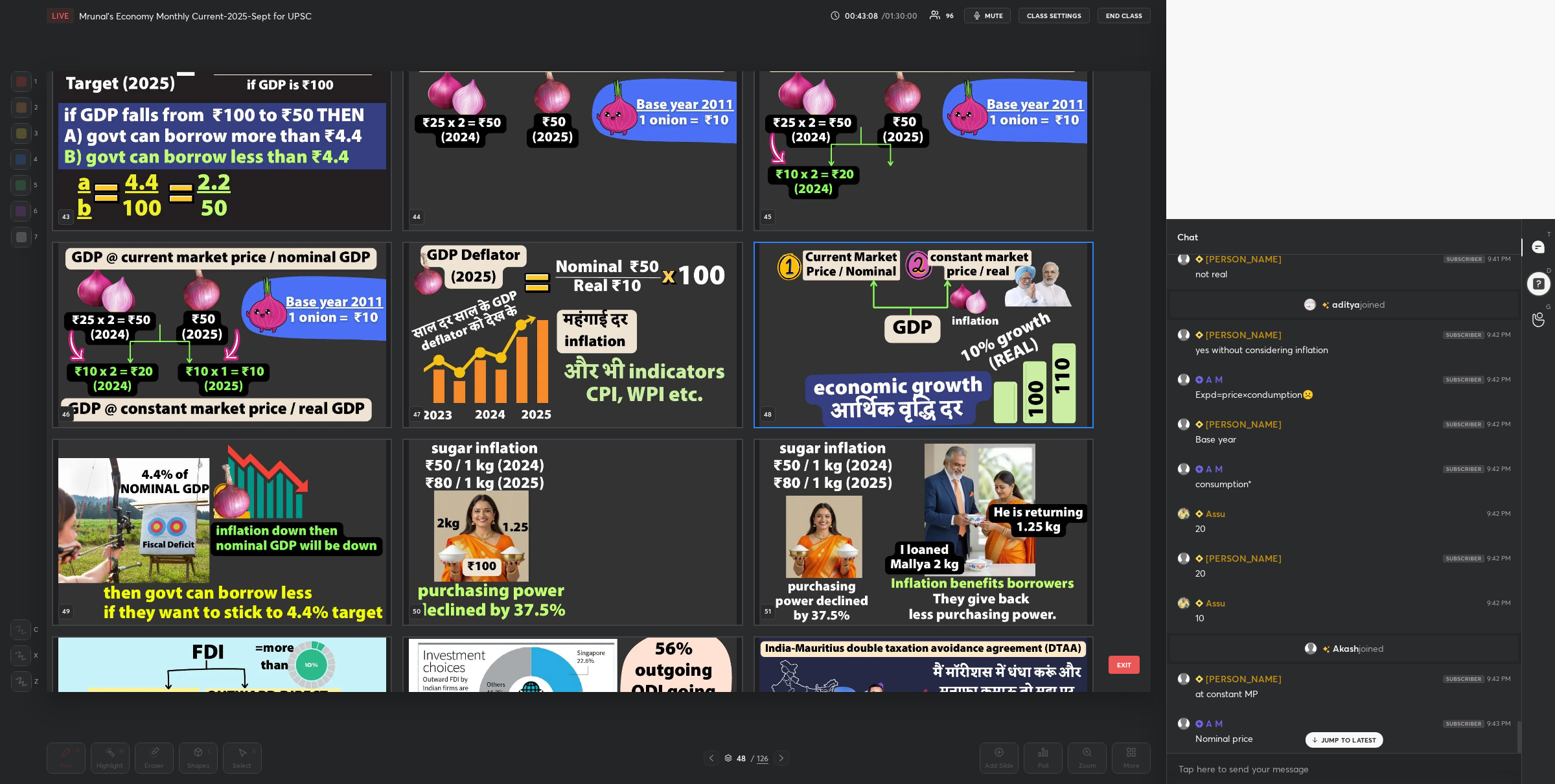
scroll to position [7406, 0]
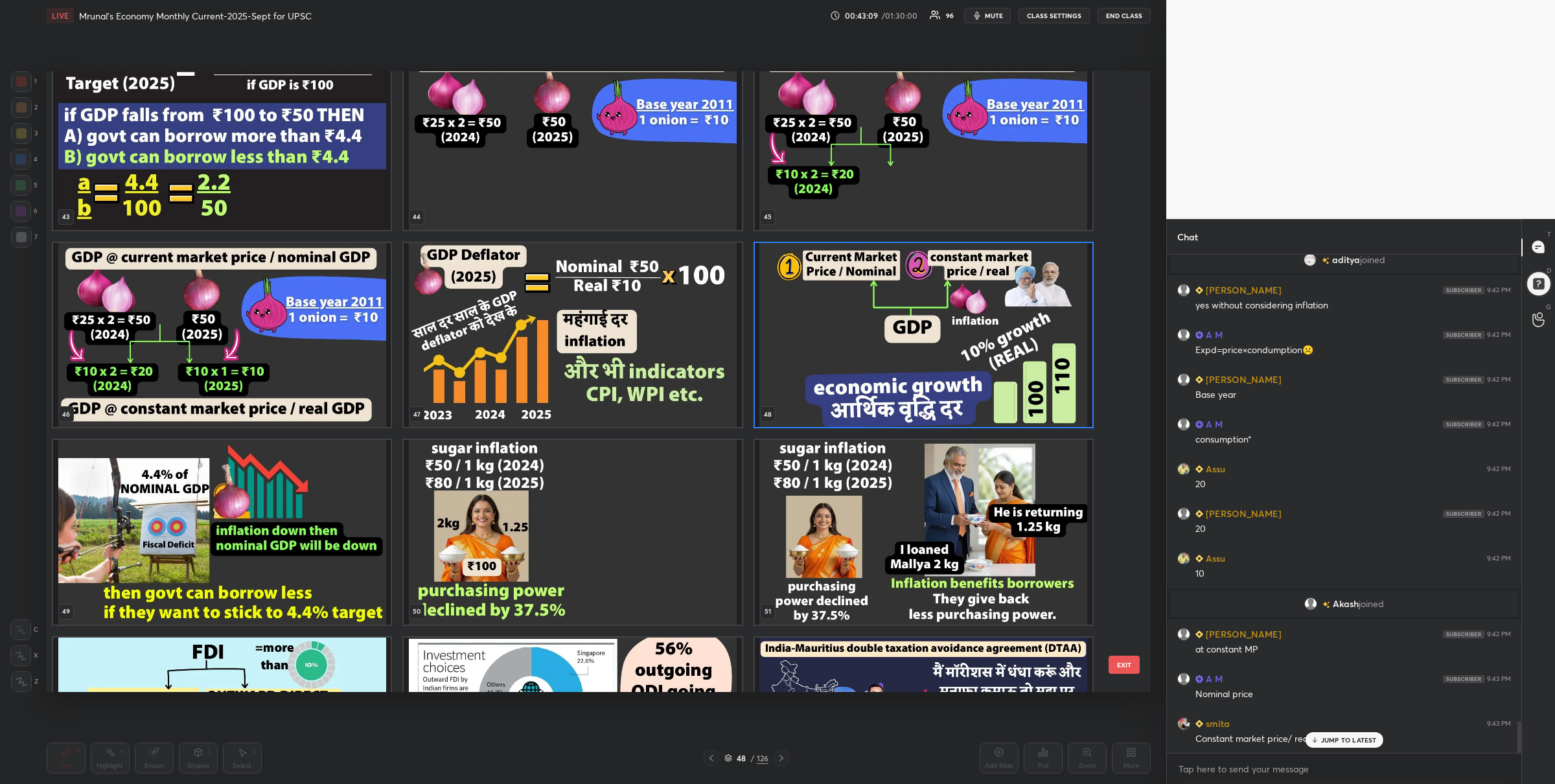
click at [338, 533] on img "grid" at bounding box center [222, 532] width 338 height 184
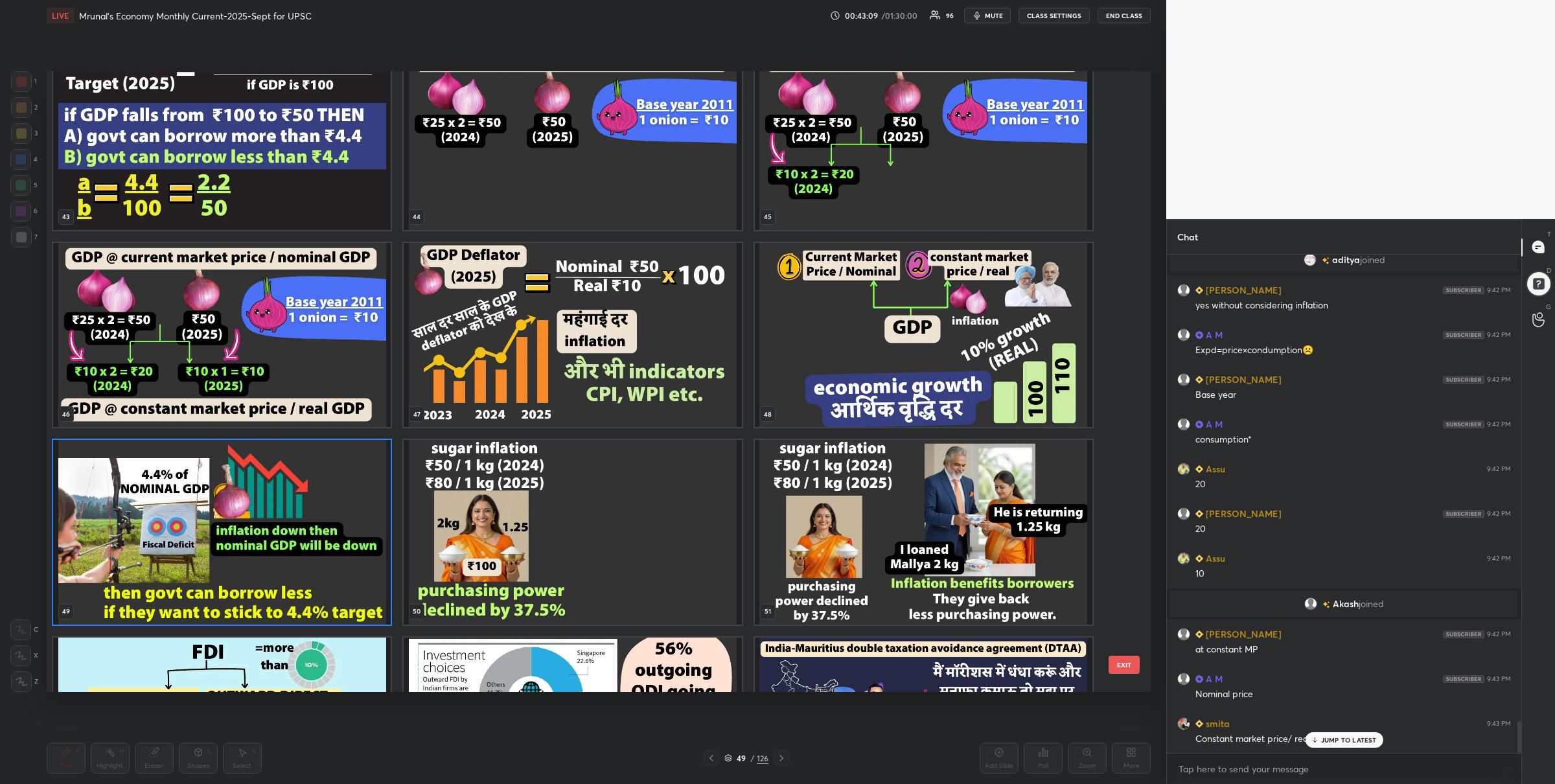
scroll to position [7452, 0]
click at [338, 533] on img "grid" at bounding box center [222, 532] width 338 height 184
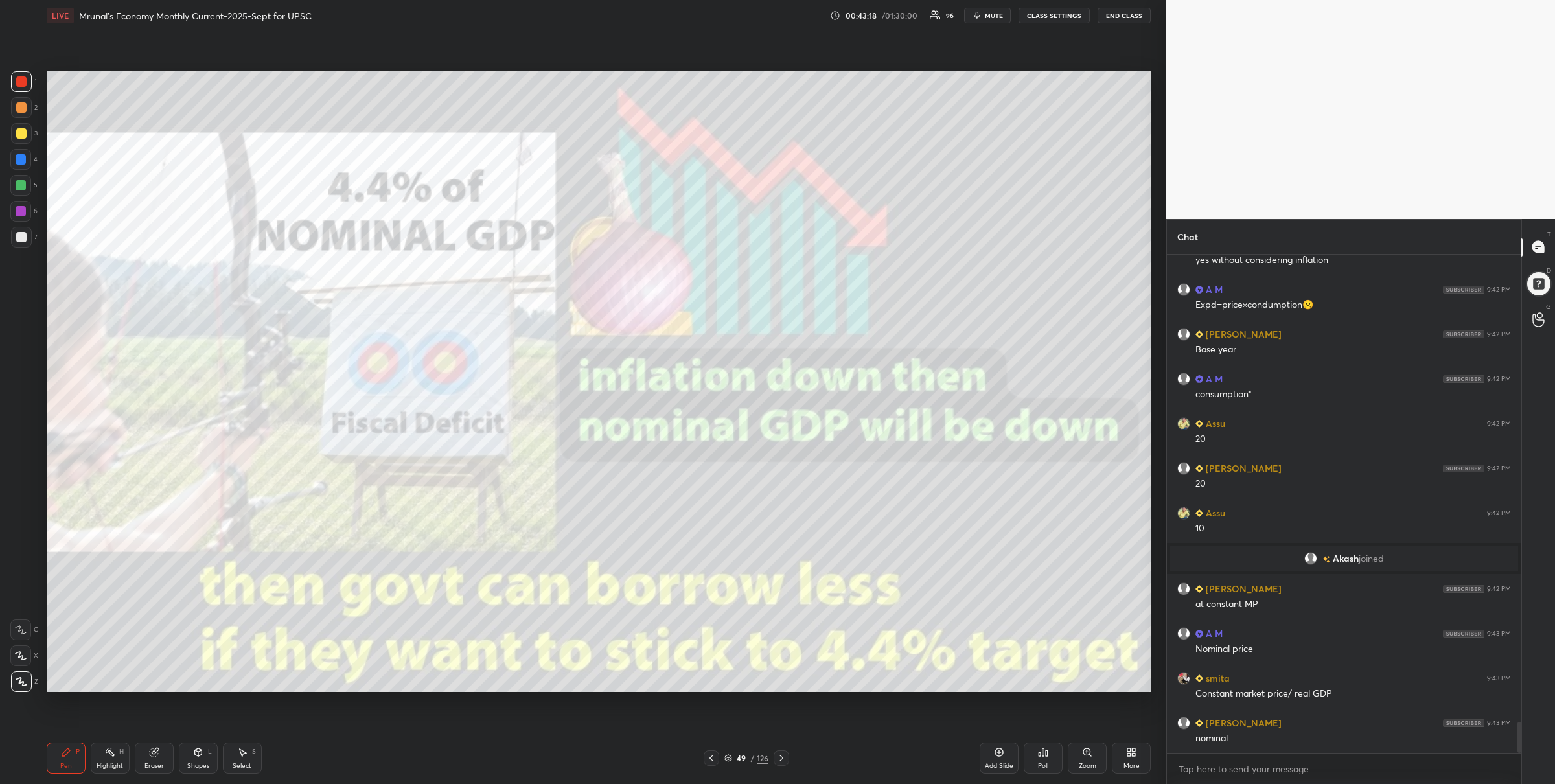
scroll to position [7483, 0]
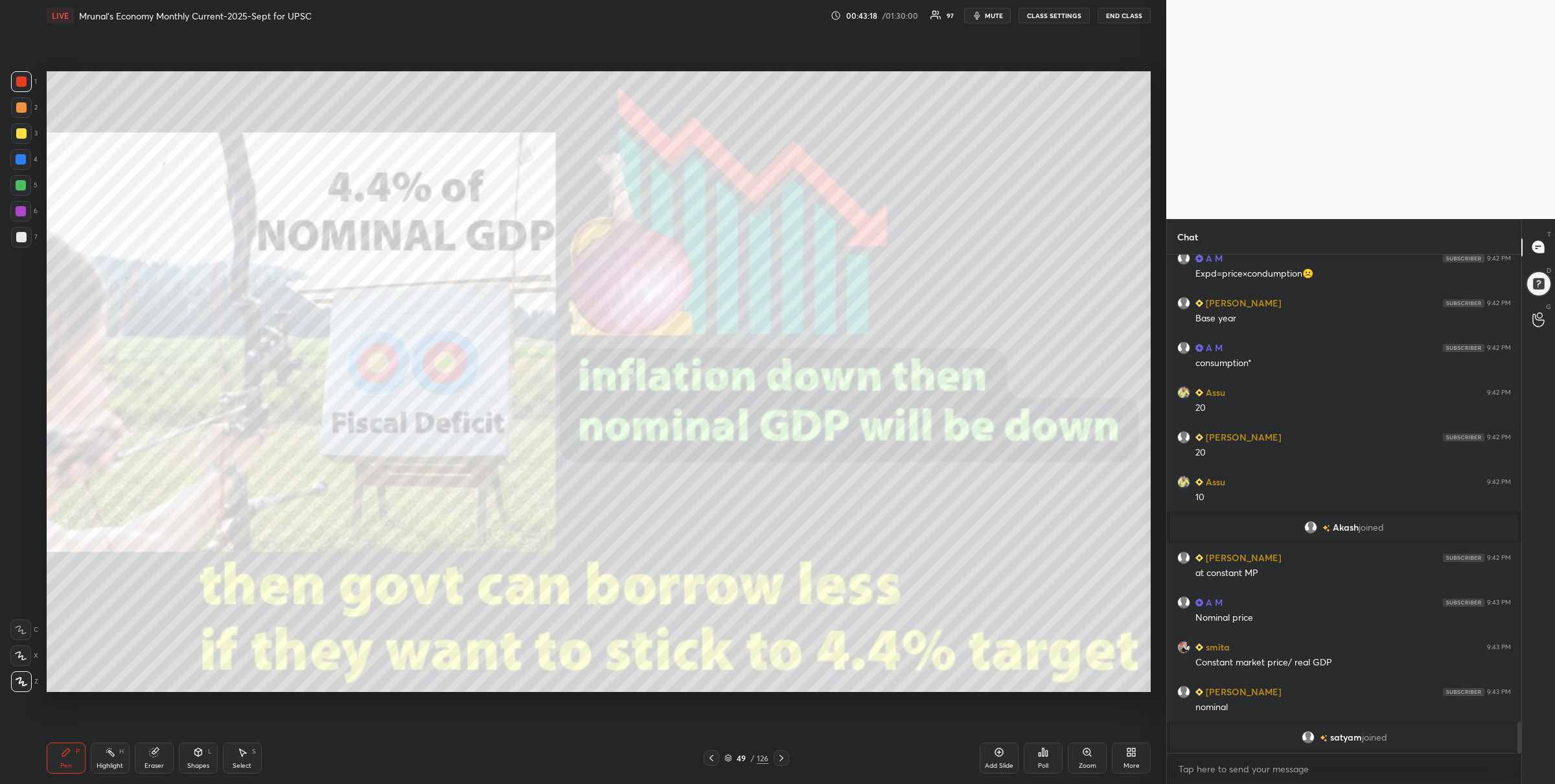
click at [726, 759] on icon at bounding box center [729, 758] width 8 height 8
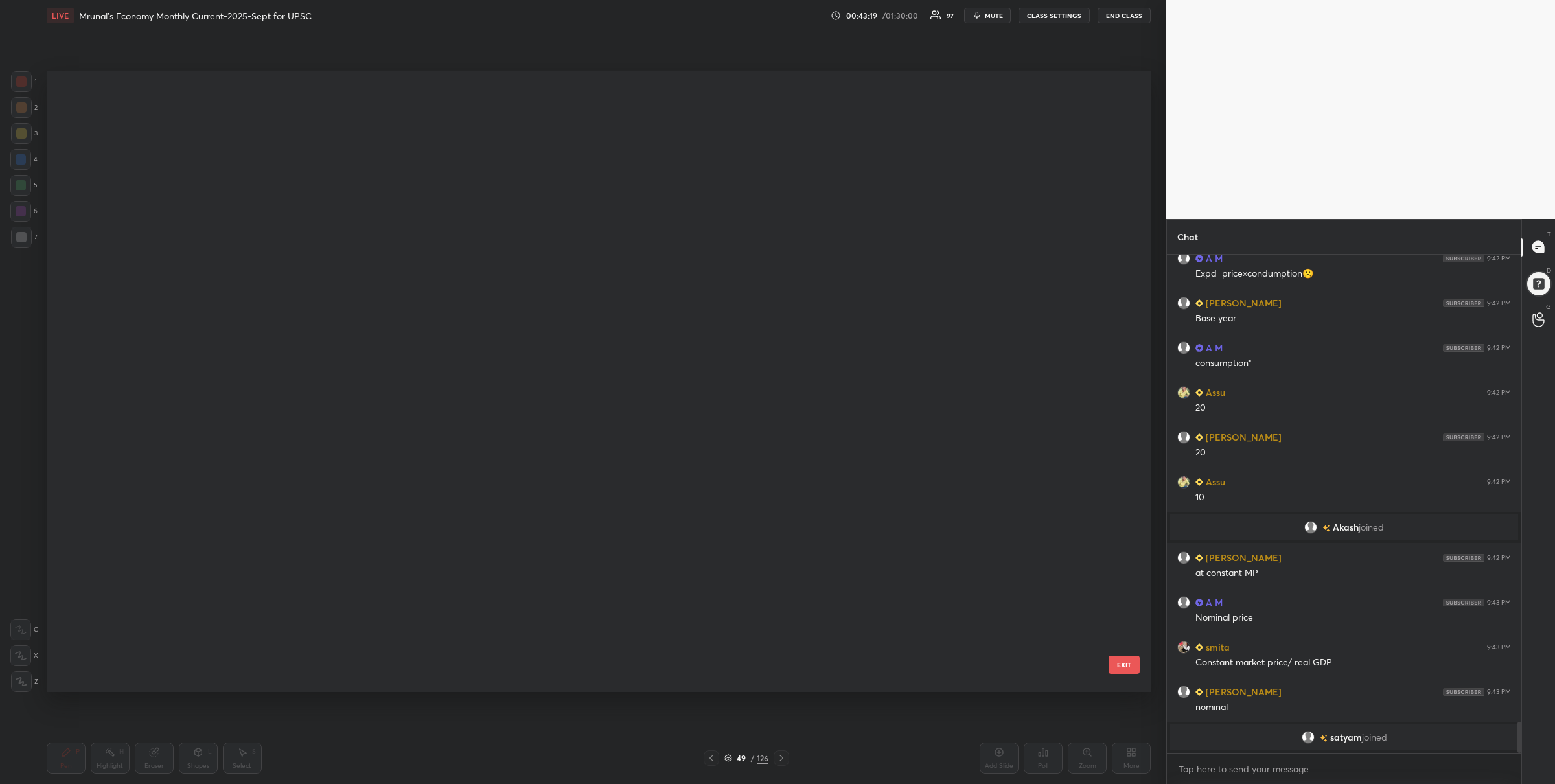
scroll to position [617, 1097]
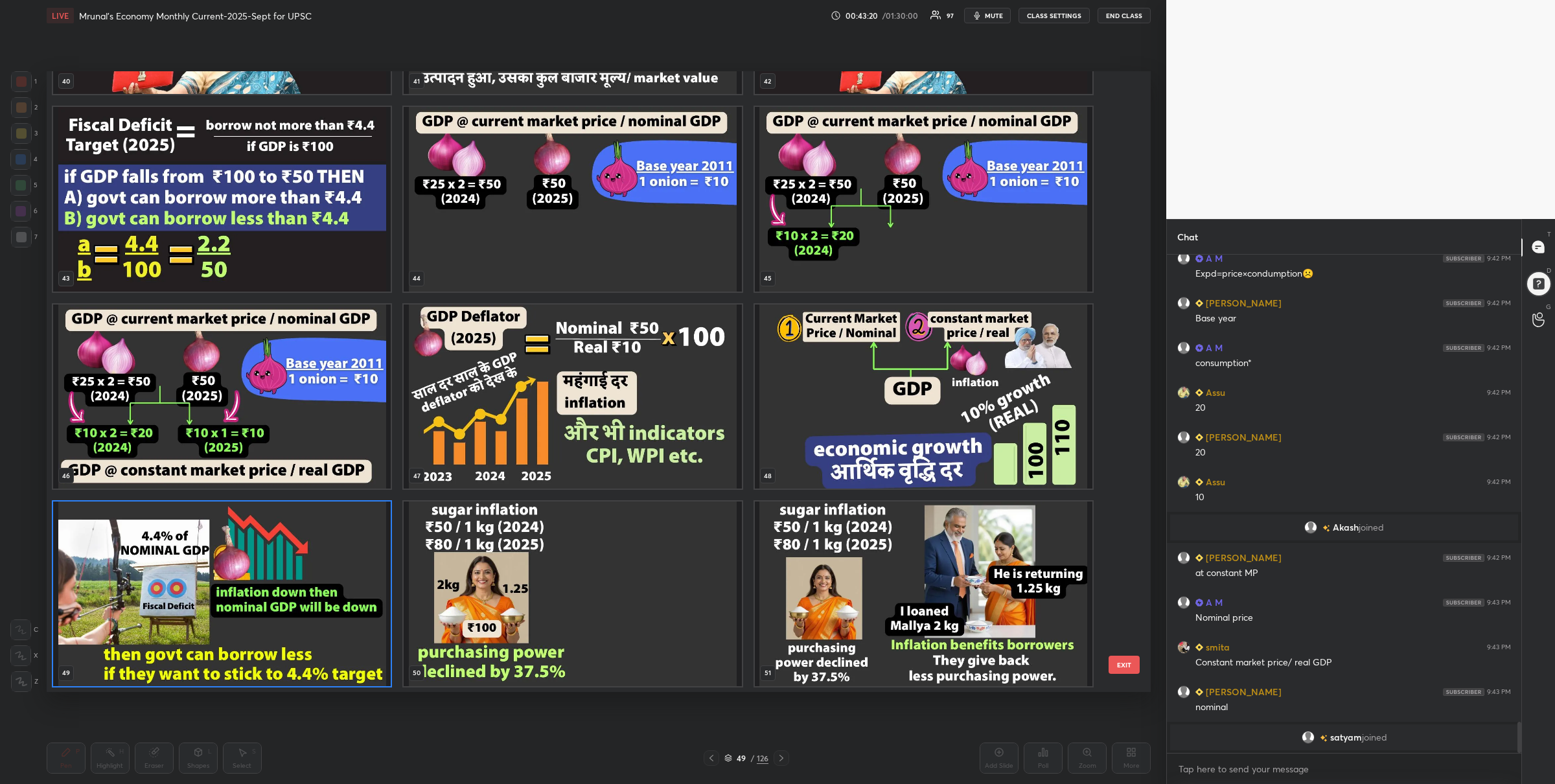
click at [564, 222] on img "grid" at bounding box center [572, 199] width 338 height 184
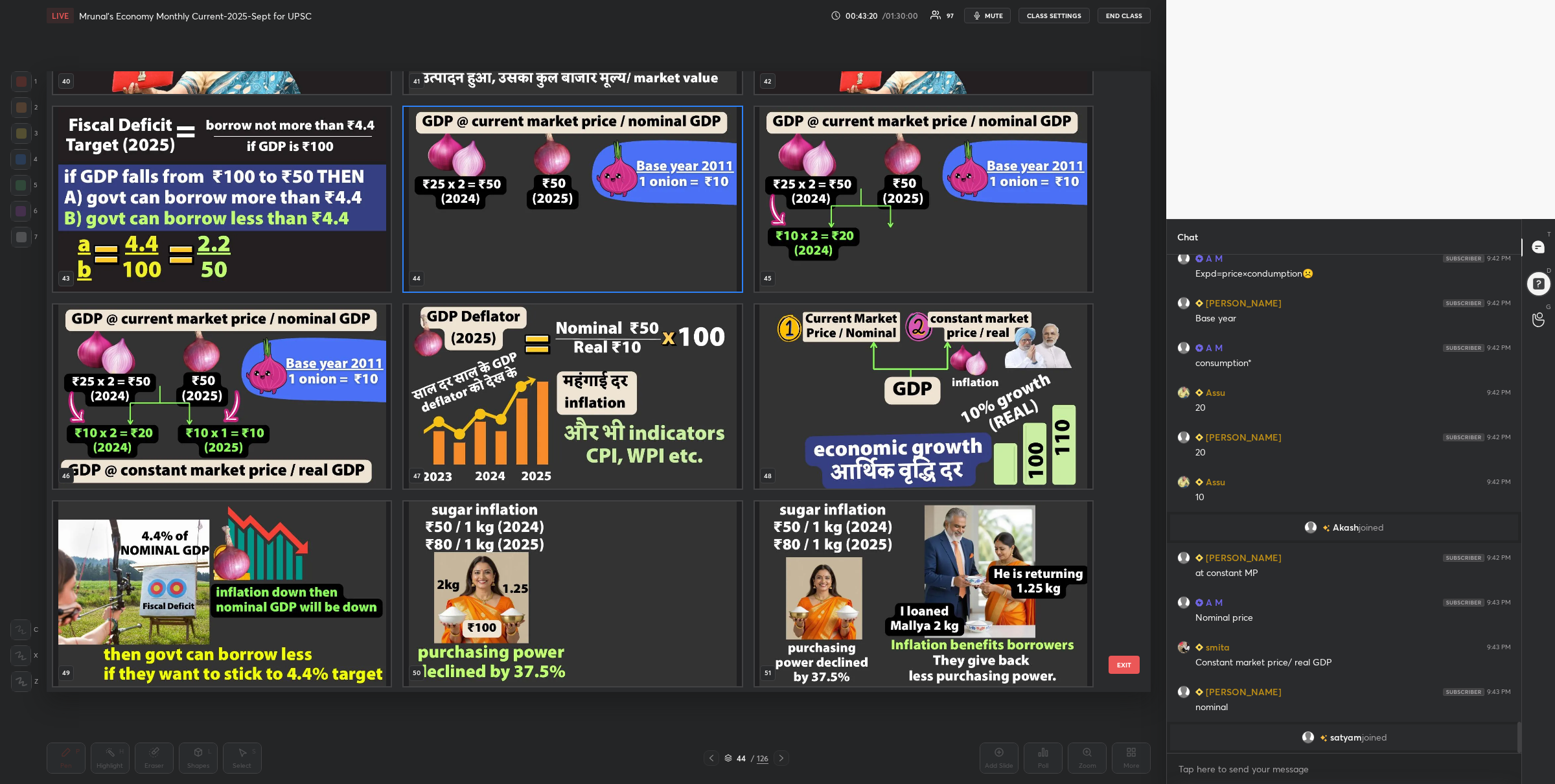
click at [564, 222] on img "grid" at bounding box center [572, 199] width 338 height 184
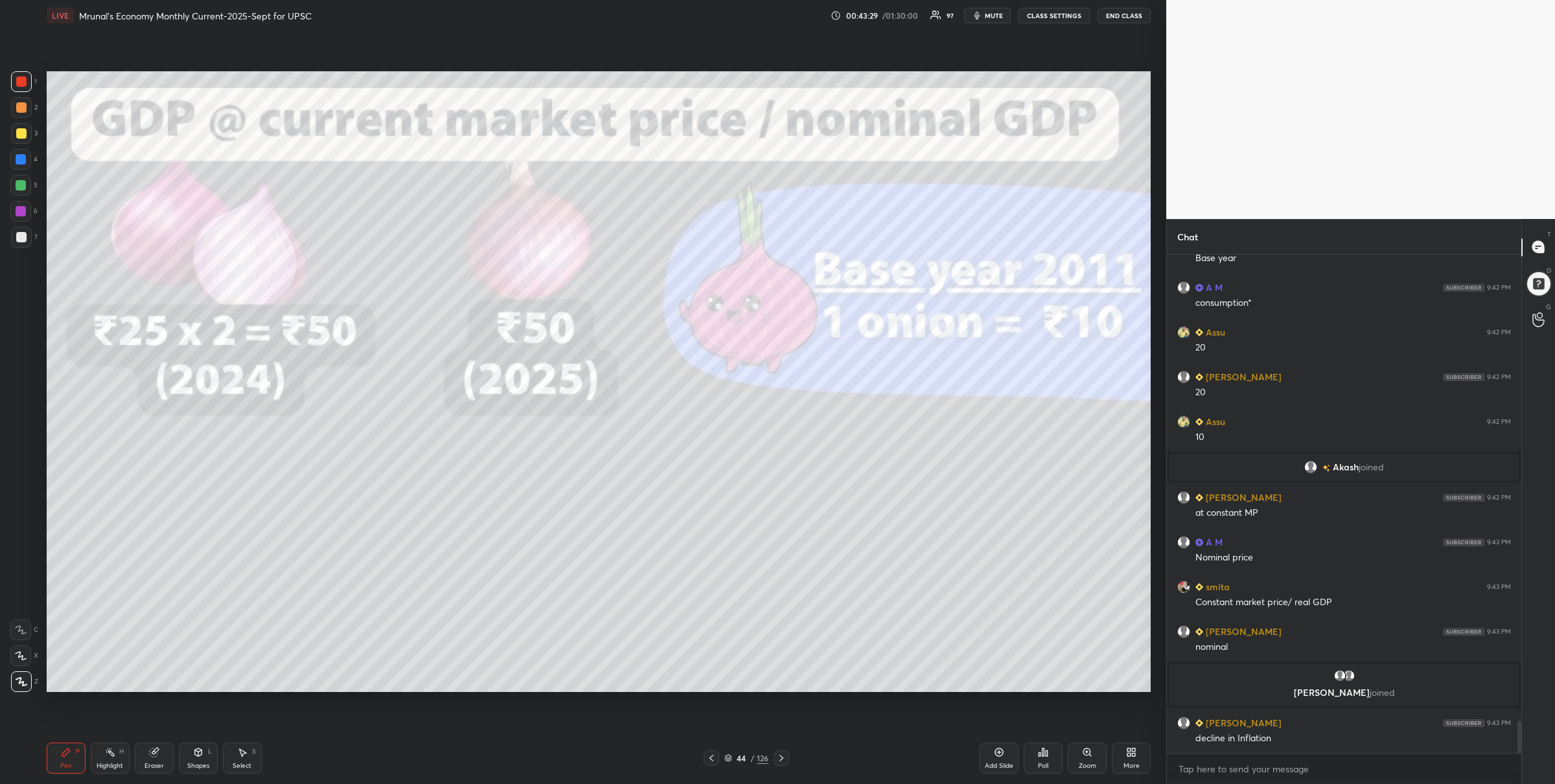
scroll to position [7419, 0]
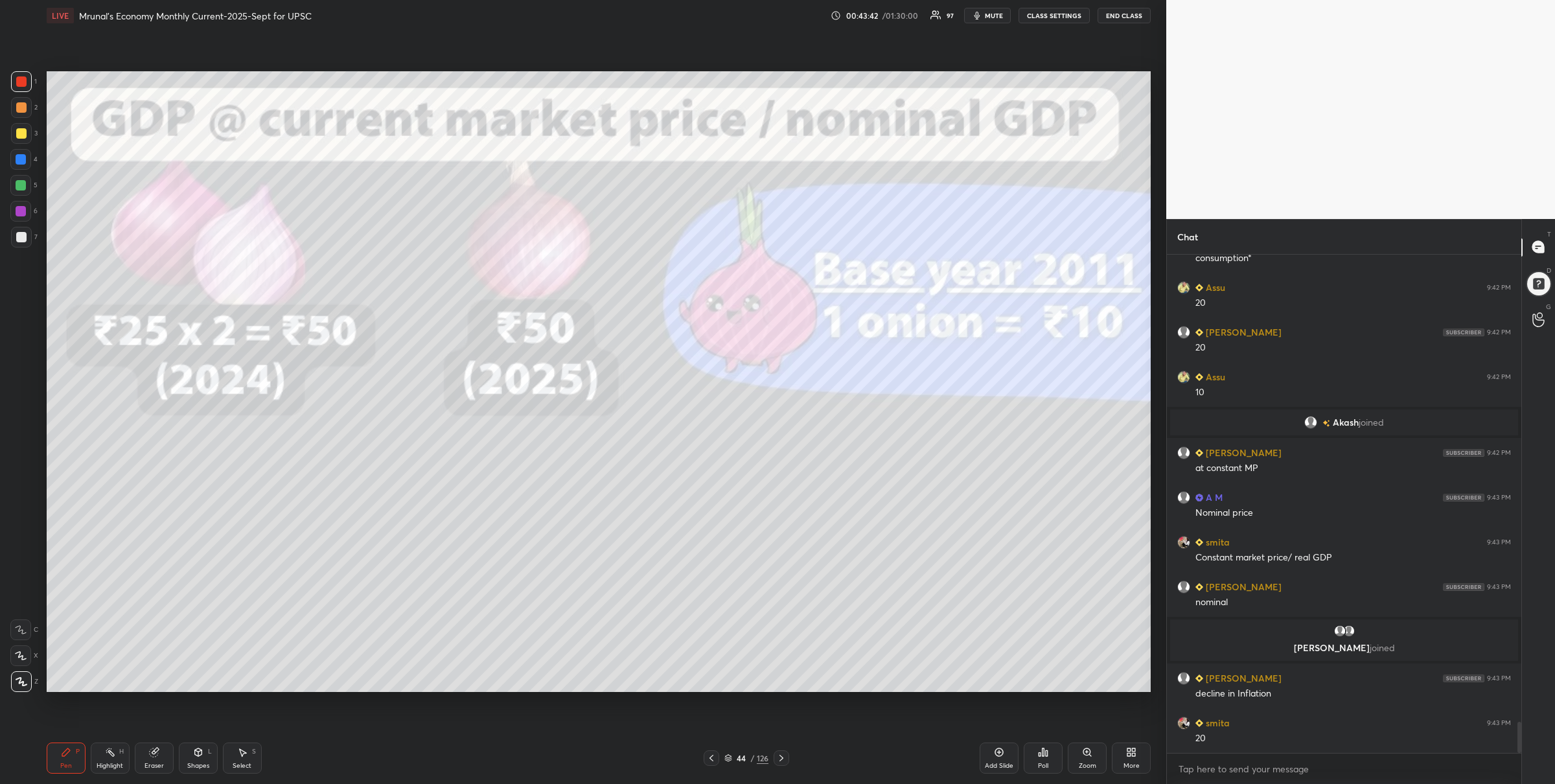
drag, startPoint x: 723, startPoint y: 744, endPoint x: 716, endPoint y: 746, distance: 7.3
click at [723, 744] on div "Pen P Highlight H Eraser Shapes L Select S 44 / 126 Add Slide Poll Zoom More" at bounding box center [599, 758] width 1105 height 52
click at [730, 755] on icon at bounding box center [729, 758] width 8 height 8
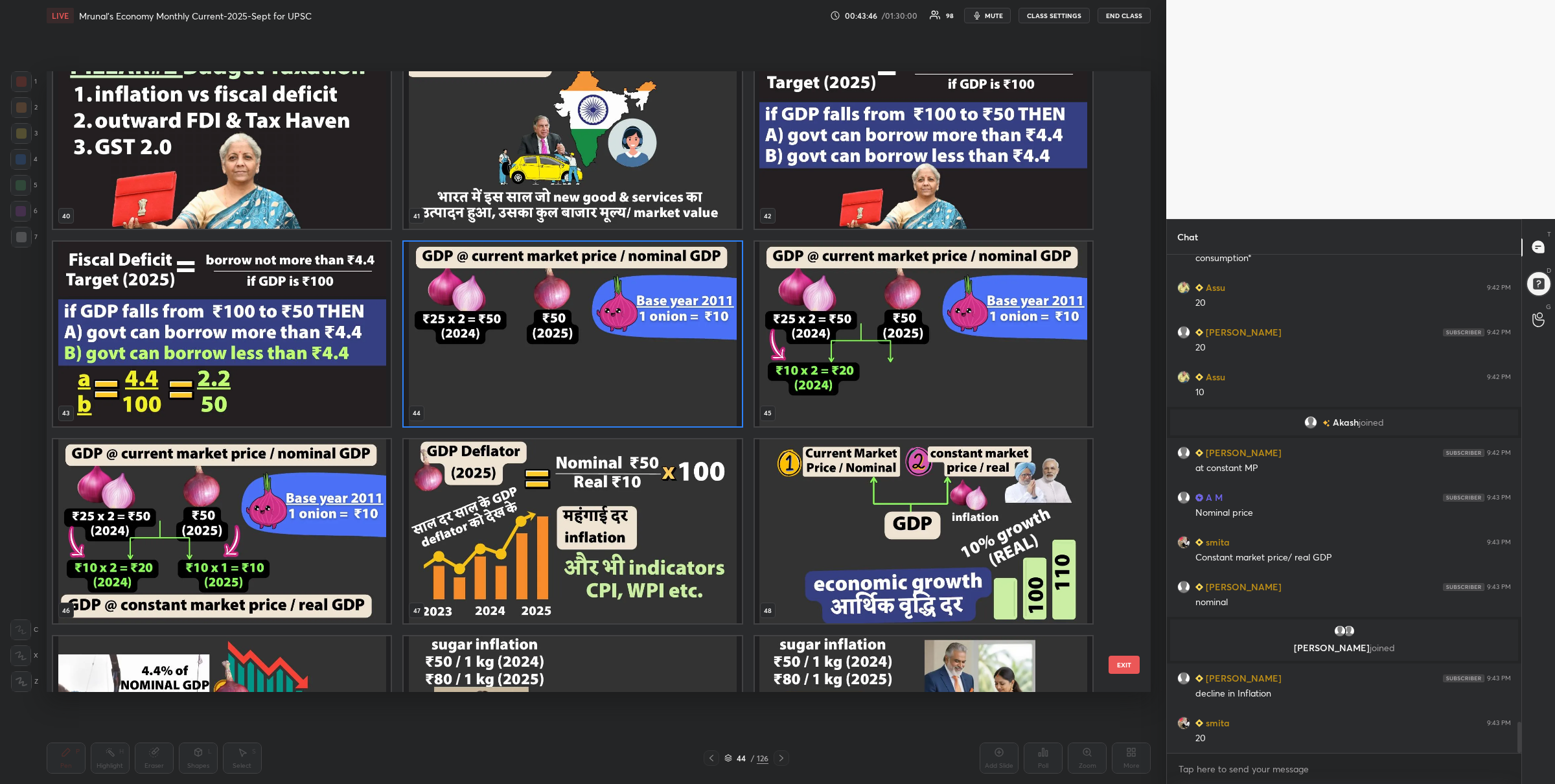
scroll to position [2858, 0]
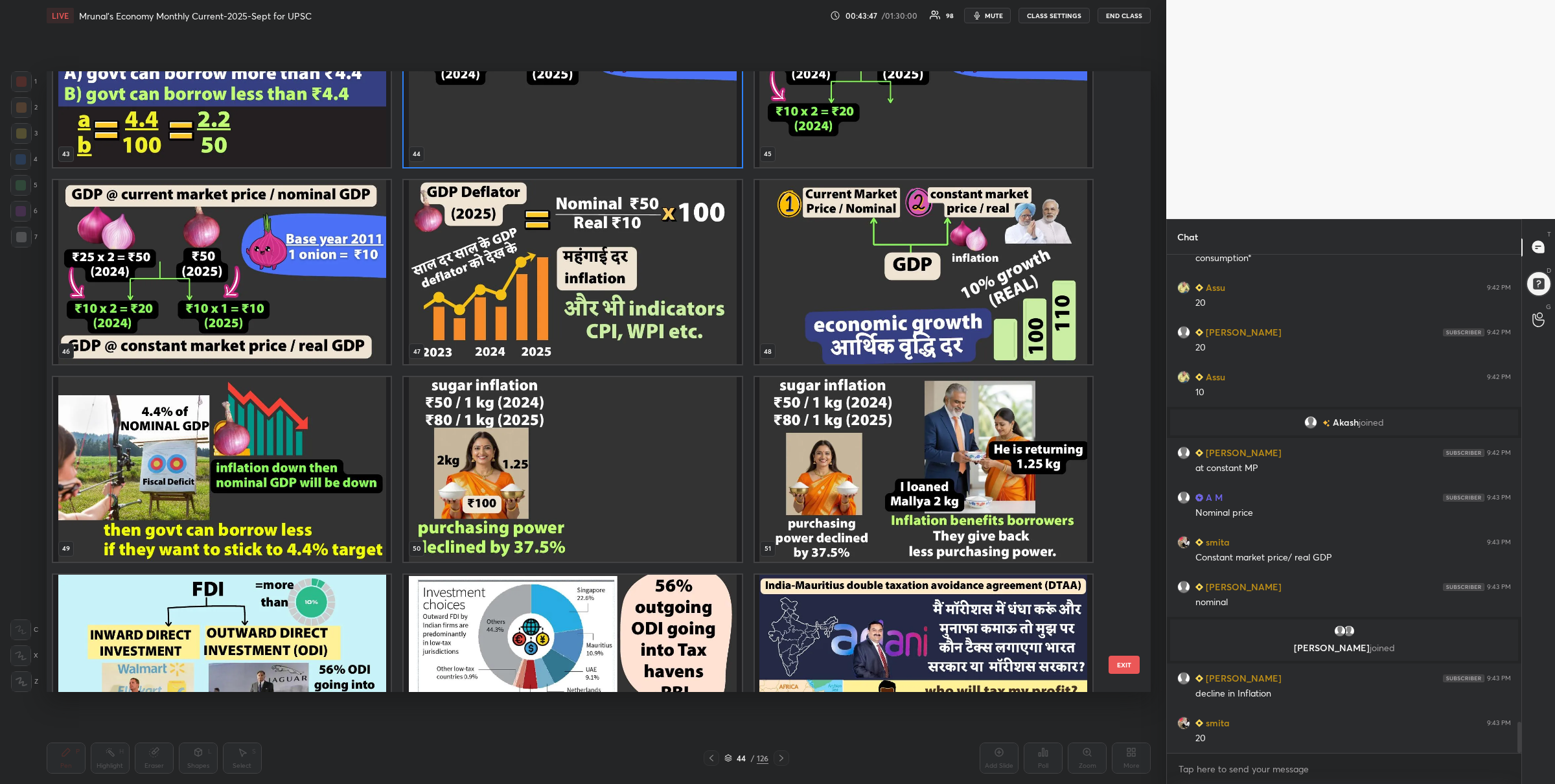
click at [288, 455] on img "grid" at bounding box center [222, 469] width 338 height 184
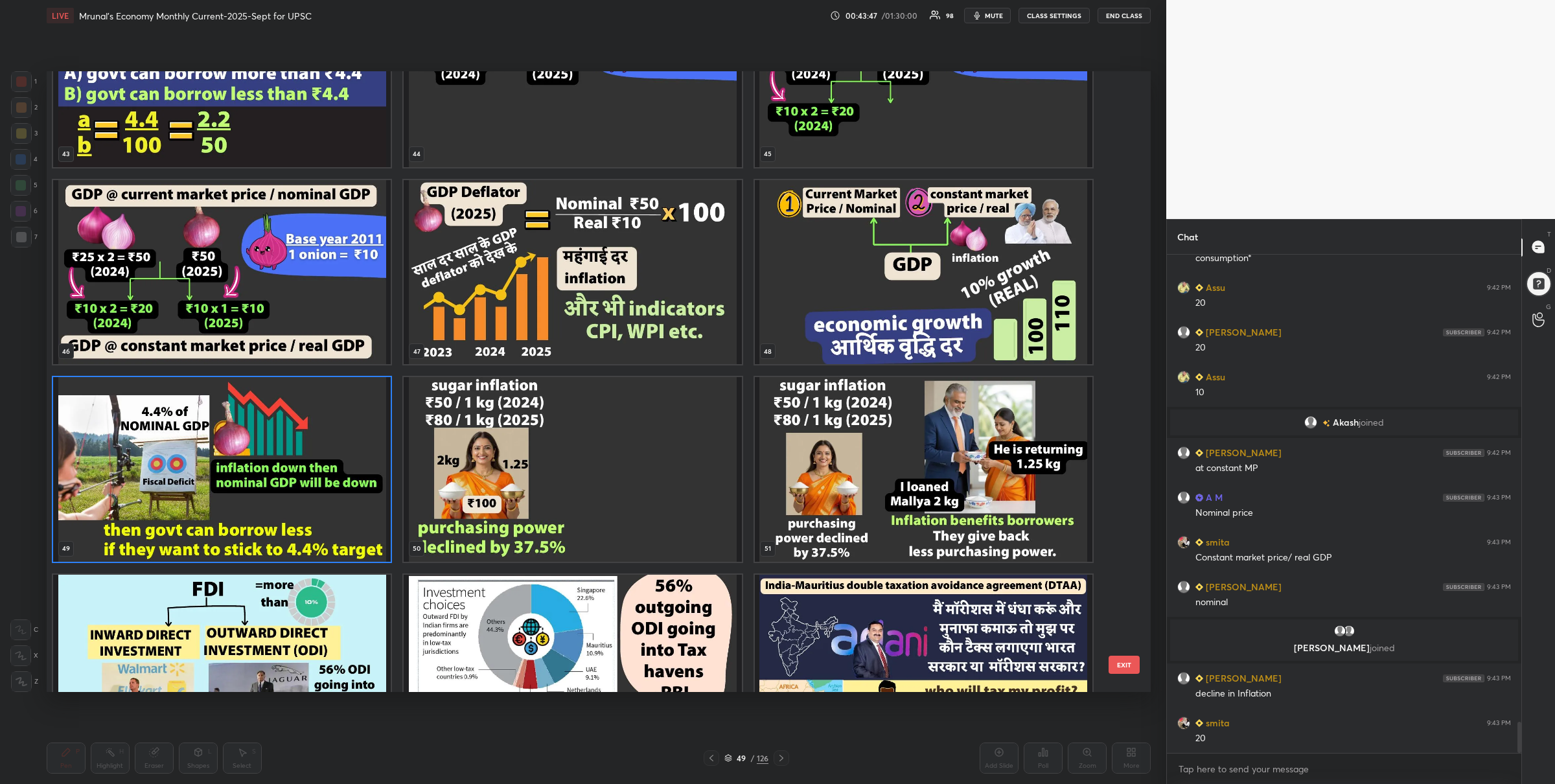
click at [288, 455] on img "grid" at bounding box center [222, 469] width 338 height 184
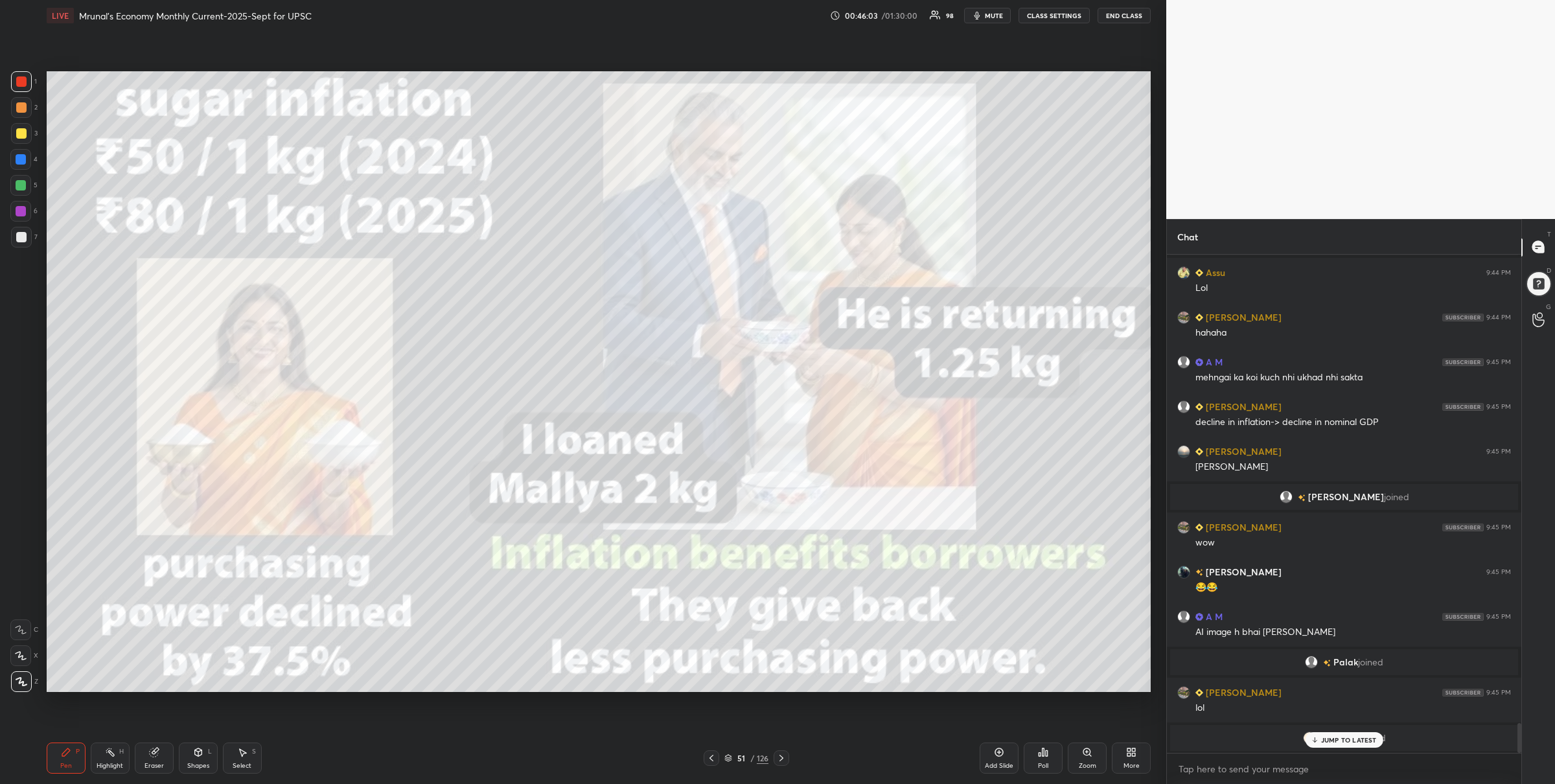
scroll to position [7862, 0]
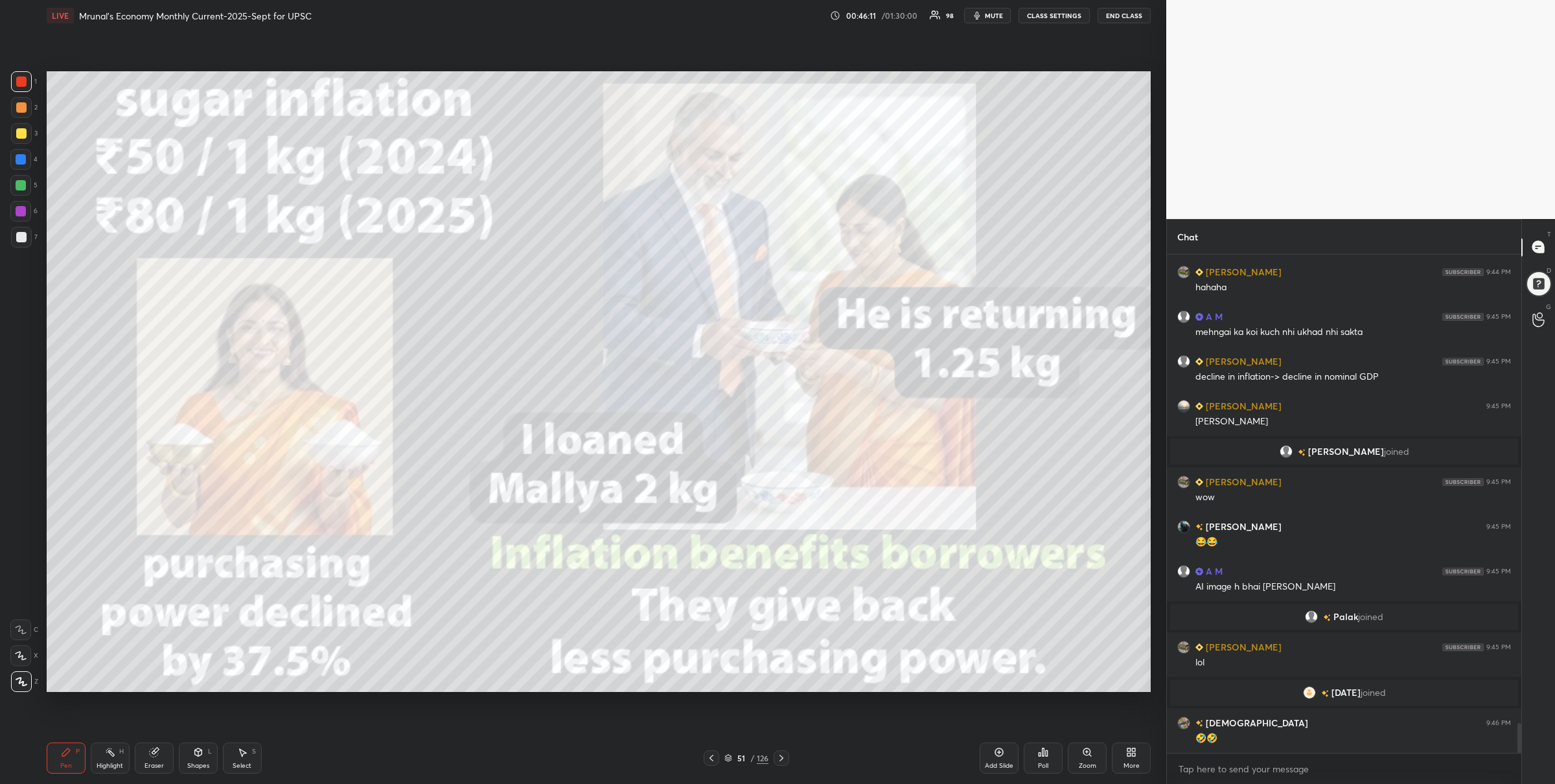
click at [786, 757] on icon at bounding box center [781, 758] width 10 height 10
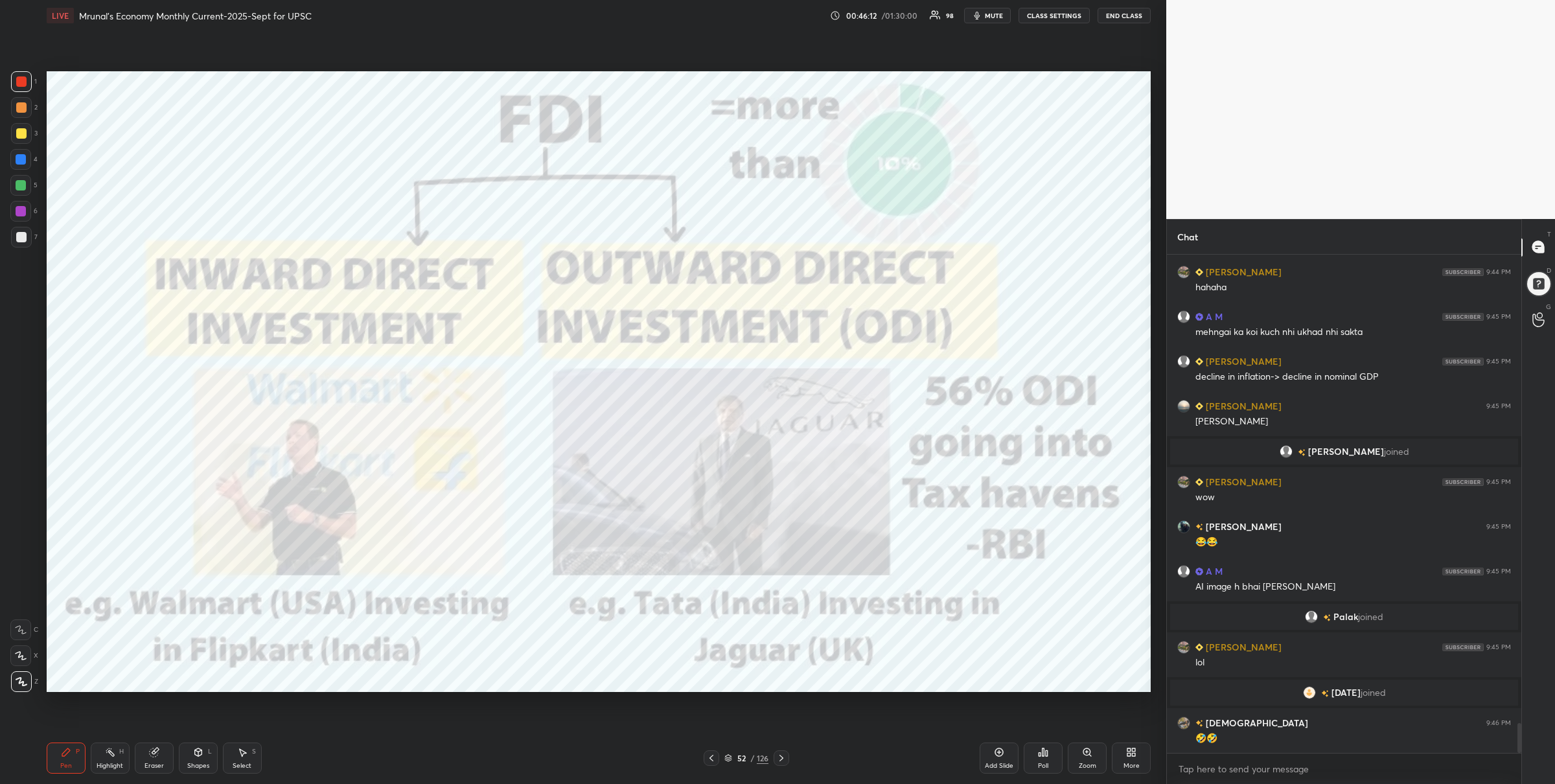
click at [709, 753] on icon at bounding box center [711, 758] width 10 height 10
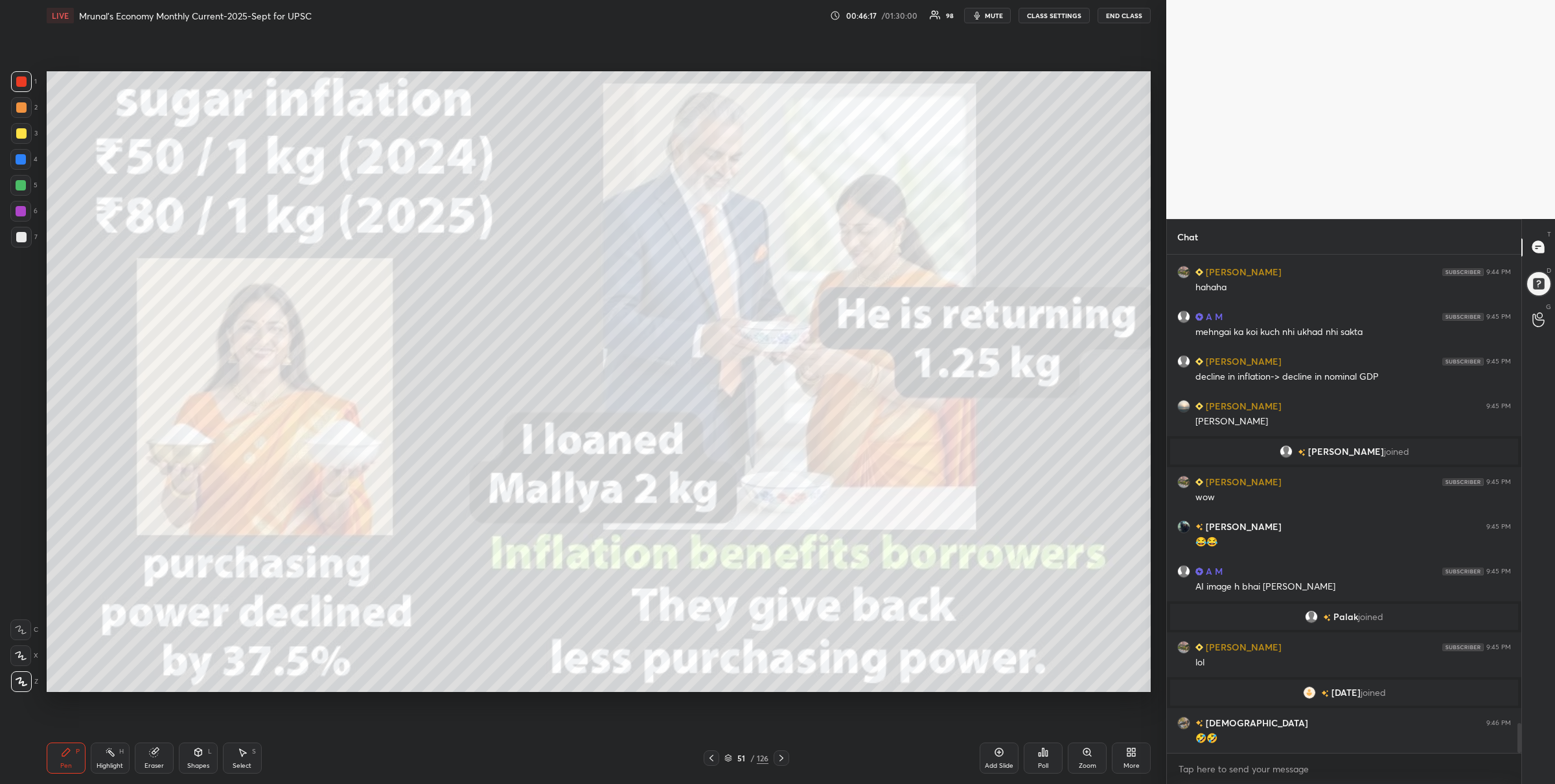
click at [782, 755] on icon at bounding box center [781, 758] width 10 height 10
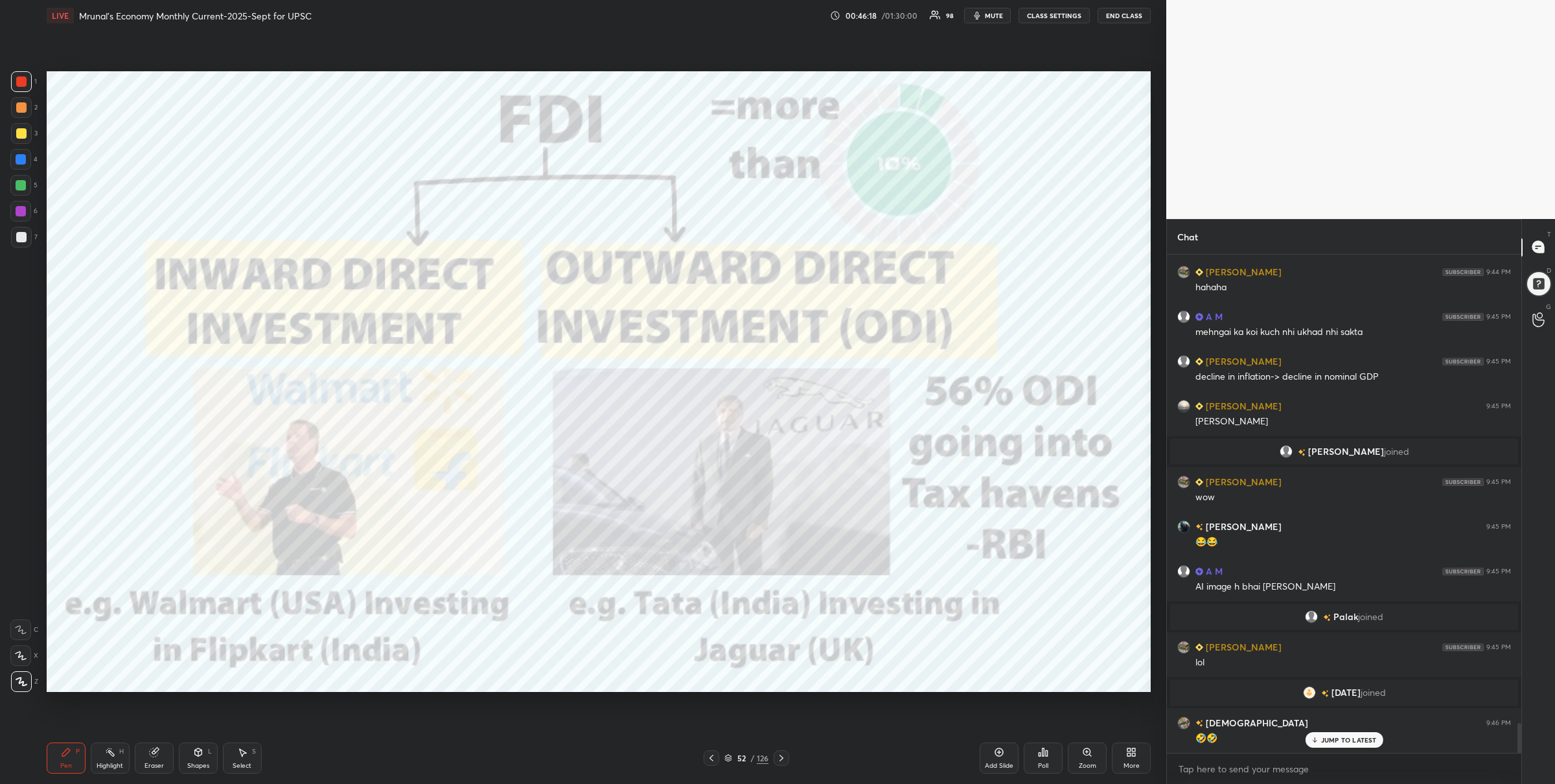
scroll to position [7893, 0]
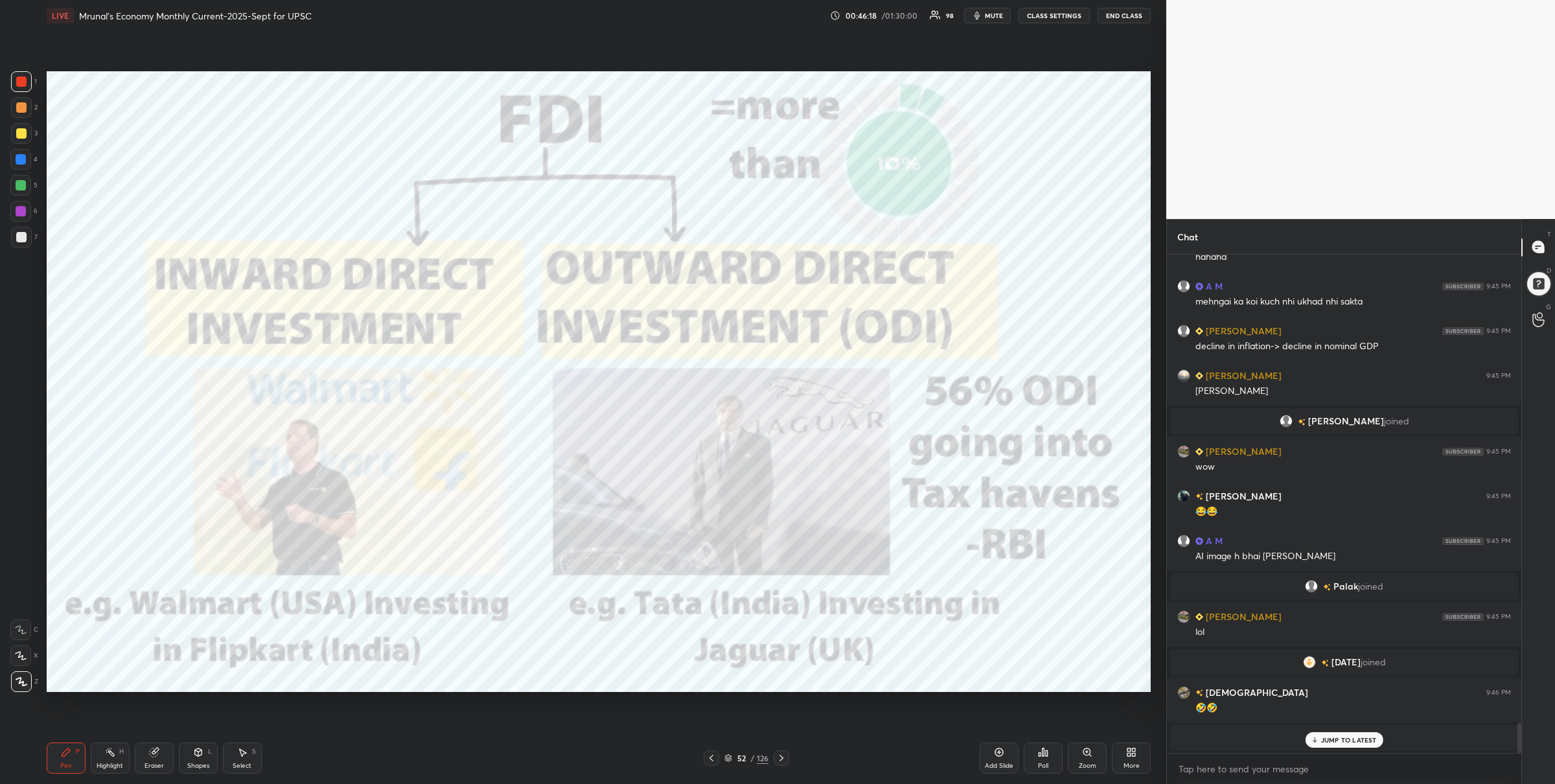
click at [712, 759] on icon at bounding box center [711, 758] width 10 height 10
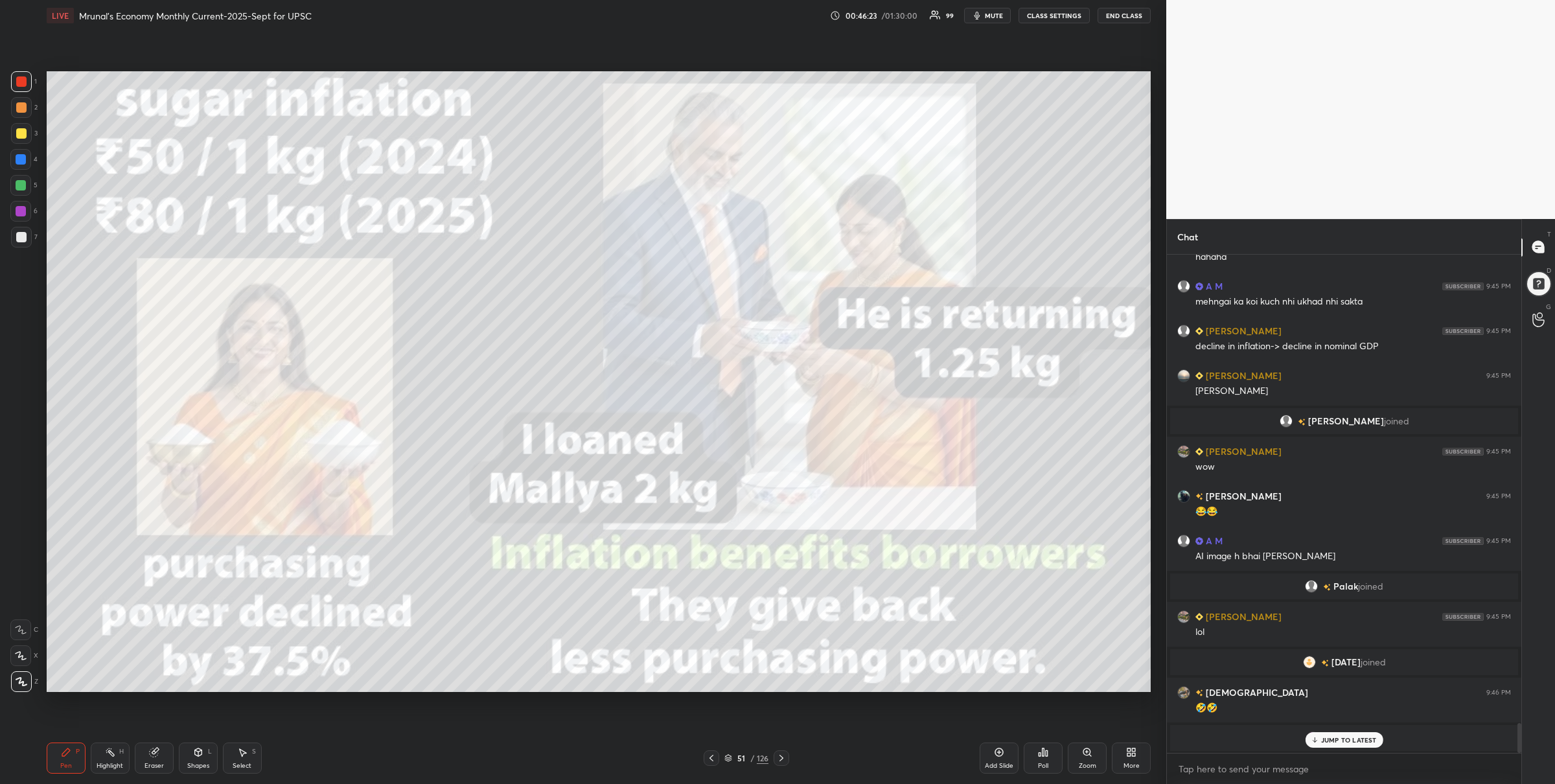
scroll to position [7927, 0]
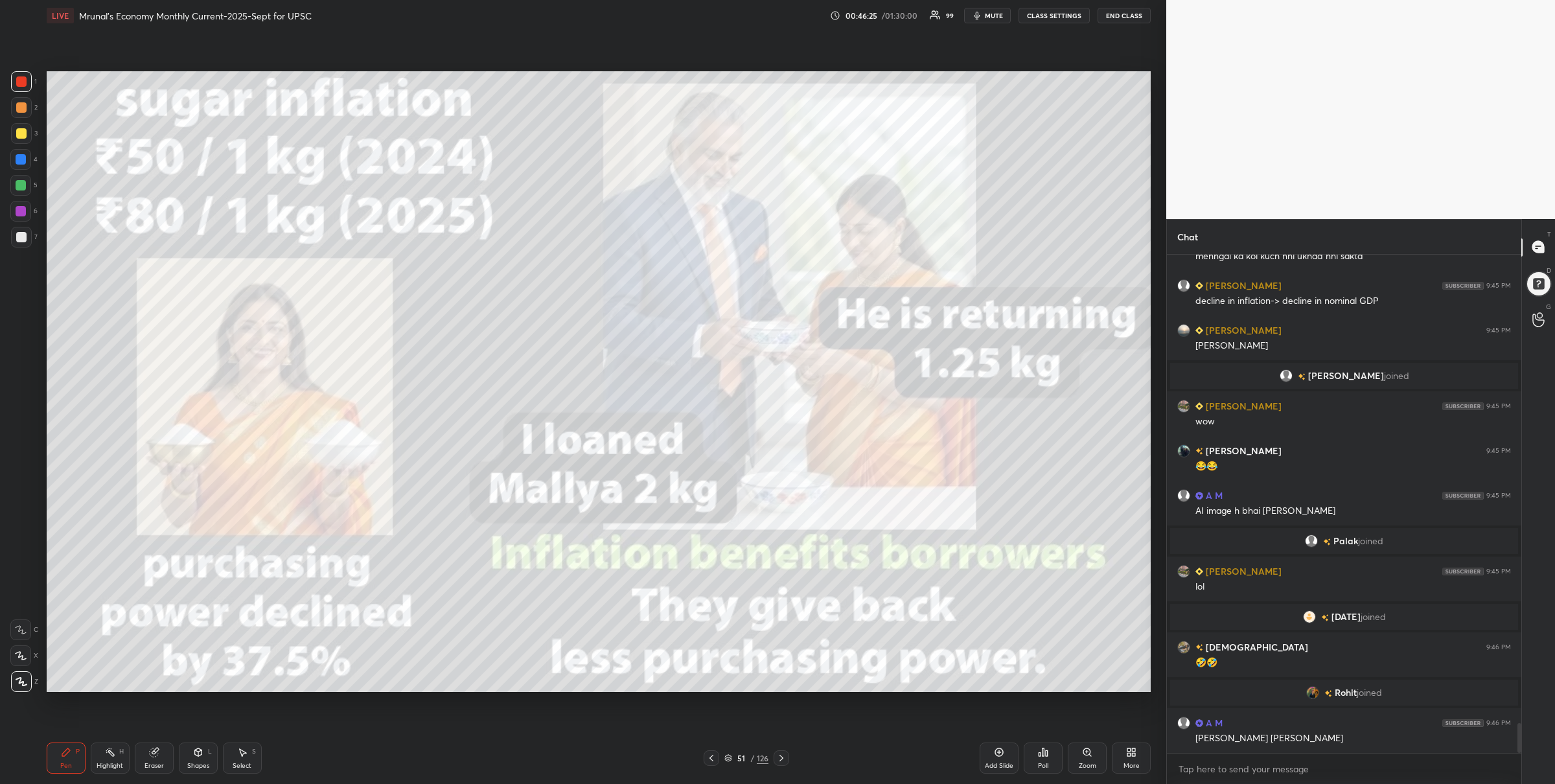
click at [780, 761] on icon at bounding box center [781, 758] width 10 height 10
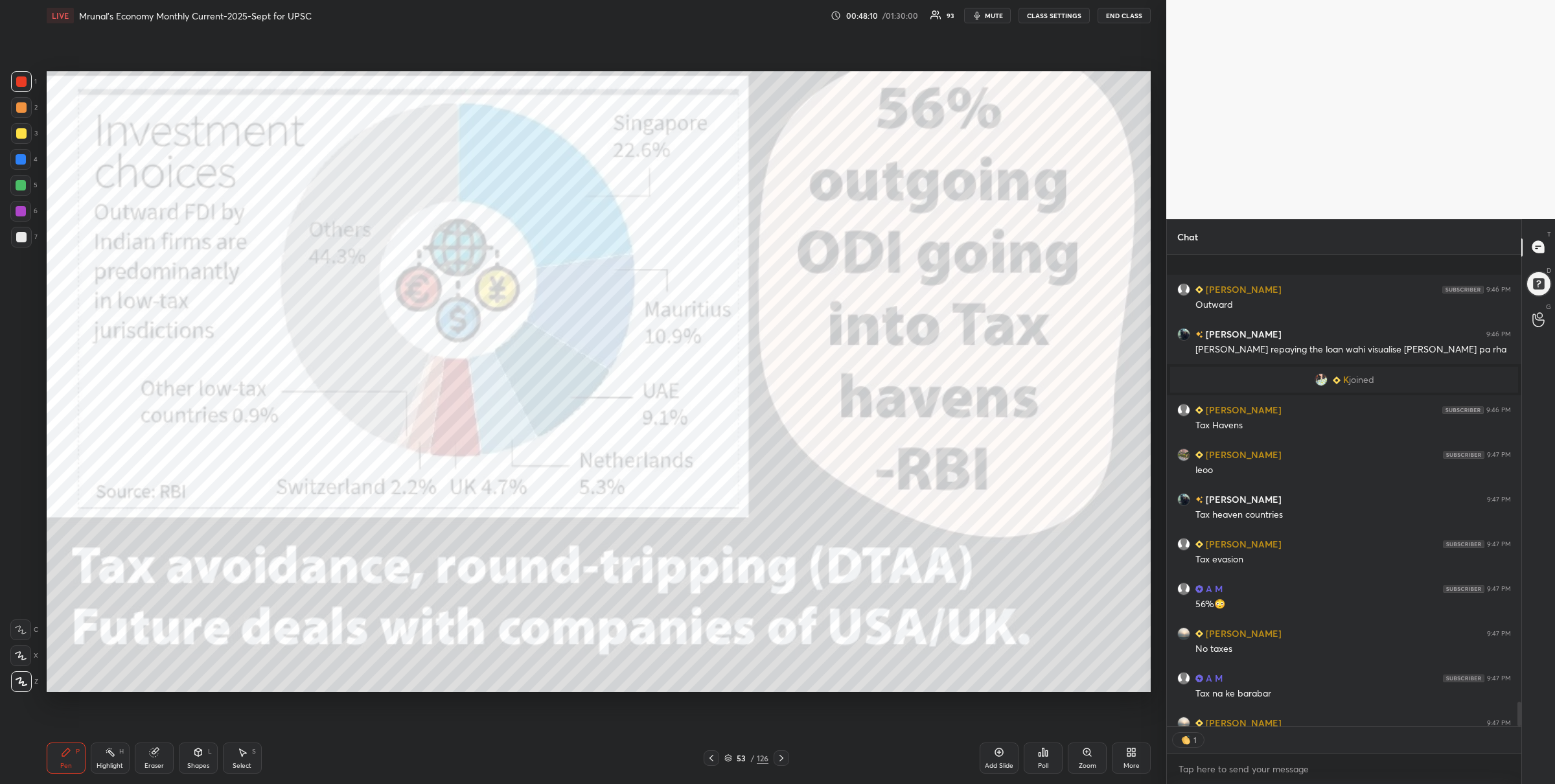
scroll to position [8472, 0]
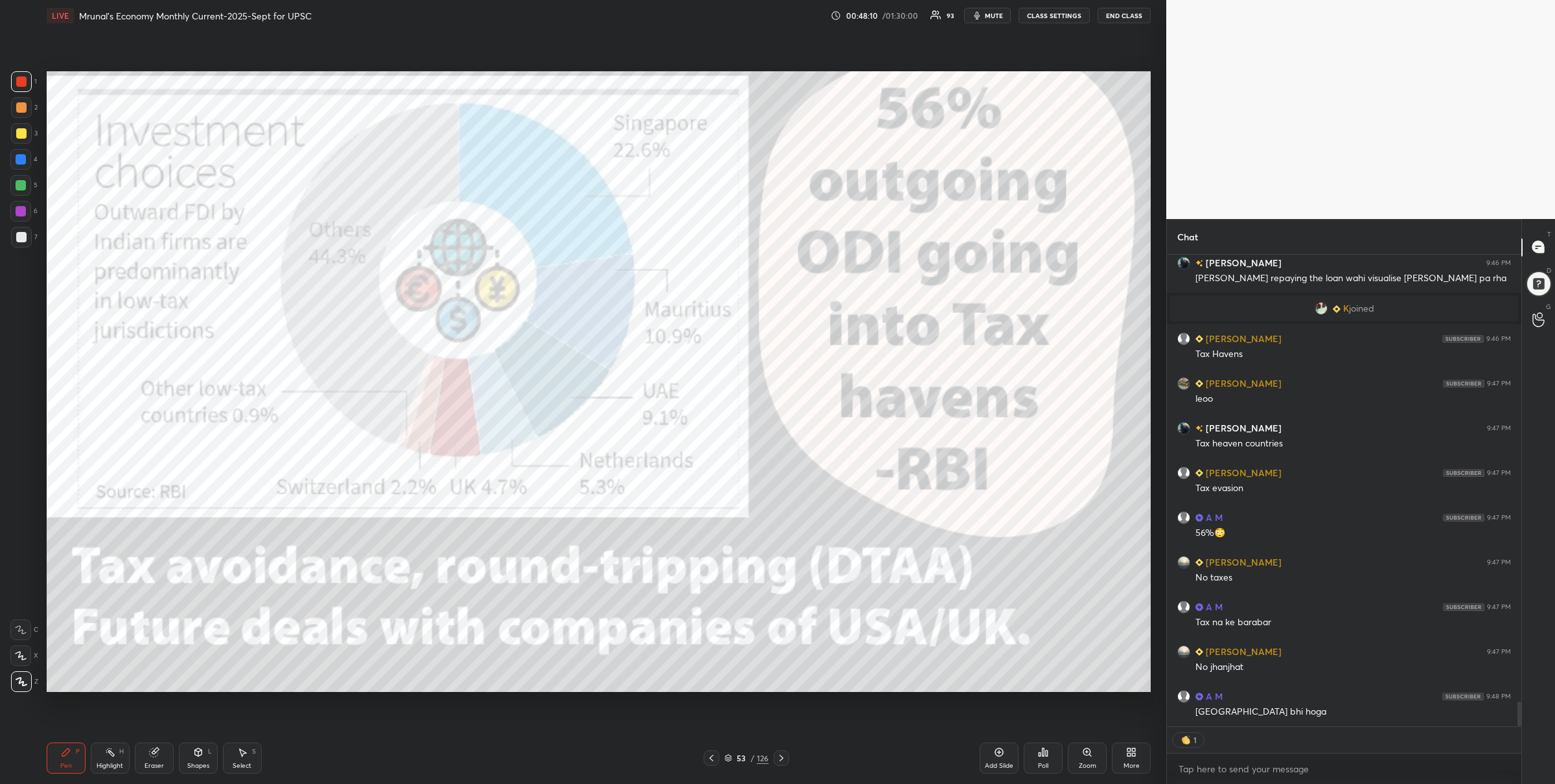
click at [729, 757] on icon at bounding box center [729, 758] width 8 height 8
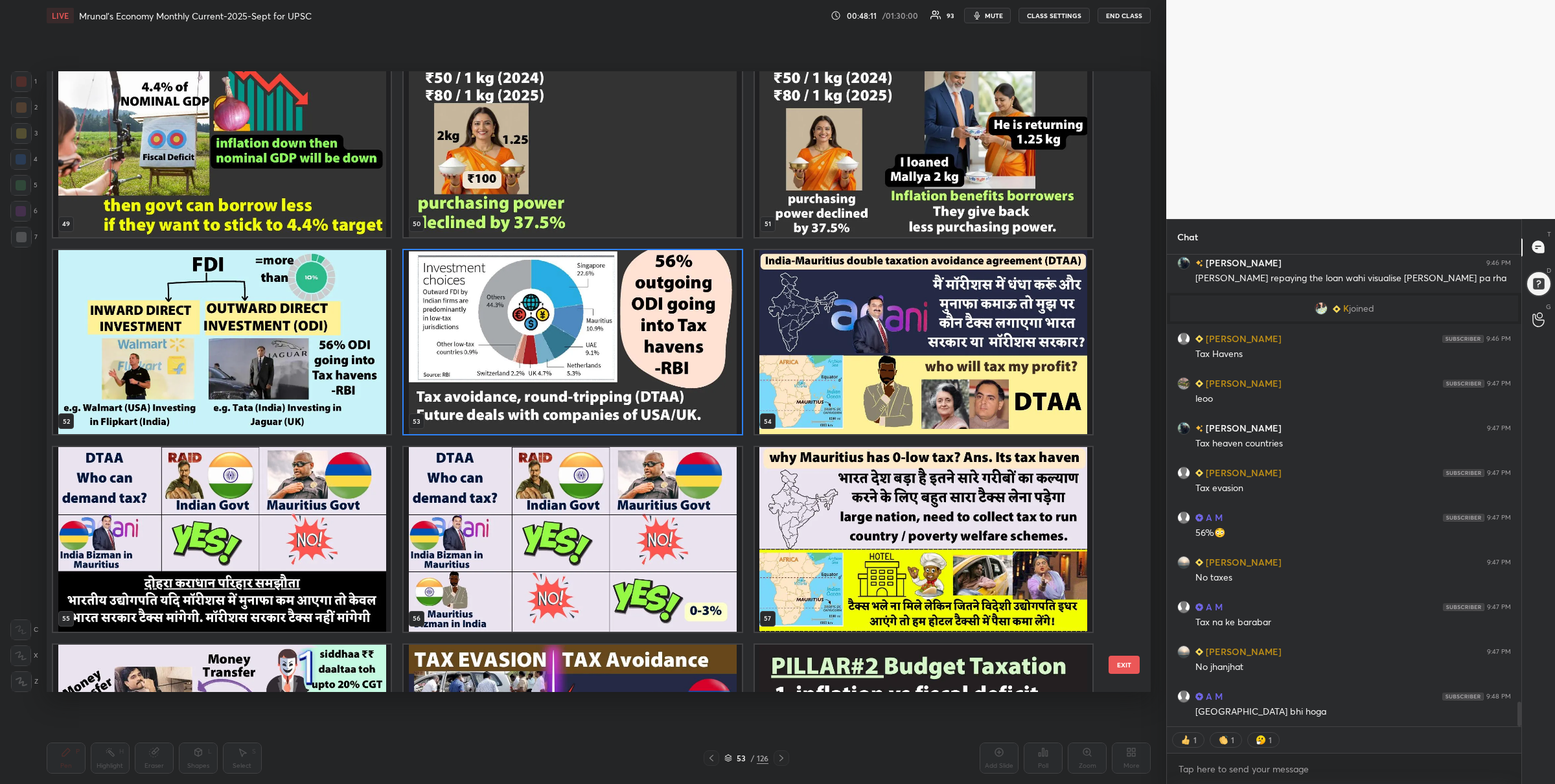
scroll to position [3448, 0]
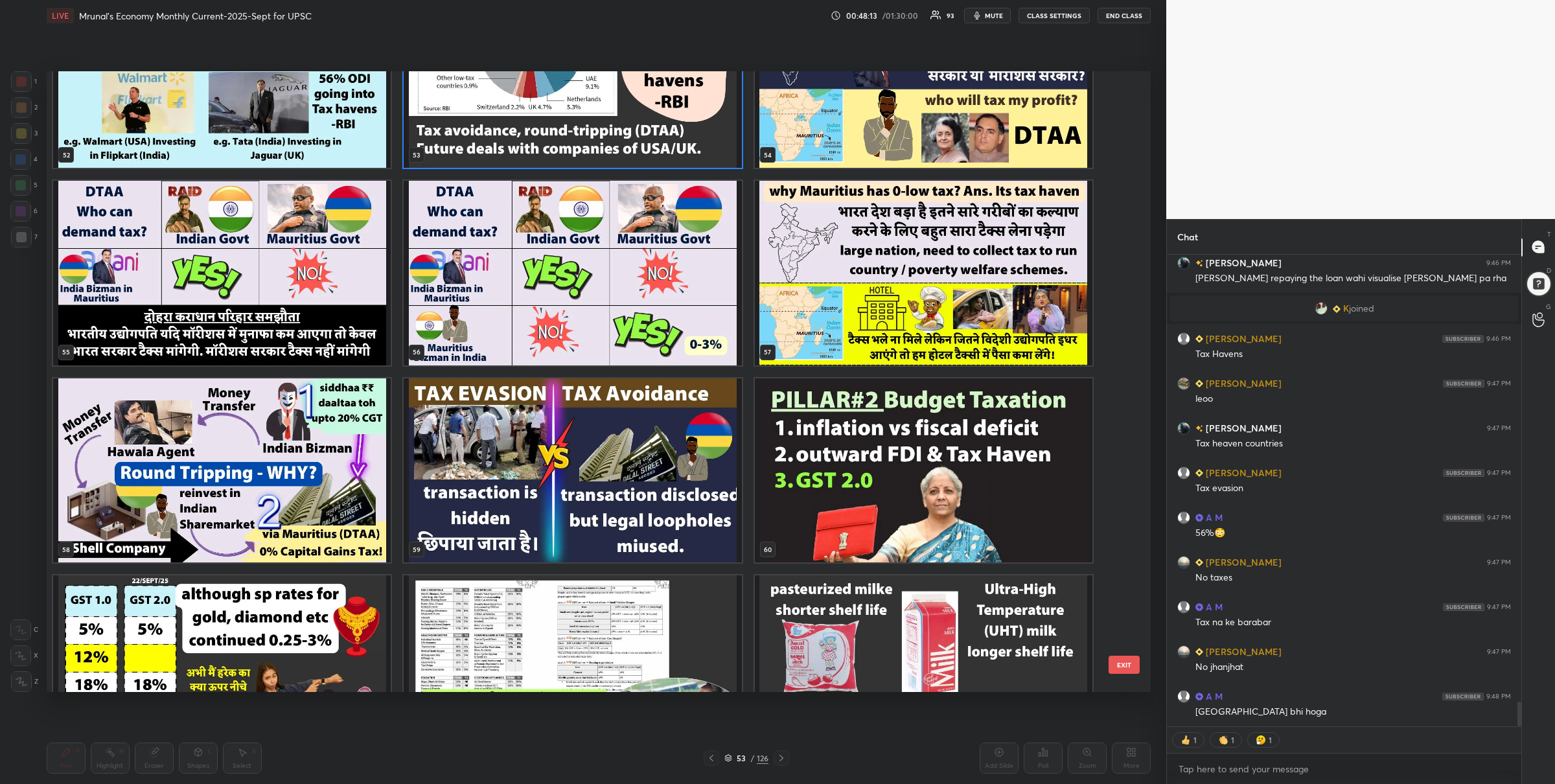
click at [843, 506] on img "grid" at bounding box center [924, 469] width 338 height 184
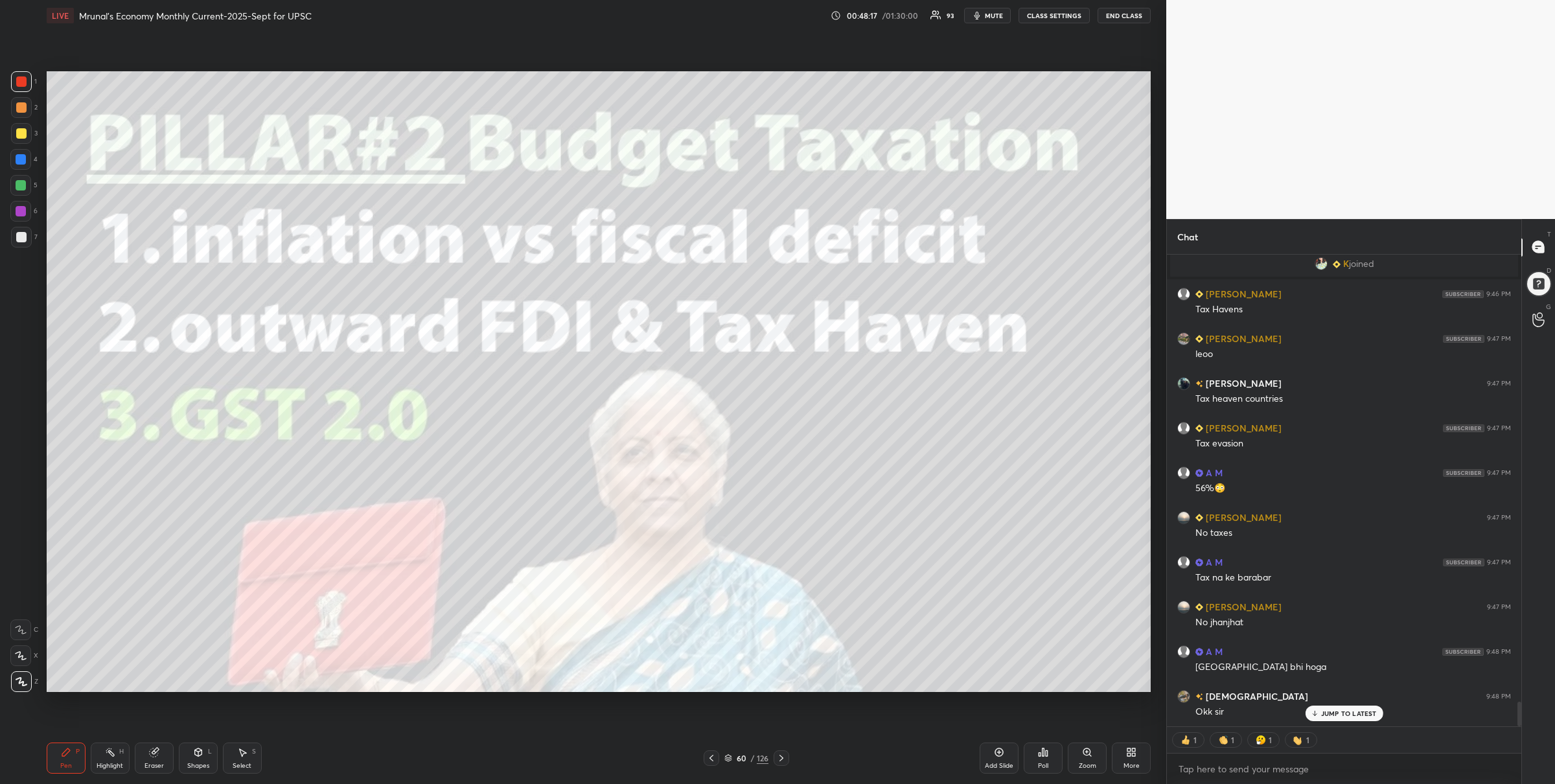
scroll to position [8547, 0]
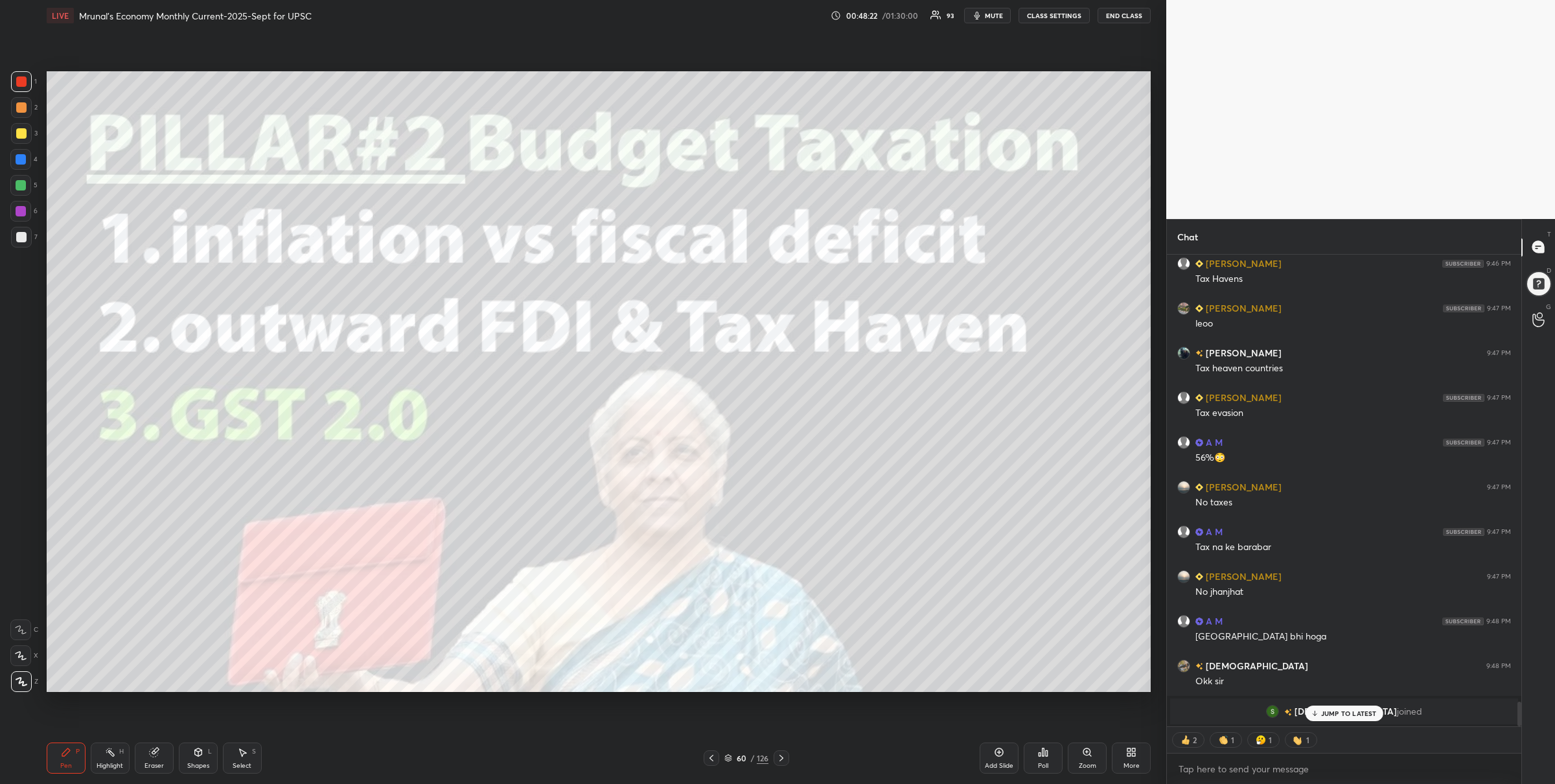
click at [779, 756] on icon at bounding box center [781, 758] width 10 height 10
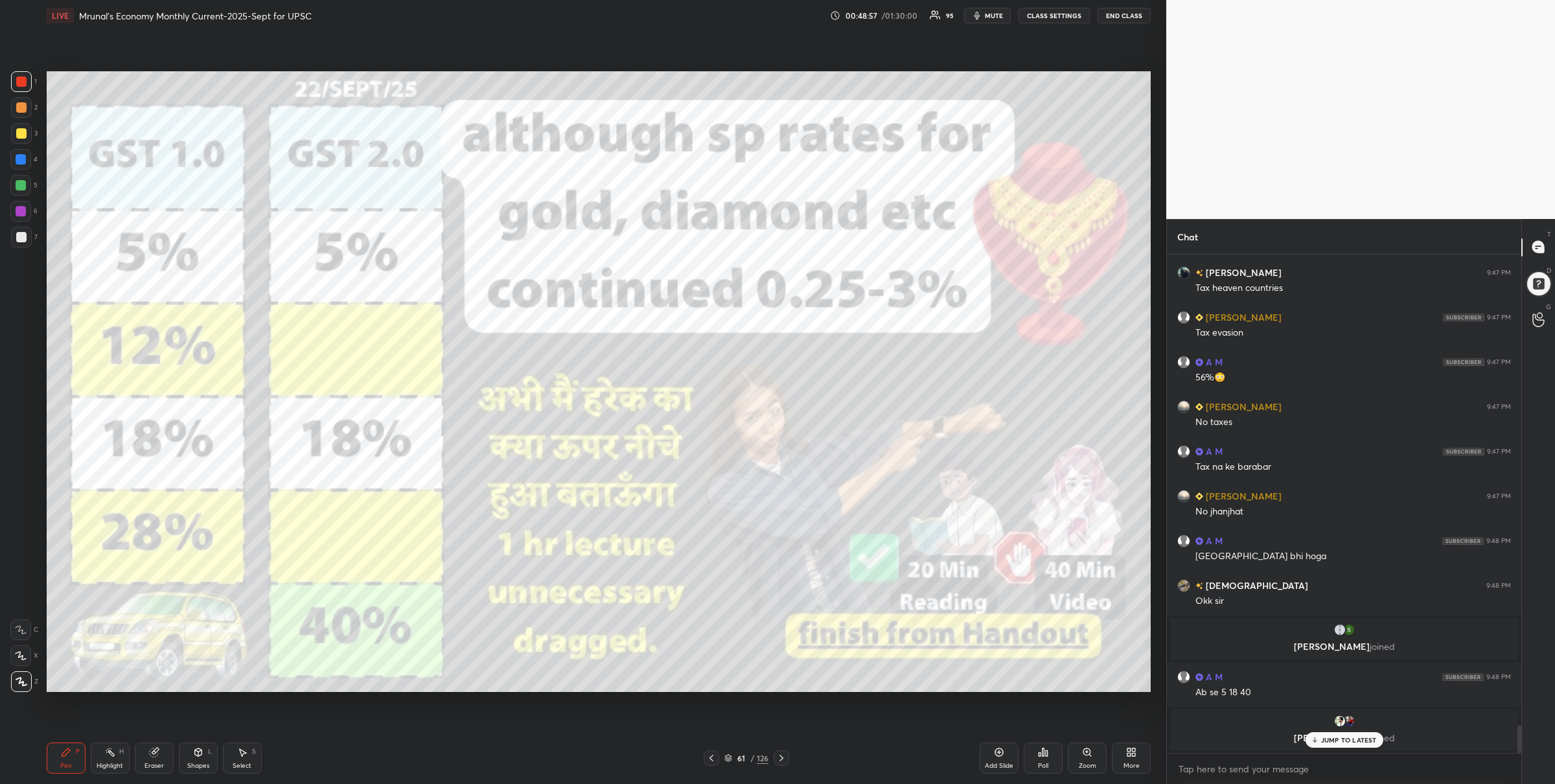
scroll to position [8527, 0]
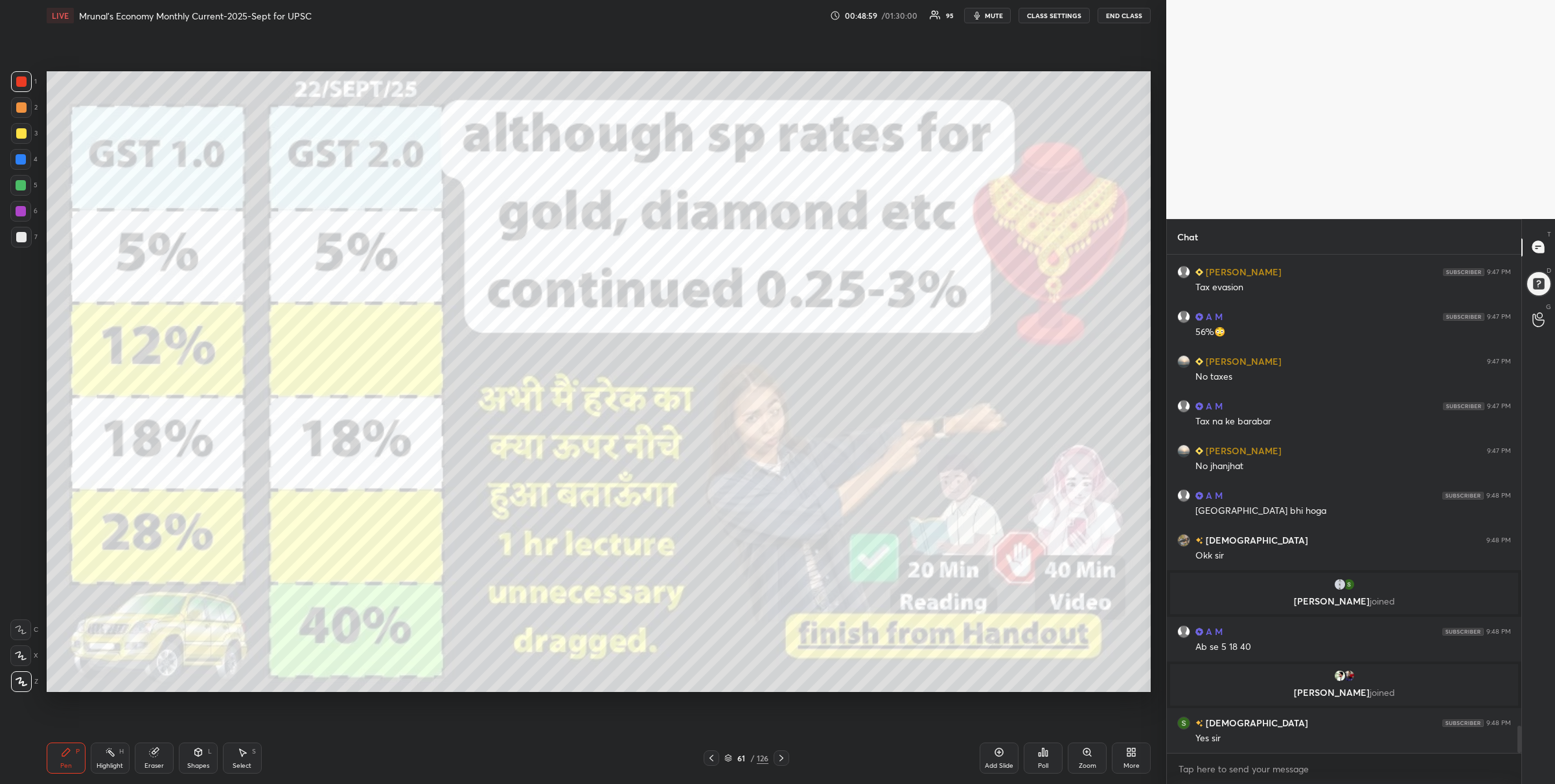
click at [781, 756] on icon at bounding box center [781, 758] width 10 height 10
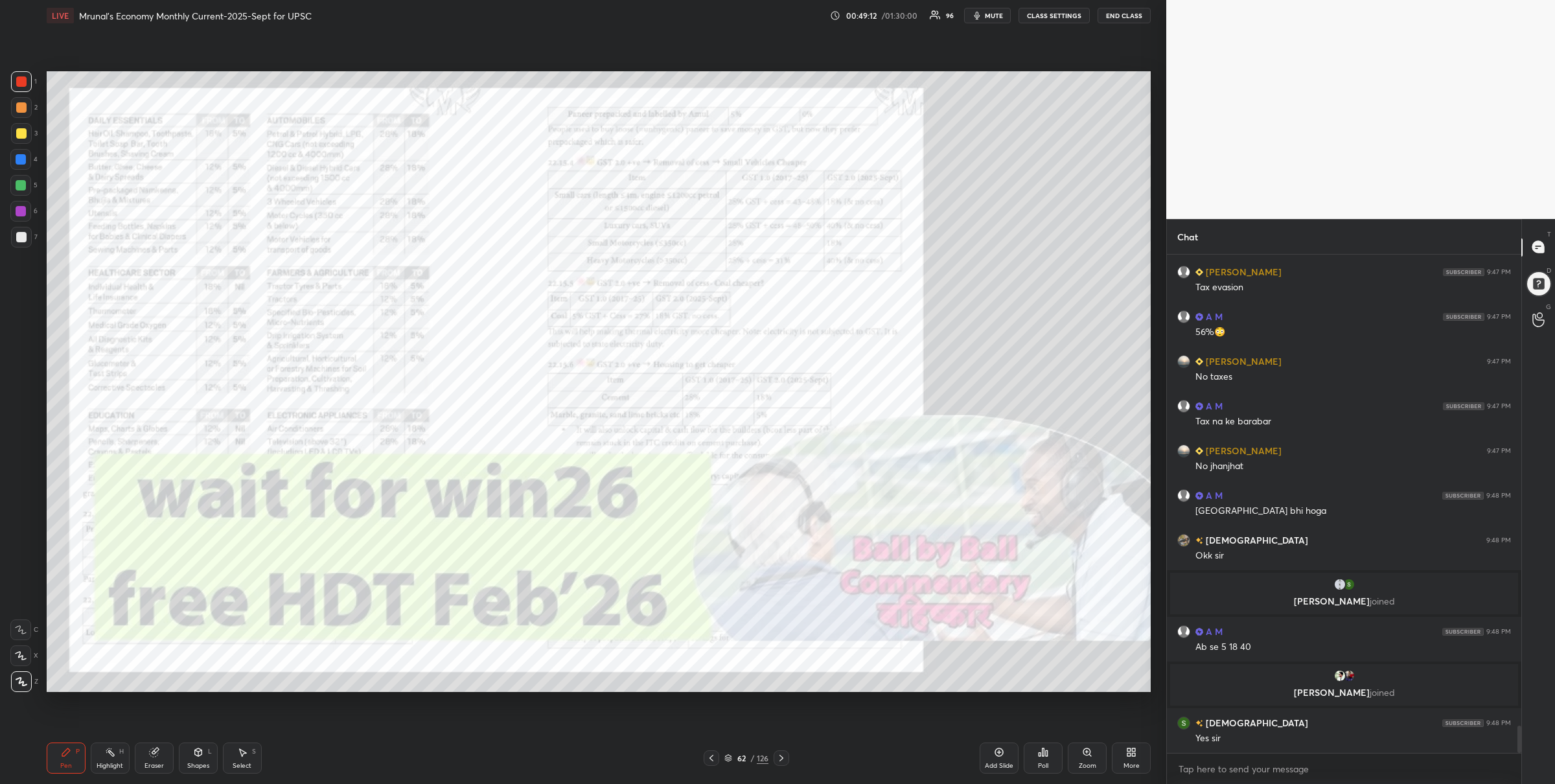
scroll to position [8572, 0]
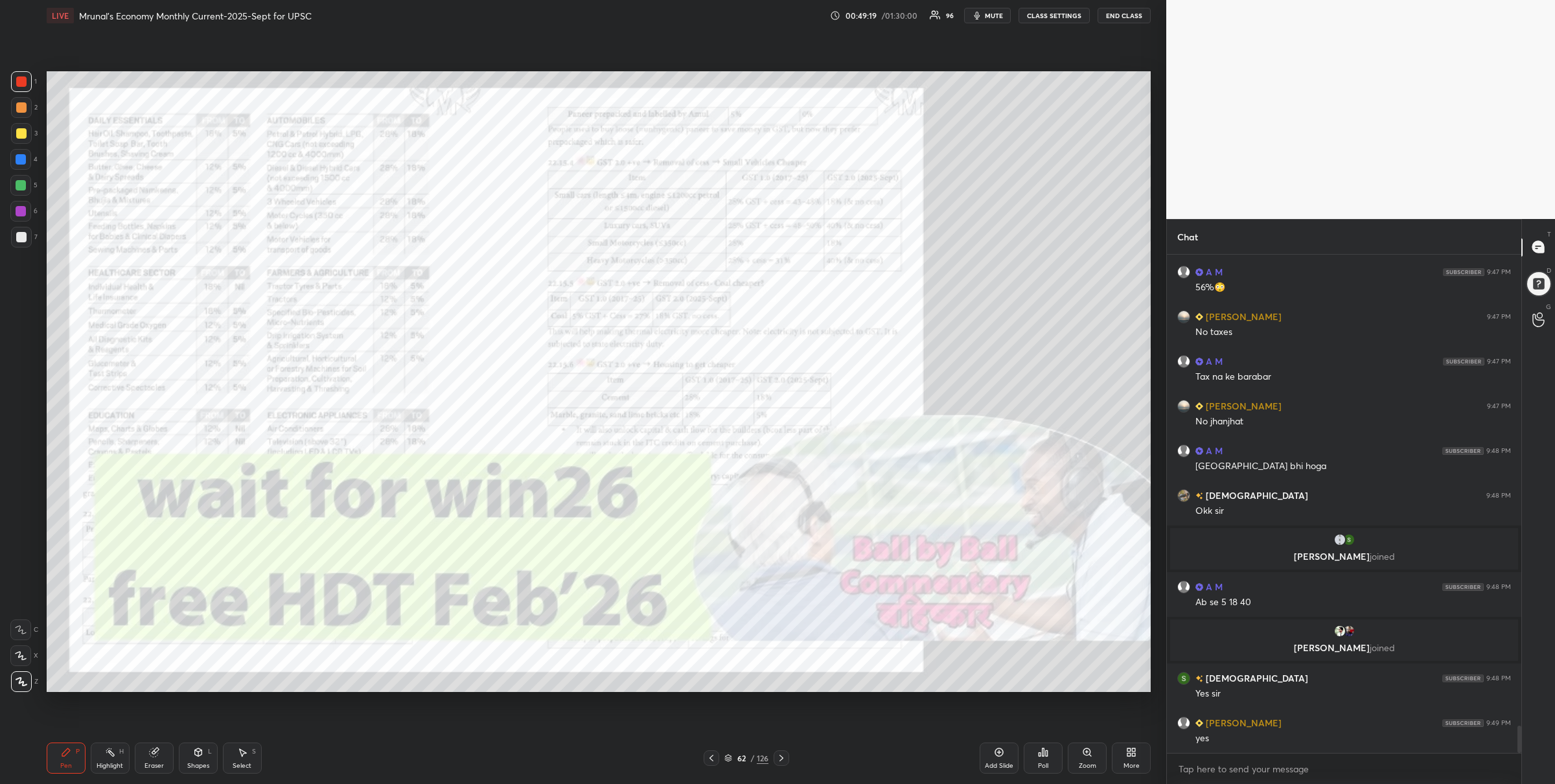
click at [710, 758] on icon at bounding box center [711, 758] width 10 height 10
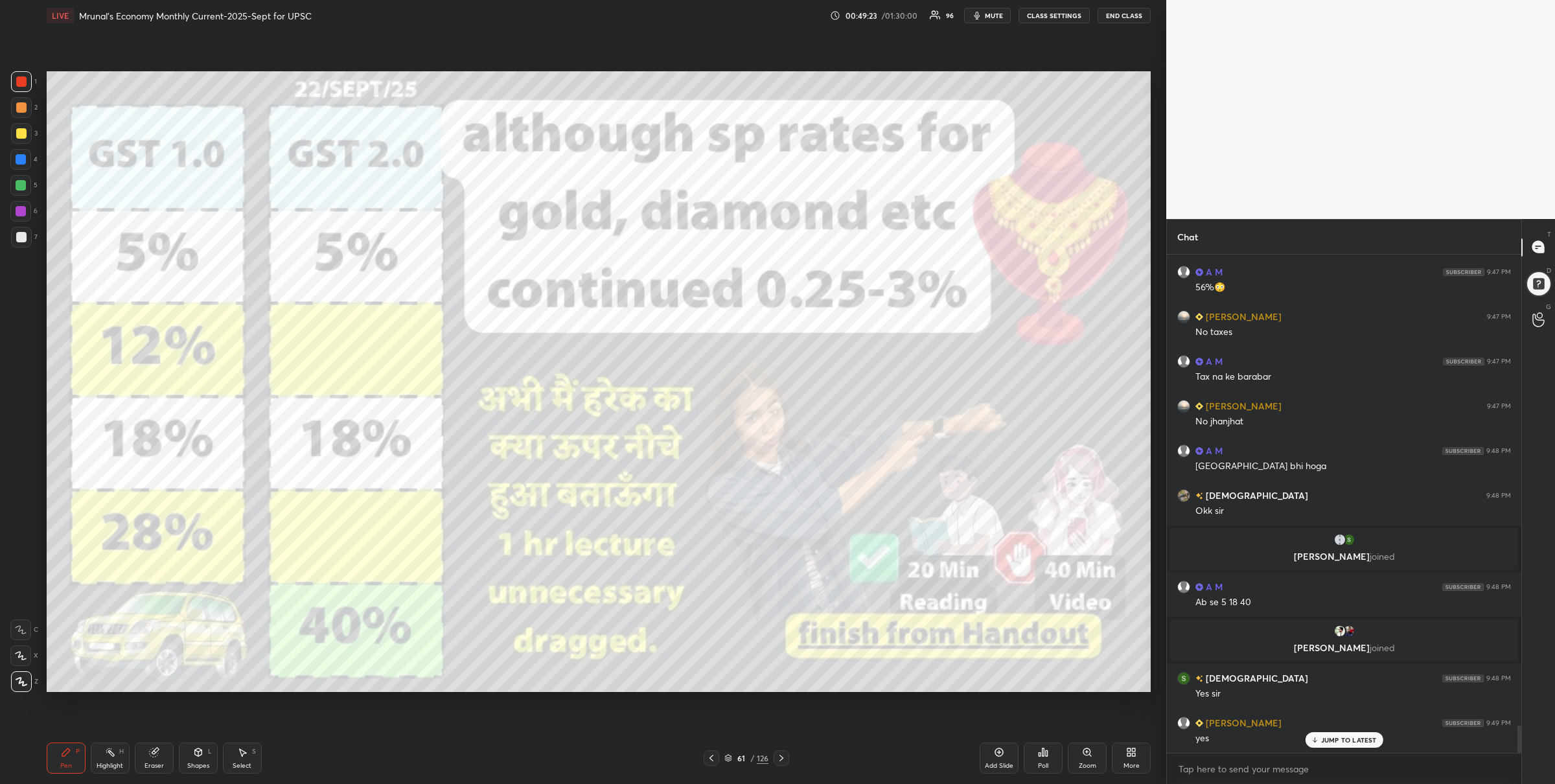
scroll to position [8615, 0]
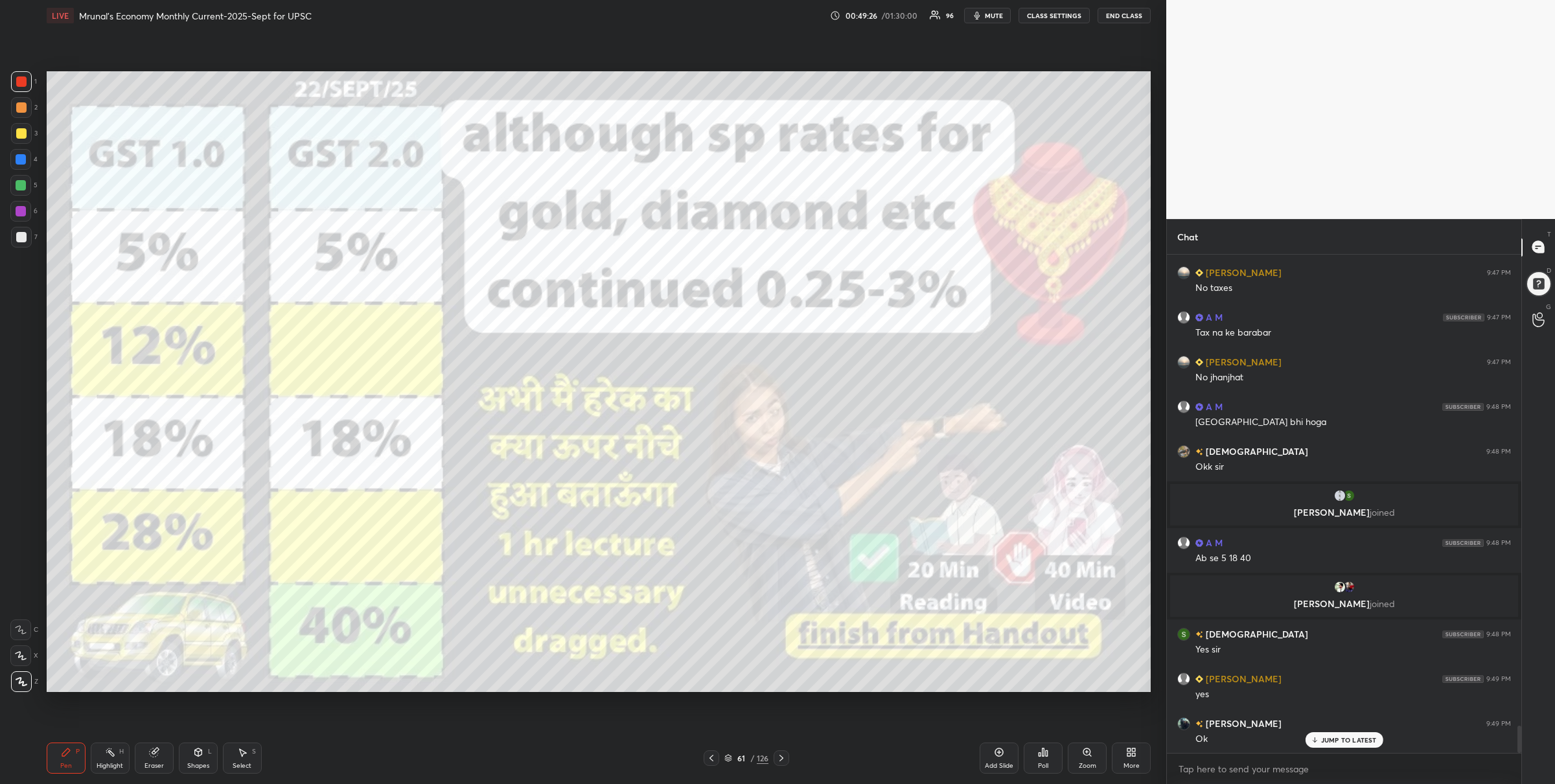
click at [779, 750] on div at bounding box center [782, 758] width 16 height 16
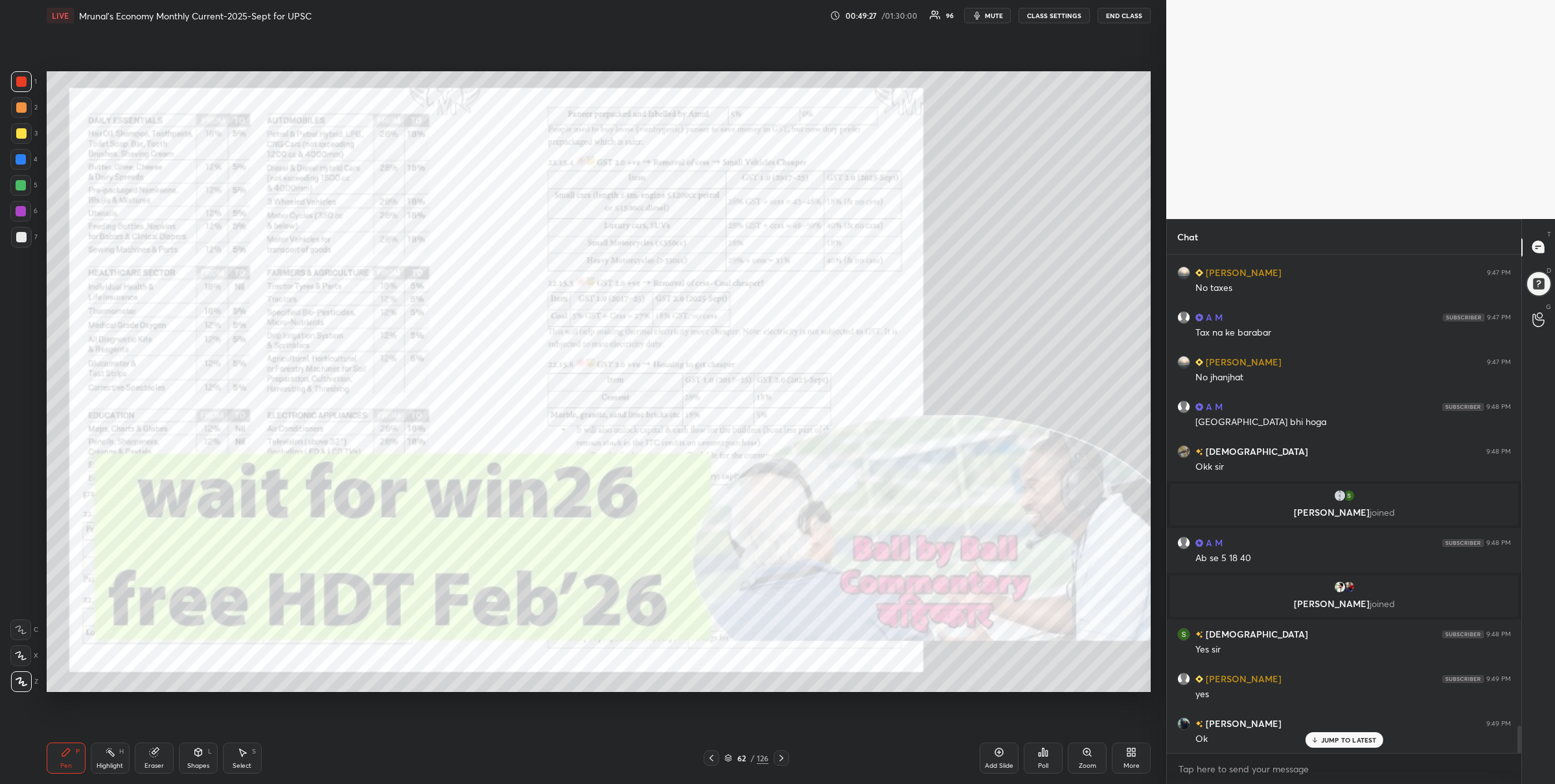
click at [782, 757] on icon at bounding box center [781, 758] width 10 height 10
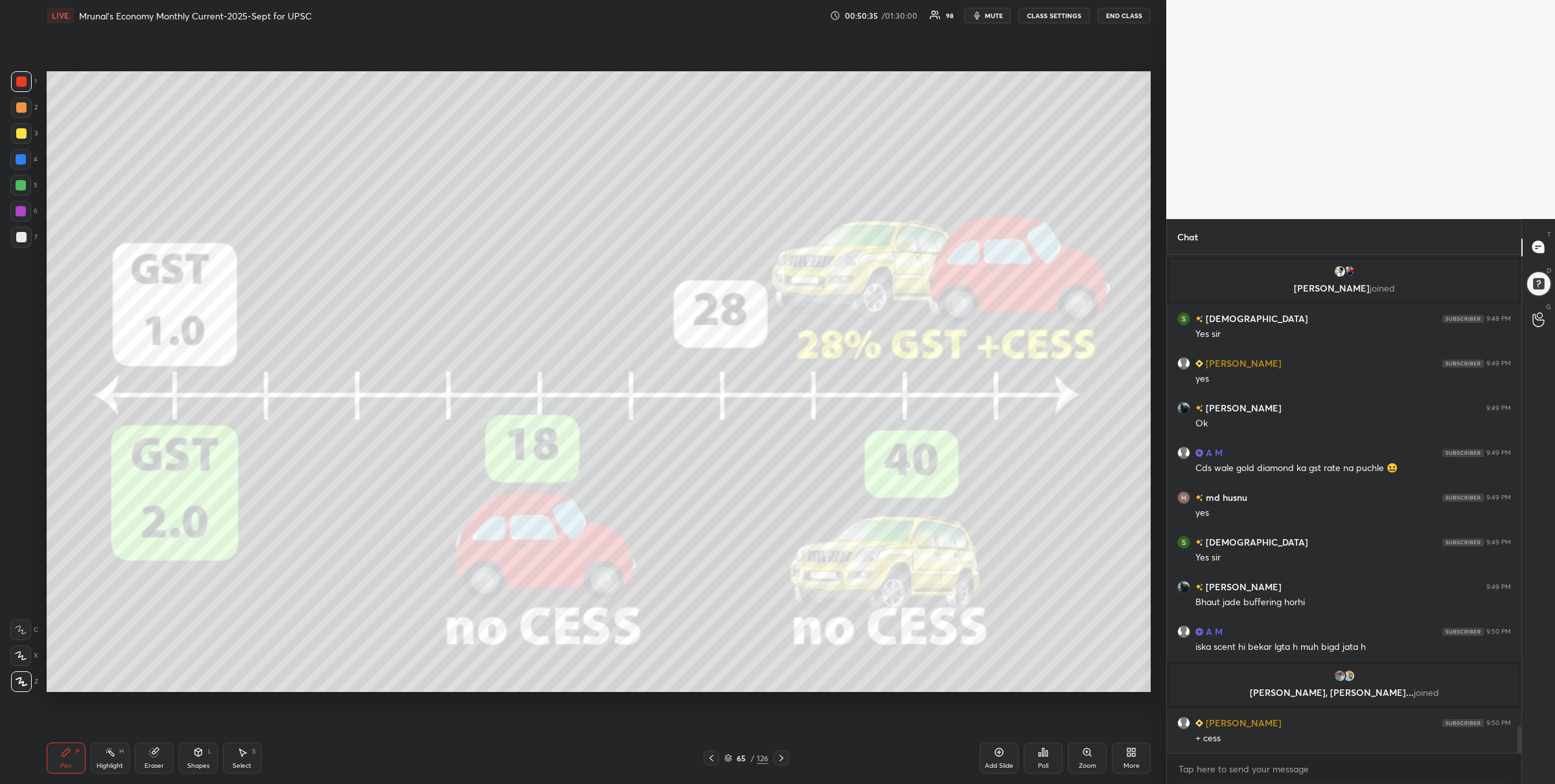
scroll to position [8860, 0]
click at [1071, 94] on div "Setting up your live class Poll for secs No correct answer Start poll" at bounding box center [598, 381] width 1115 height 701
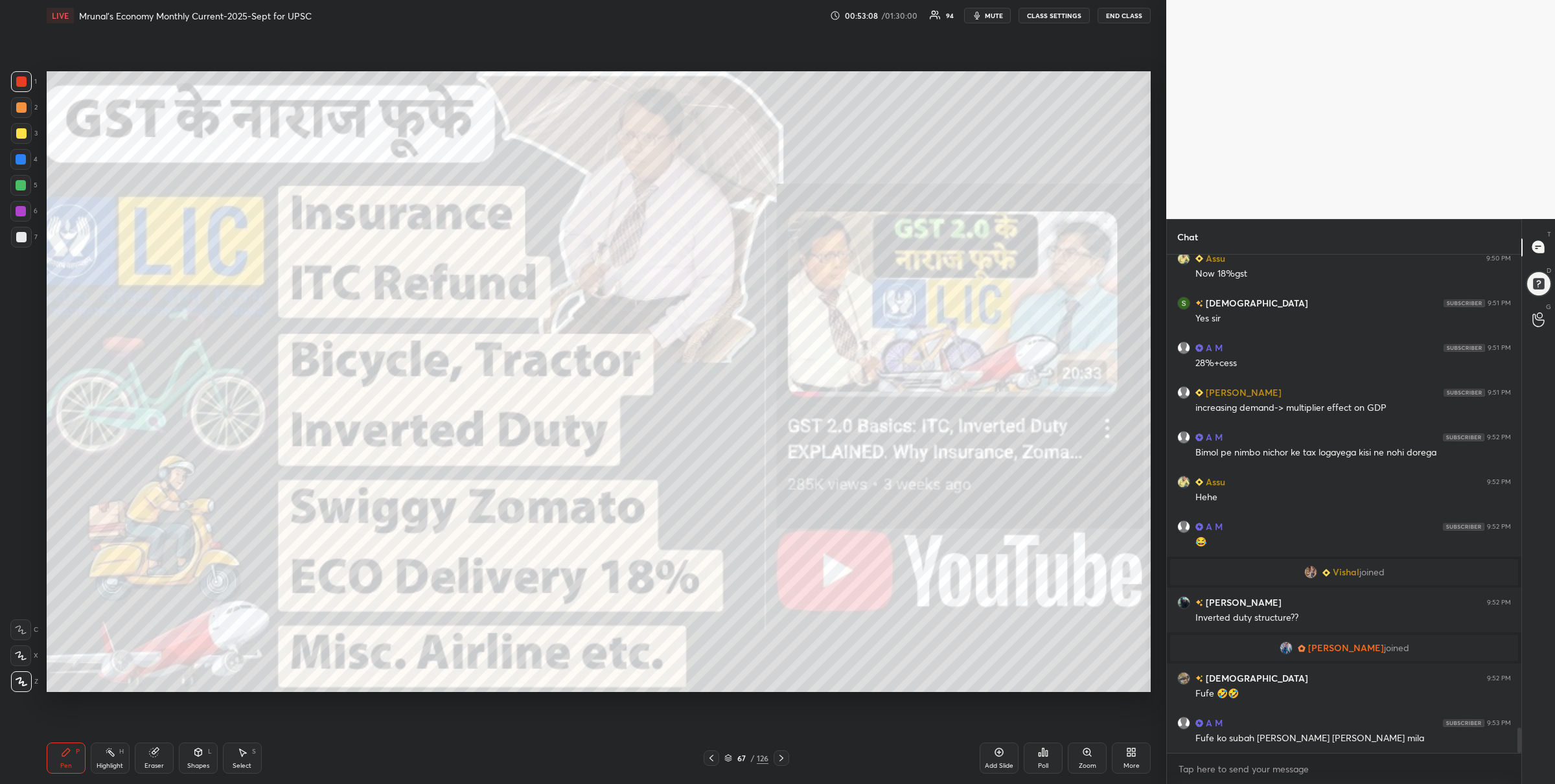
scroll to position [9277, 0]
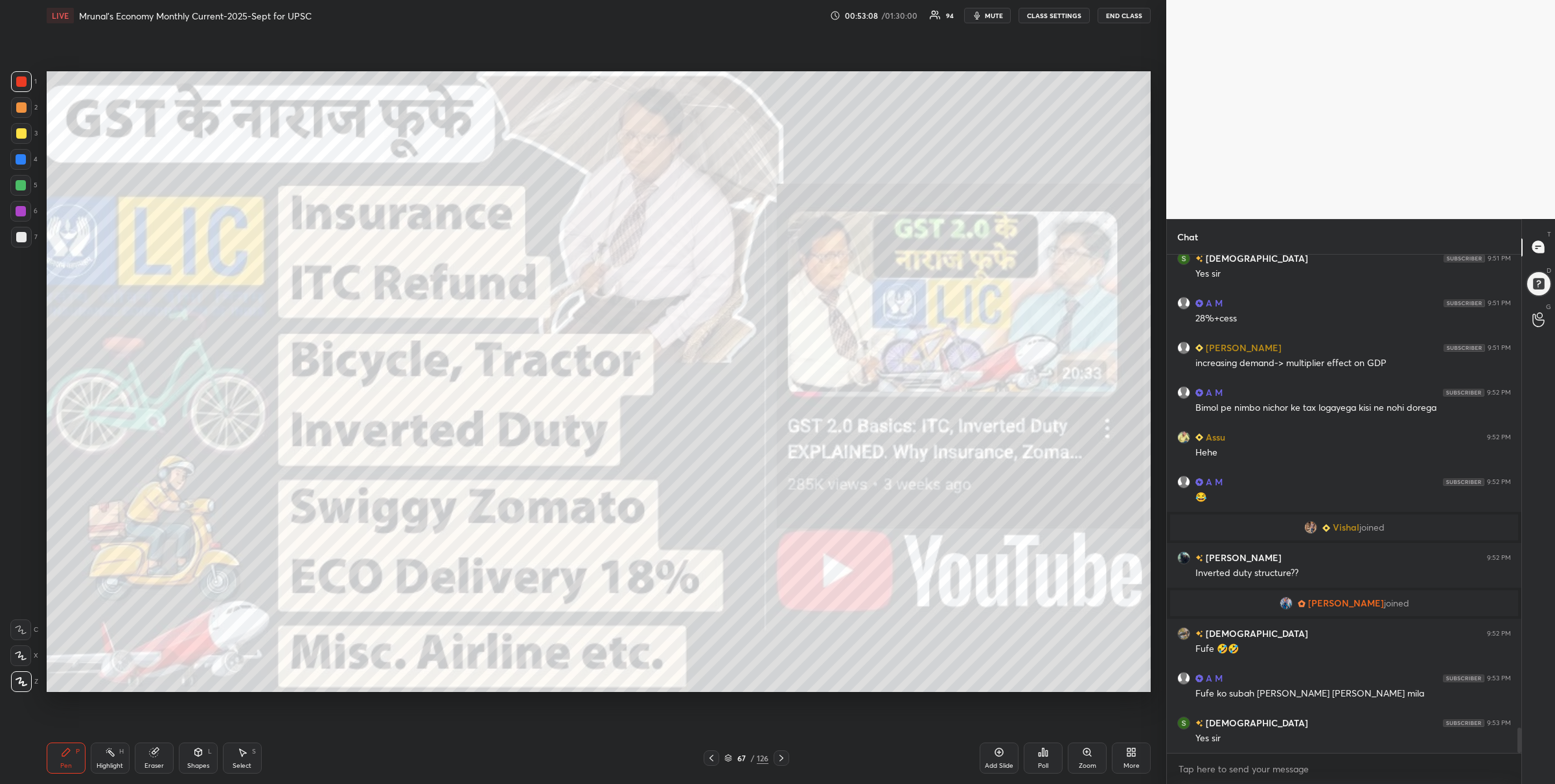
click at [733, 752] on div "67 / 126" at bounding box center [747, 758] width 44 height 12
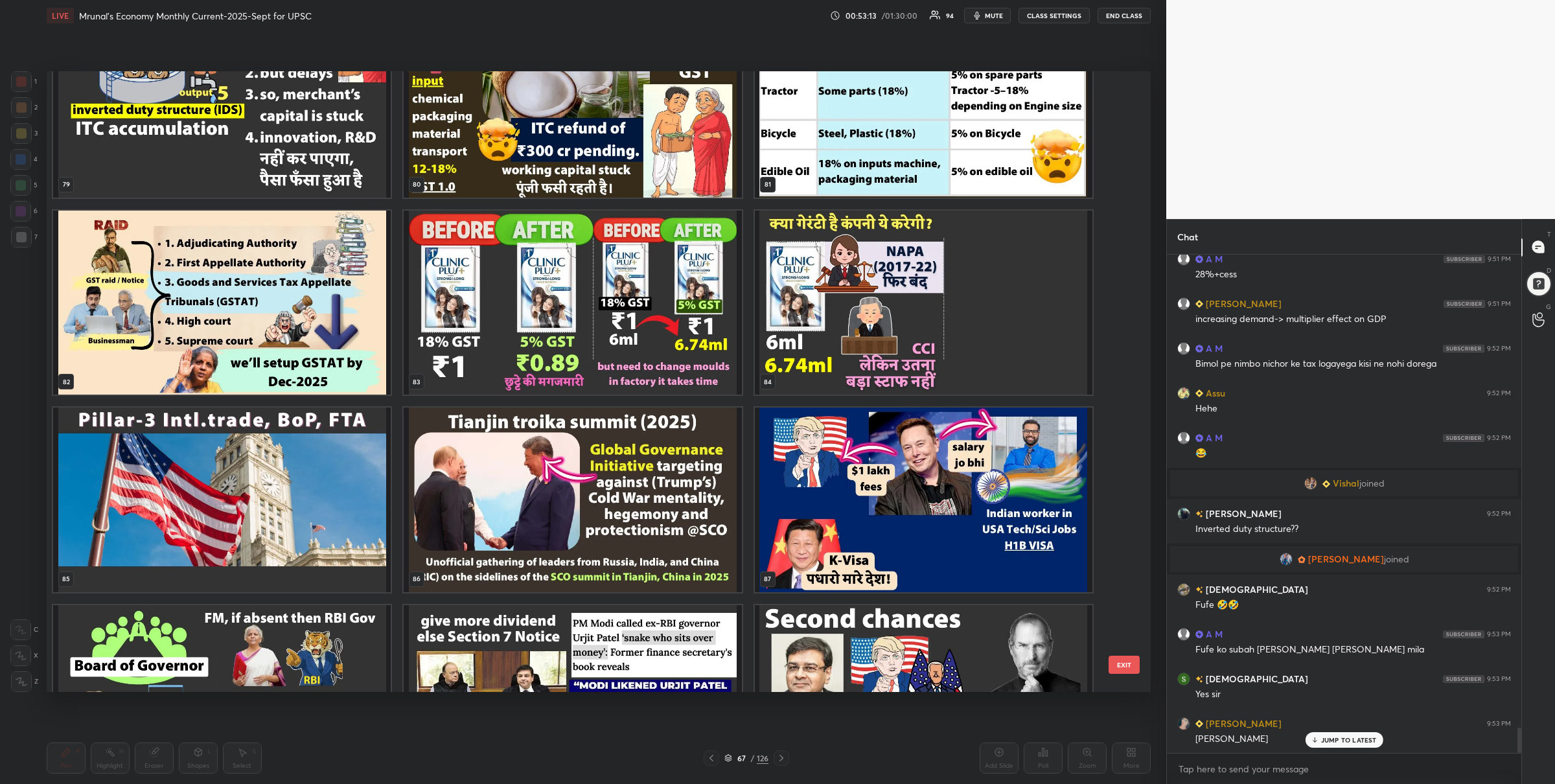
scroll to position [5213, 0]
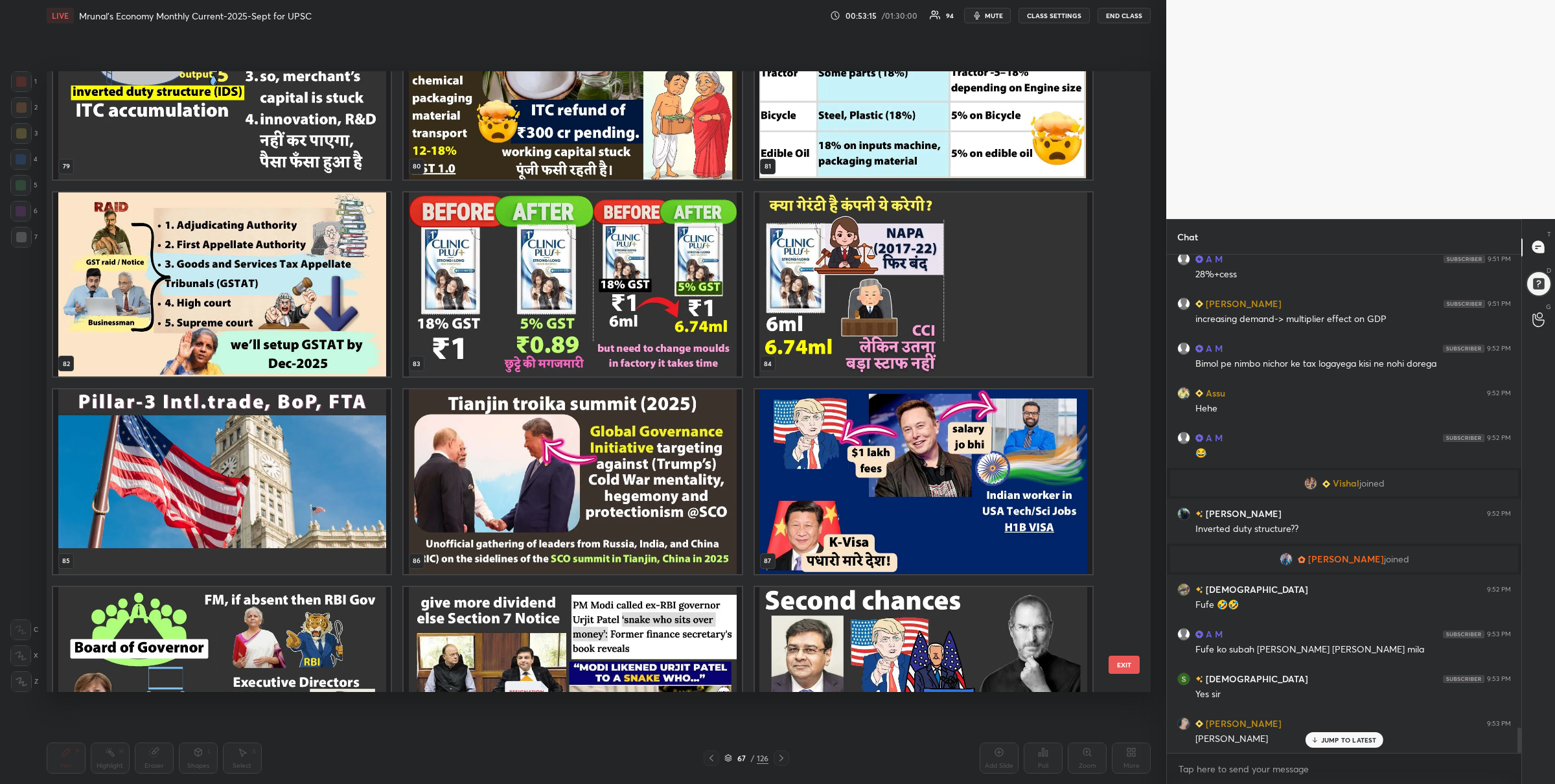
click at [336, 344] on img "grid" at bounding box center [222, 283] width 338 height 184
click at [336, 344] on img "grid" at bounding box center [222, 283] width 338 height 184
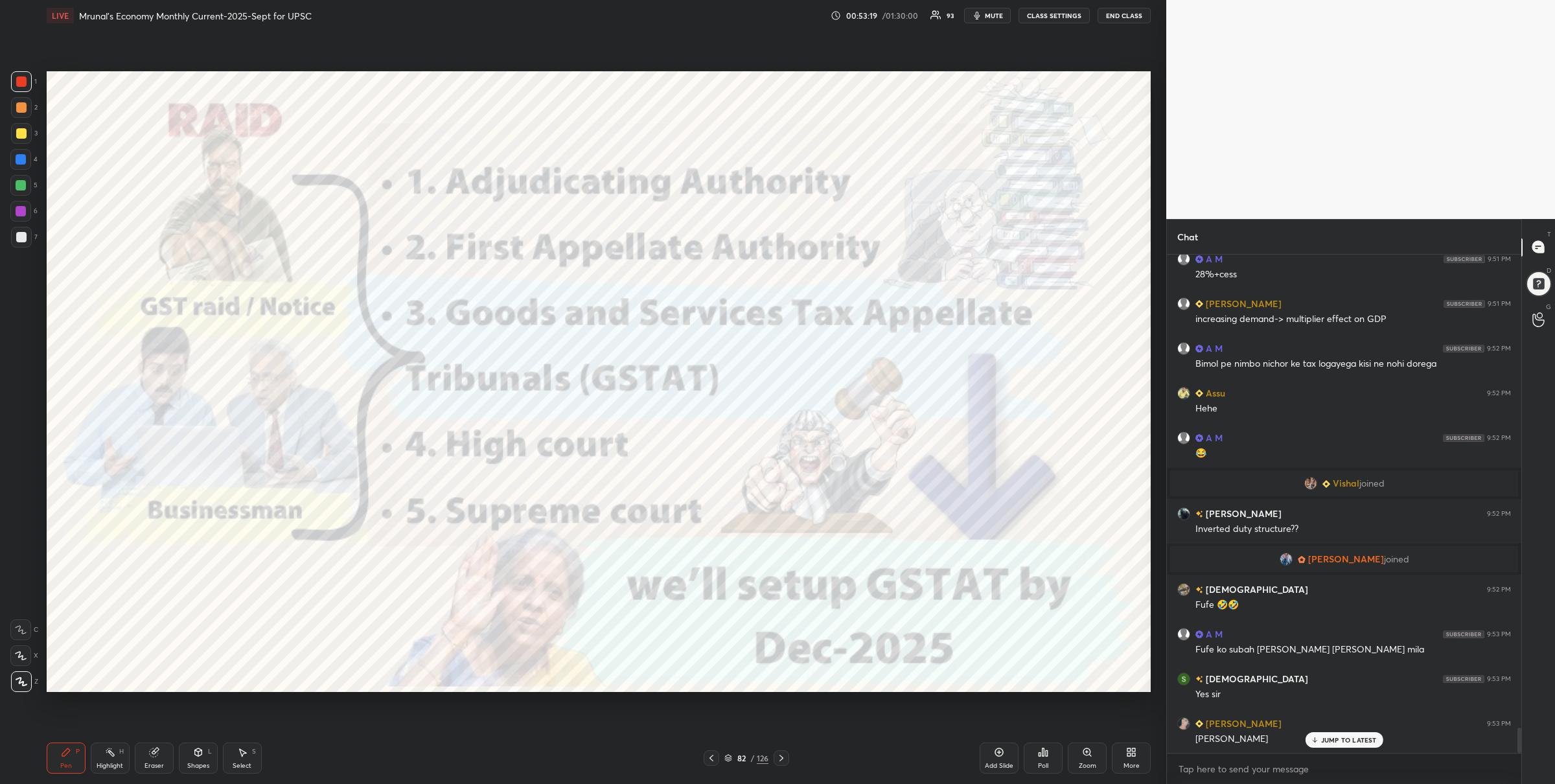
drag, startPoint x: 25, startPoint y: 188, endPoint x: 34, endPoint y: 190, distance: 9.2
click at [26, 187] on div at bounding box center [21, 185] width 21 height 21
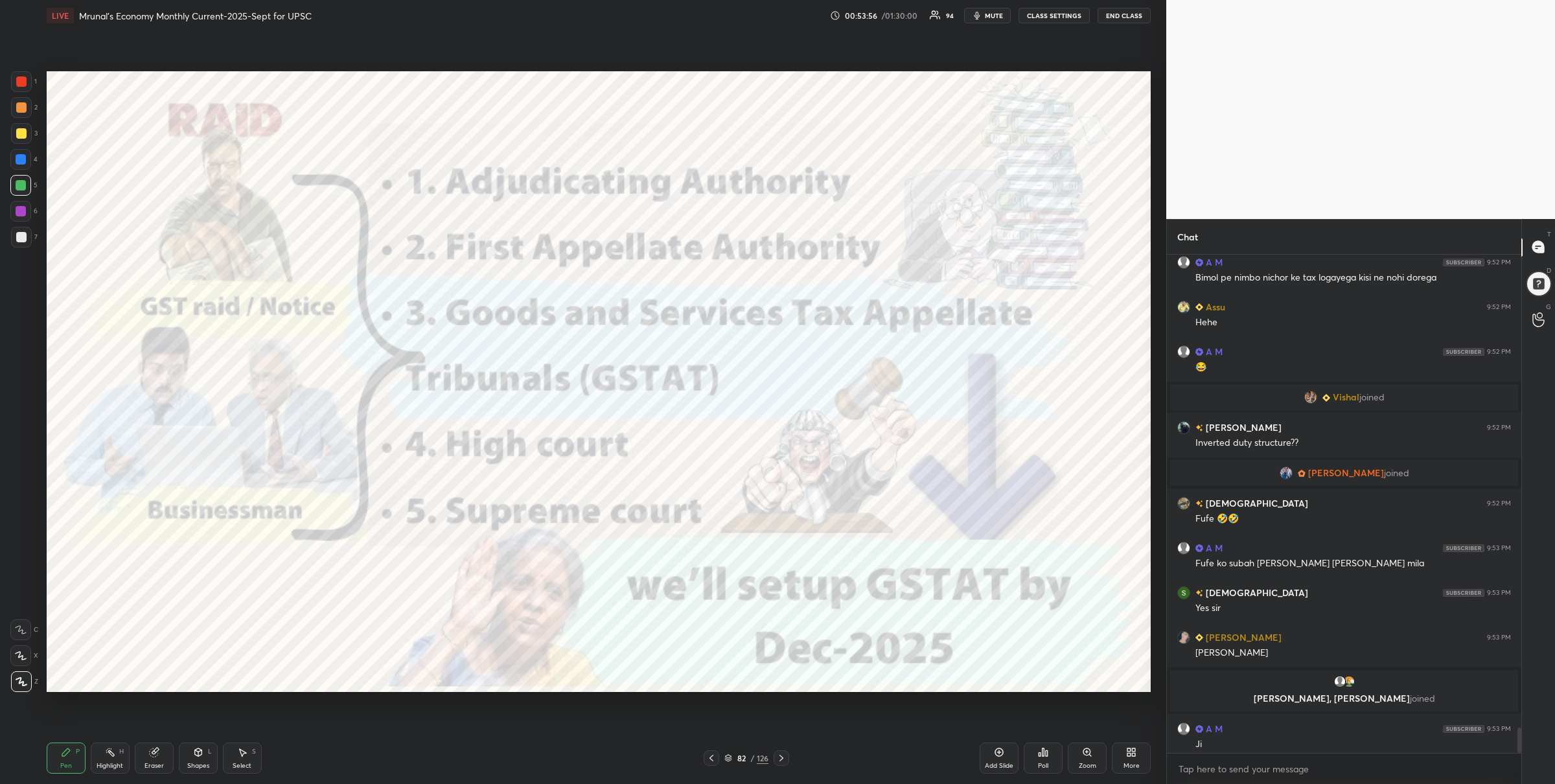
scroll to position [9375, 0]
click at [22, 81] on div at bounding box center [21, 81] width 10 height 10
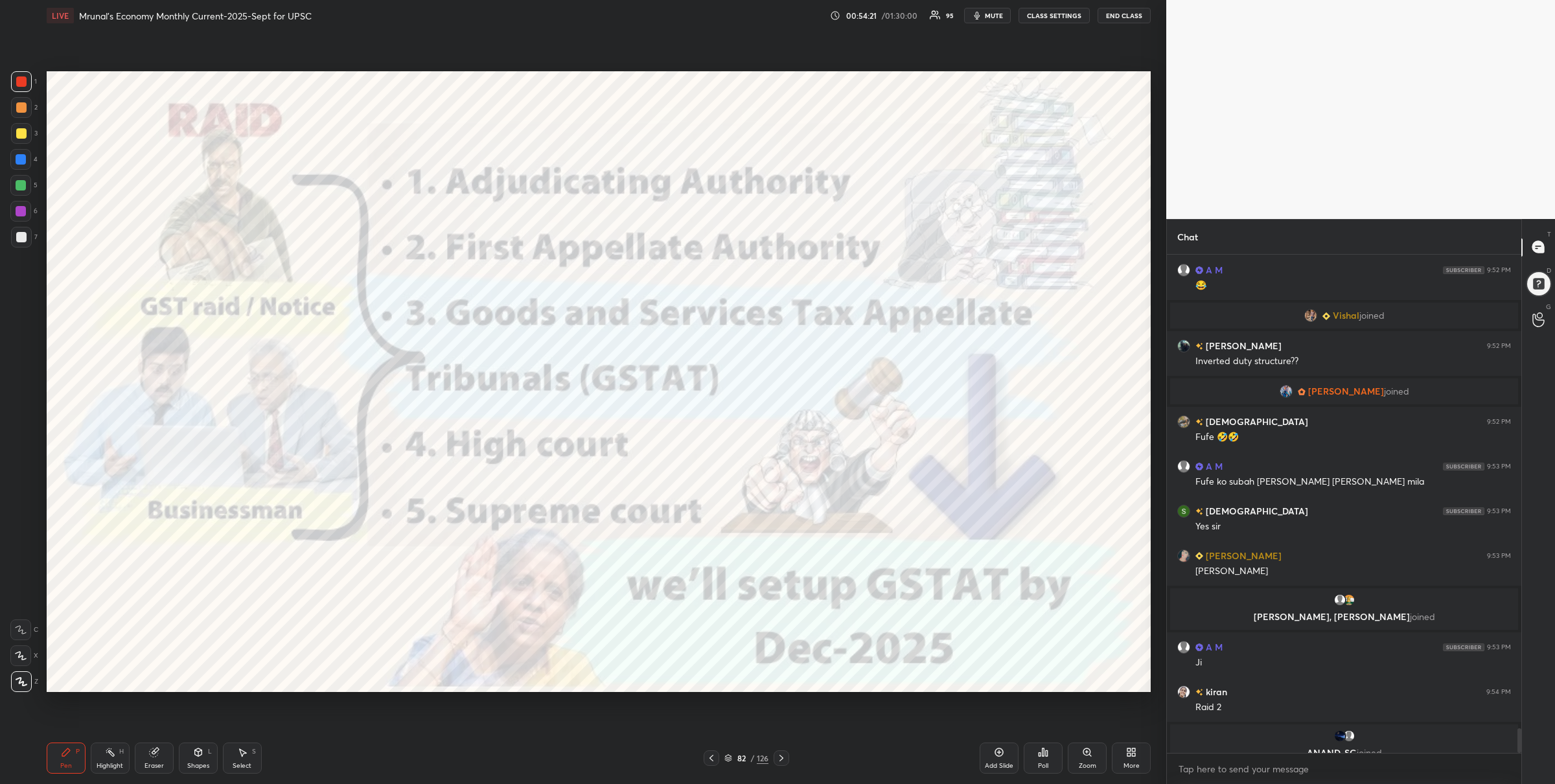
scroll to position [9467, 0]
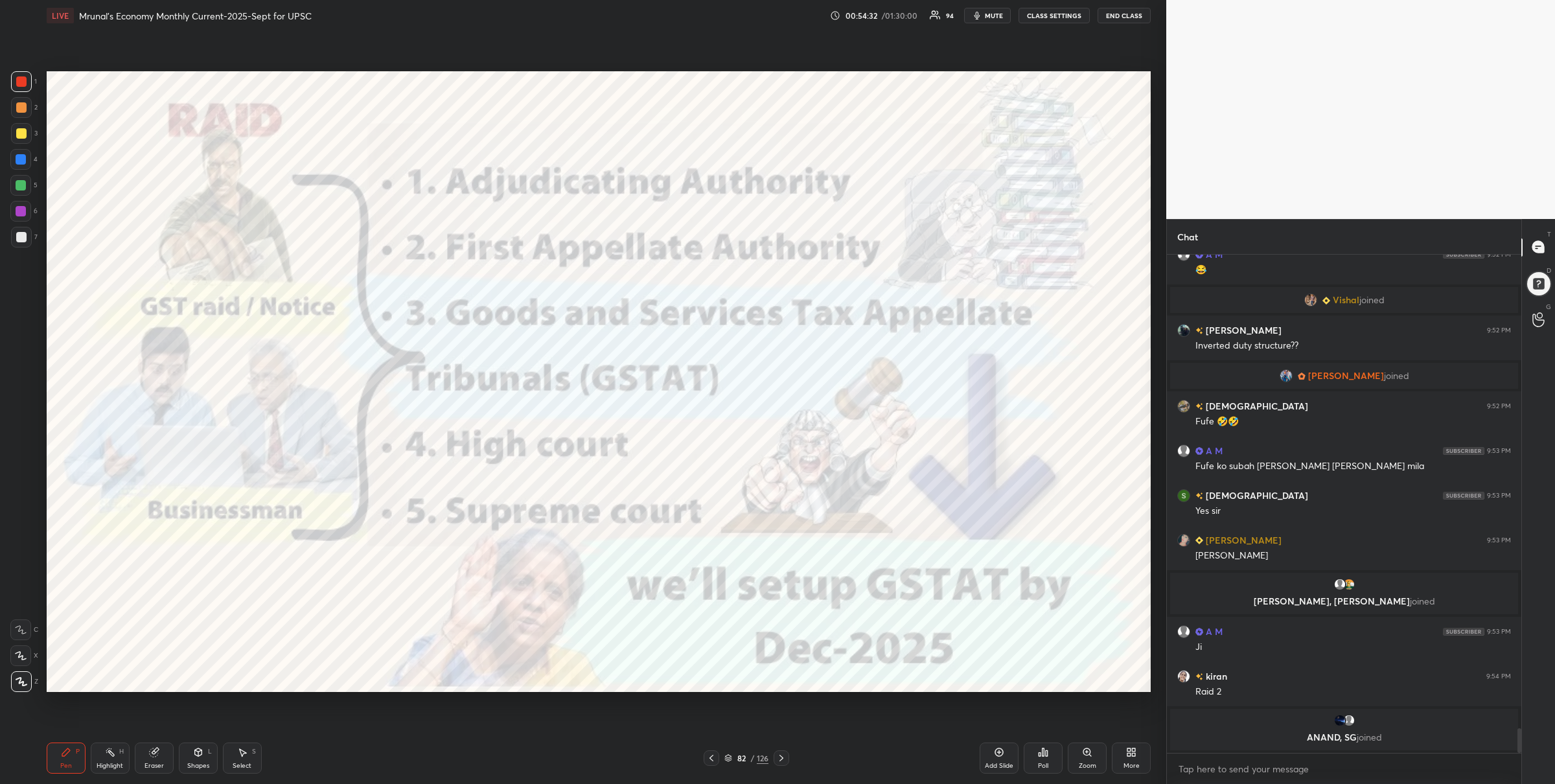
click at [28, 184] on div at bounding box center [21, 185] width 21 height 21
click at [20, 80] on div at bounding box center [21, 81] width 10 height 10
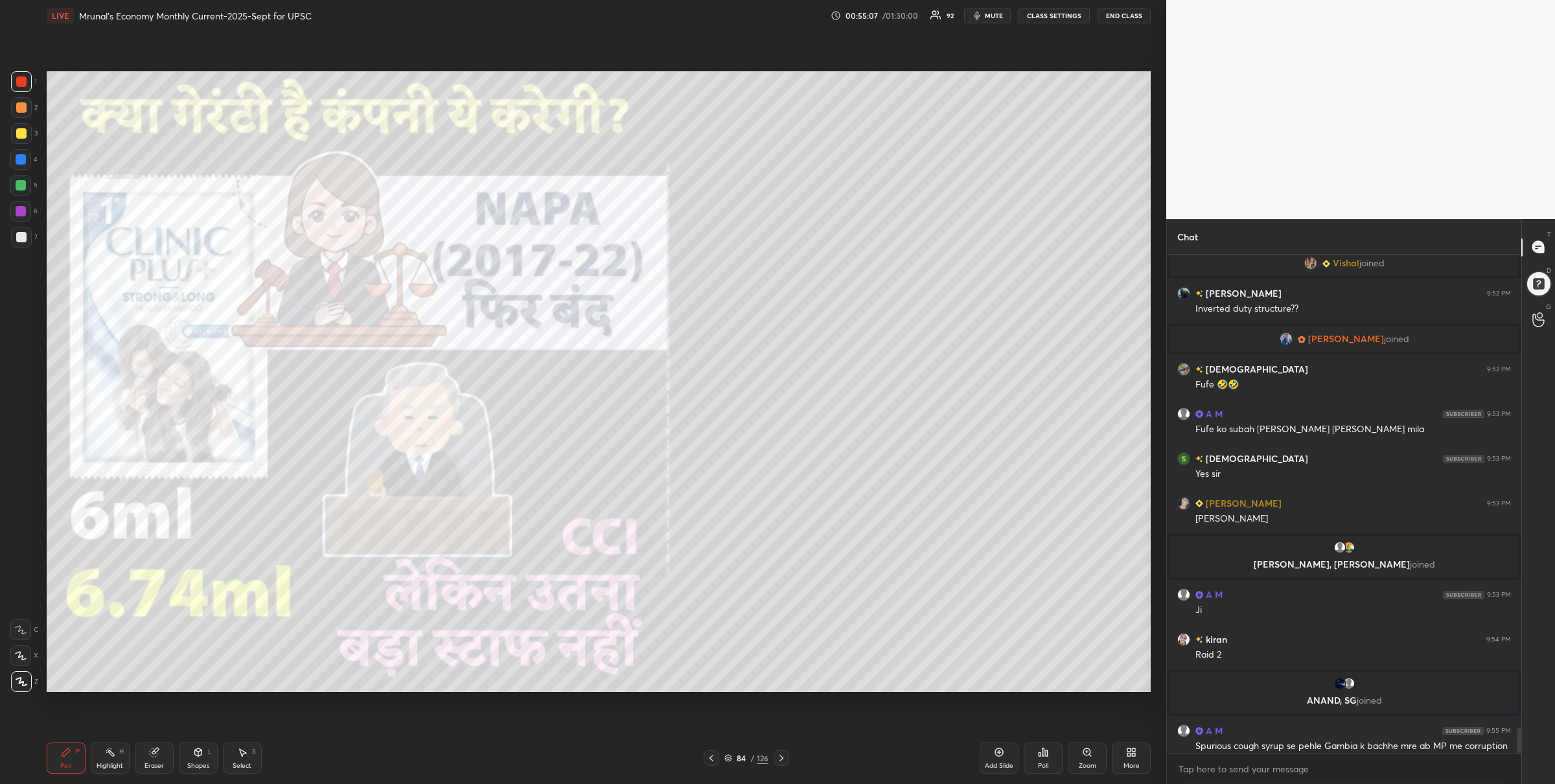
scroll to position [9486, 0]
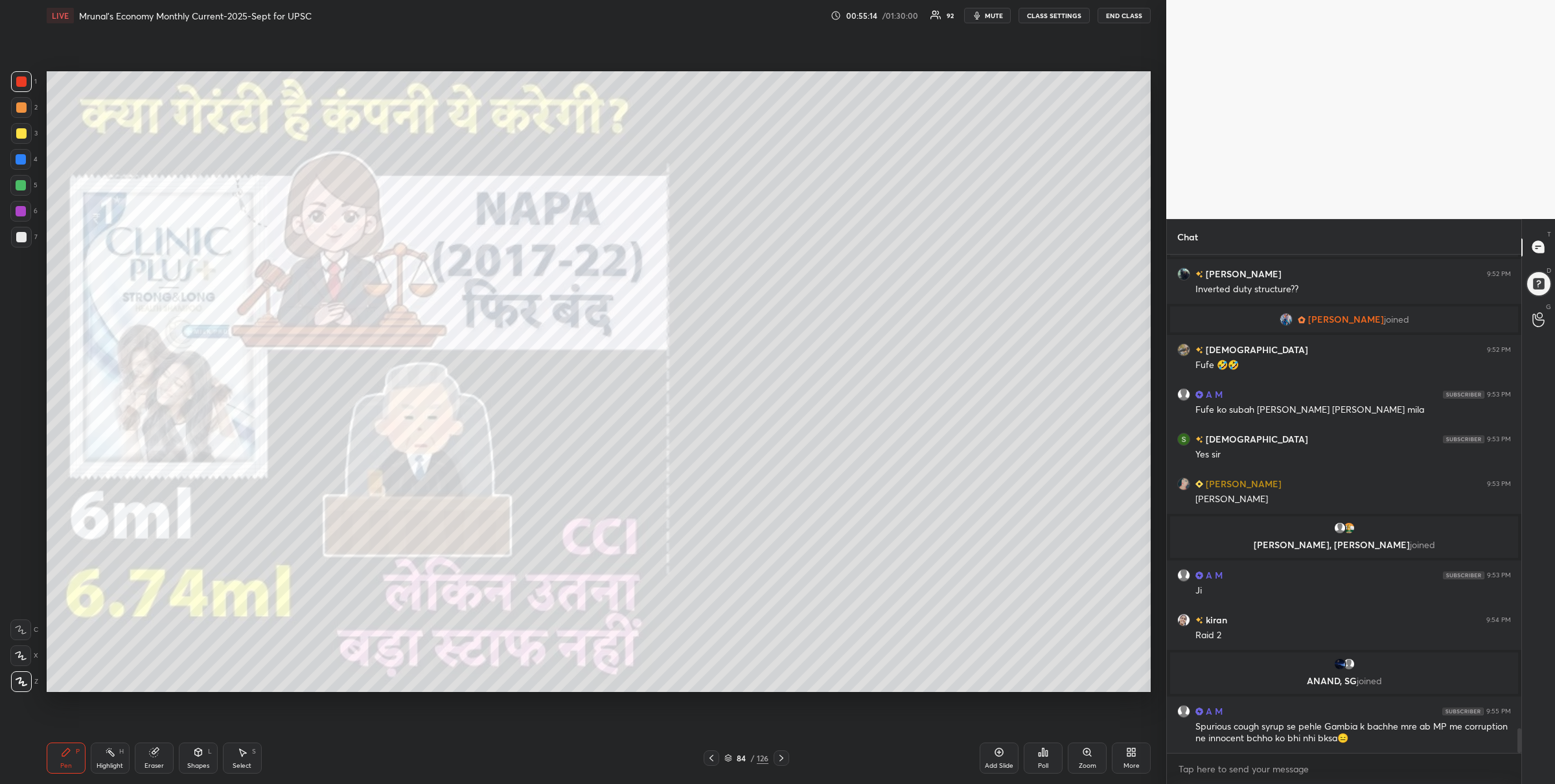
drag, startPoint x: 24, startPoint y: 195, endPoint x: 43, endPoint y: 199, distance: 19.4
click at [25, 194] on div "5" at bounding box center [24, 185] width 27 height 21
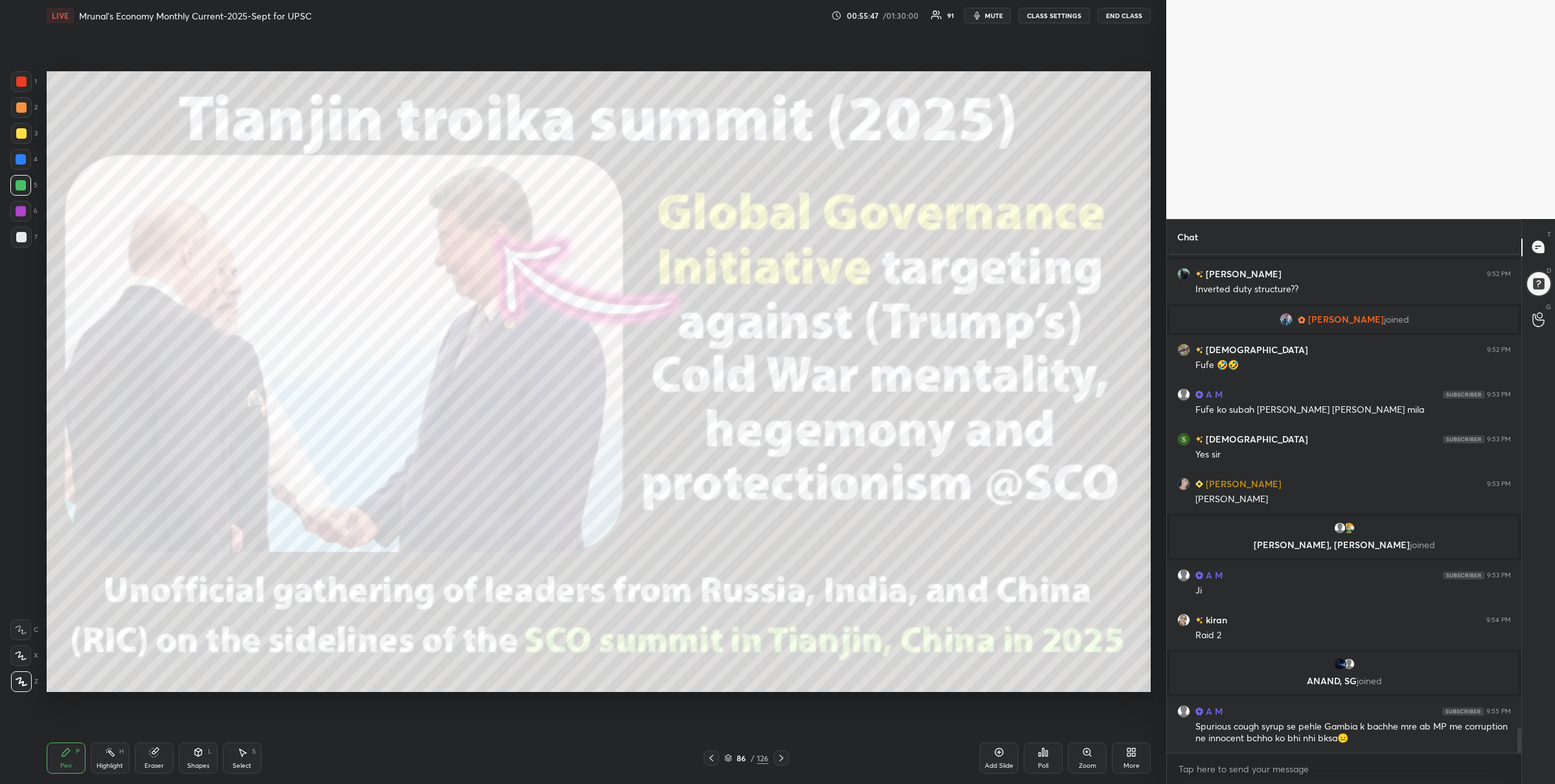
drag, startPoint x: 20, startPoint y: 90, endPoint x: 44, endPoint y: 118, distance: 36.9
click at [19, 90] on div at bounding box center [21, 81] width 21 height 21
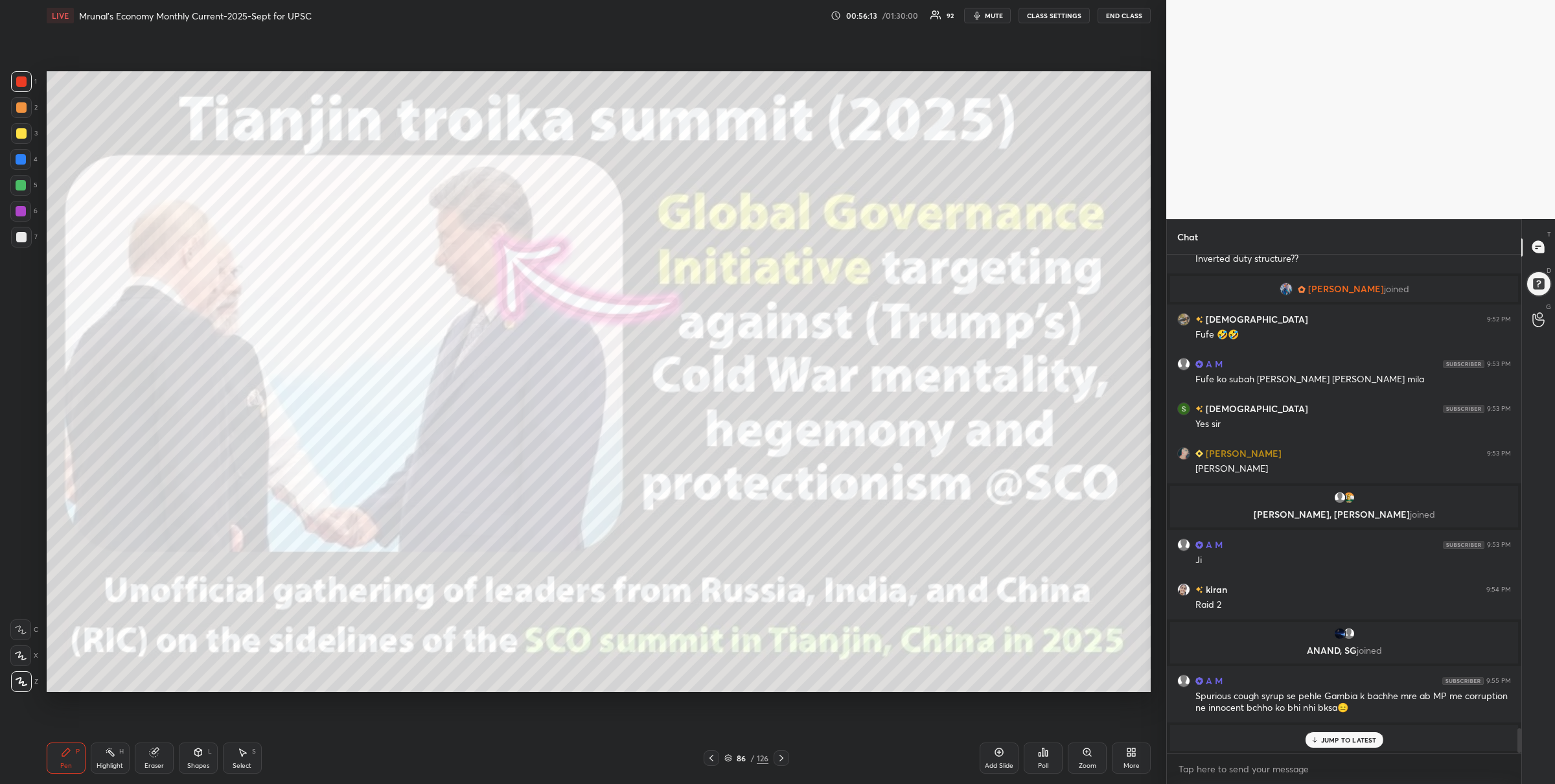
scroll to position [9512, 0]
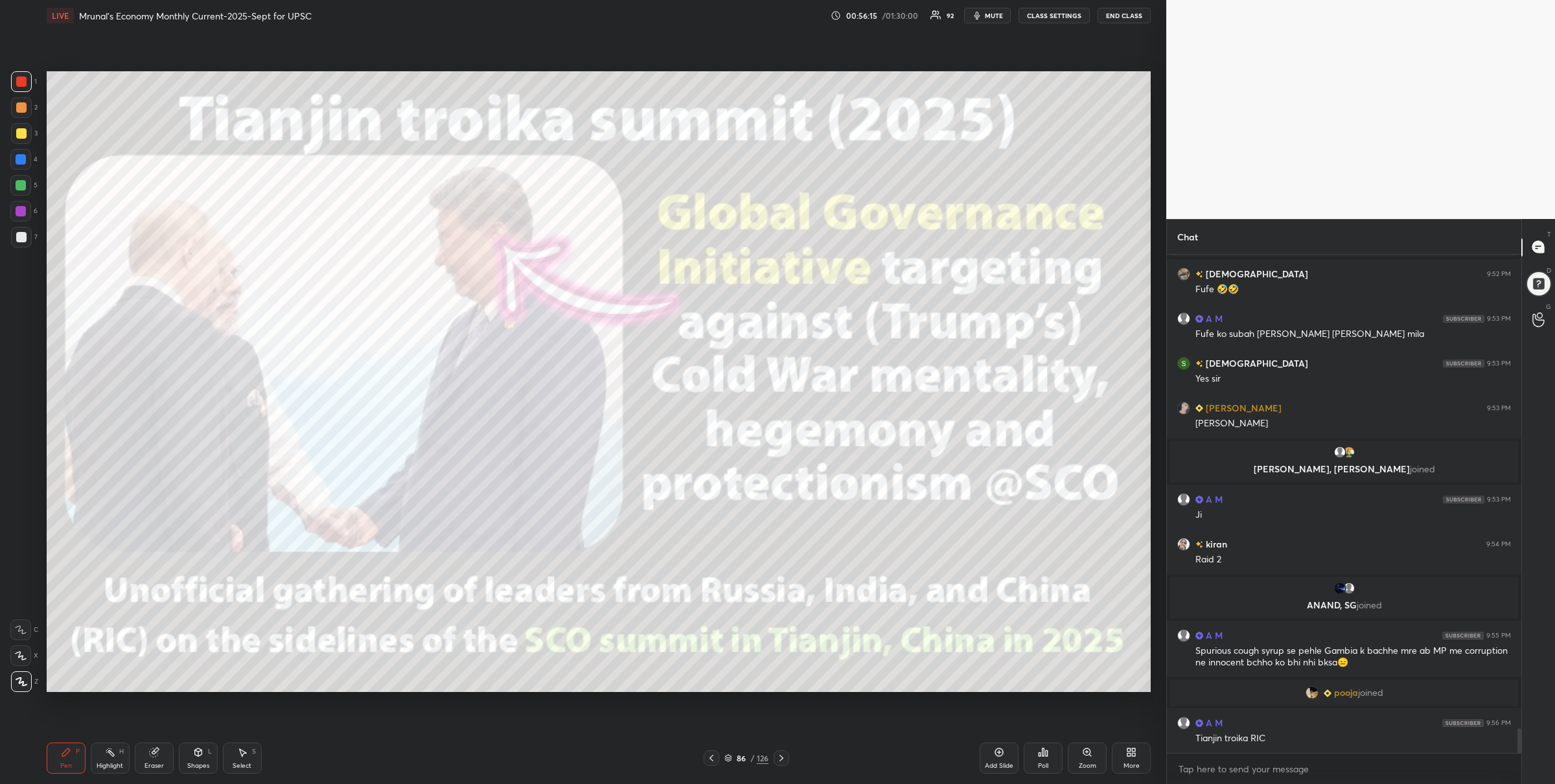
click at [23, 181] on div at bounding box center [21, 185] width 10 height 10
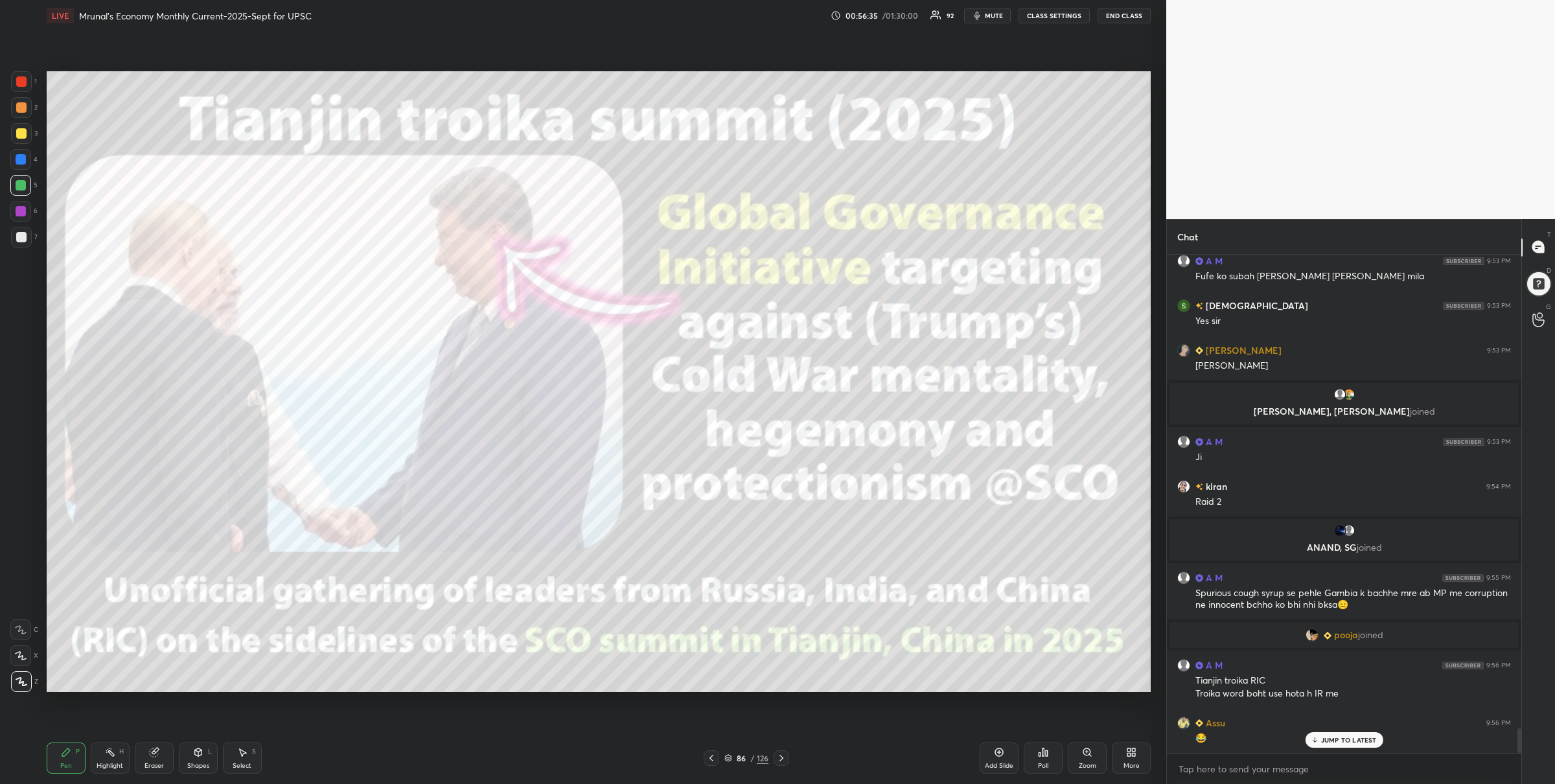
scroll to position [9600, 0]
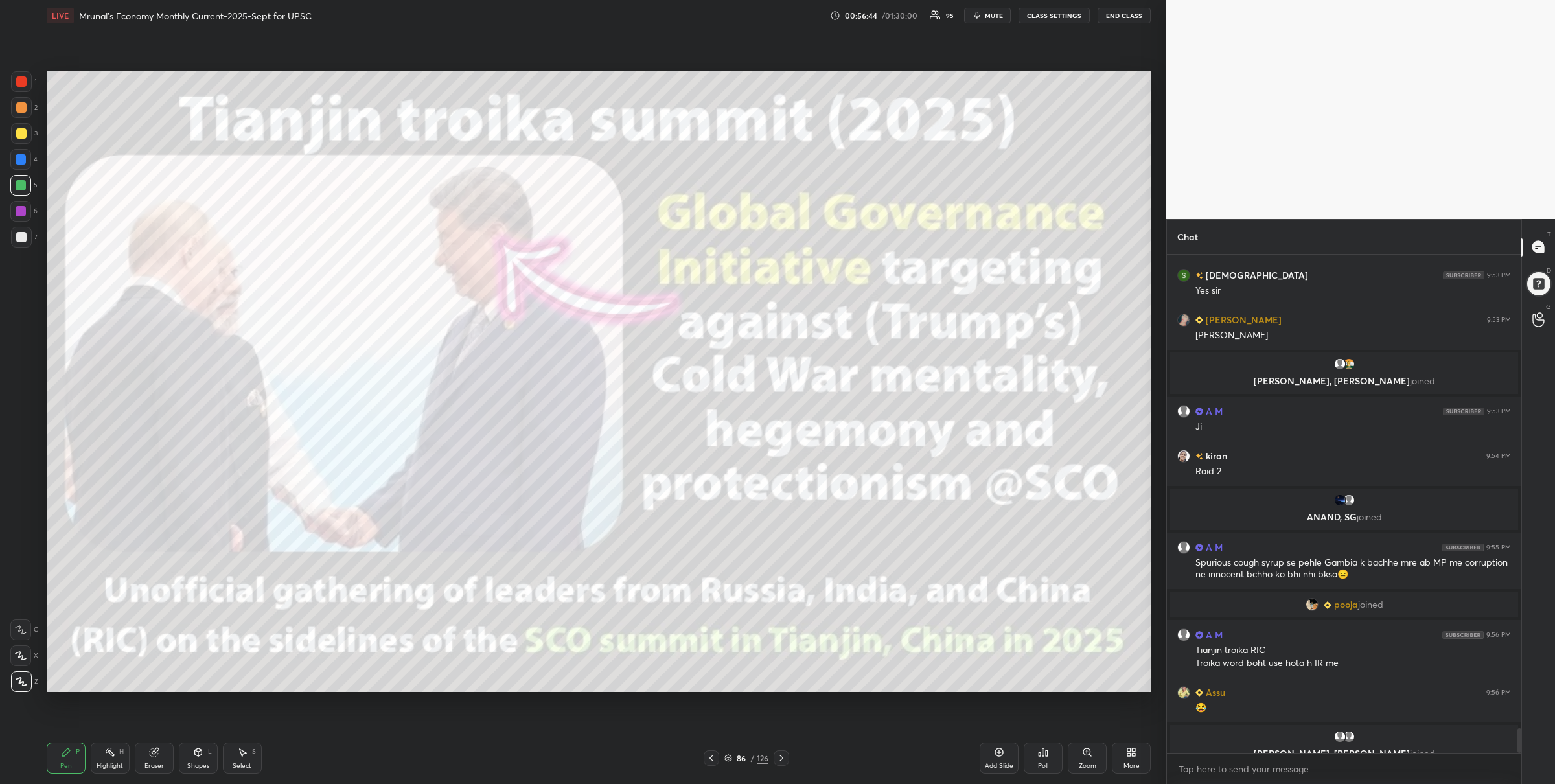
click at [14, 78] on div at bounding box center [21, 81] width 21 height 21
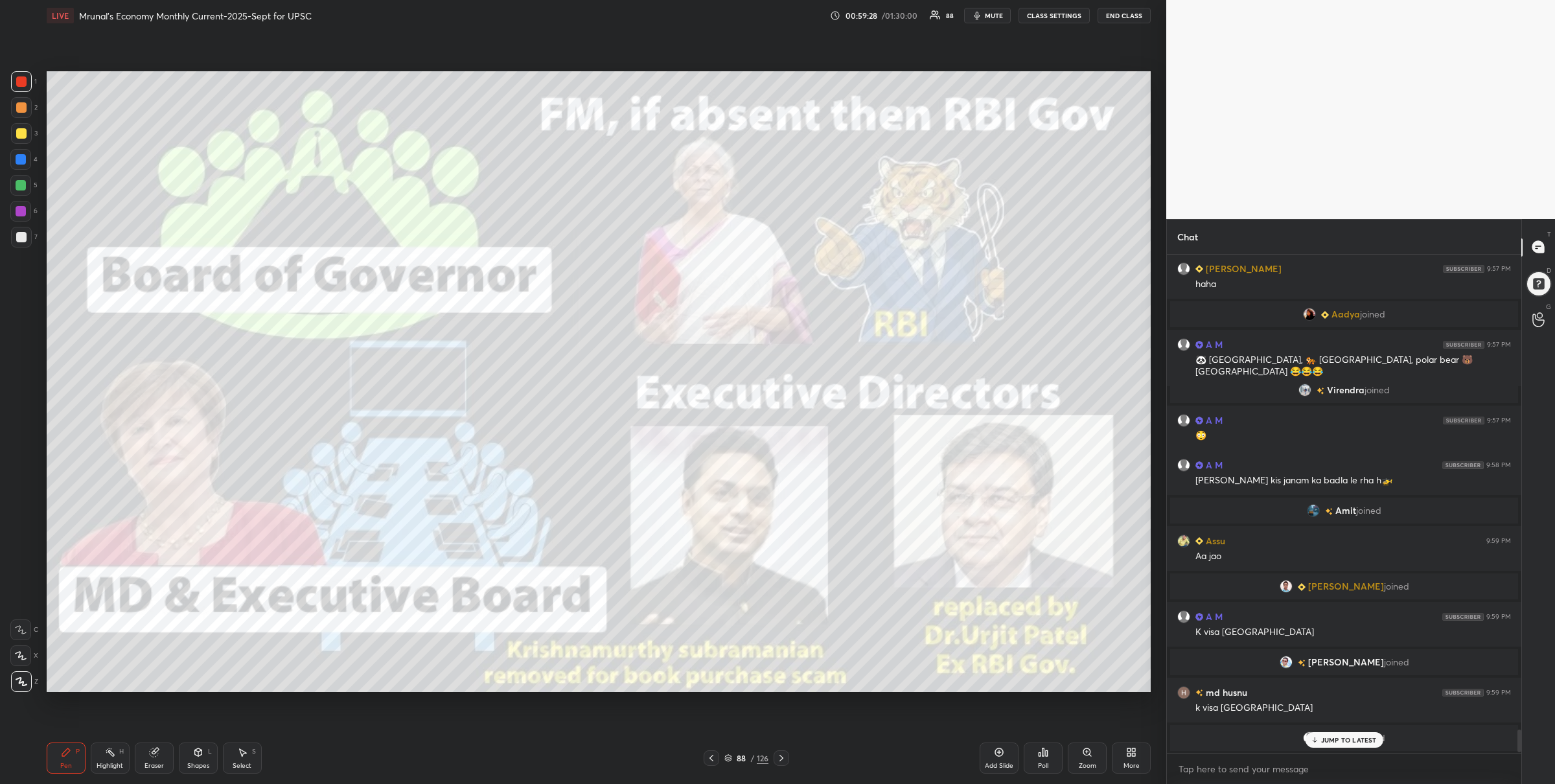
scroll to position [10190, 0]
click at [782, 697] on div "Setting up your live class Poll for secs No correct answer Start poll" at bounding box center [598, 381] width 1115 height 701
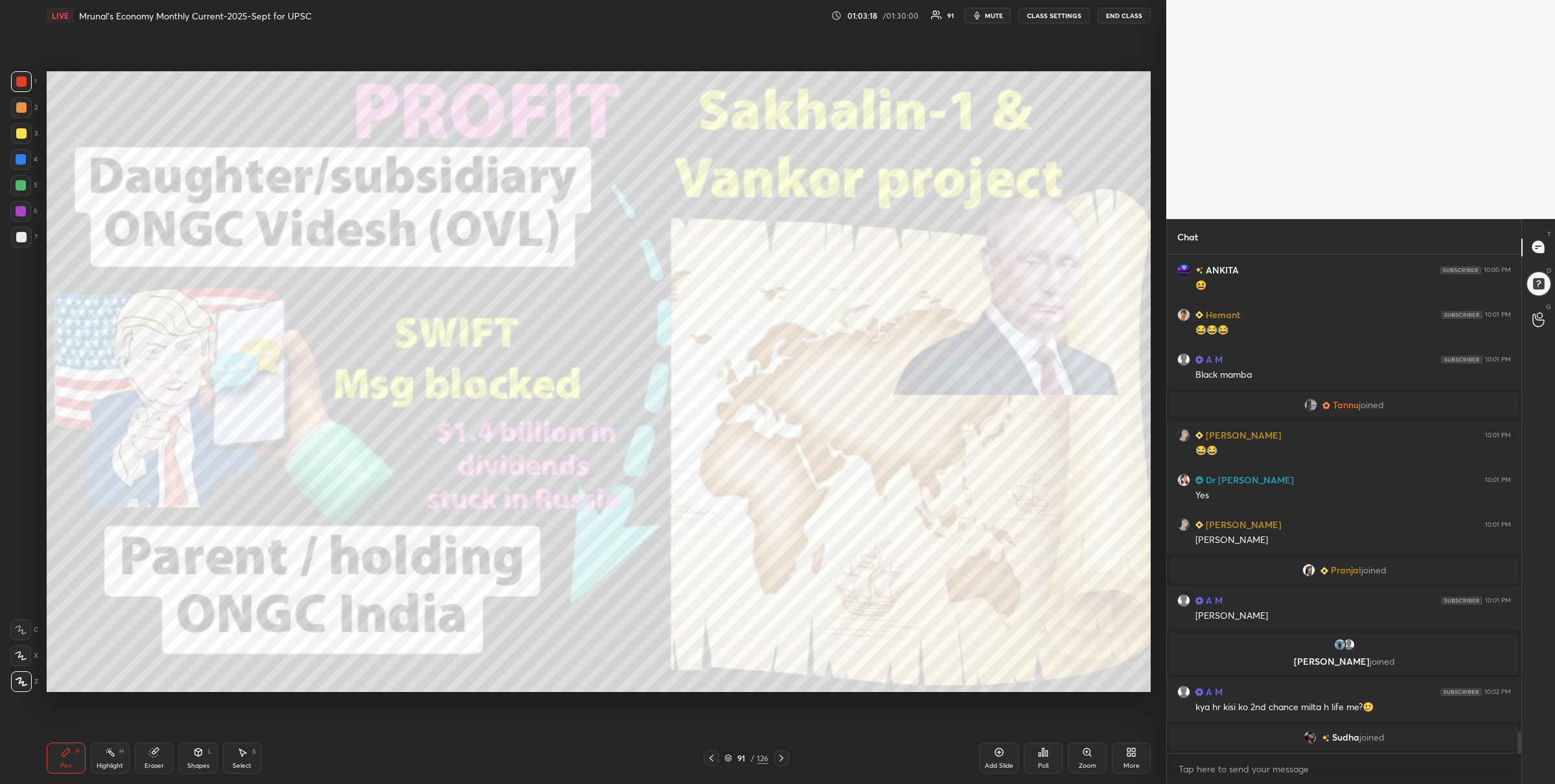
scroll to position [10720, 0]
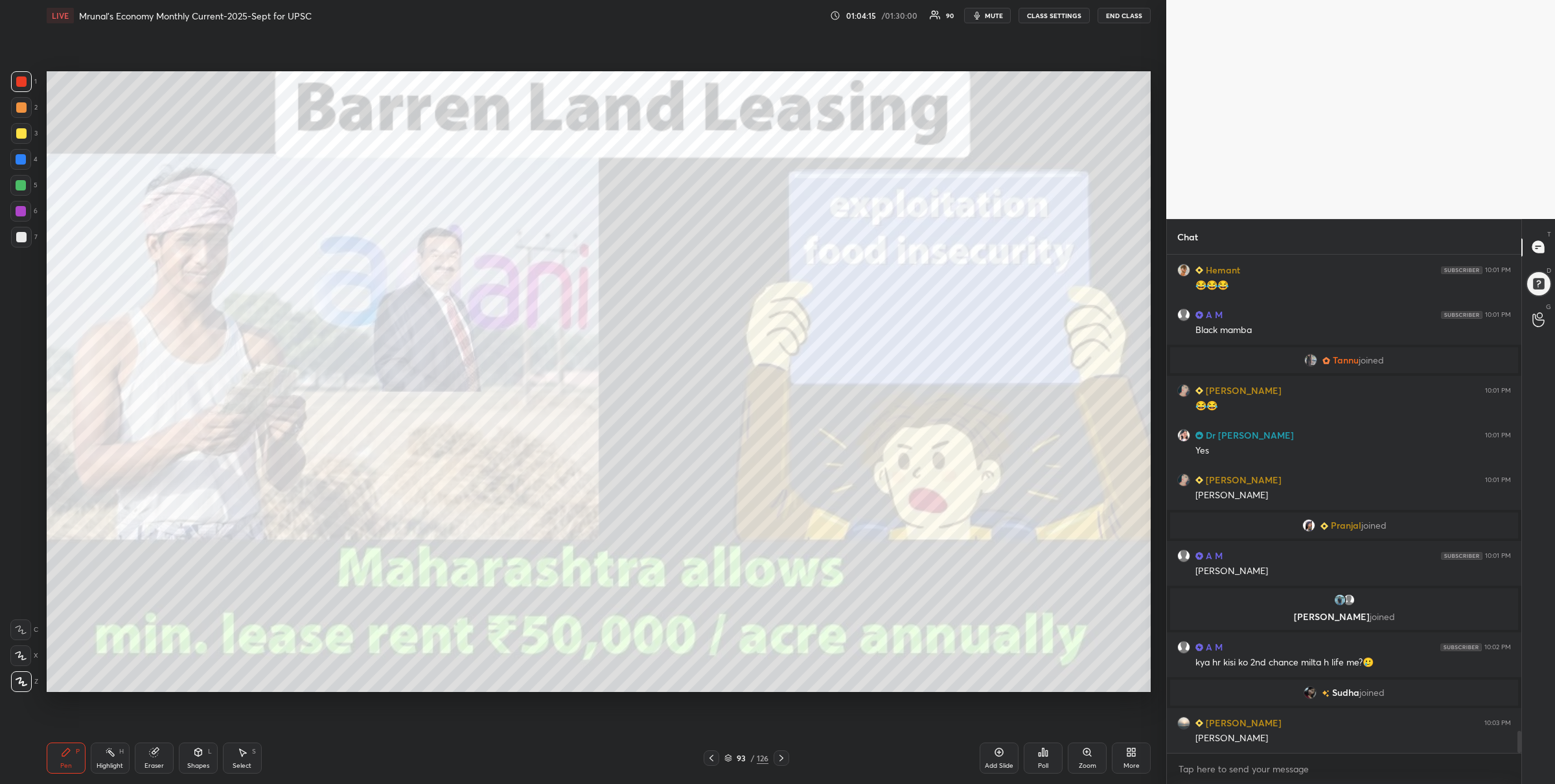
click at [785, 757] on icon at bounding box center [781, 758] width 10 height 10
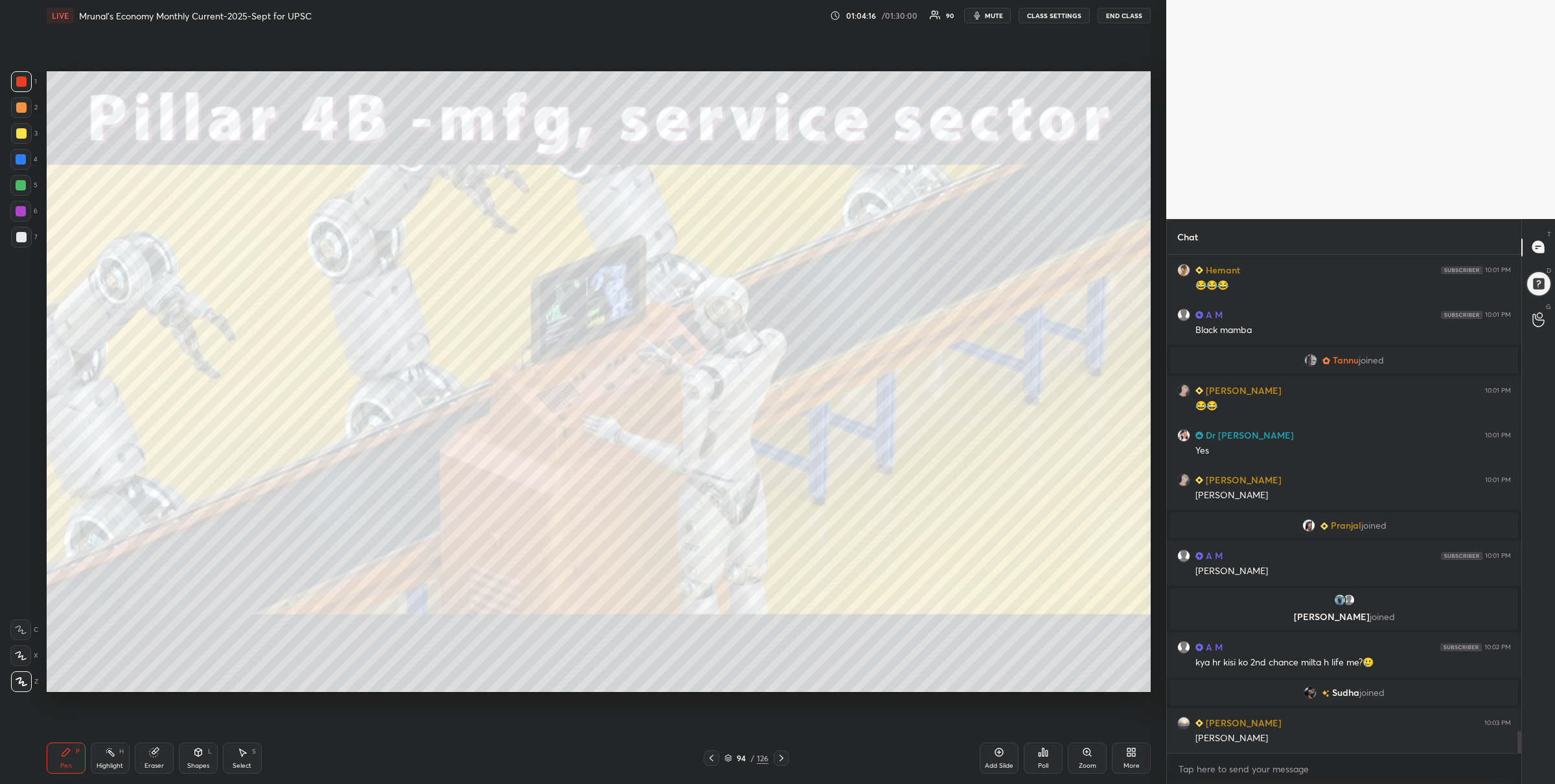
click at [704, 750] on div at bounding box center [711, 758] width 16 height 16
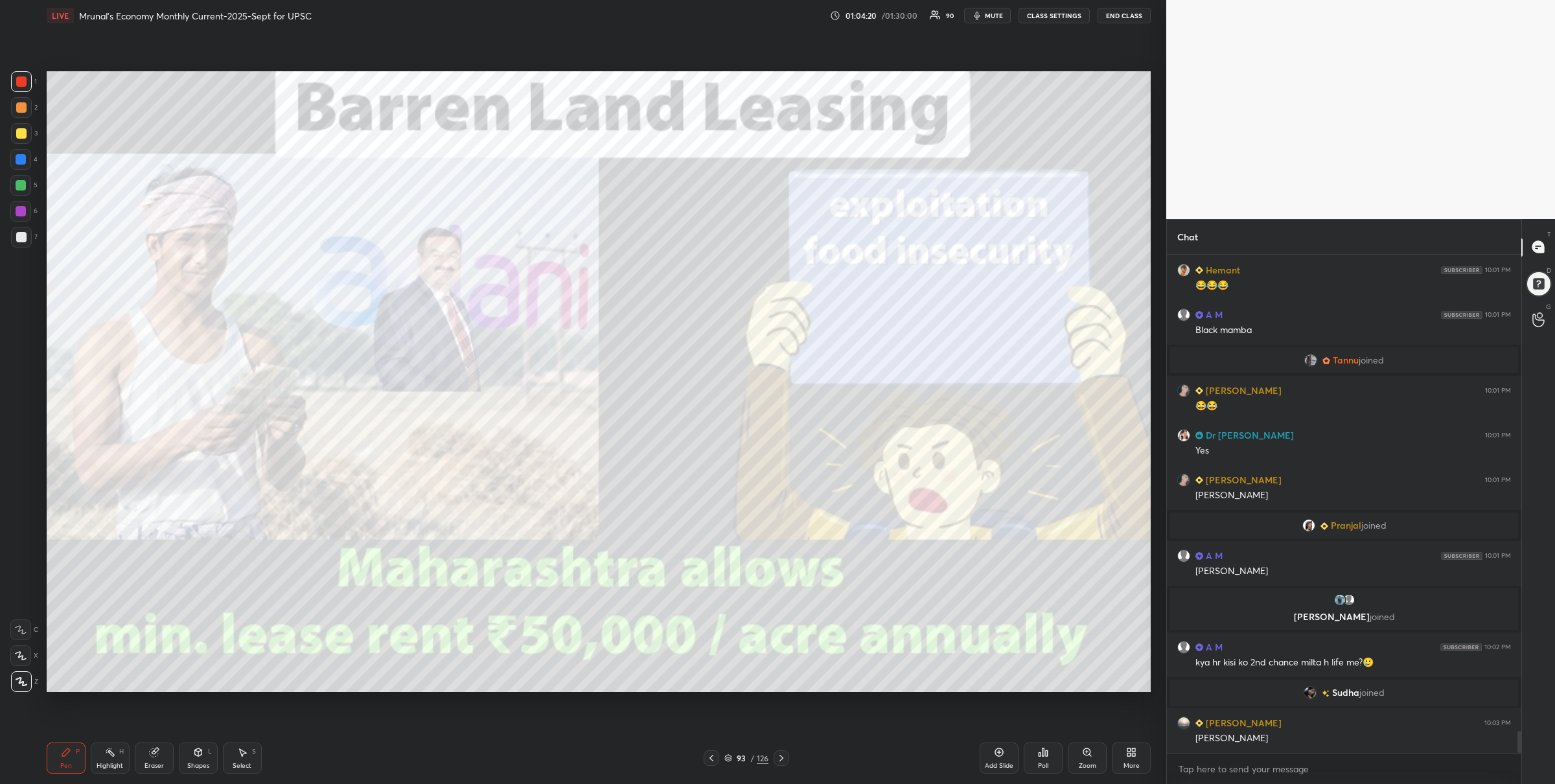
click at [779, 762] on icon at bounding box center [781, 758] width 10 height 10
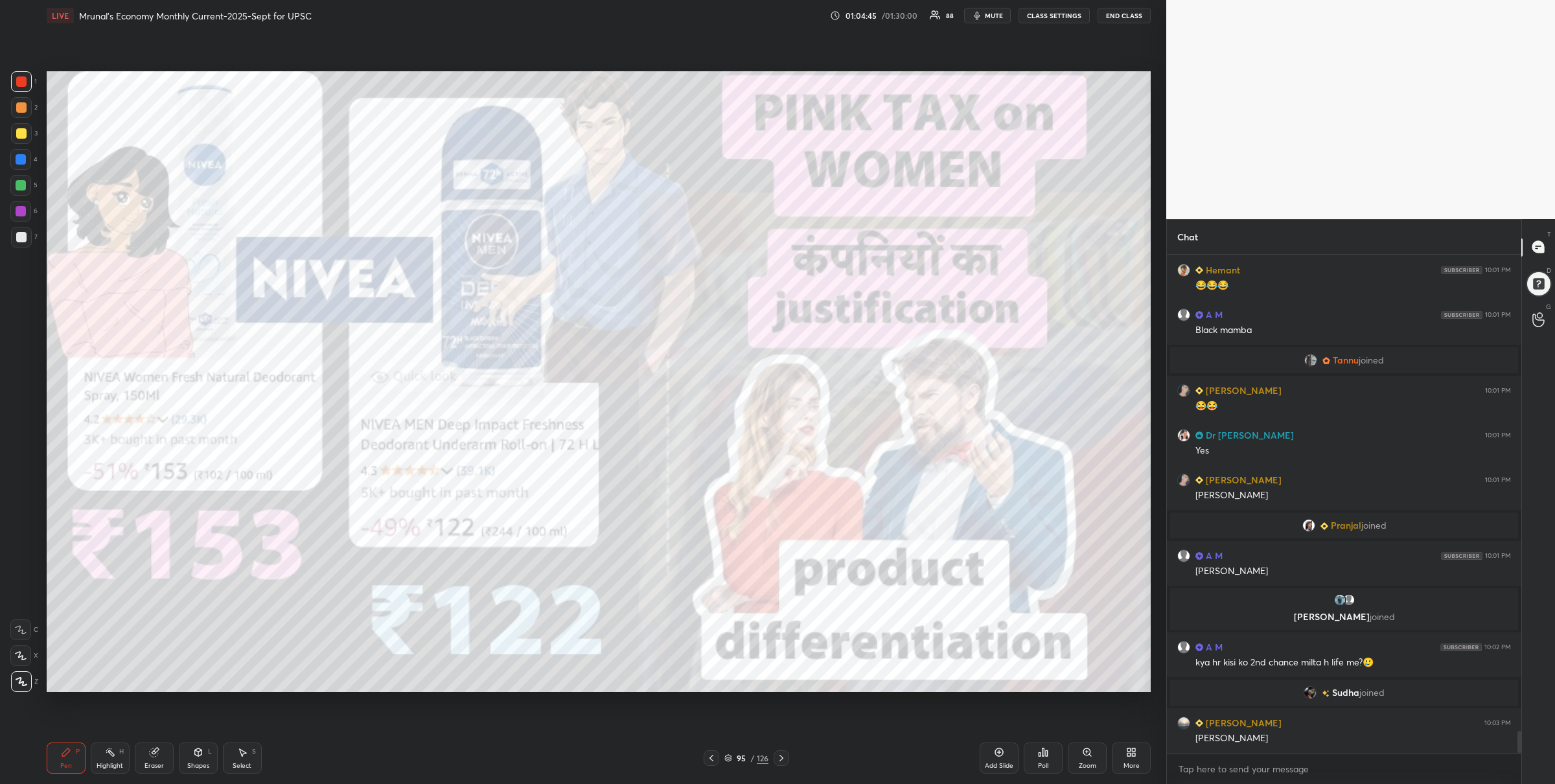
click at [16, 187] on div at bounding box center [21, 185] width 10 height 10
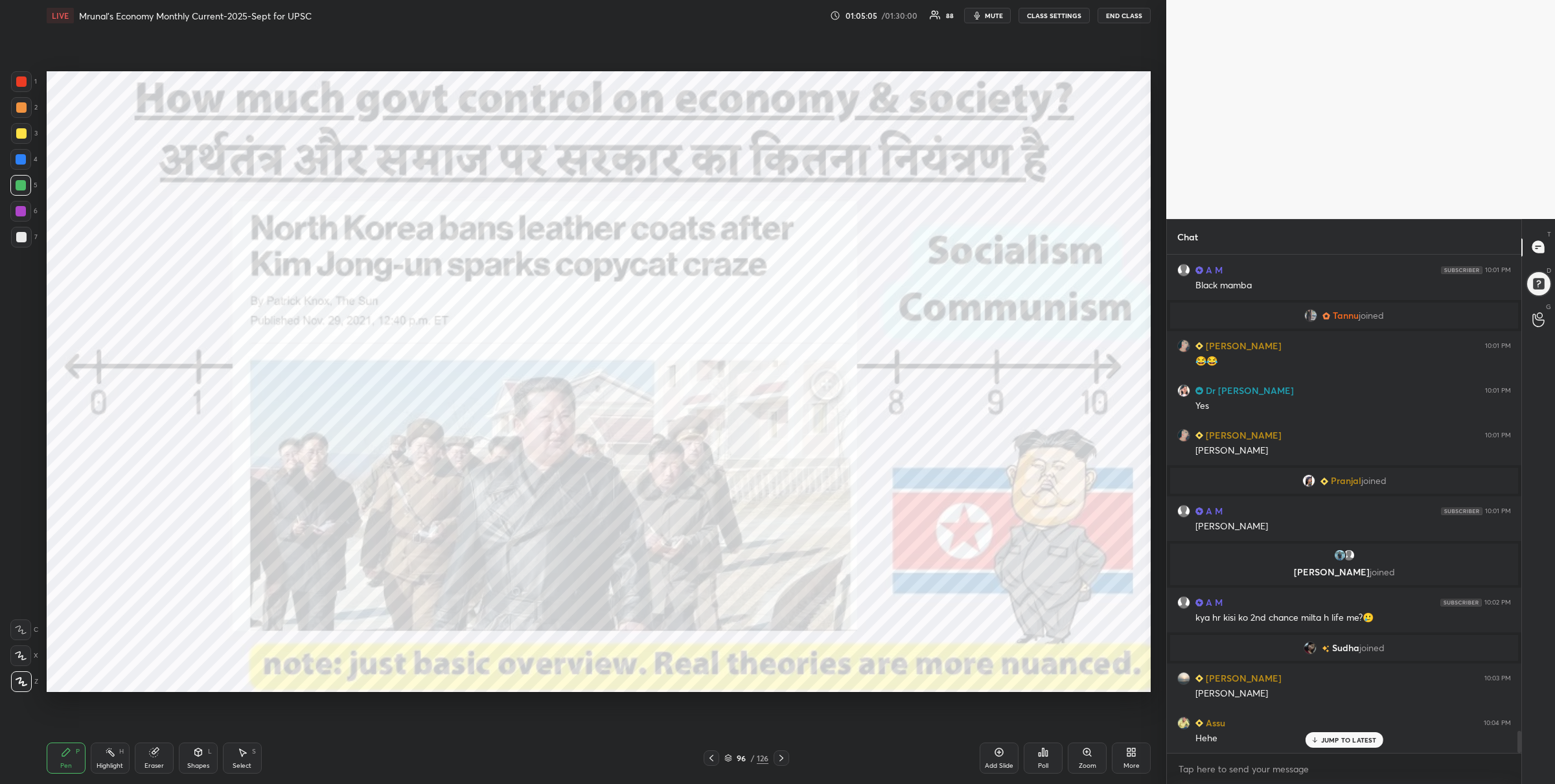
scroll to position [10809, 0]
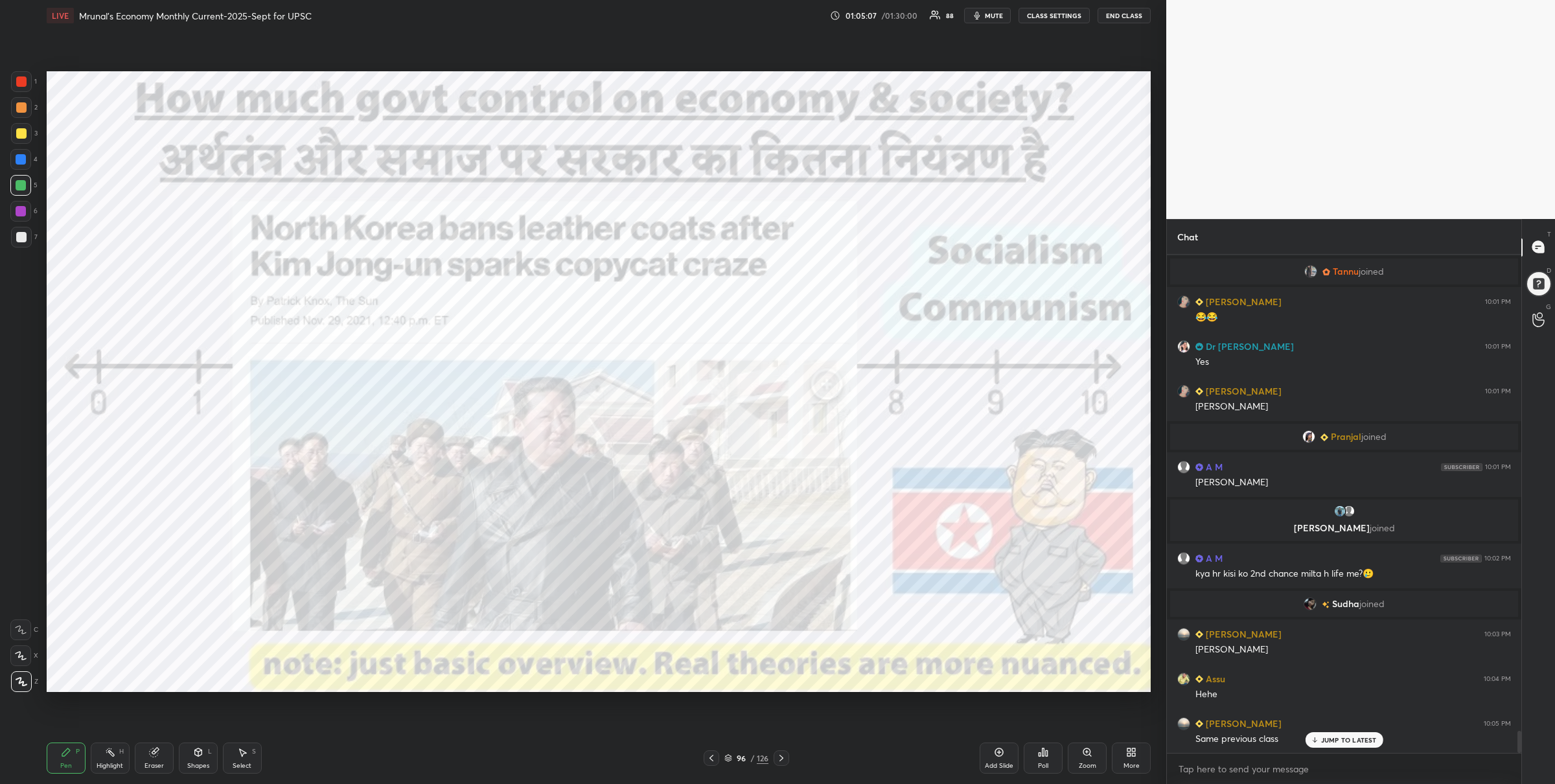
click at [30, 73] on div "1" at bounding box center [24, 81] width 26 height 21
click at [782, 751] on div at bounding box center [782, 758] width 16 height 16
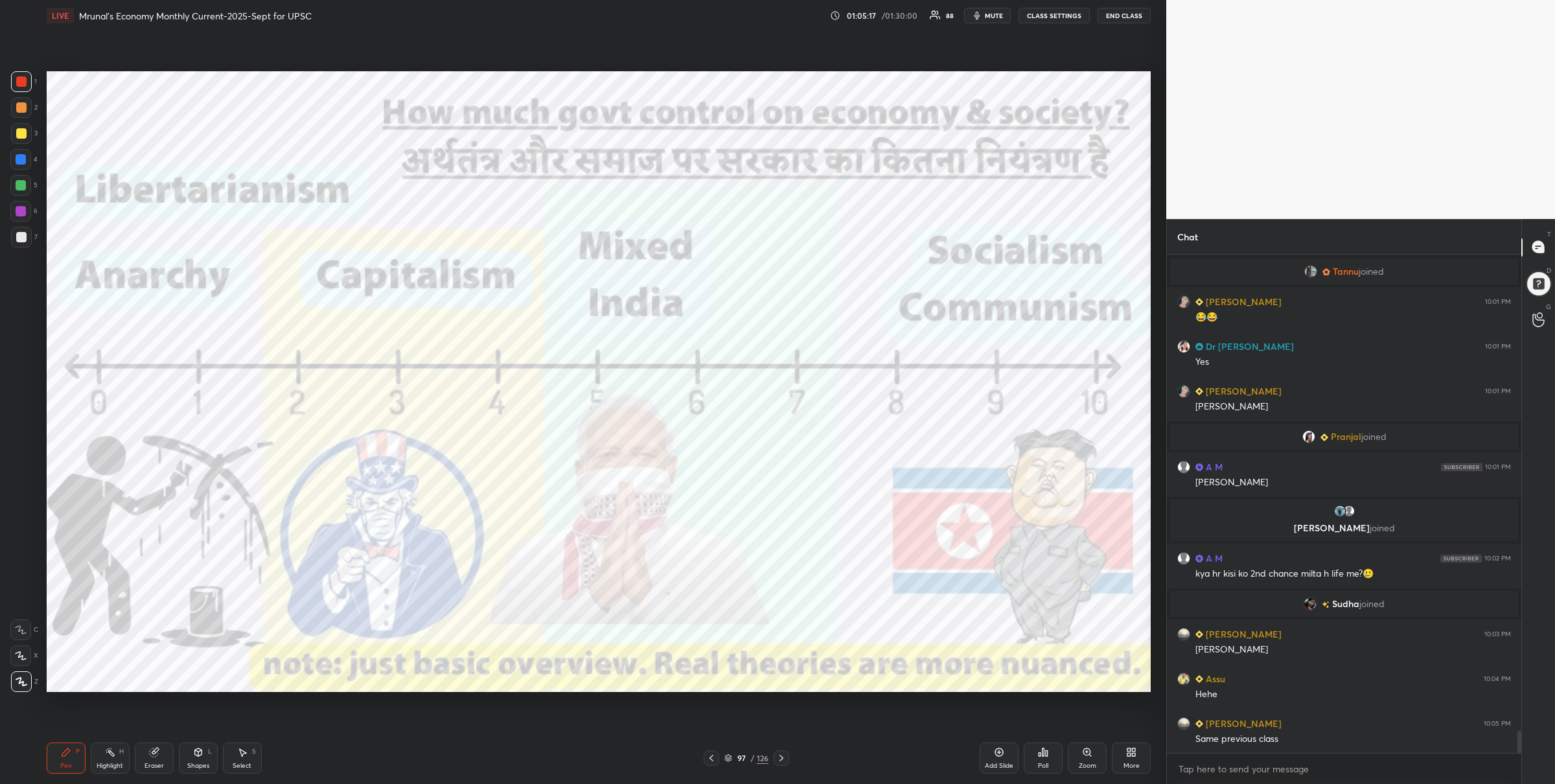
scroll to position [10853, 0]
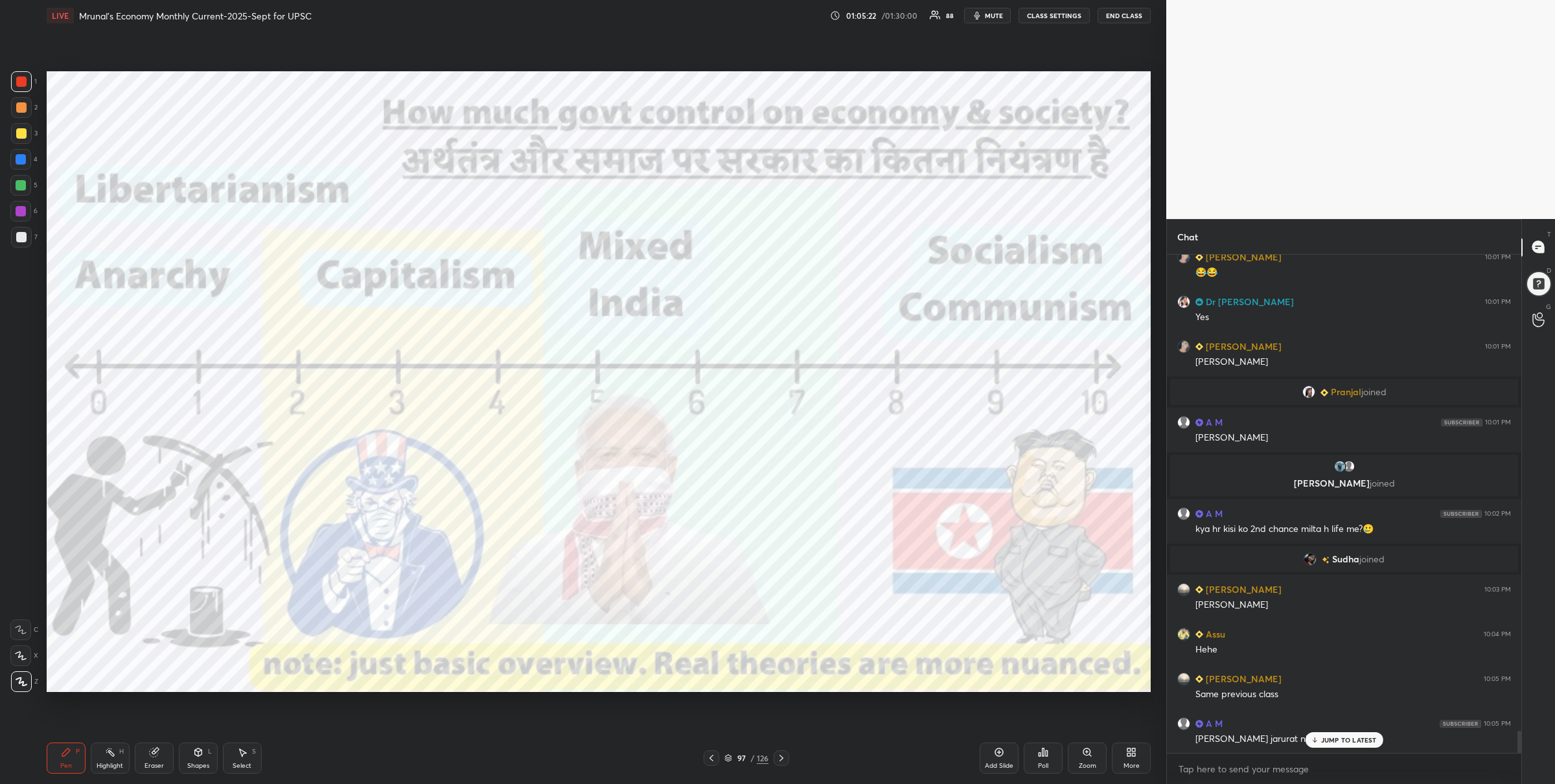
click at [779, 759] on icon at bounding box center [781, 758] width 10 height 10
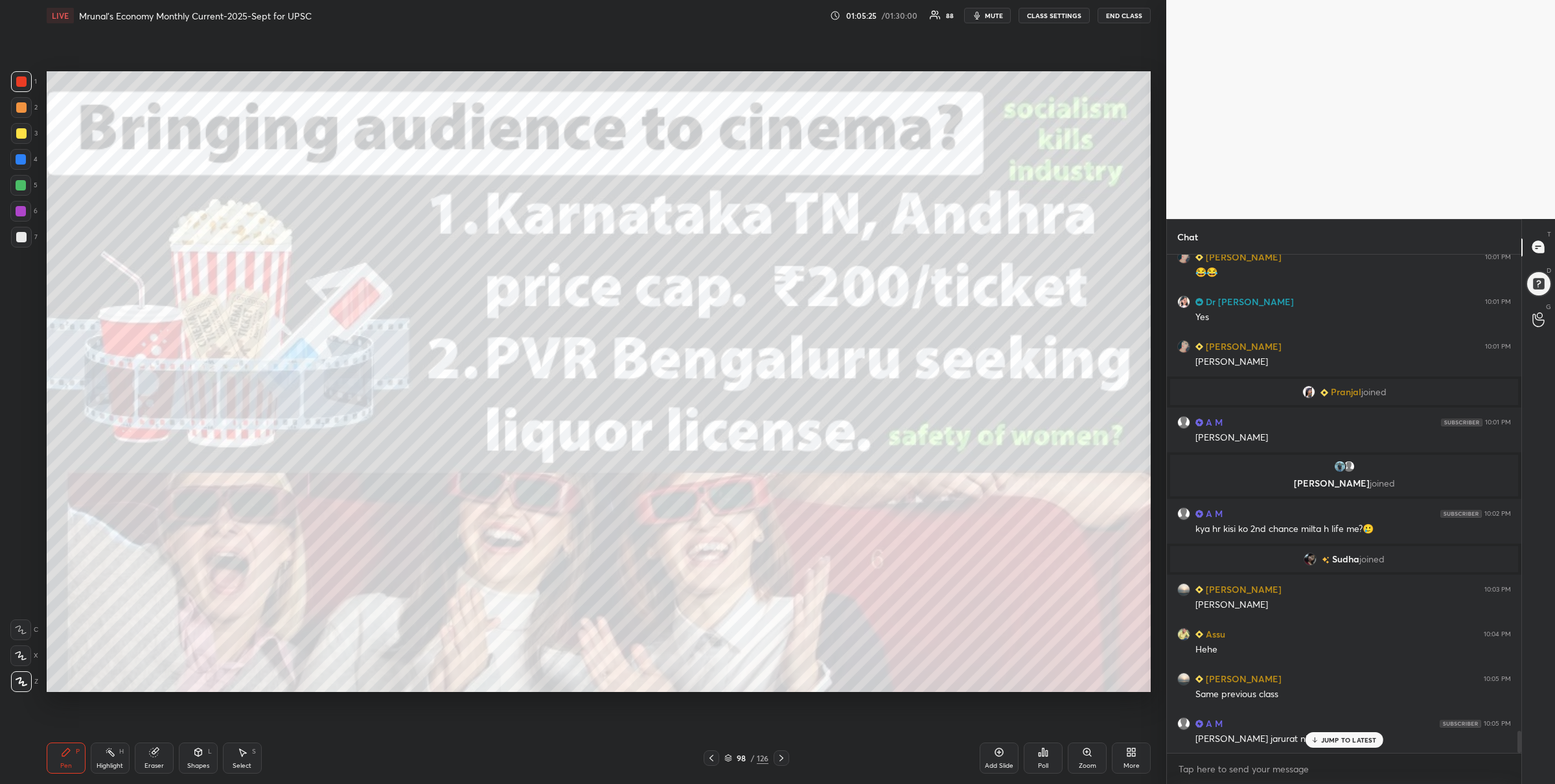
click at [709, 756] on icon at bounding box center [711, 758] width 10 height 10
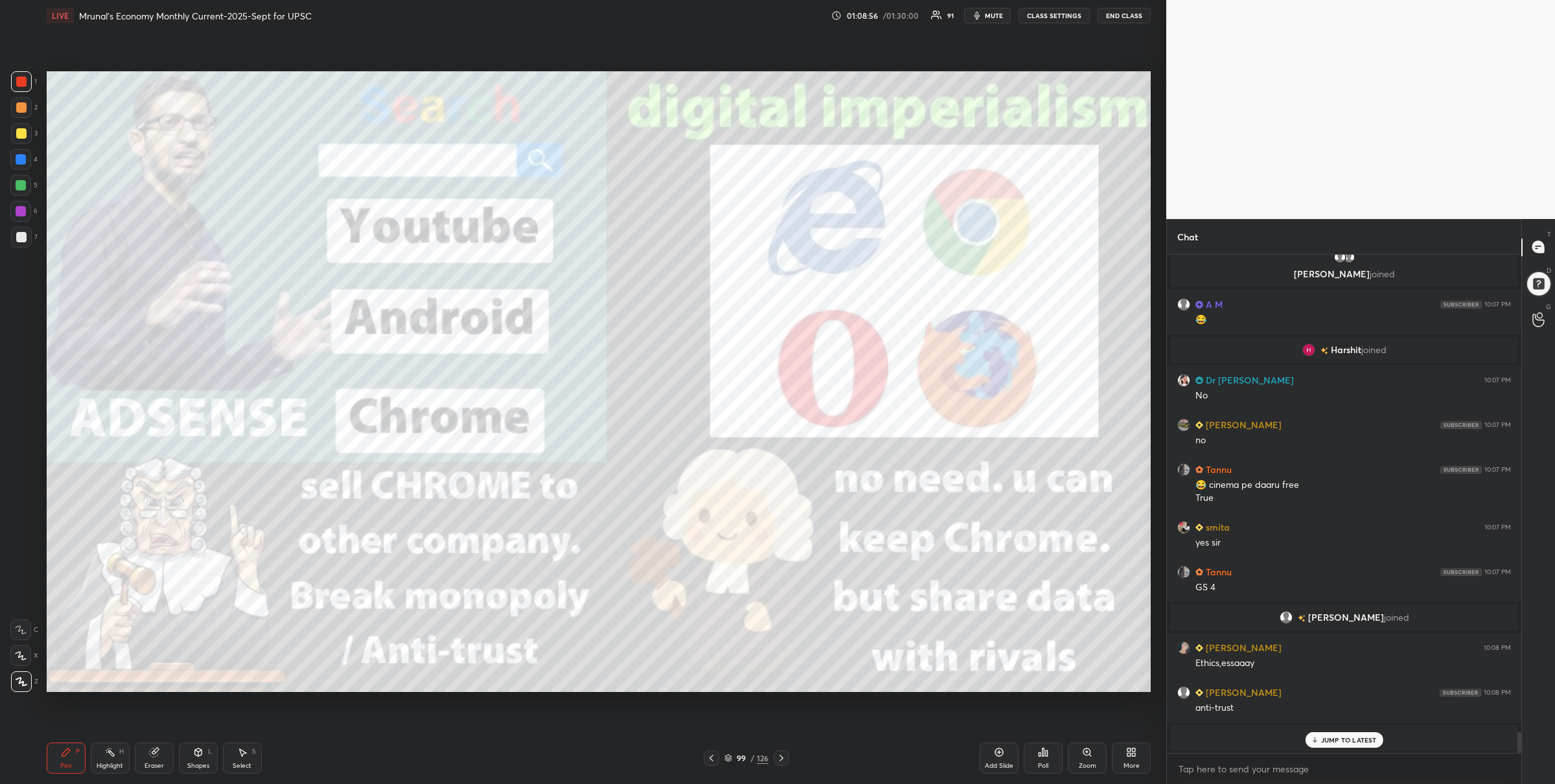
scroll to position [11262, 0]
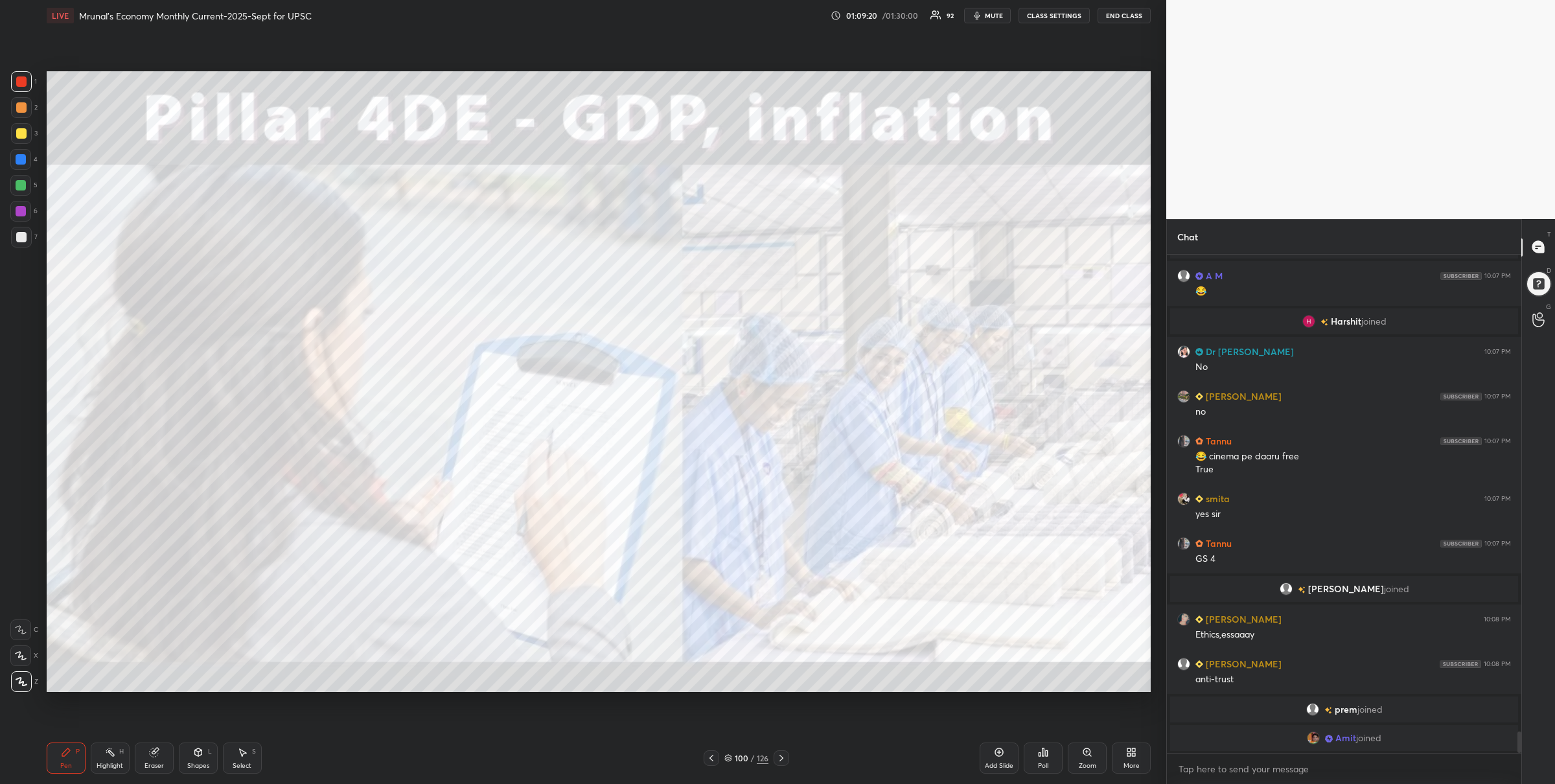
click at [787, 757] on div at bounding box center [782, 758] width 16 height 16
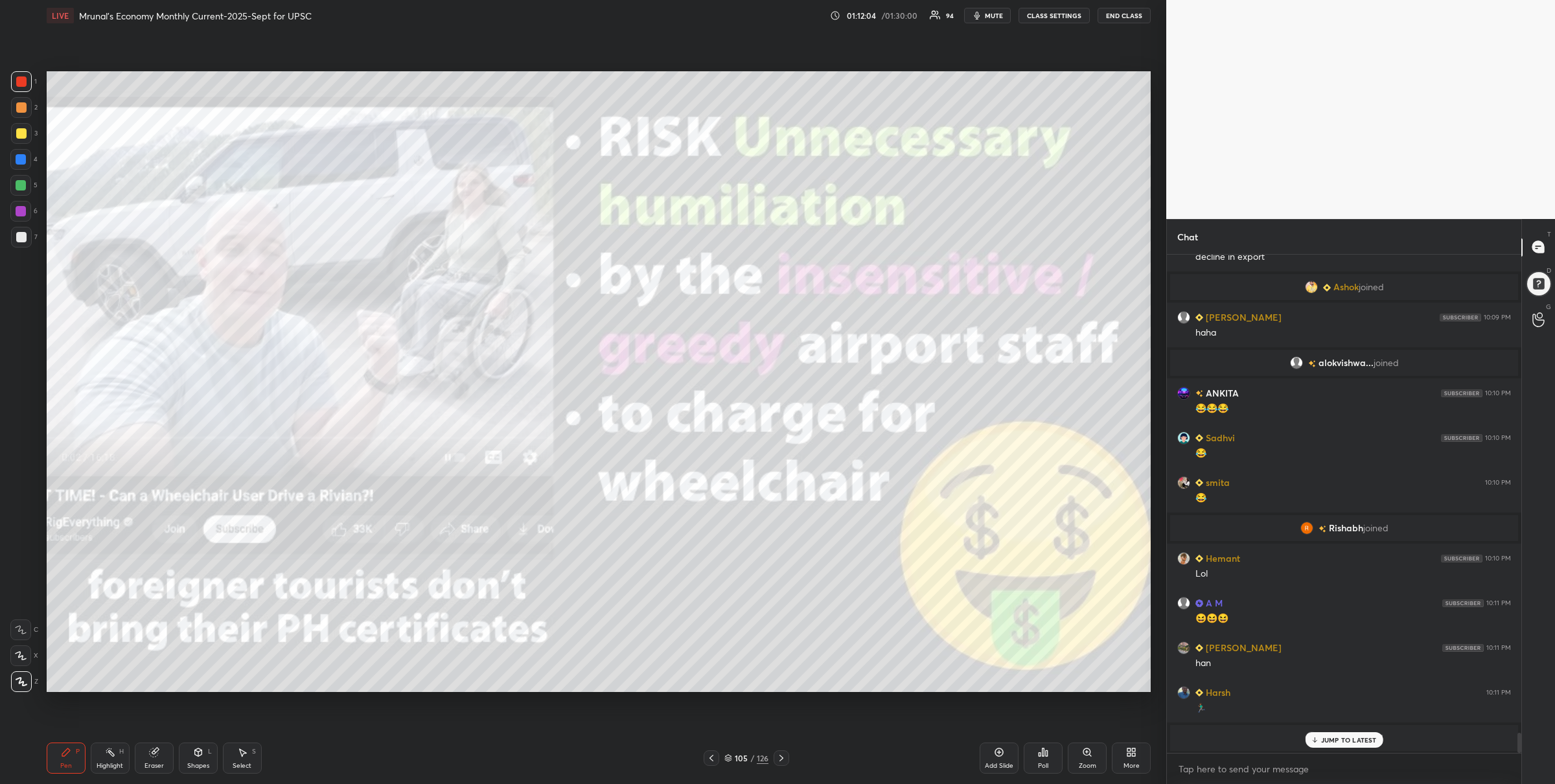
scroll to position [11731, 0]
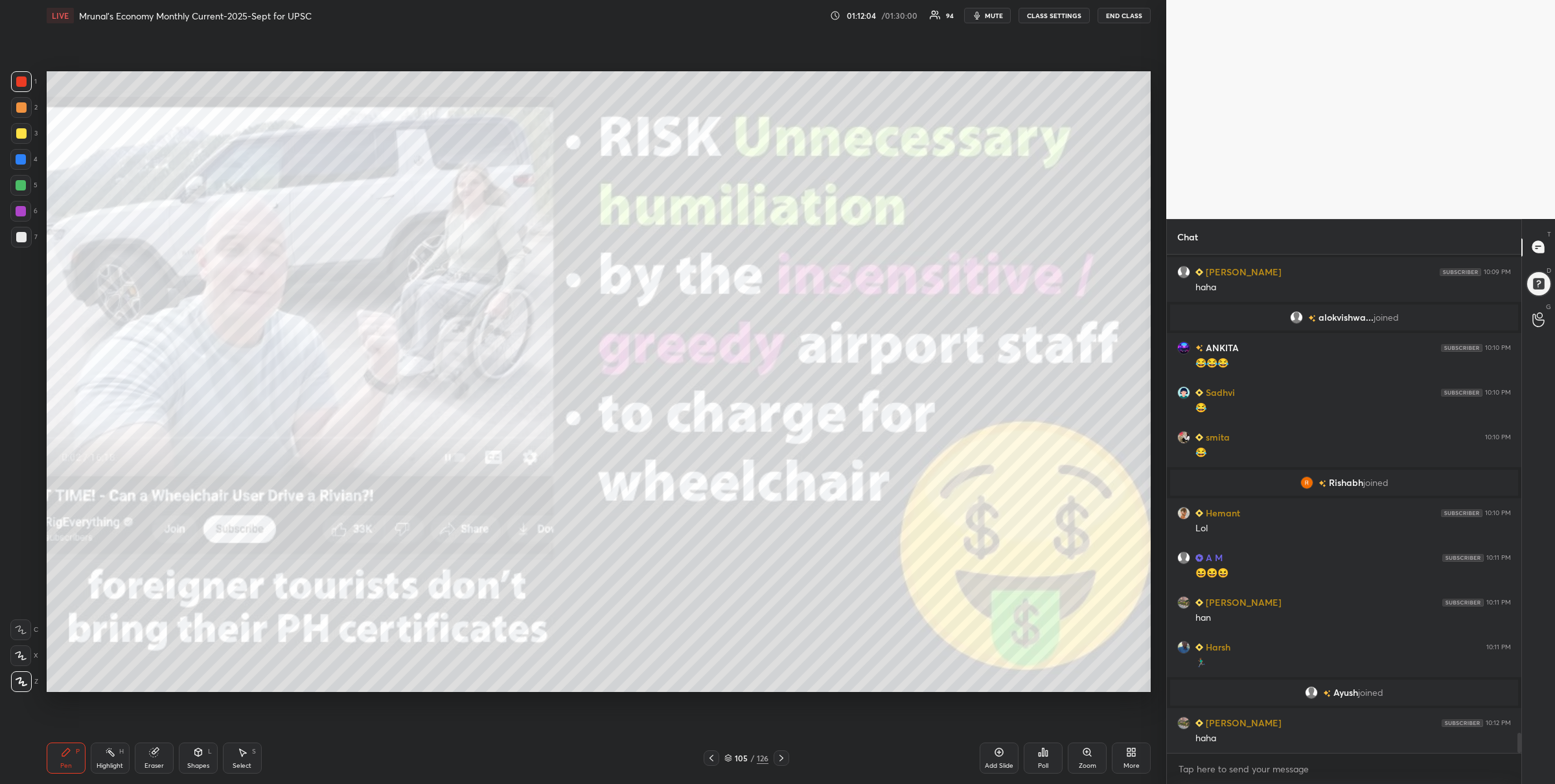
click at [23, 183] on div at bounding box center [21, 185] width 10 height 10
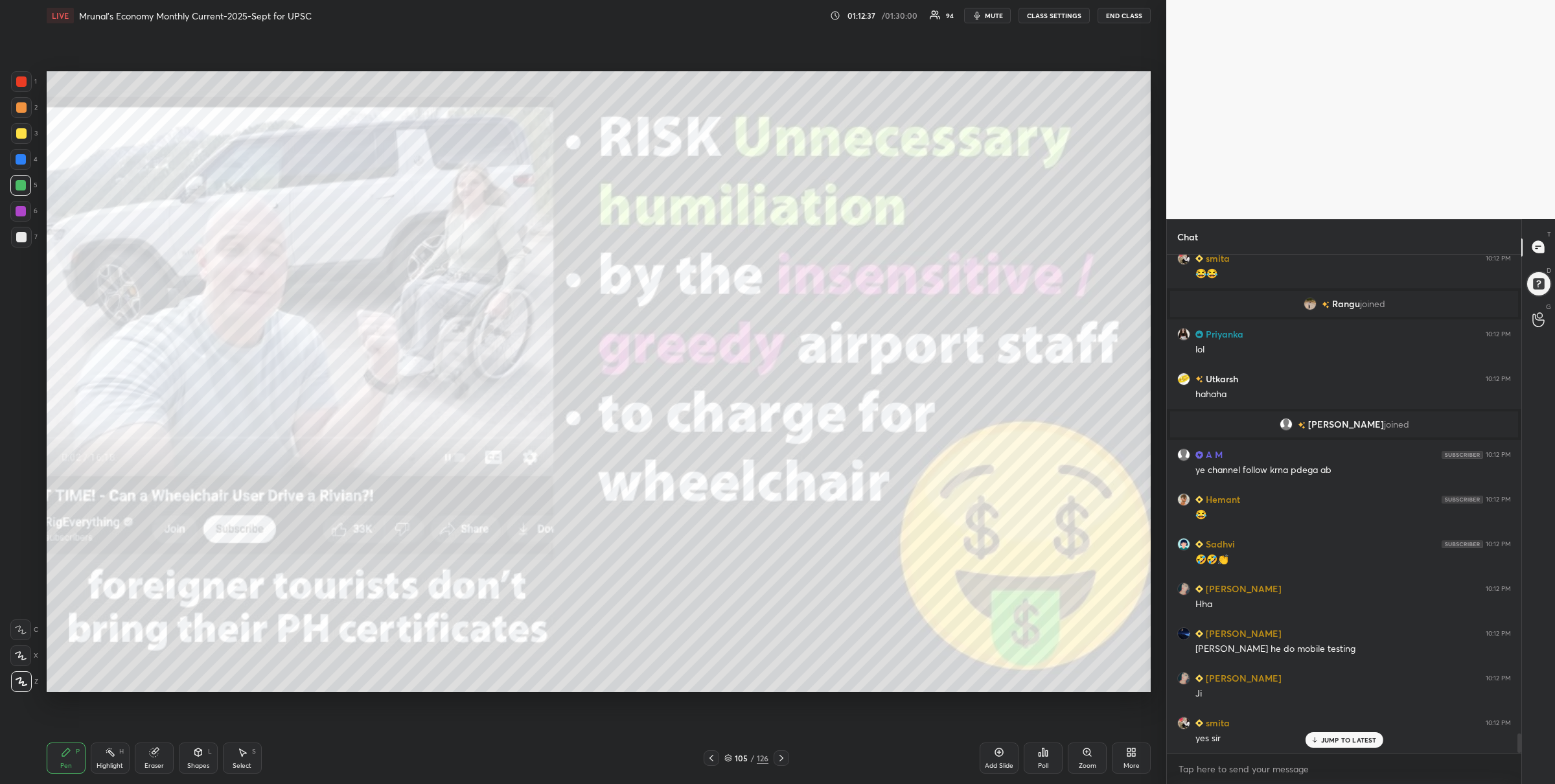
scroll to position [12185, 0]
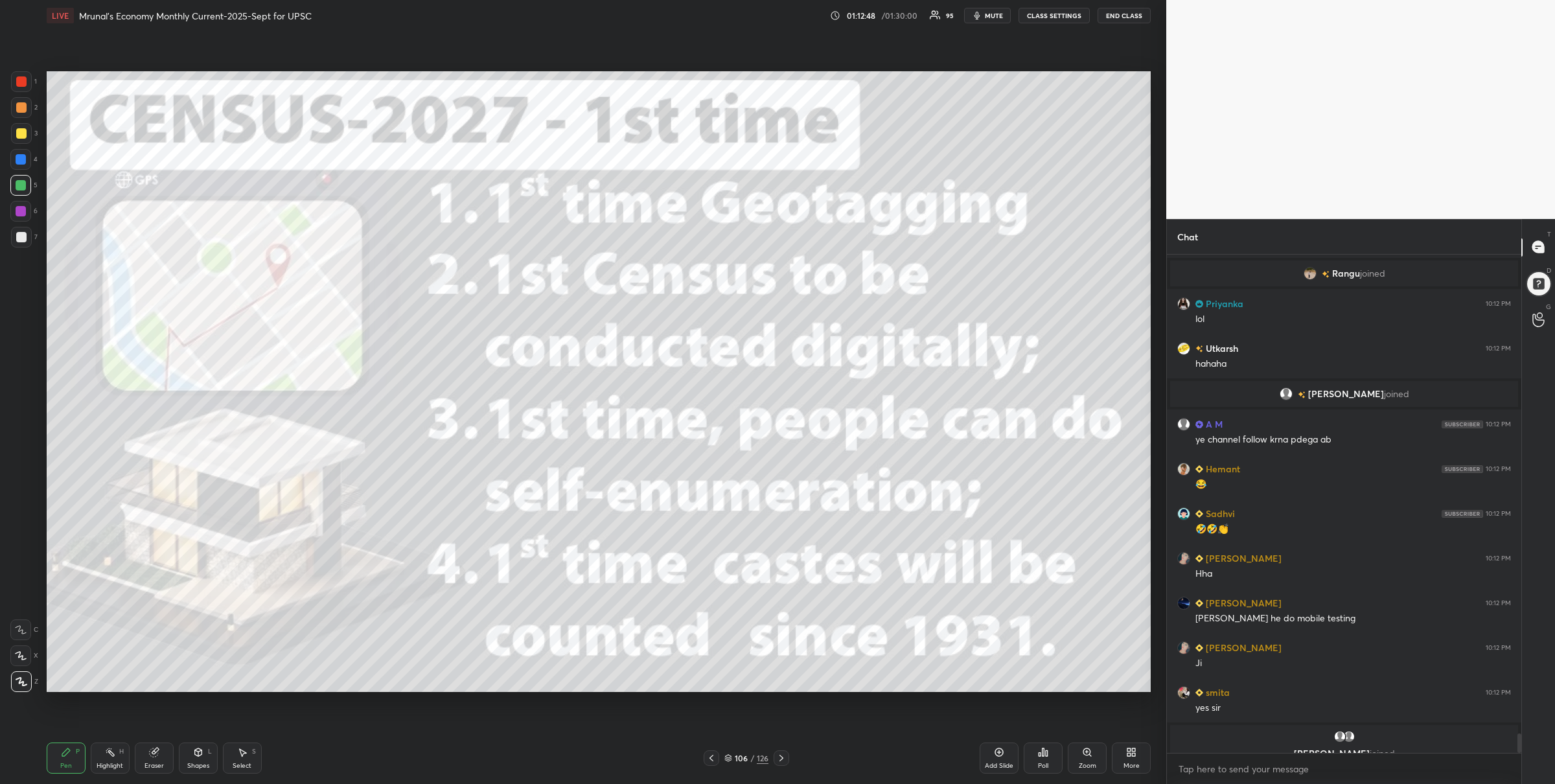
drag, startPoint x: 21, startPoint y: 87, endPoint x: 30, endPoint y: 86, distance: 9.1
click at [22, 85] on div at bounding box center [21, 81] width 21 height 21
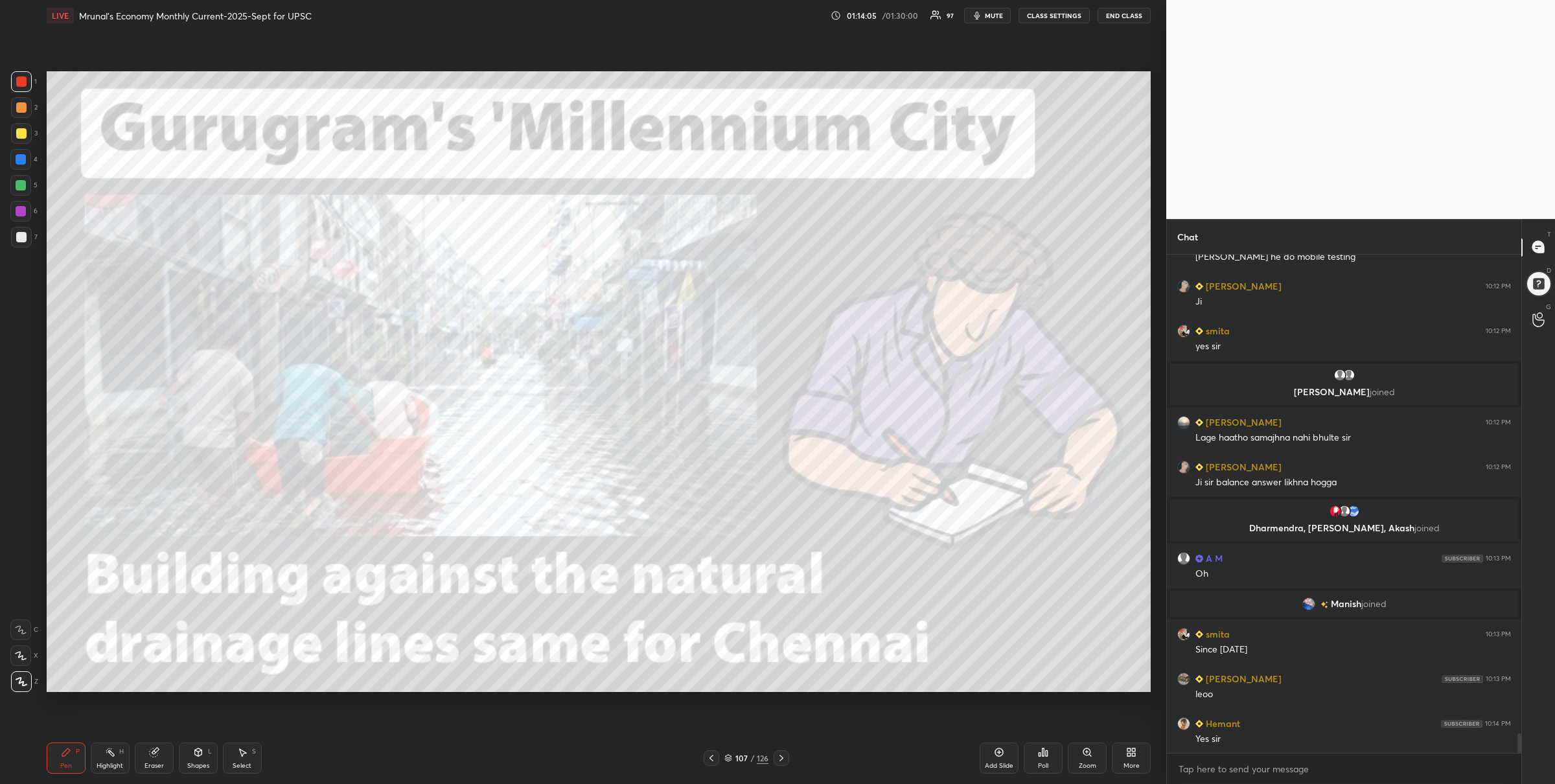
scroll to position [12489, 0]
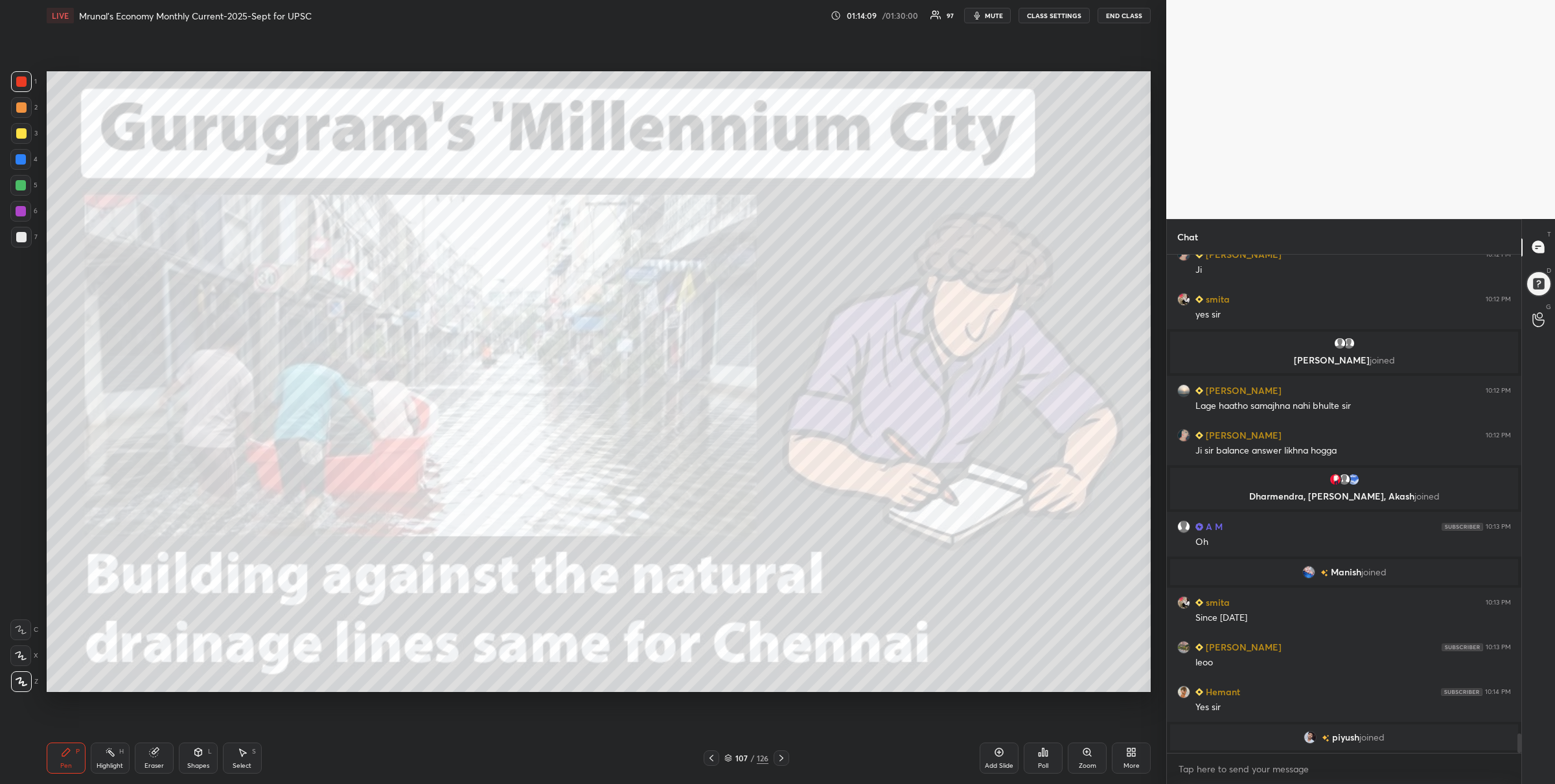
click at [15, 184] on div at bounding box center [21, 185] width 21 height 21
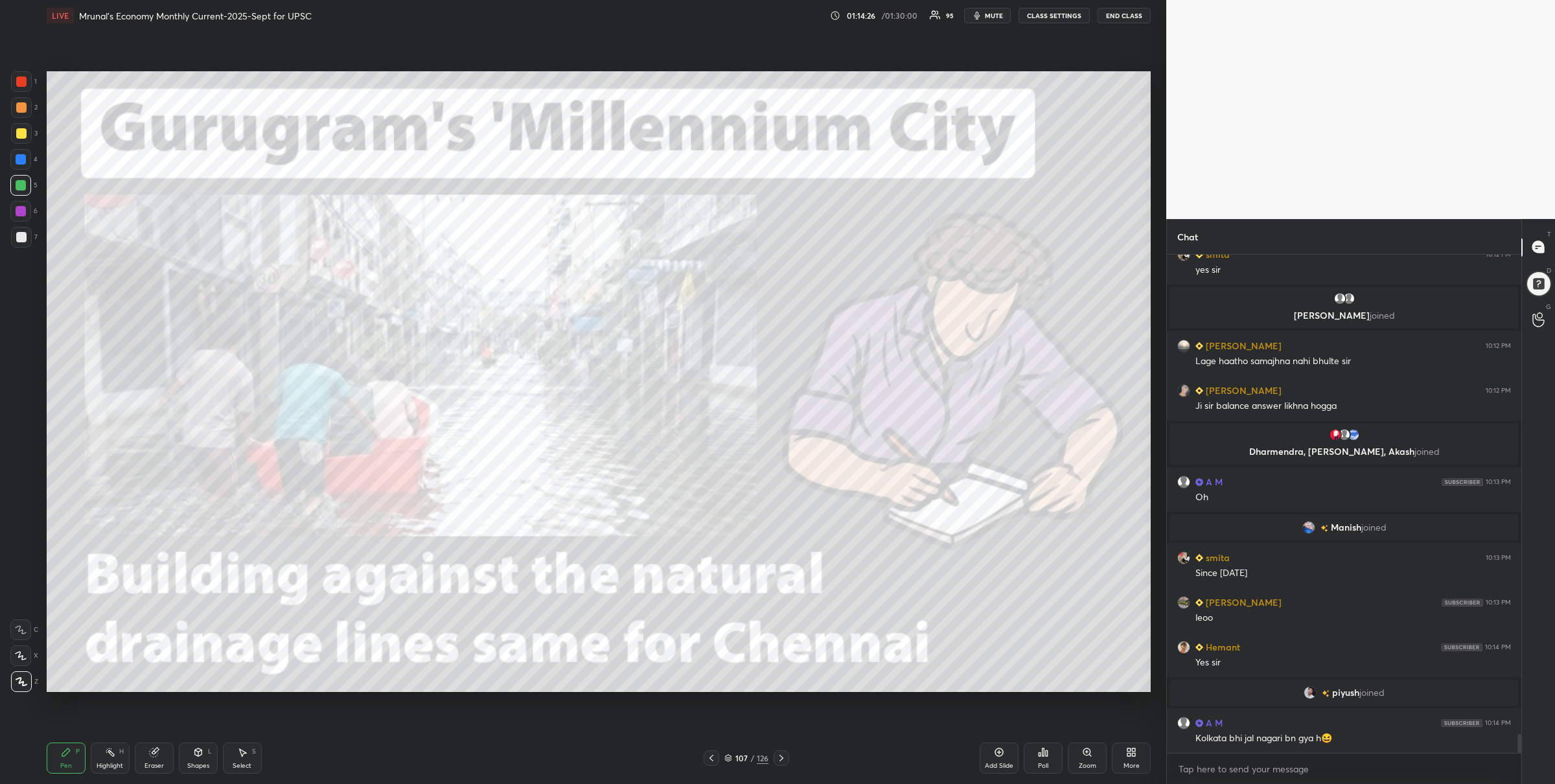
scroll to position [12564, 0]
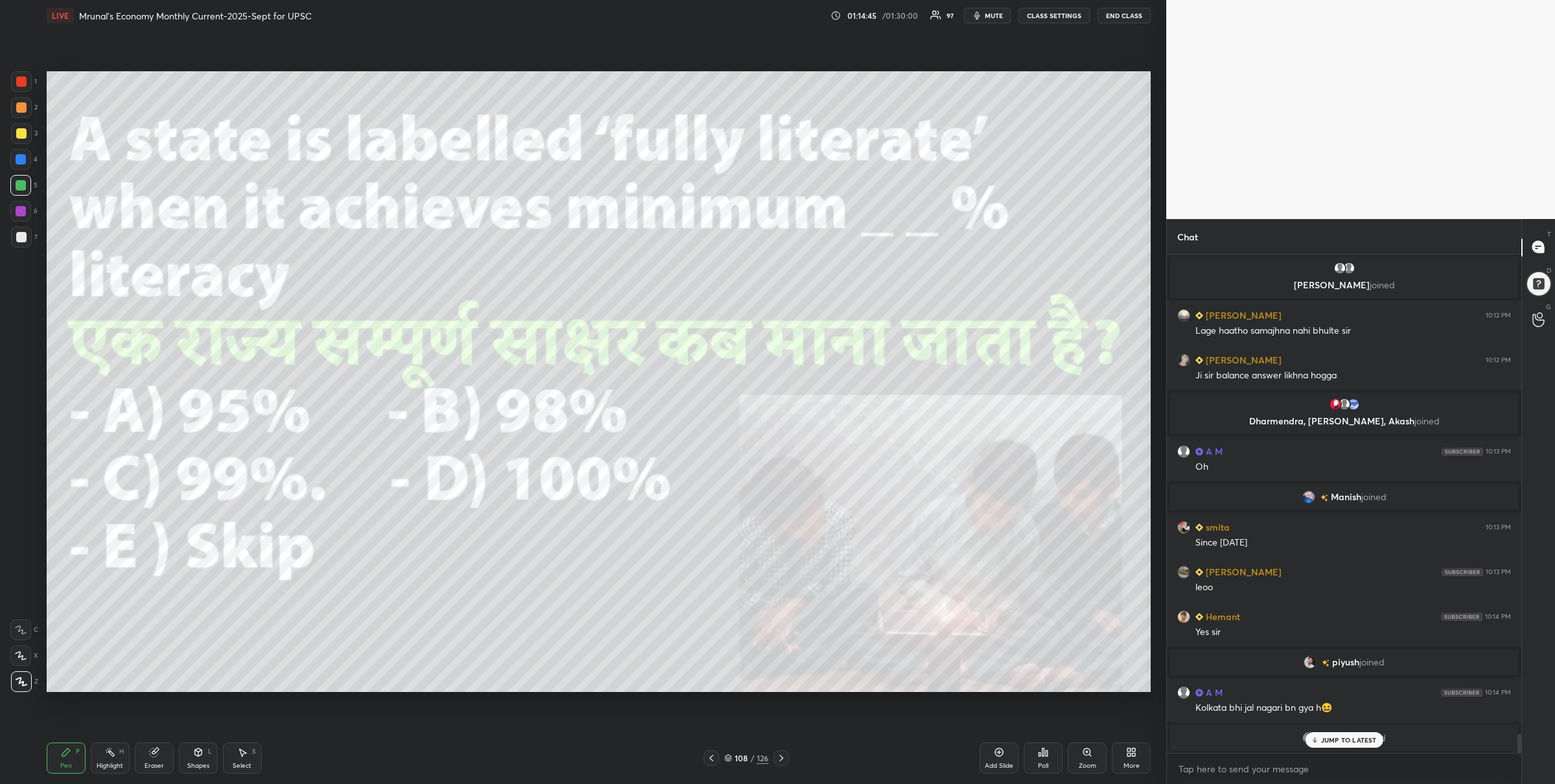
click at [32, 77] on div "1" at bounding box center [24, 81] width 26 height 21
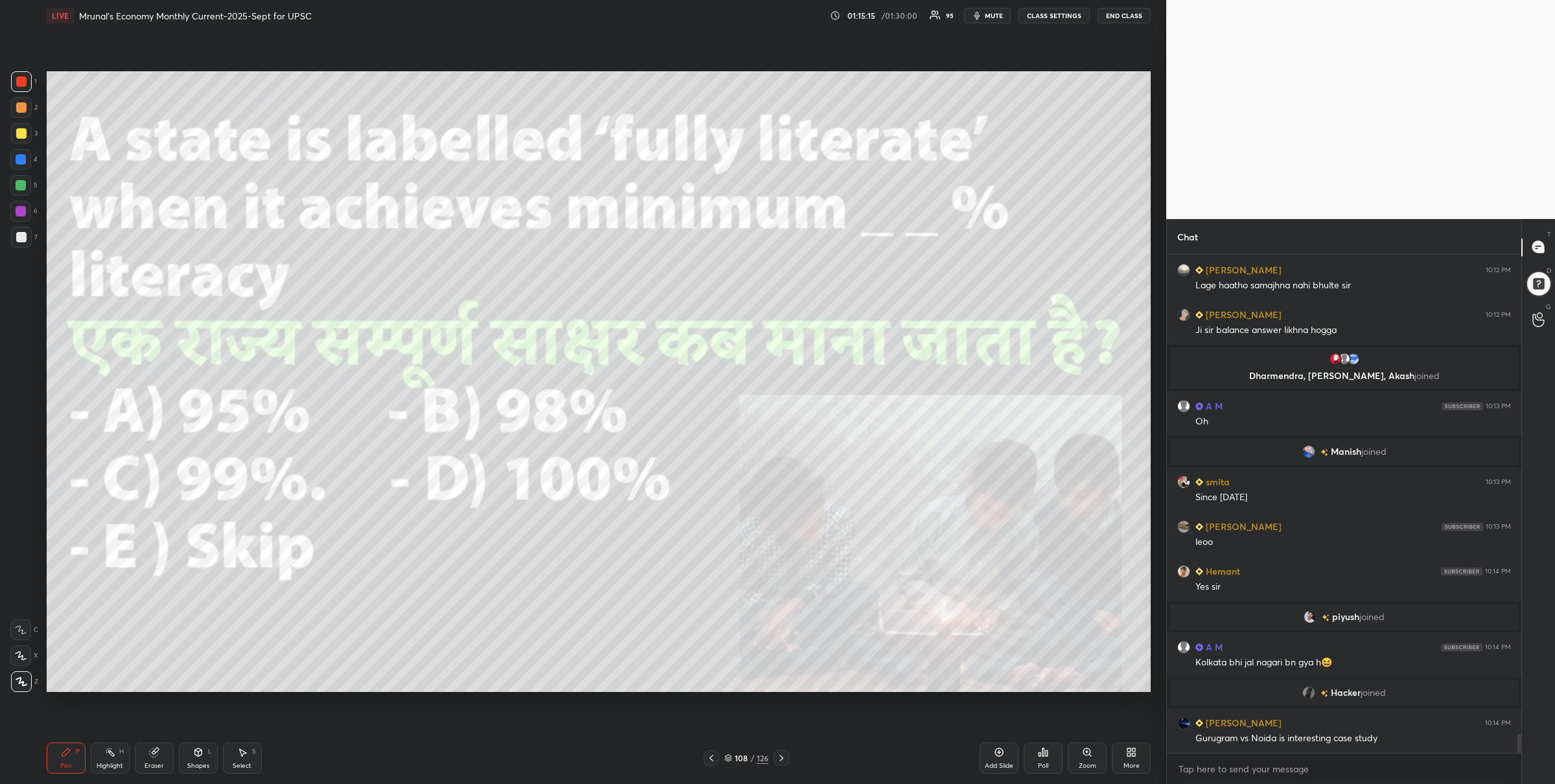
click at [1043, 755] on icon at bounding box center [1044, 752] width 2 height 8
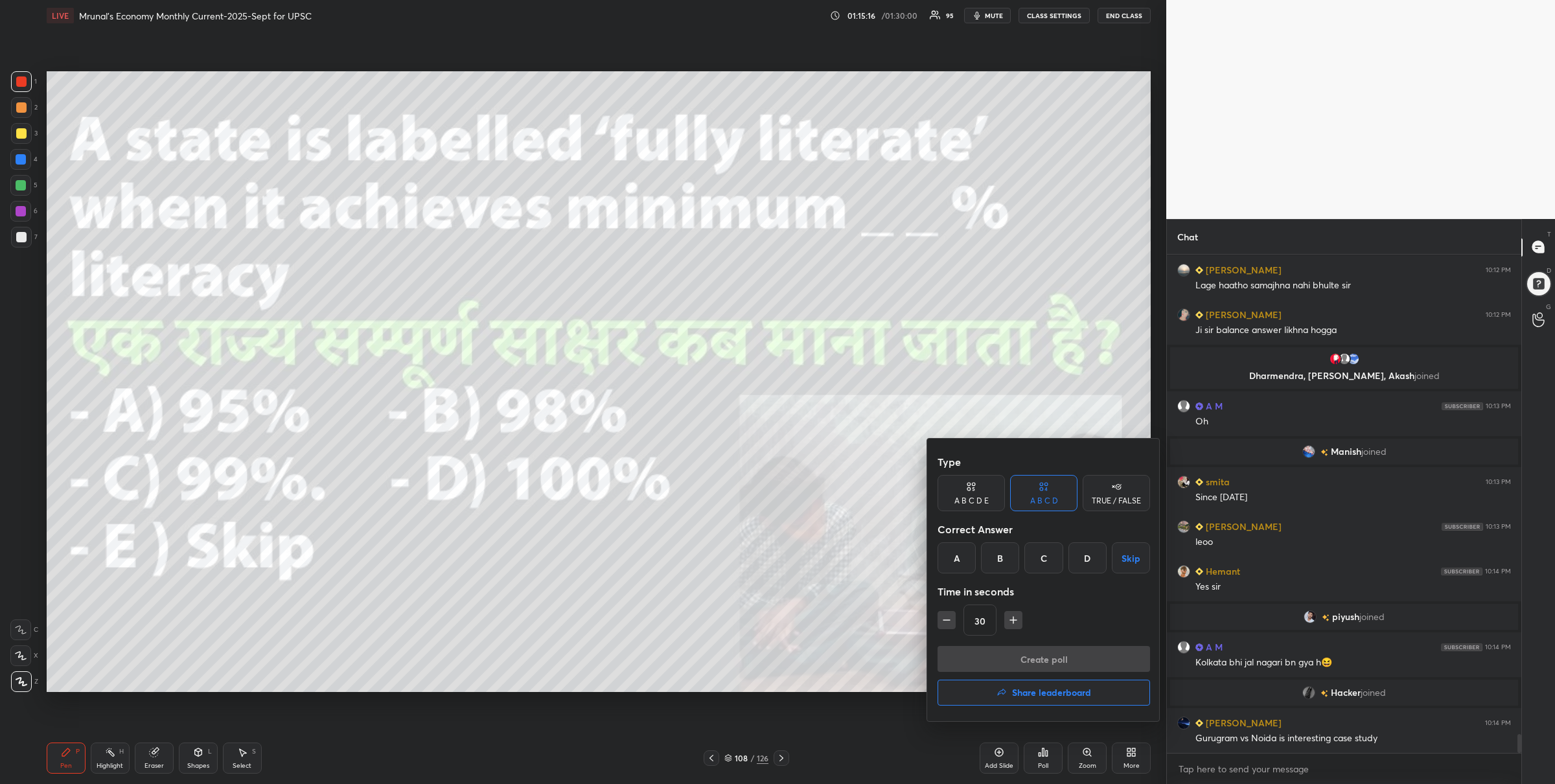
click at [950, 561] on div "A" at bounding box center [957, 557] width 38 height 31
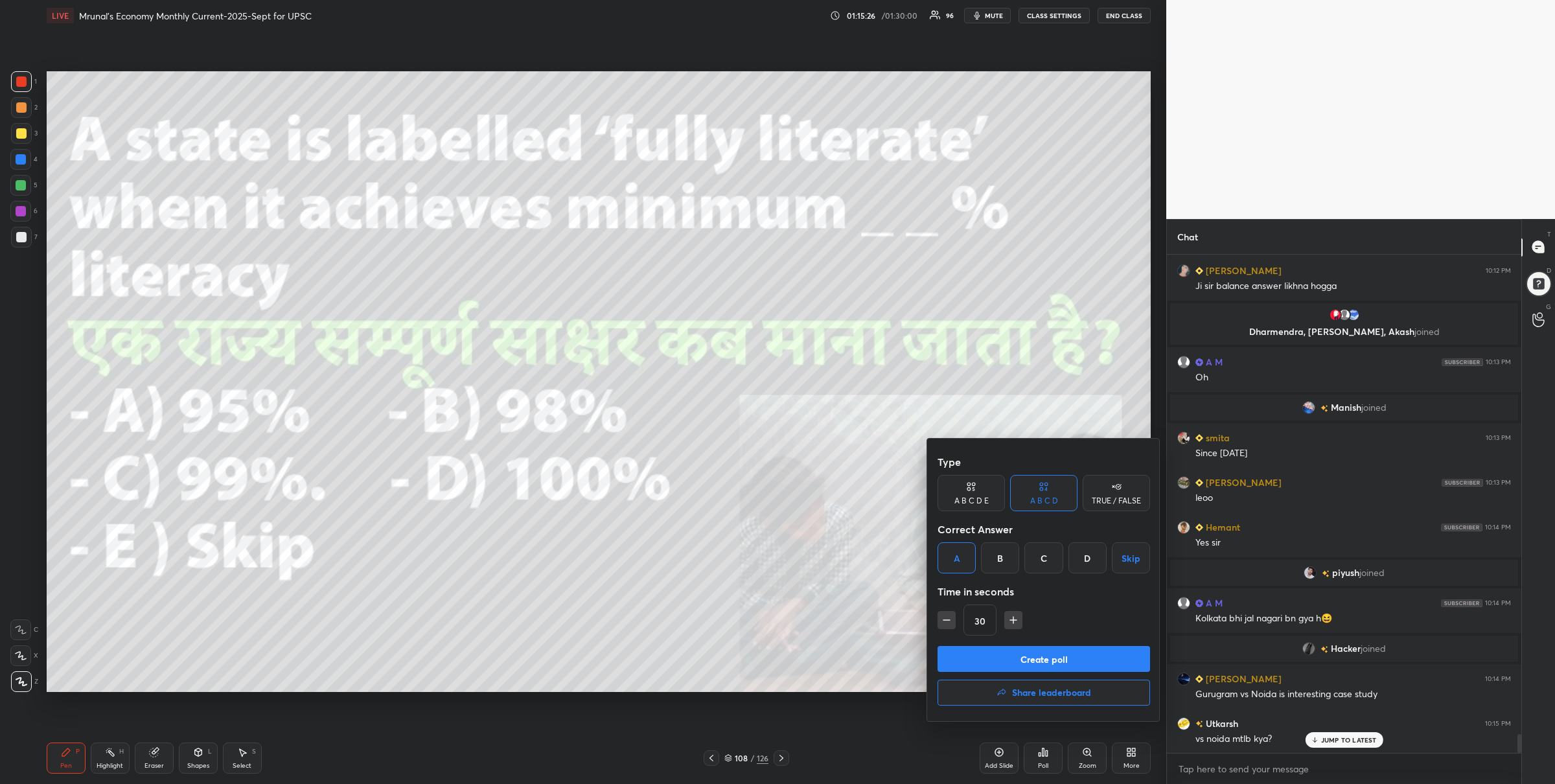
scroll to position [12652, 0]
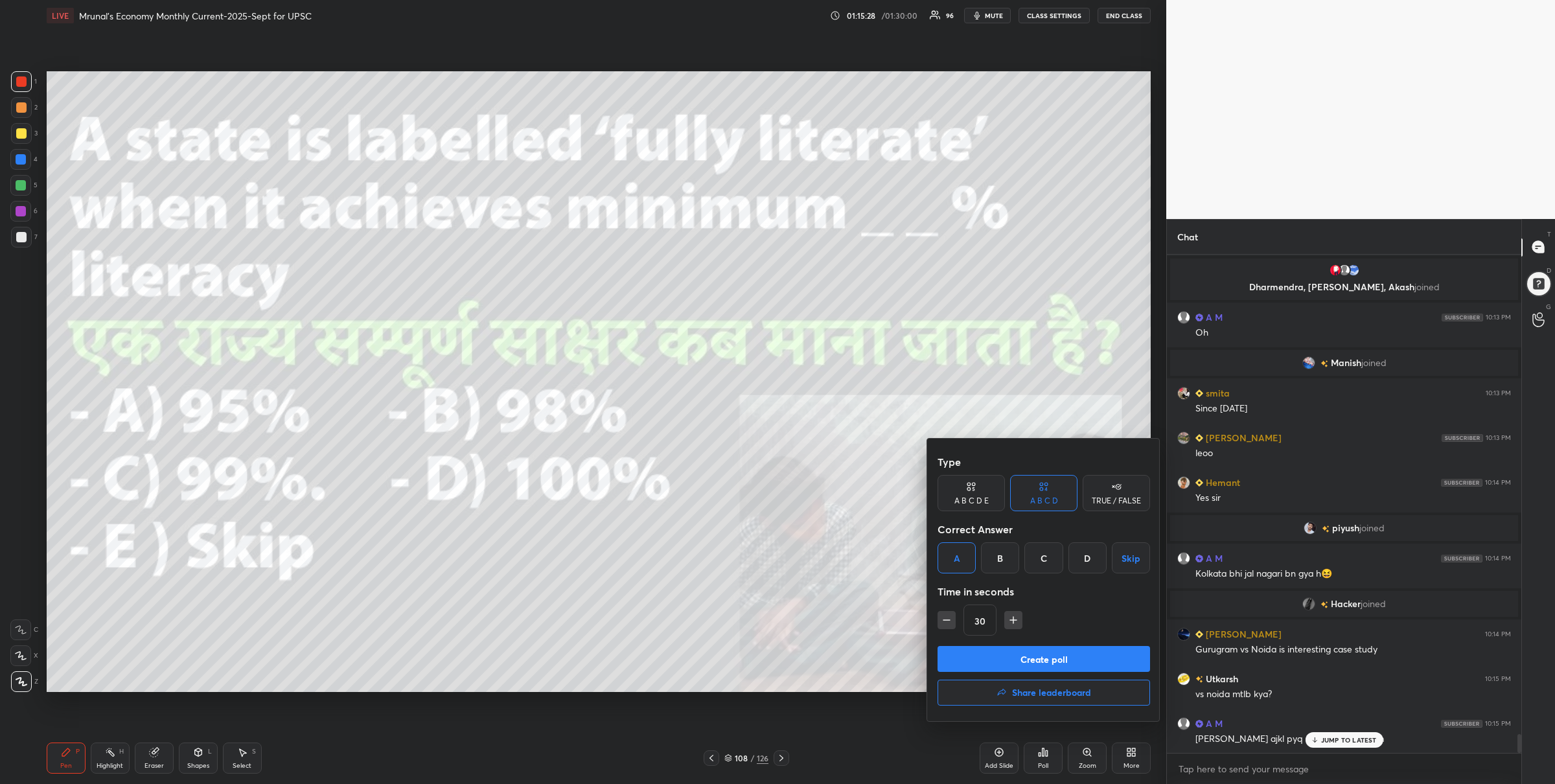
click at [1012, 657] on button "Create poll" at bounding box center [1044, 658] width 213 height 26
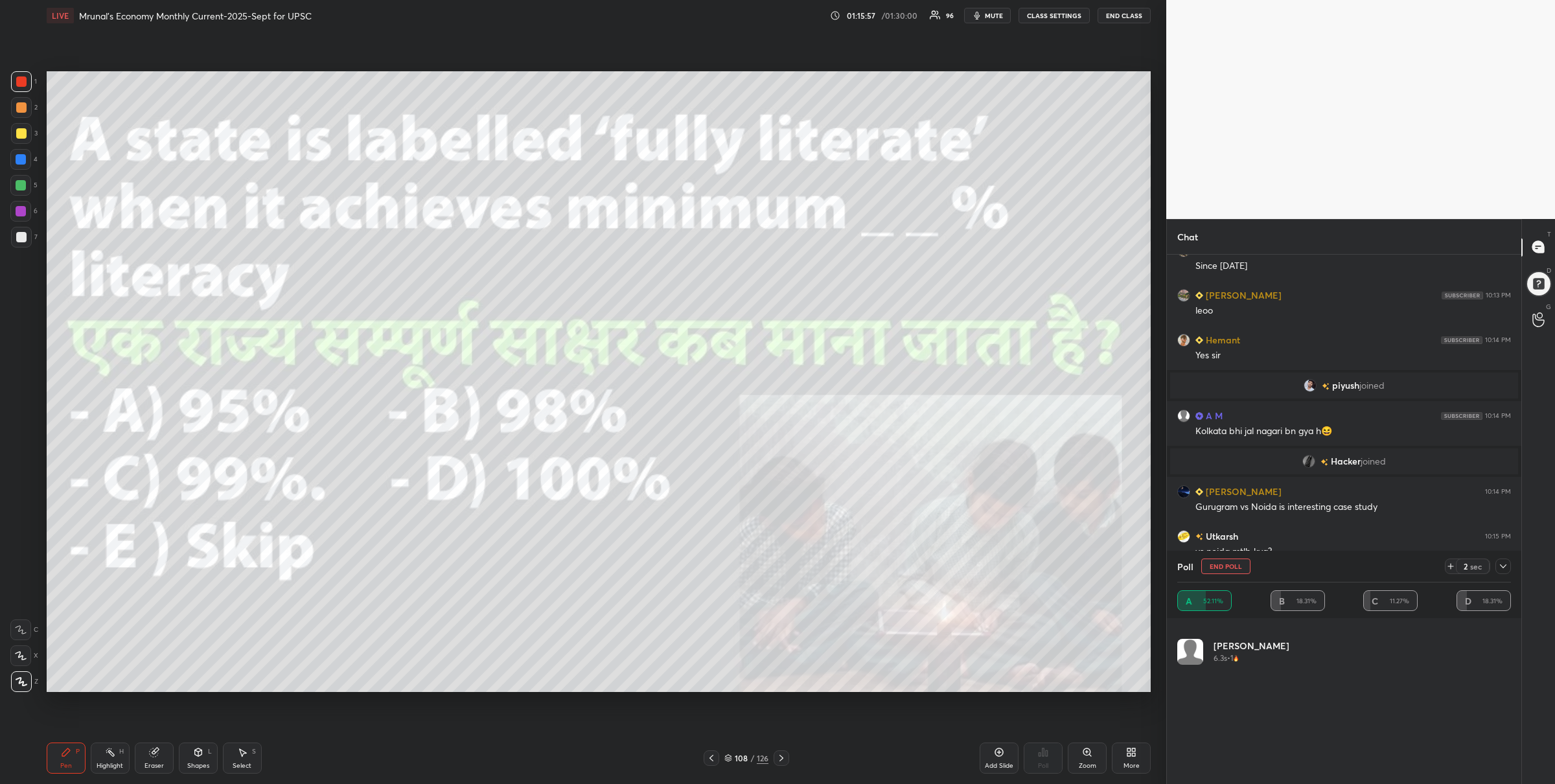
scroll to position [928, 0]
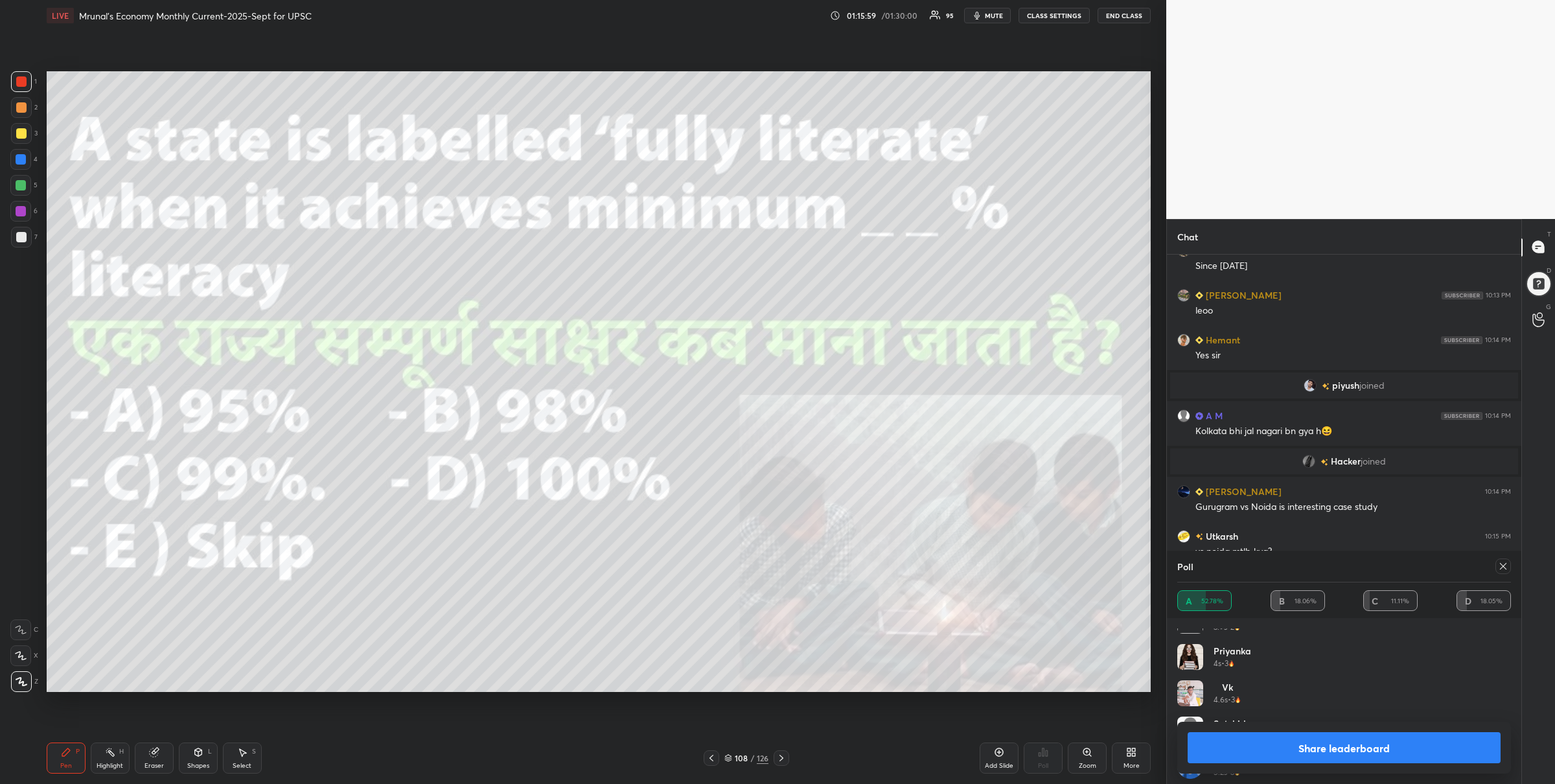
click at [1298, 748] on button "Share leaderboard" at bounding box center [1345, 747] width 313 height 31
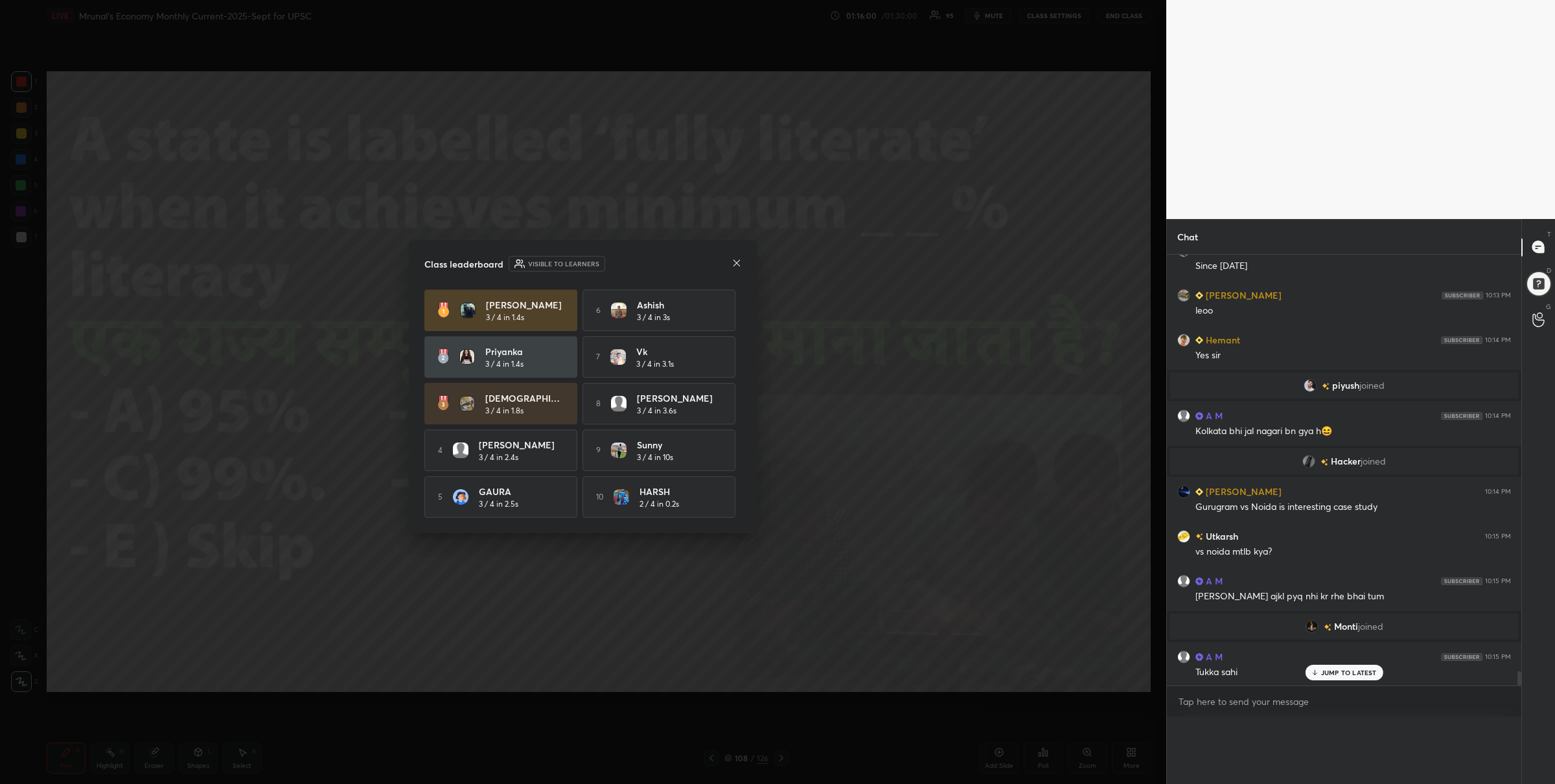
scroll to position [455, 351]
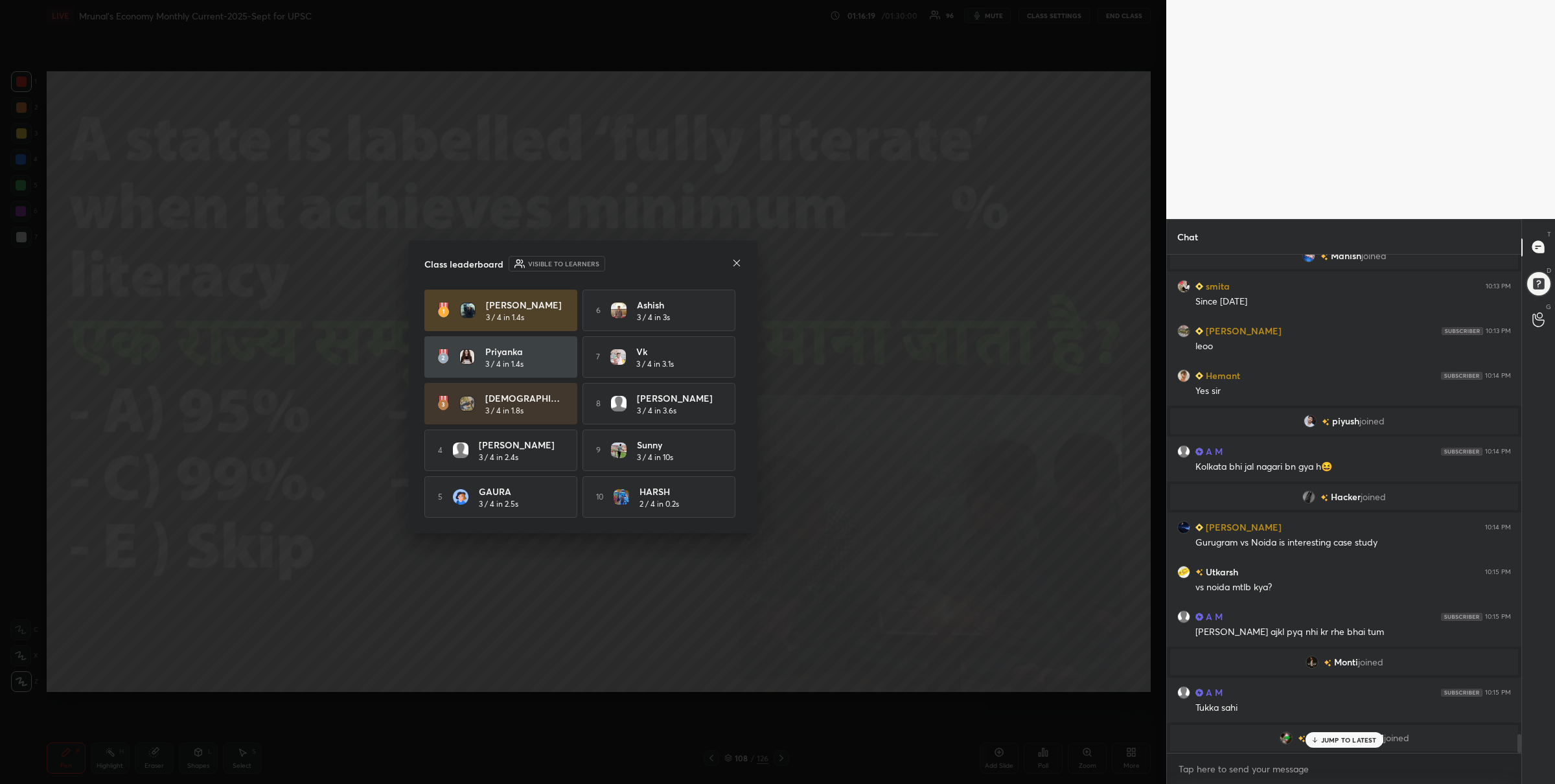
click at [736, 263] on icon at bounding box center [737, 263] width 10 height 10
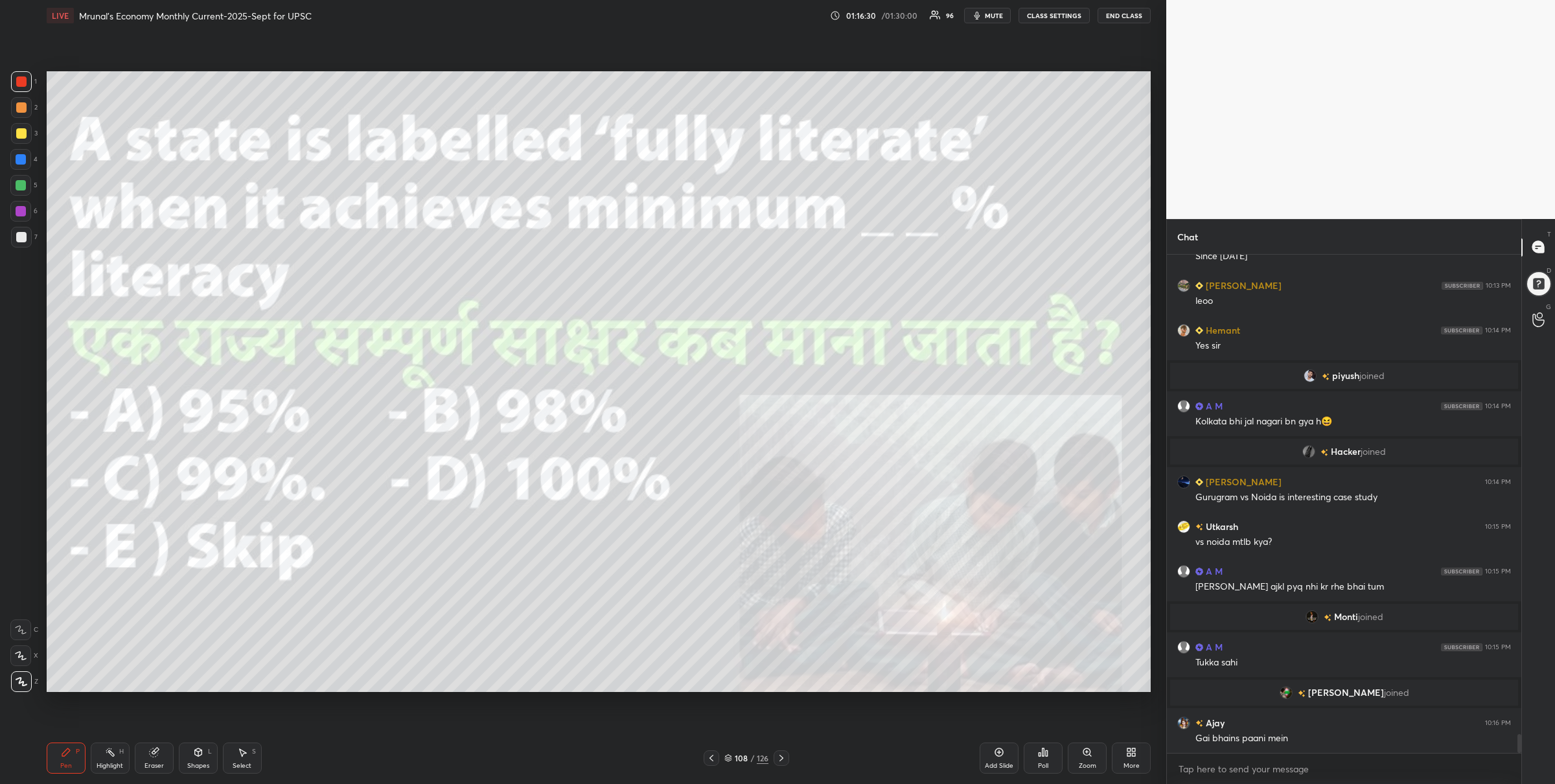
drag, startPoint x: 783, startPoint y: 756, endPoint x: 782, endPoint y: 749, distance: 7.1
click at [783, 756] on icon at bounding box center [781, 758] width 10 height 10
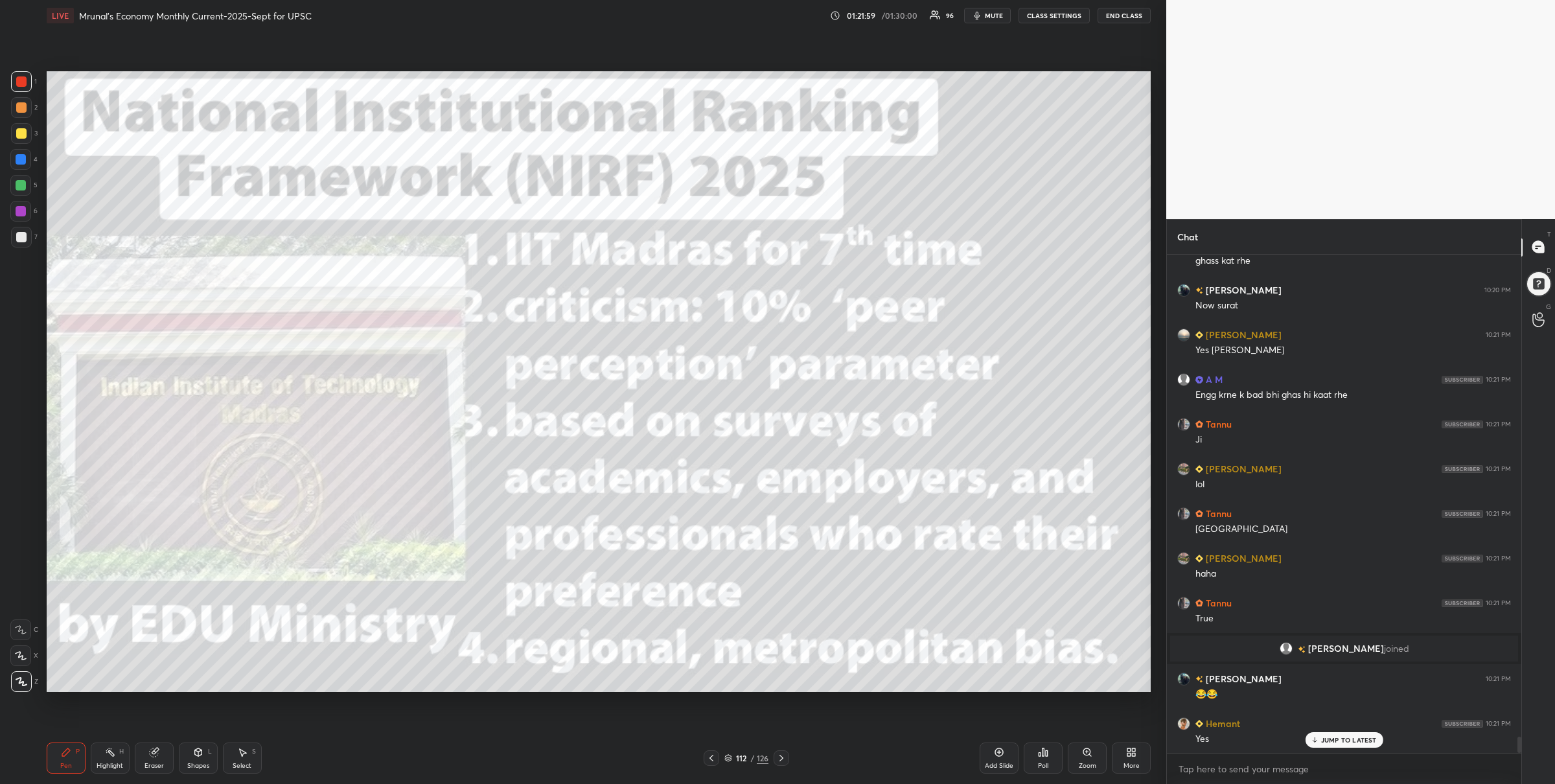
scroll to position [14913, 0]
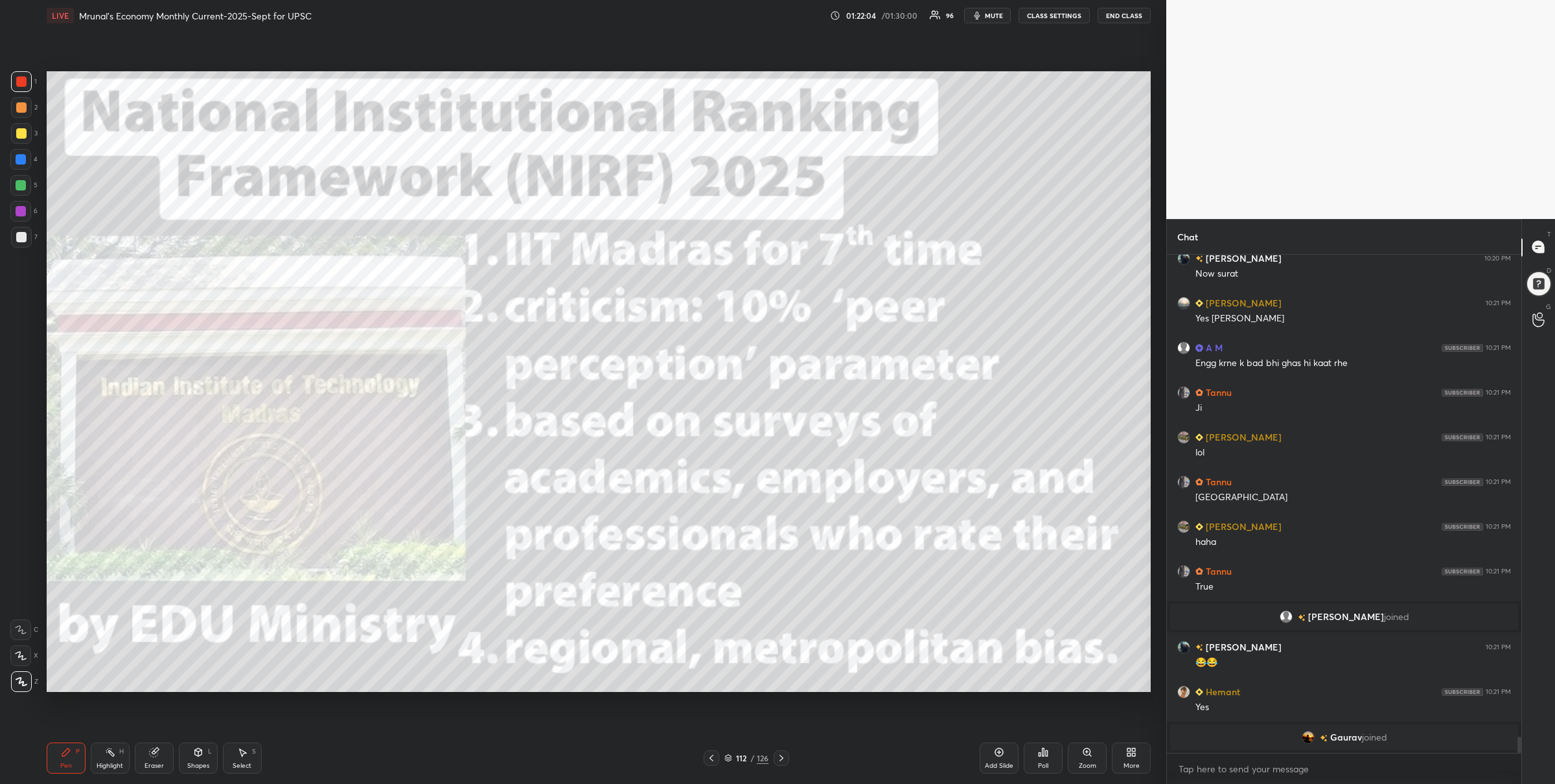
click at [784, 757] on icon at bounding box center [781, 758] width 10 height 10
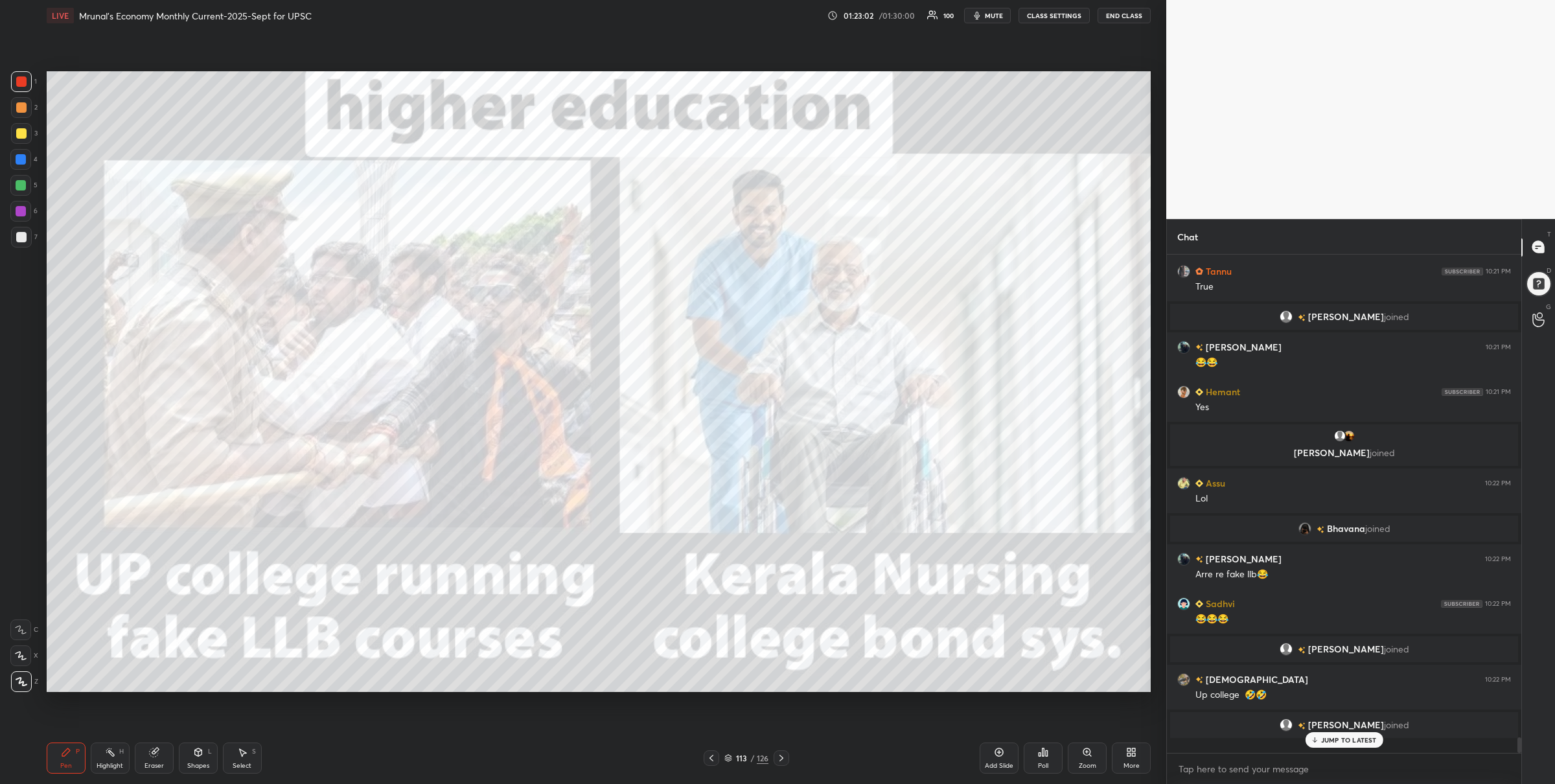
scroll to position [14886, 0]
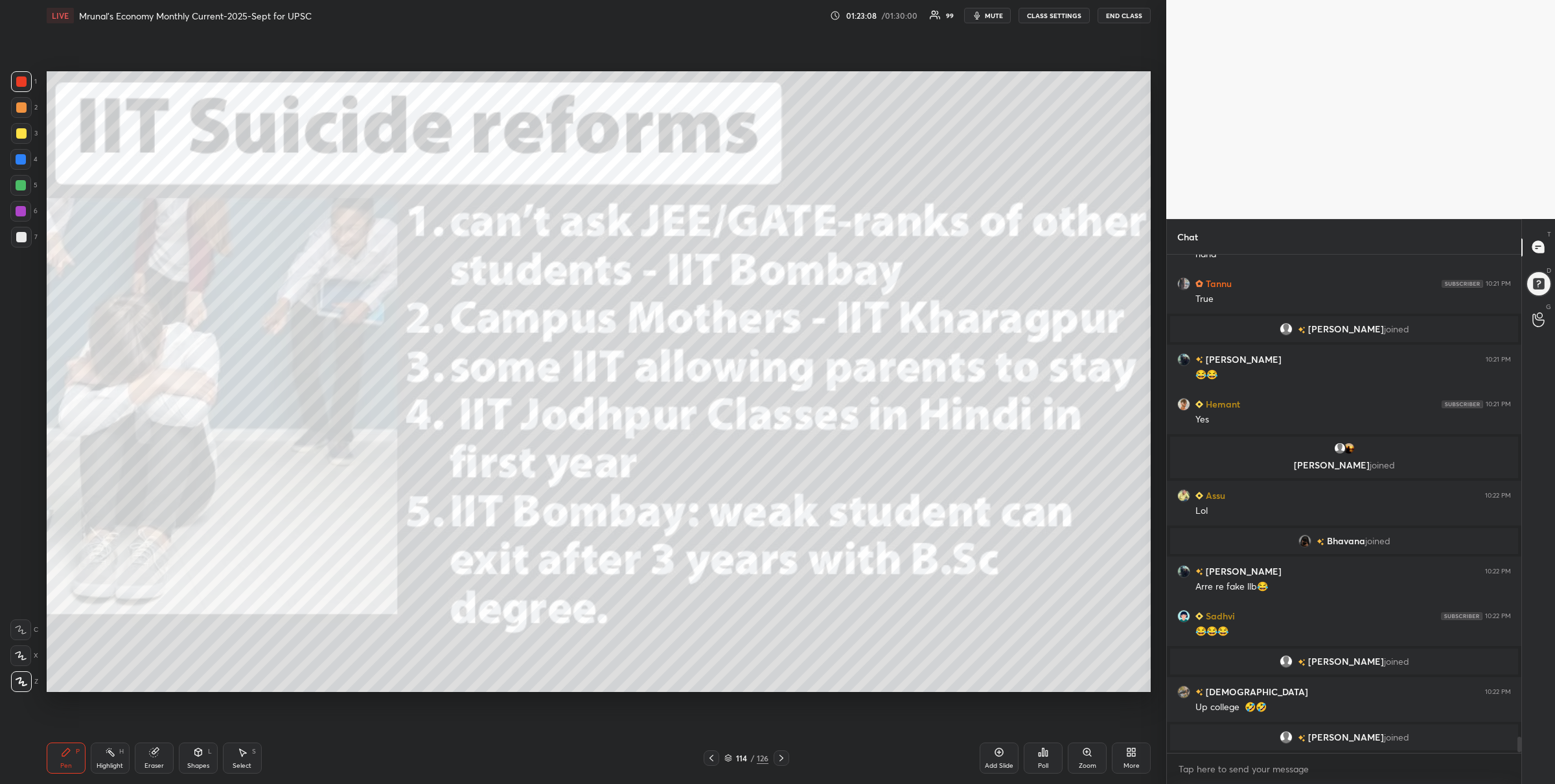
drag, startPoint x: 726, startPoint y: 756, endPoint x: 729, endPoint y: 748, distance: 8.5
click at [726, 757] on icon at bounding box center [728, 756] width 6 height 3
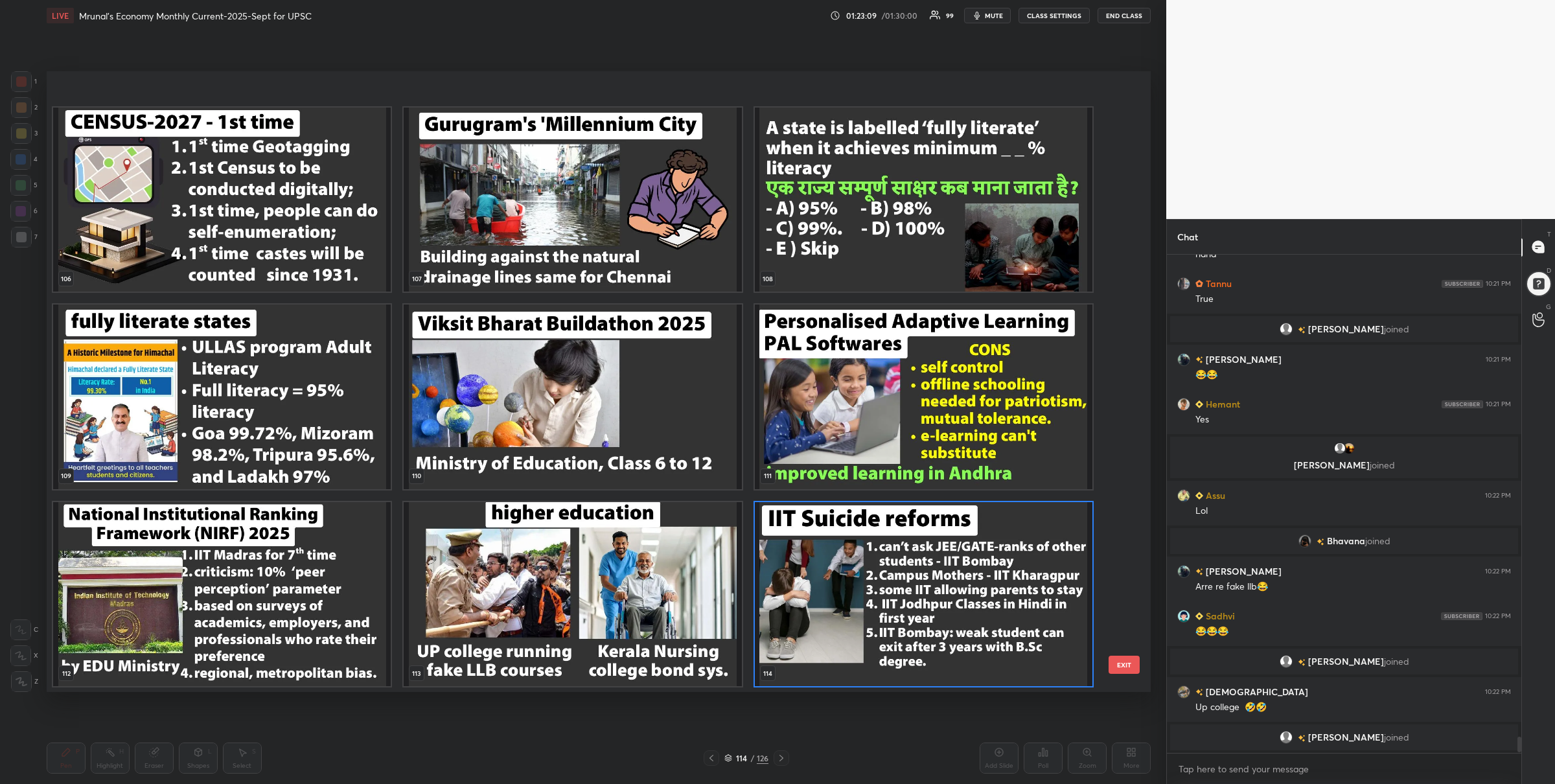
scroll to position [7134, 0]
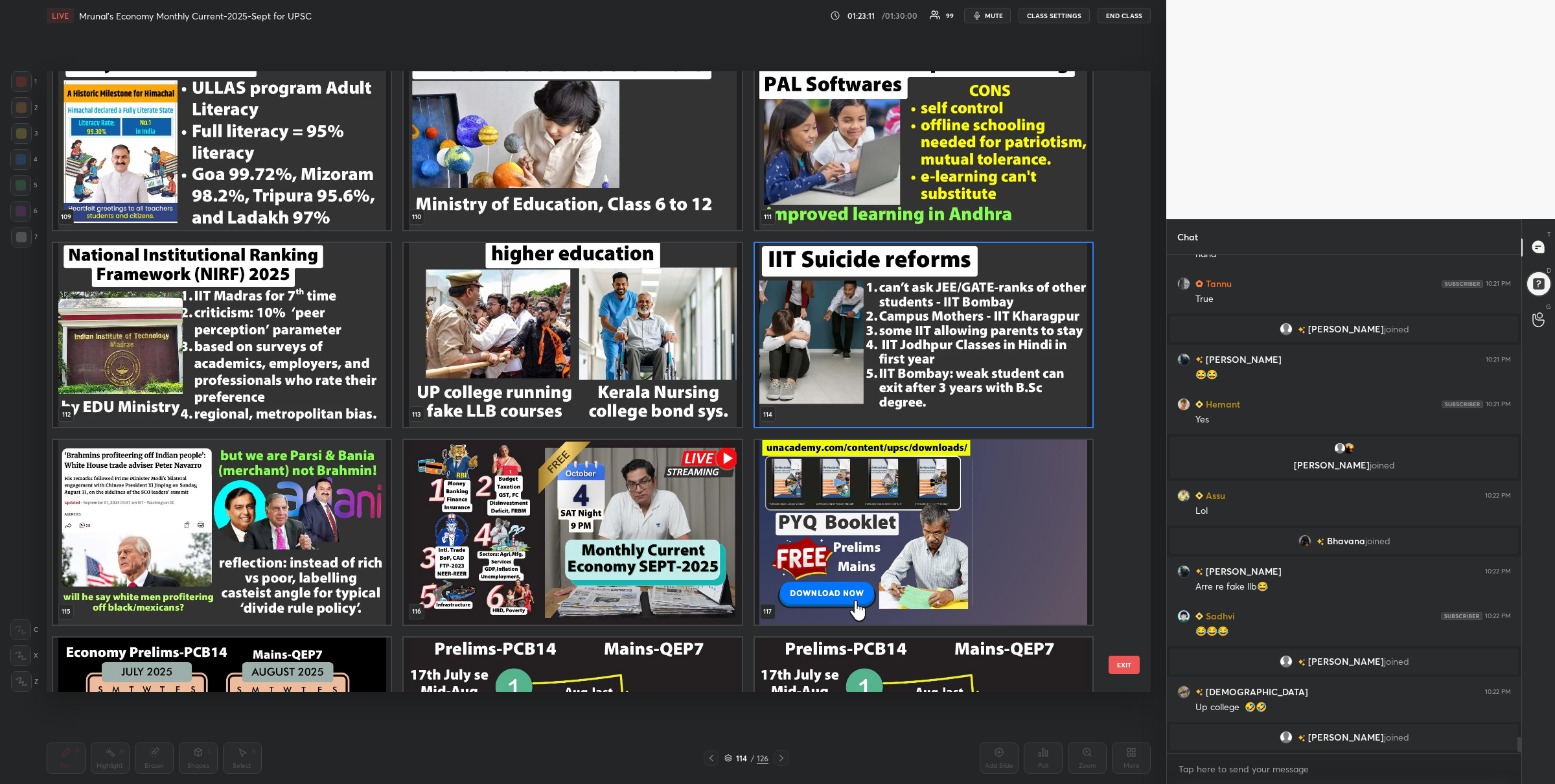
click at [845, 395] on img "grid" at bounding box center [924, 334] width 338 height 184
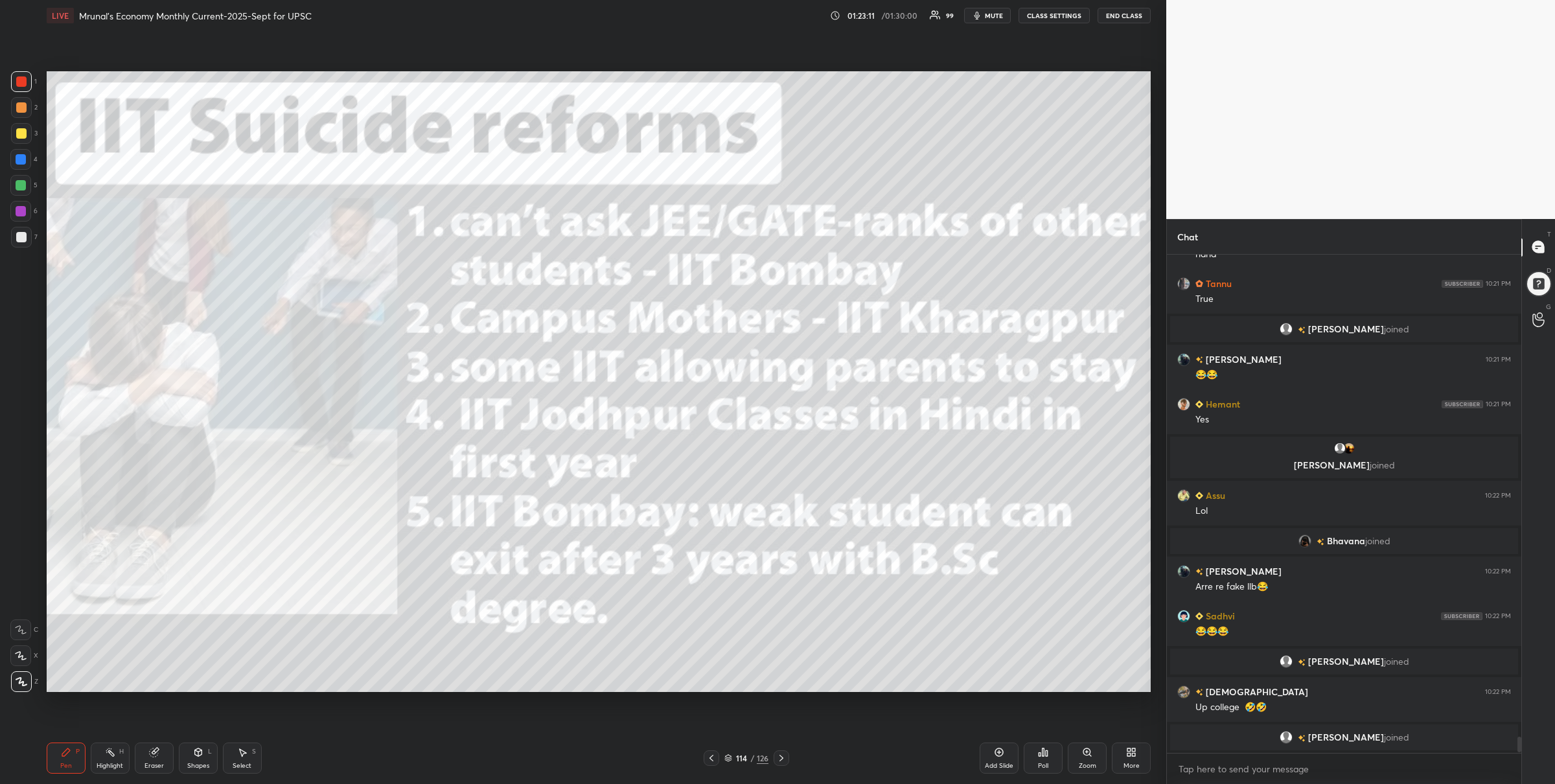
click at [846, 395] on img "grid" at bounding box center [924, 334] width 338 height 184
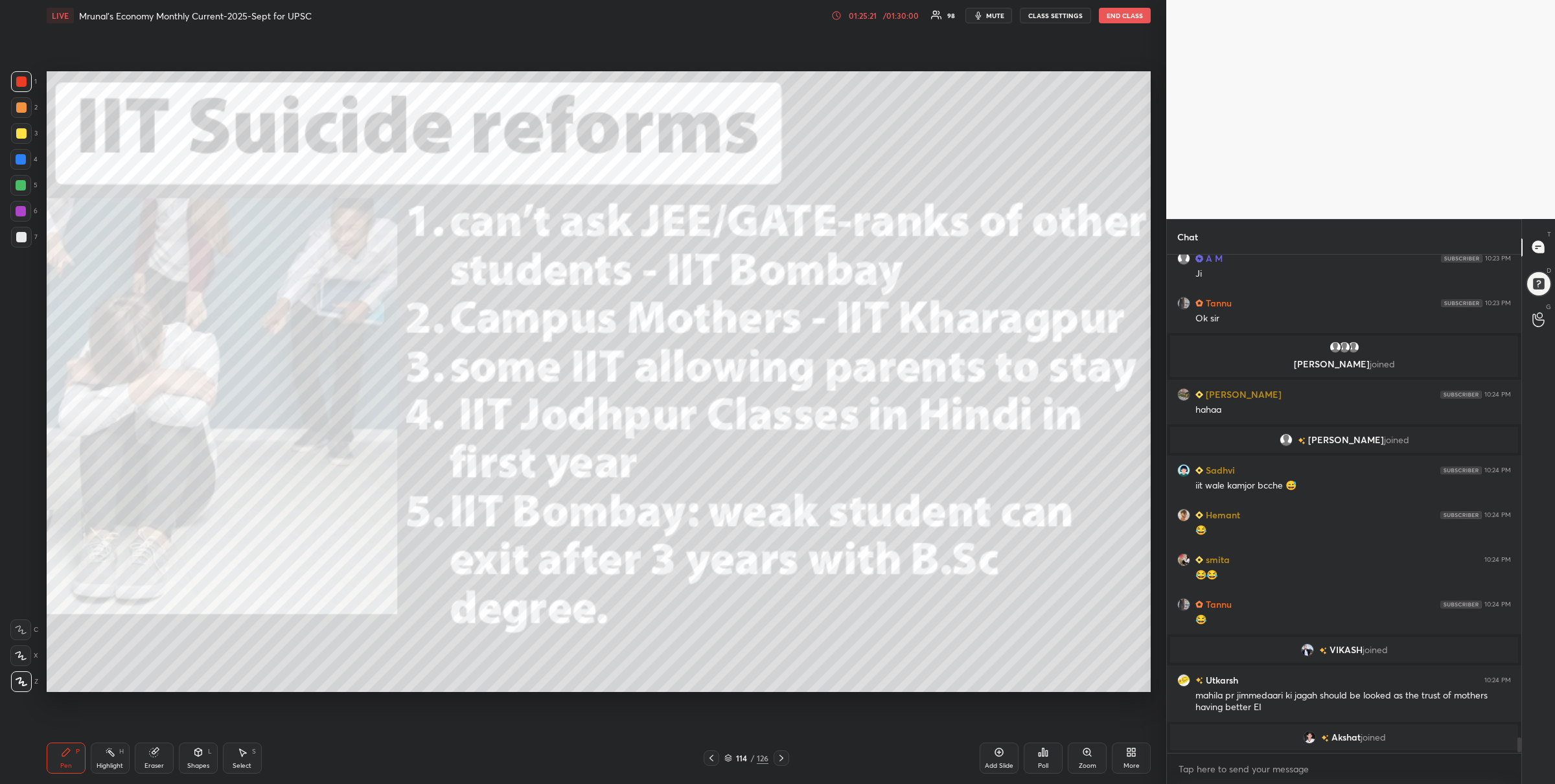
scroll to position [496, 351]
click at [863, 15] on div "01:25:23" at bounding box center [863, 16] width 36 height 8
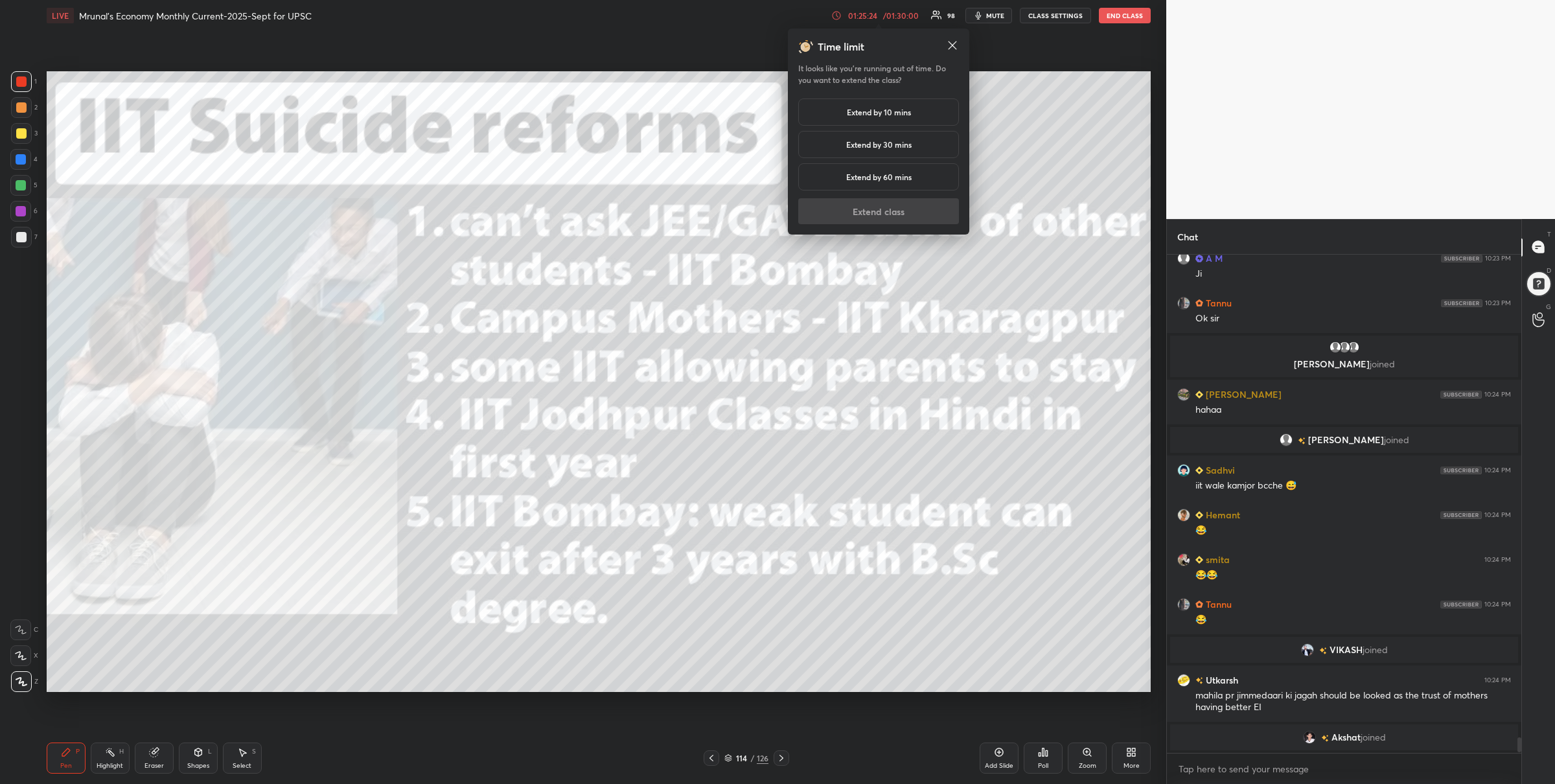
click at [857, 112] on h5 "Extend by 10 mins" at bounding box center [878, 112] width 64 height 12
click at [829, 206] on button "Extend class" at bounding box center [878, 211] width 161 height 26
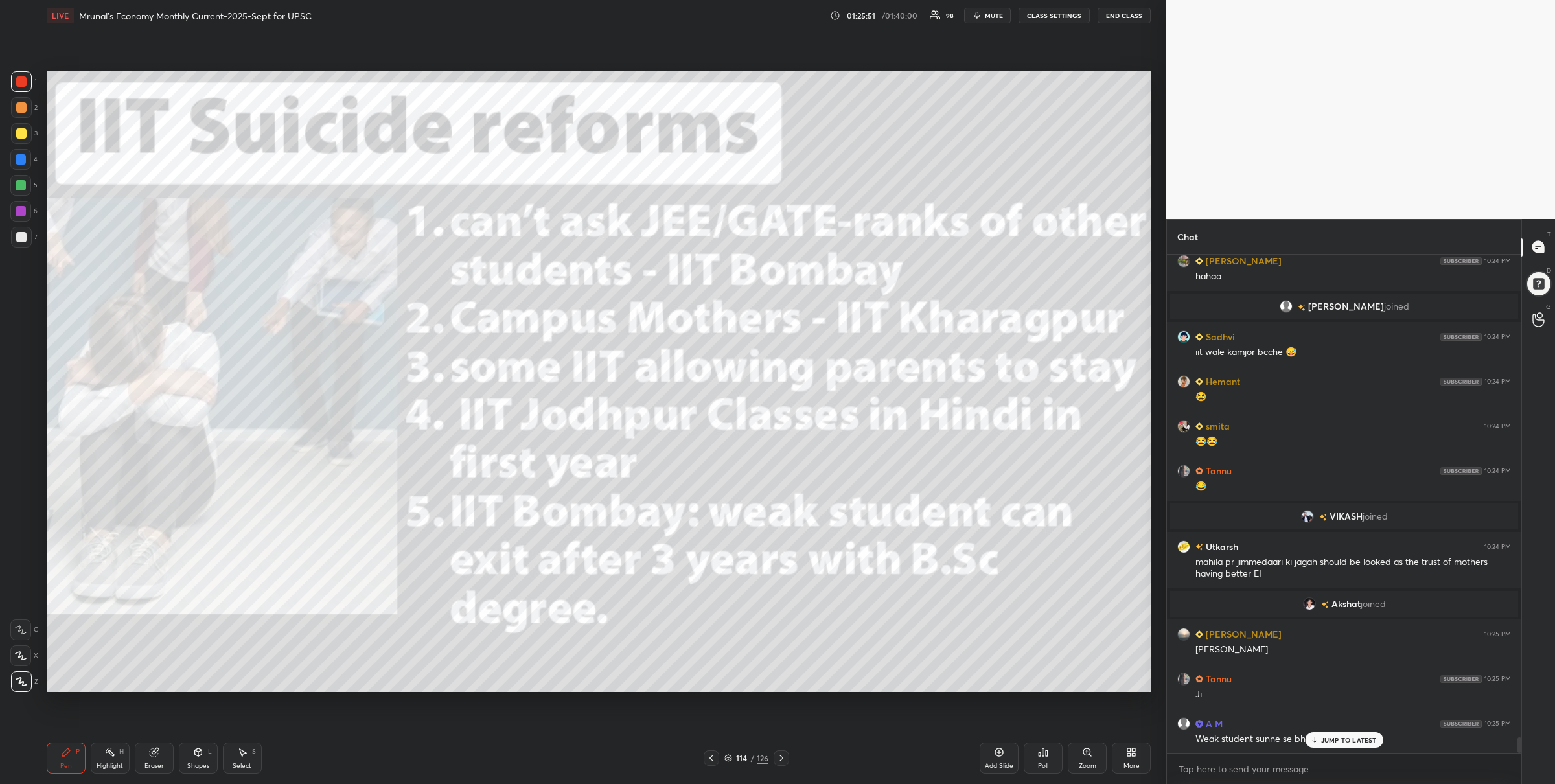
scroll to position [15499, 0]
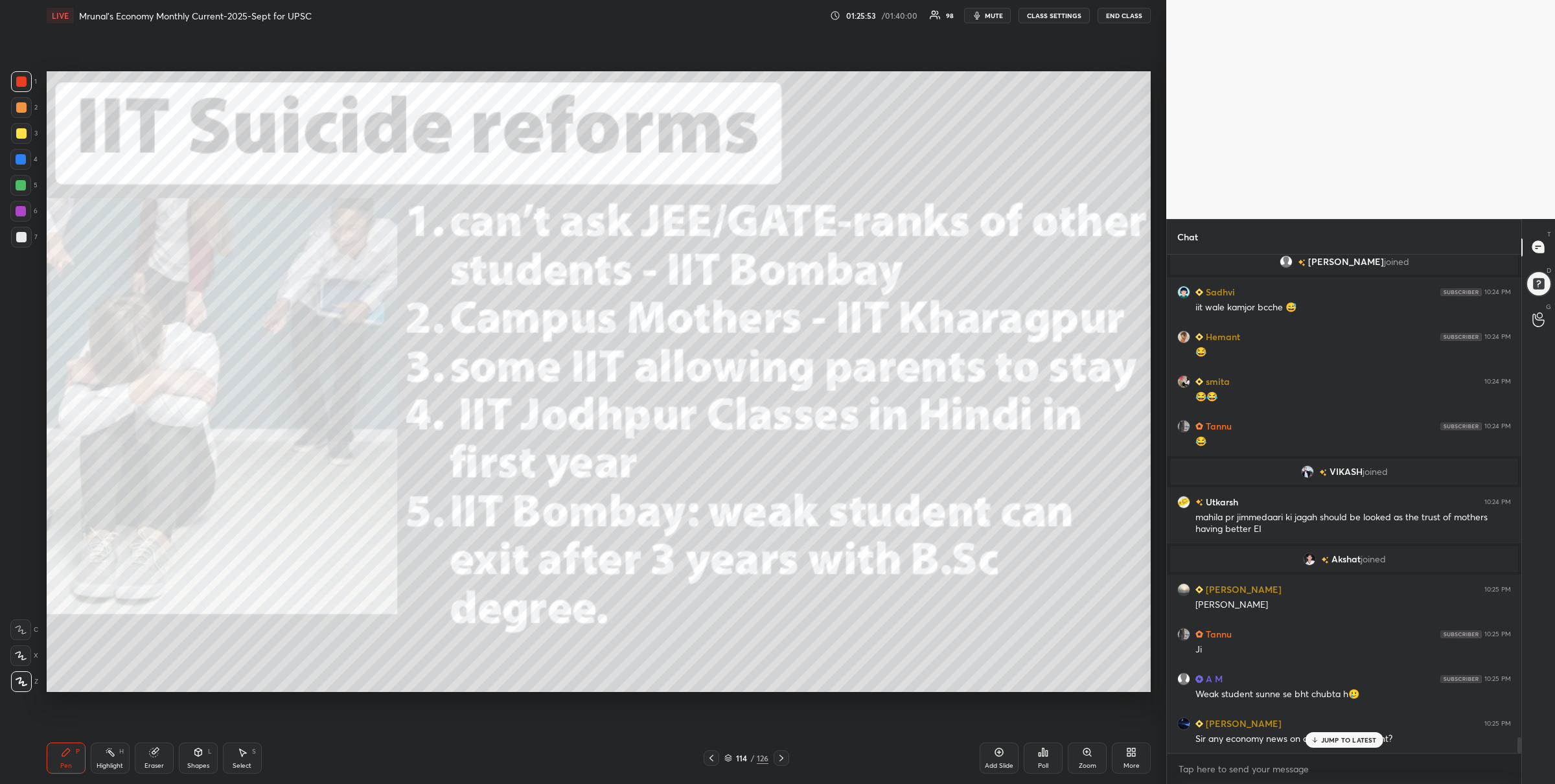
click at [782, 753] on icon at bounding box center [781, 758] width 10 height 10
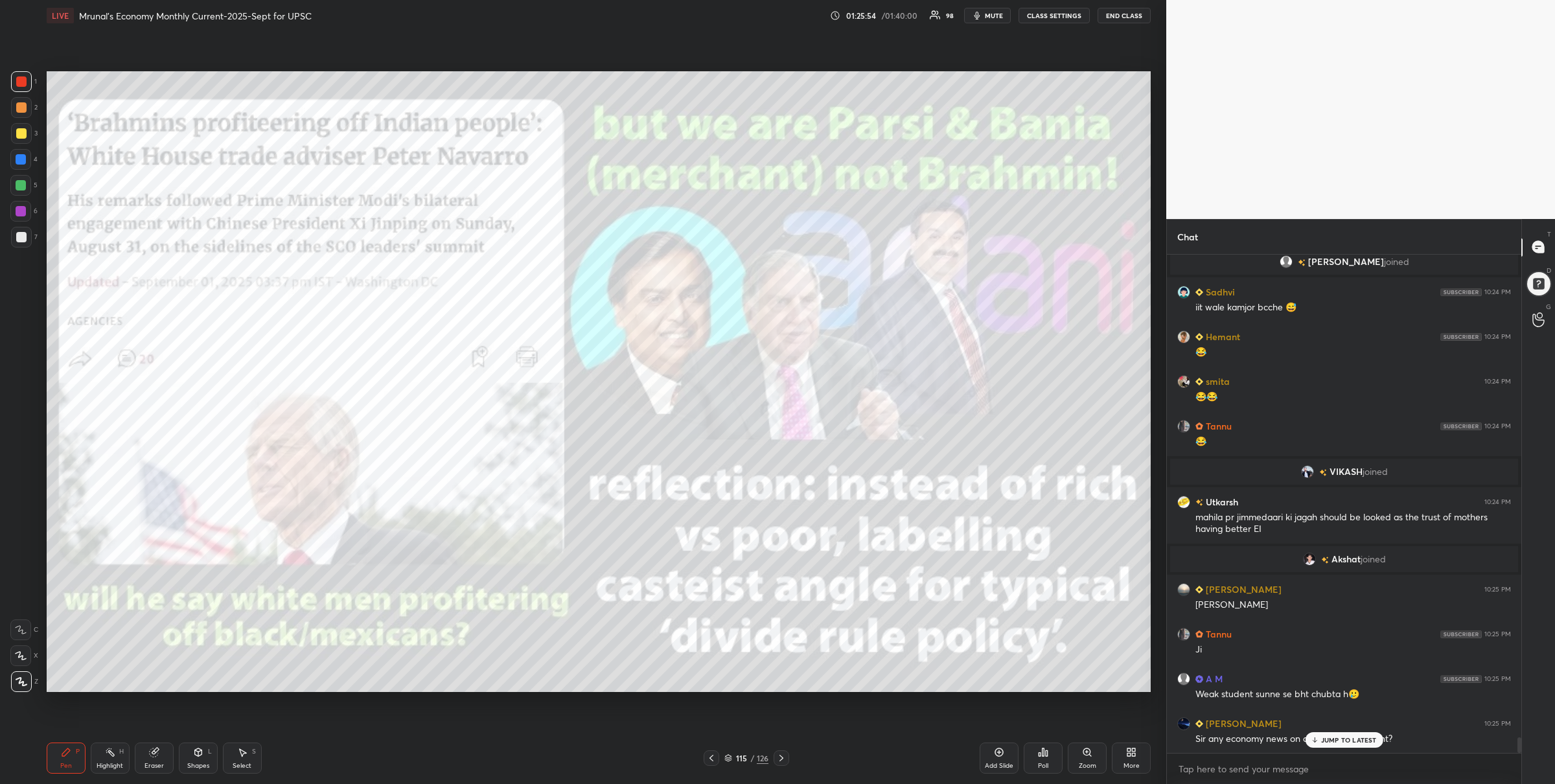
click at [715, 756] on icon at bounding box center [711, 758] width 10 height 10
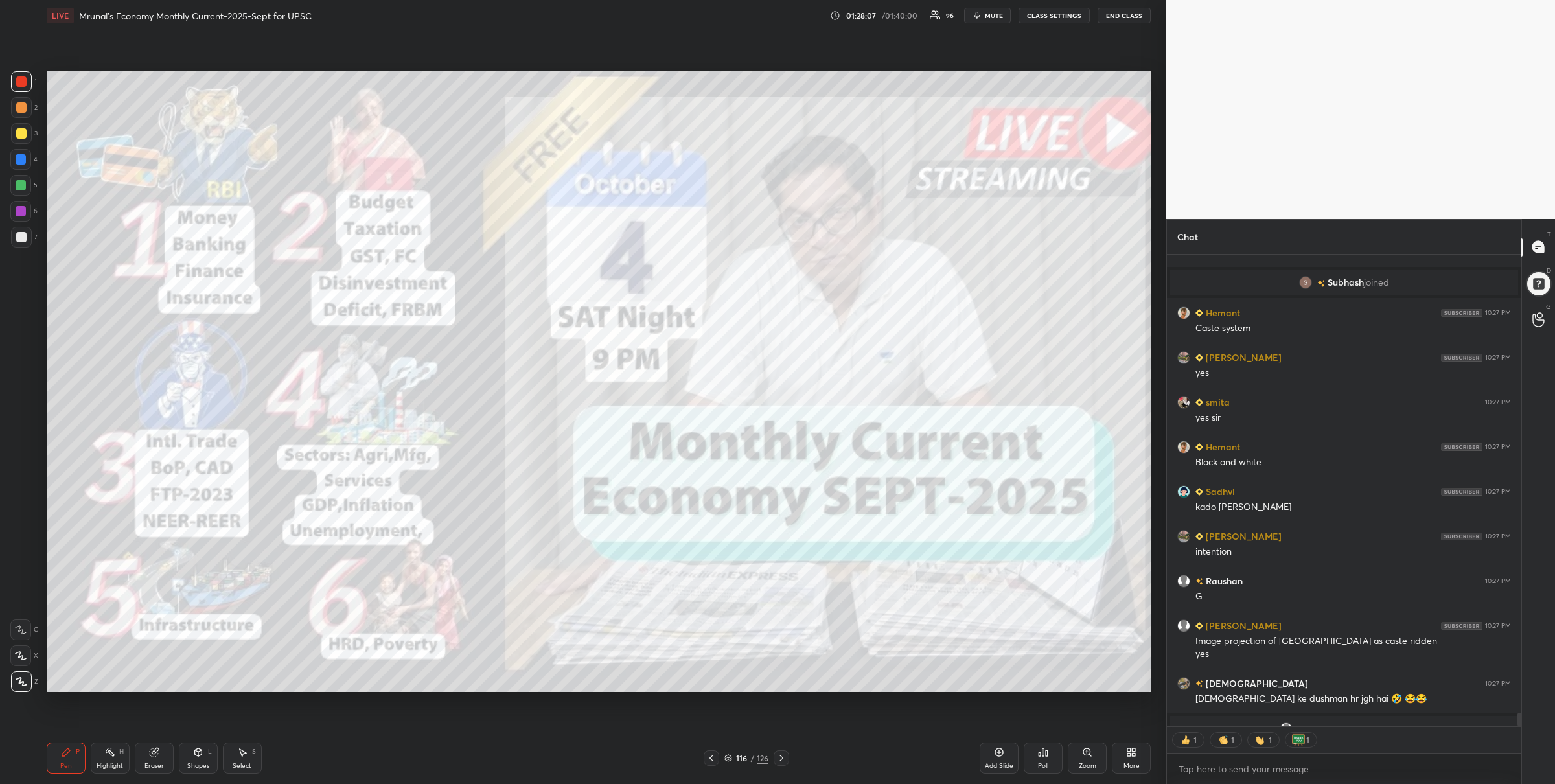
scroll to position [16188, 0]
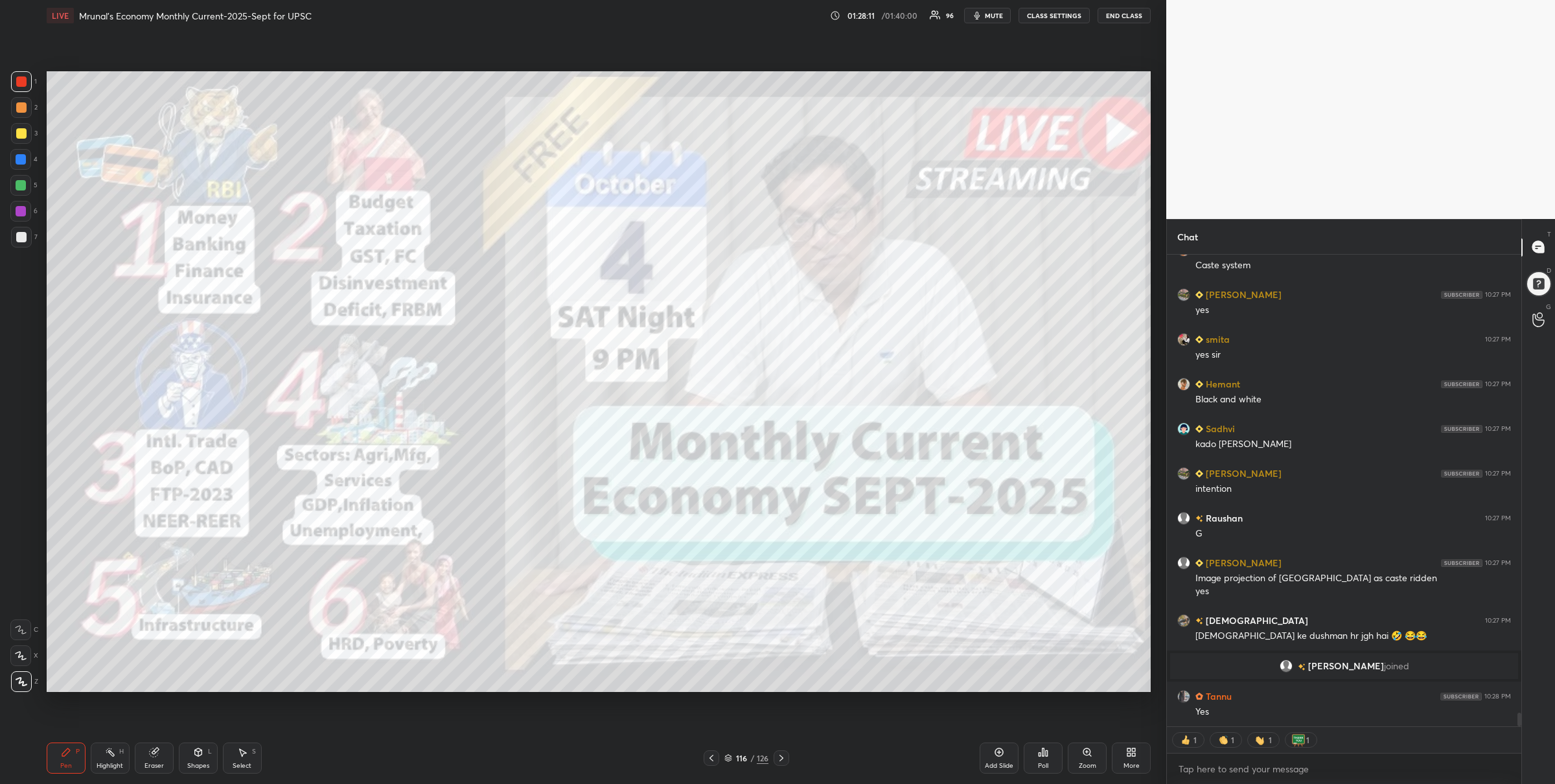
click at [785, 756] on icon at bounding box center [781, 758] width 10 height 10
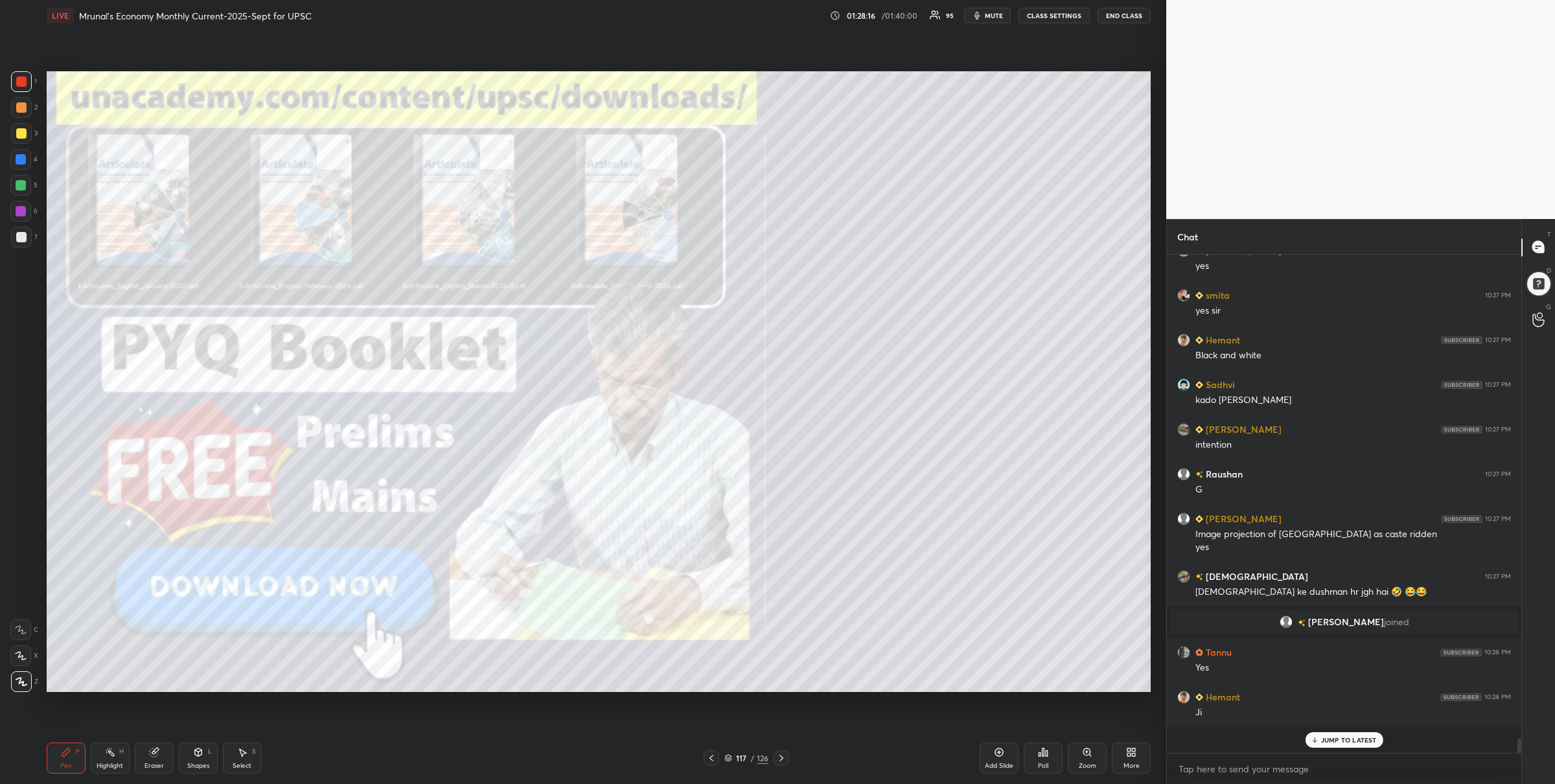
scroll to position [4, 4]
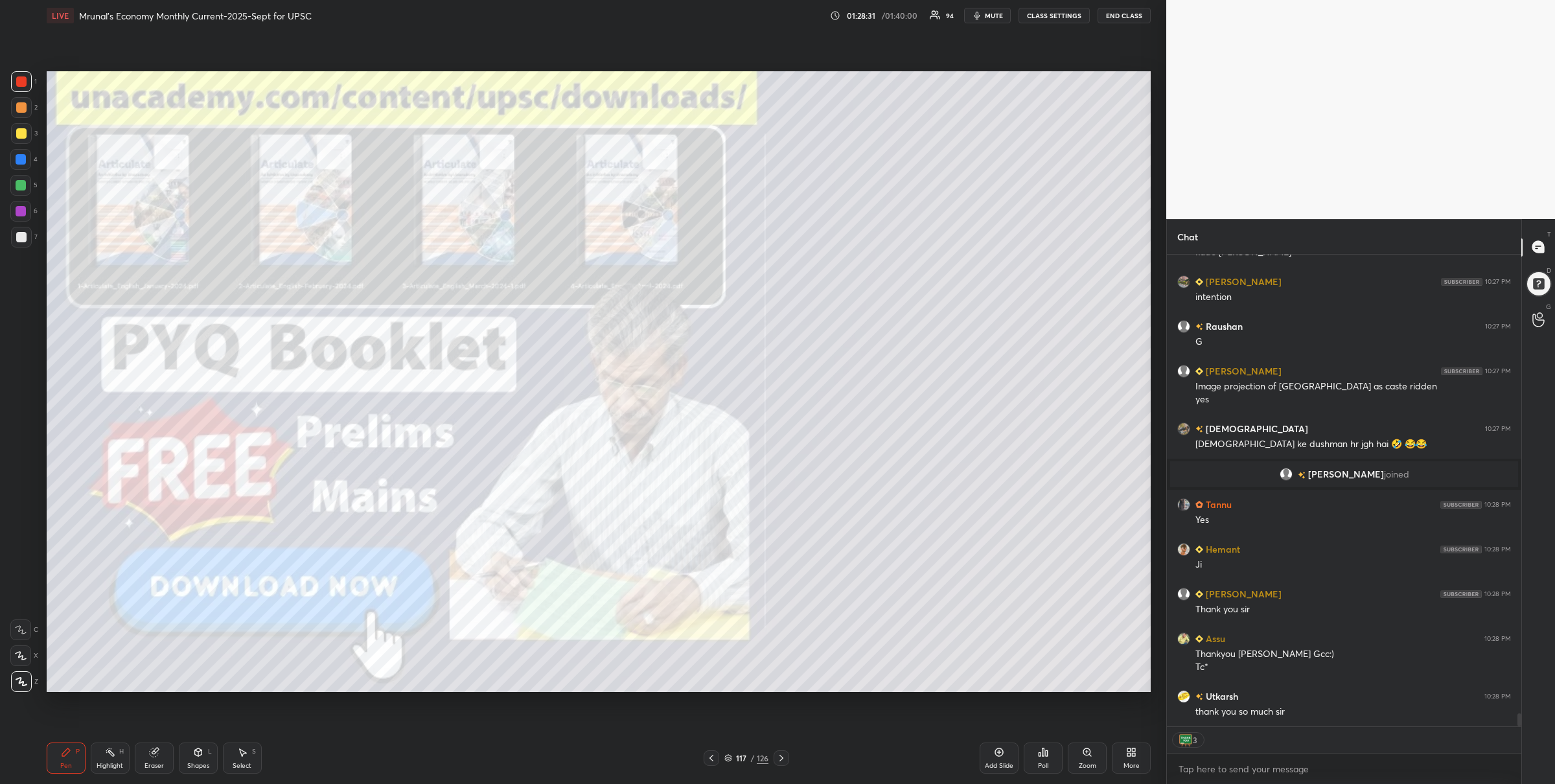
click at [17, 184] on div at bounding box center [21, 185] width 10 height 10
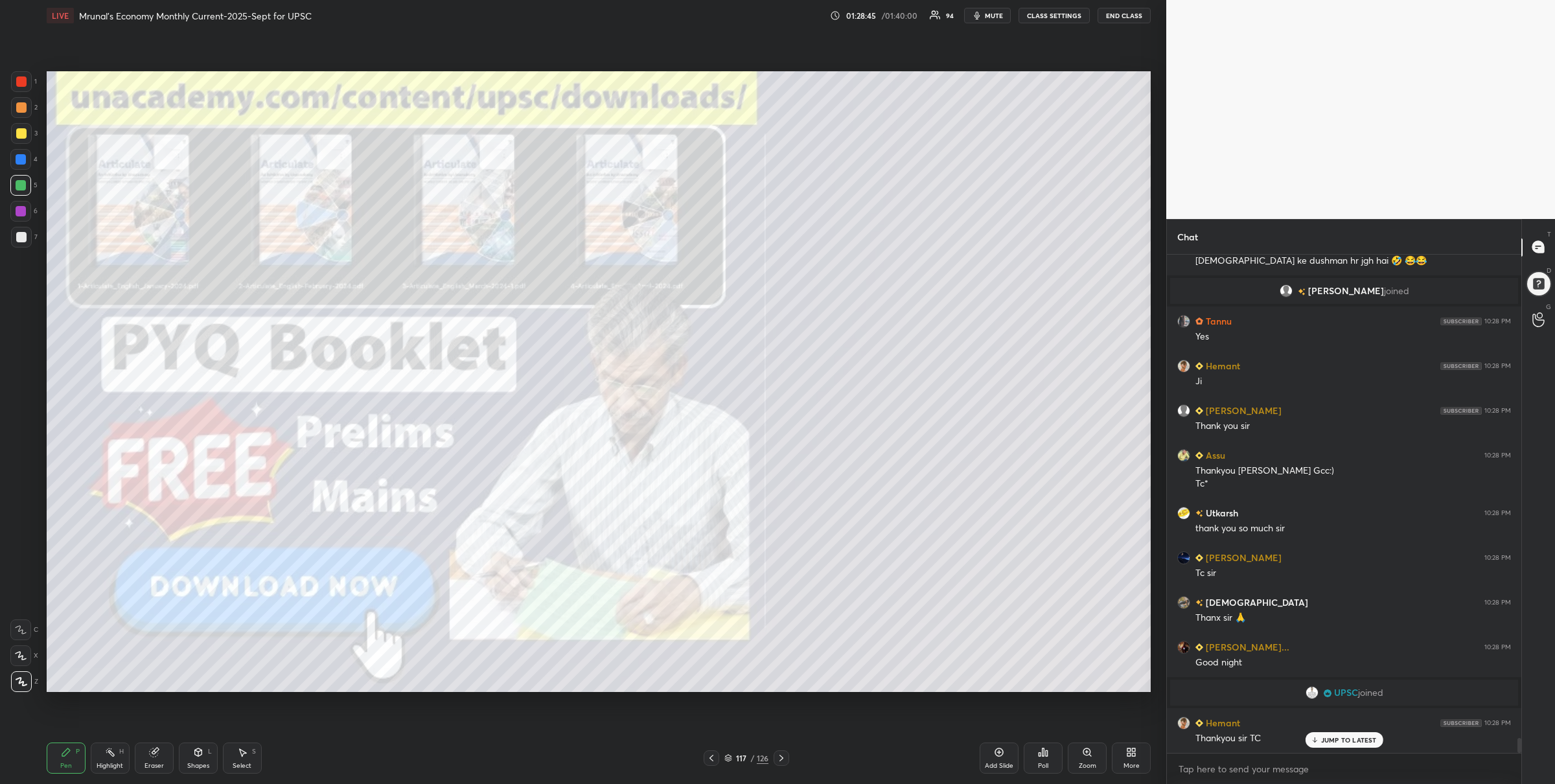
scroll to position [16451, 0]
click at [782, 758] on icon at bounding box center [781, 758] width 10 height 10
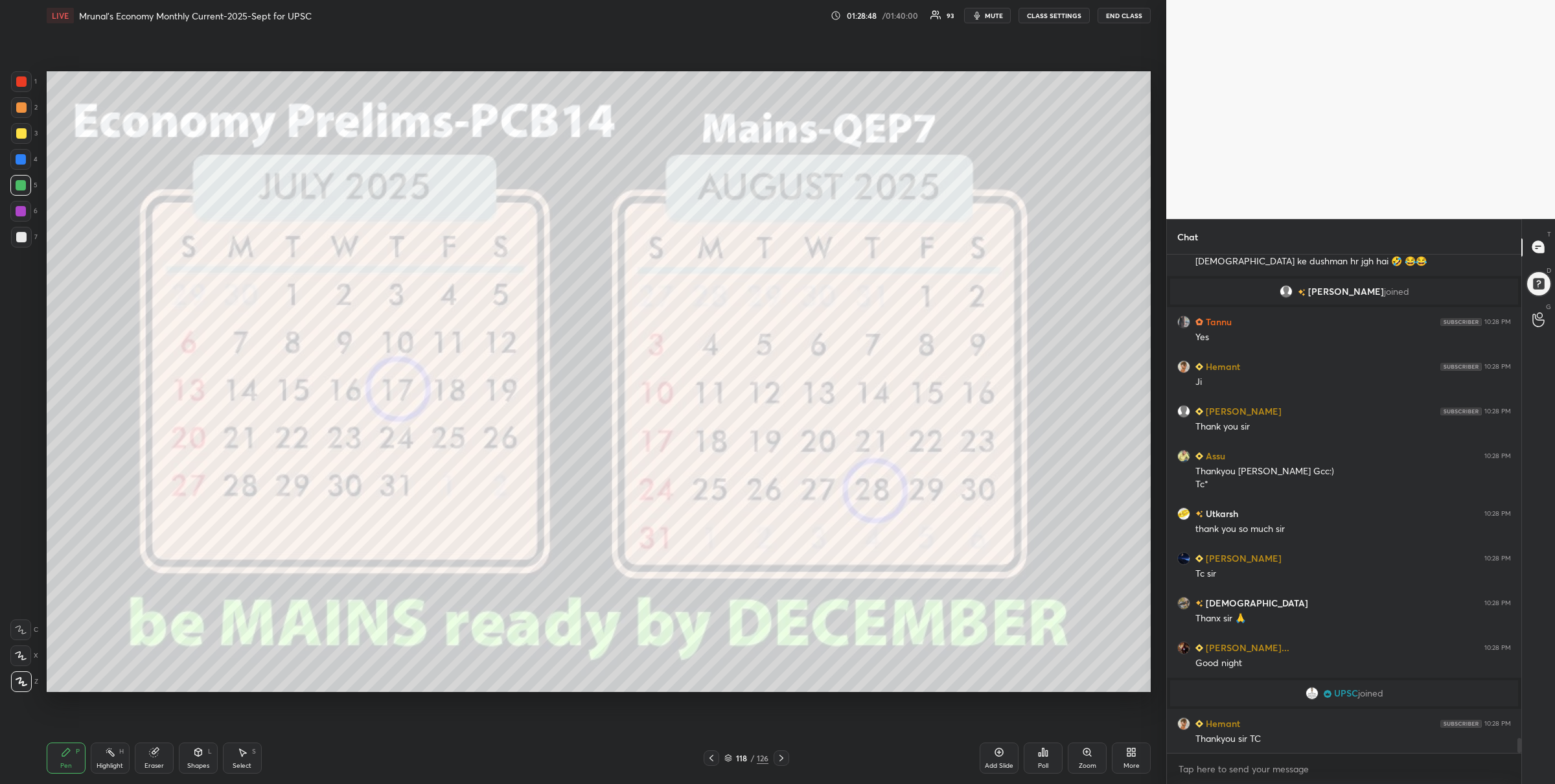
click at [25, 77] on div at bounding box center [21, 81] width 10 height 10
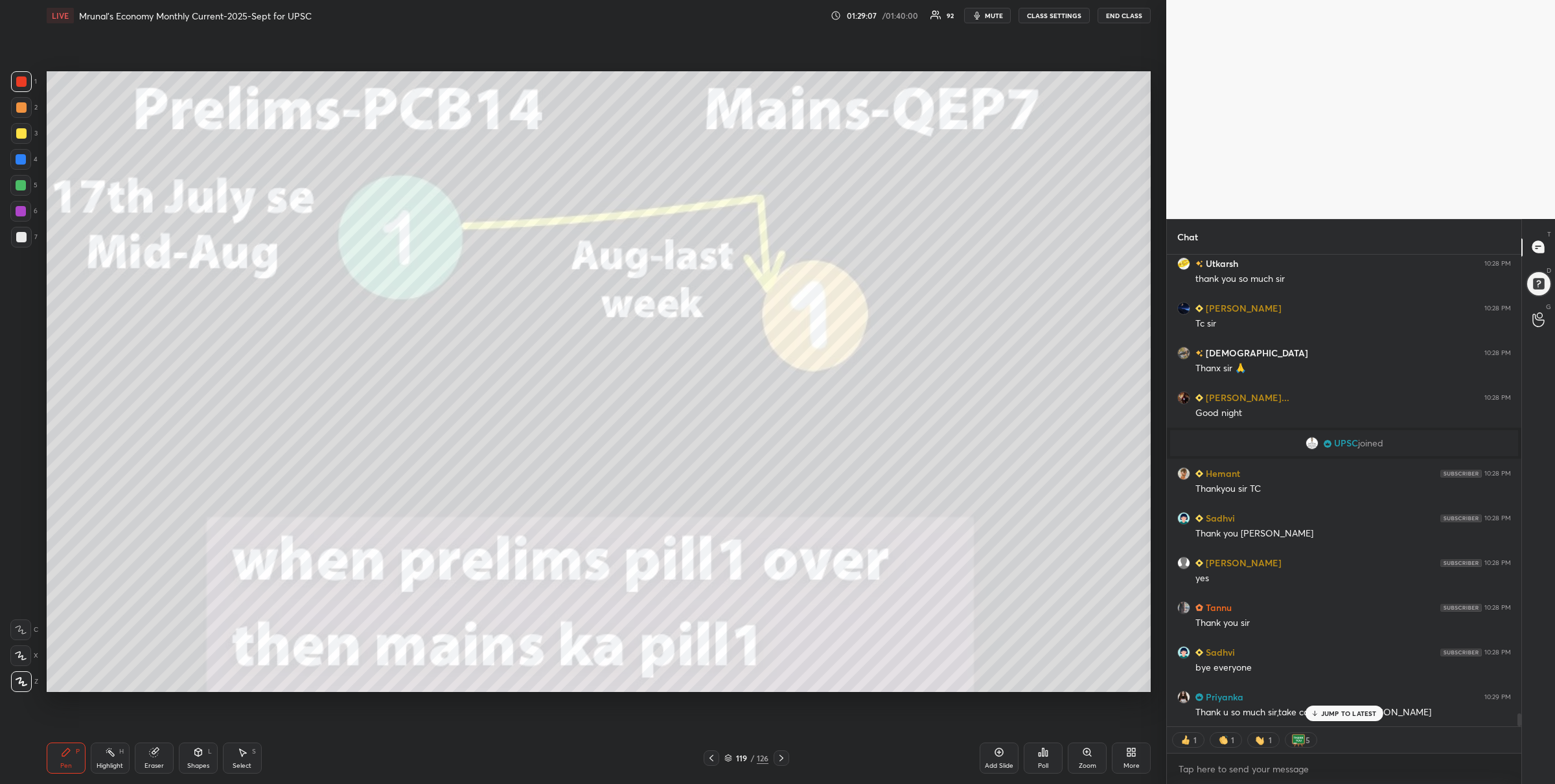
scroll to position [16746, 0]
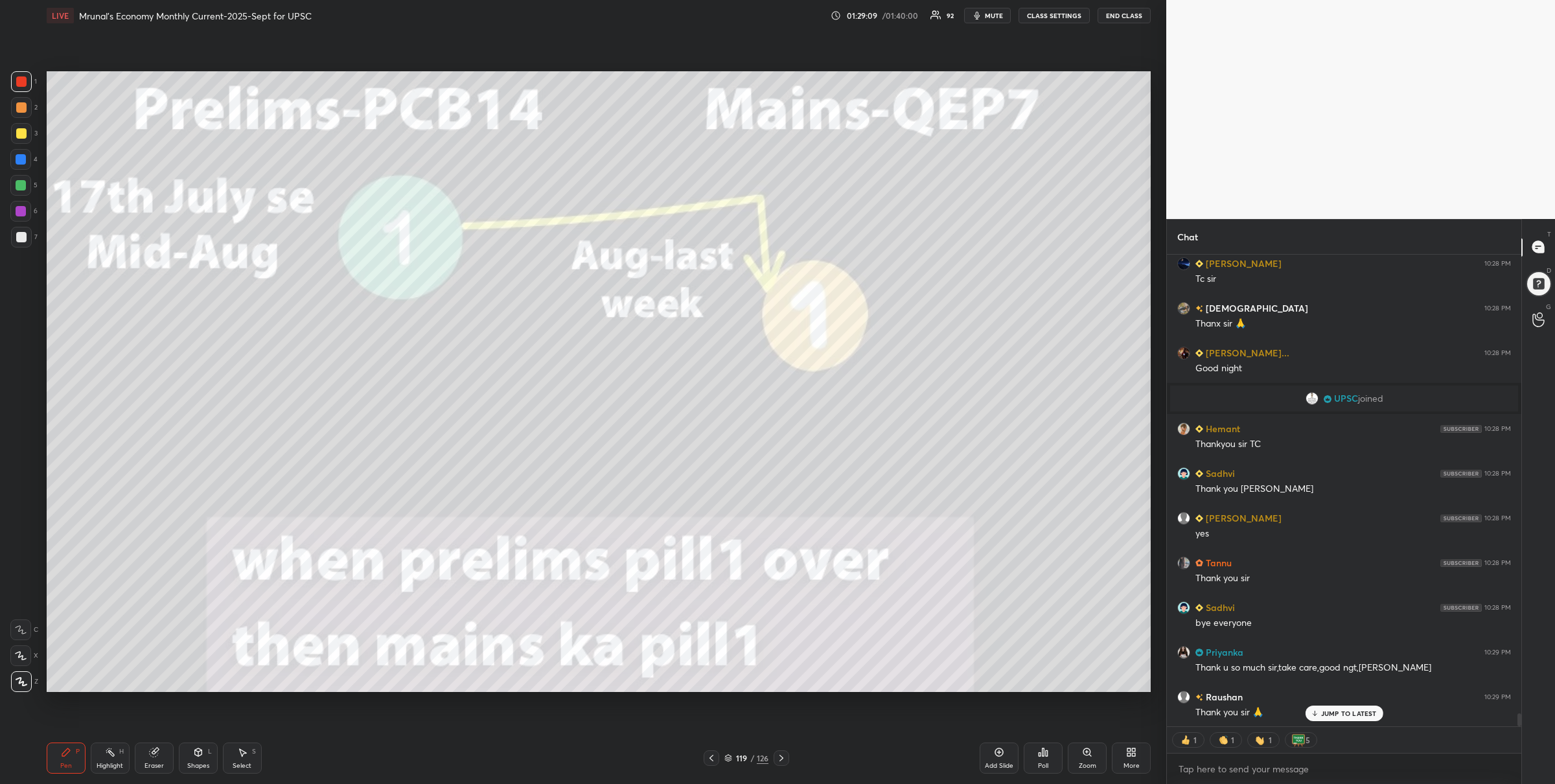
click at [783, 760] on icon at bounding box center [781, 758] width 10 height 10
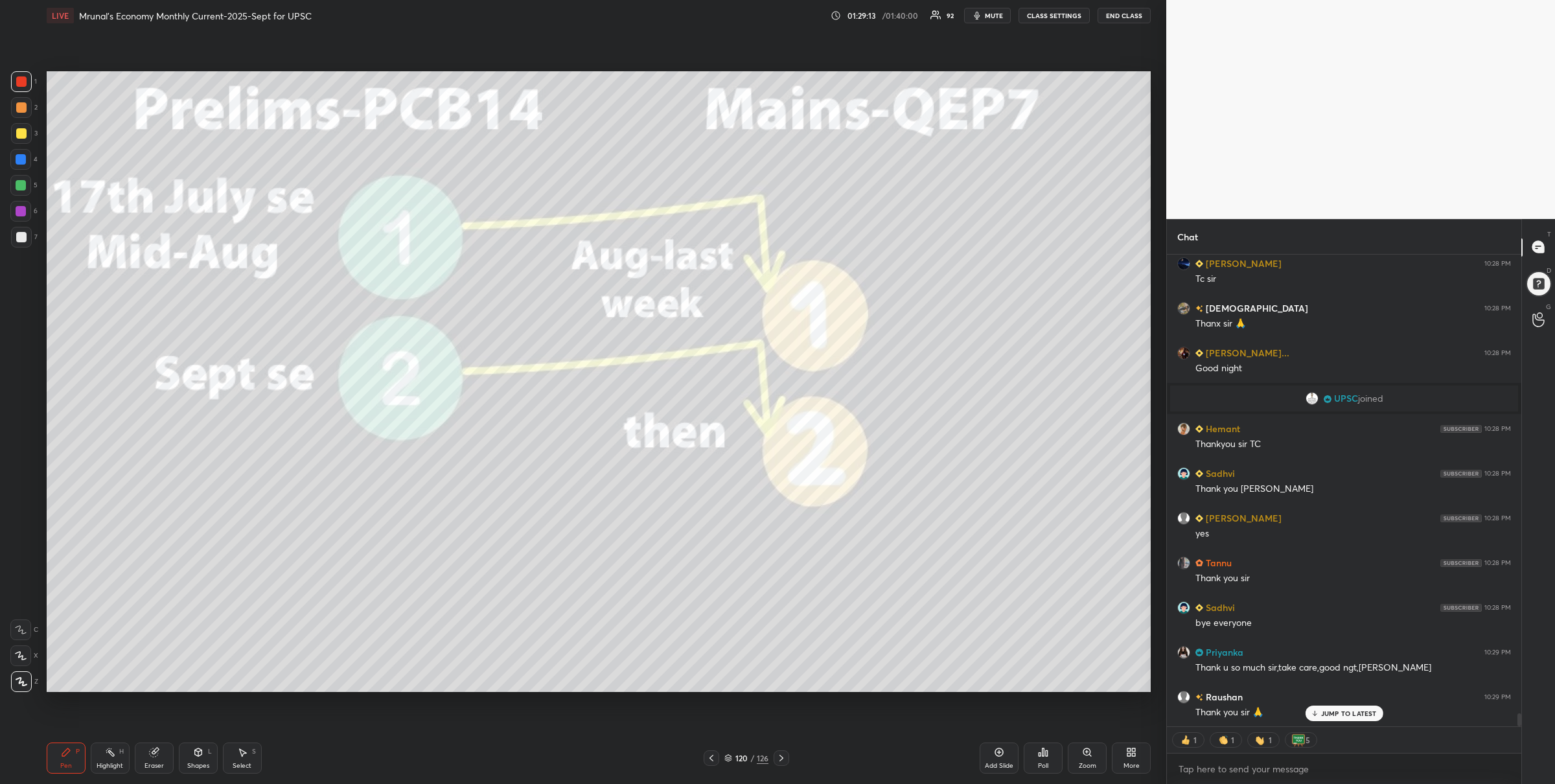
click at [779, 758] on icon at bounding box center [781, 758] width 10 height 10
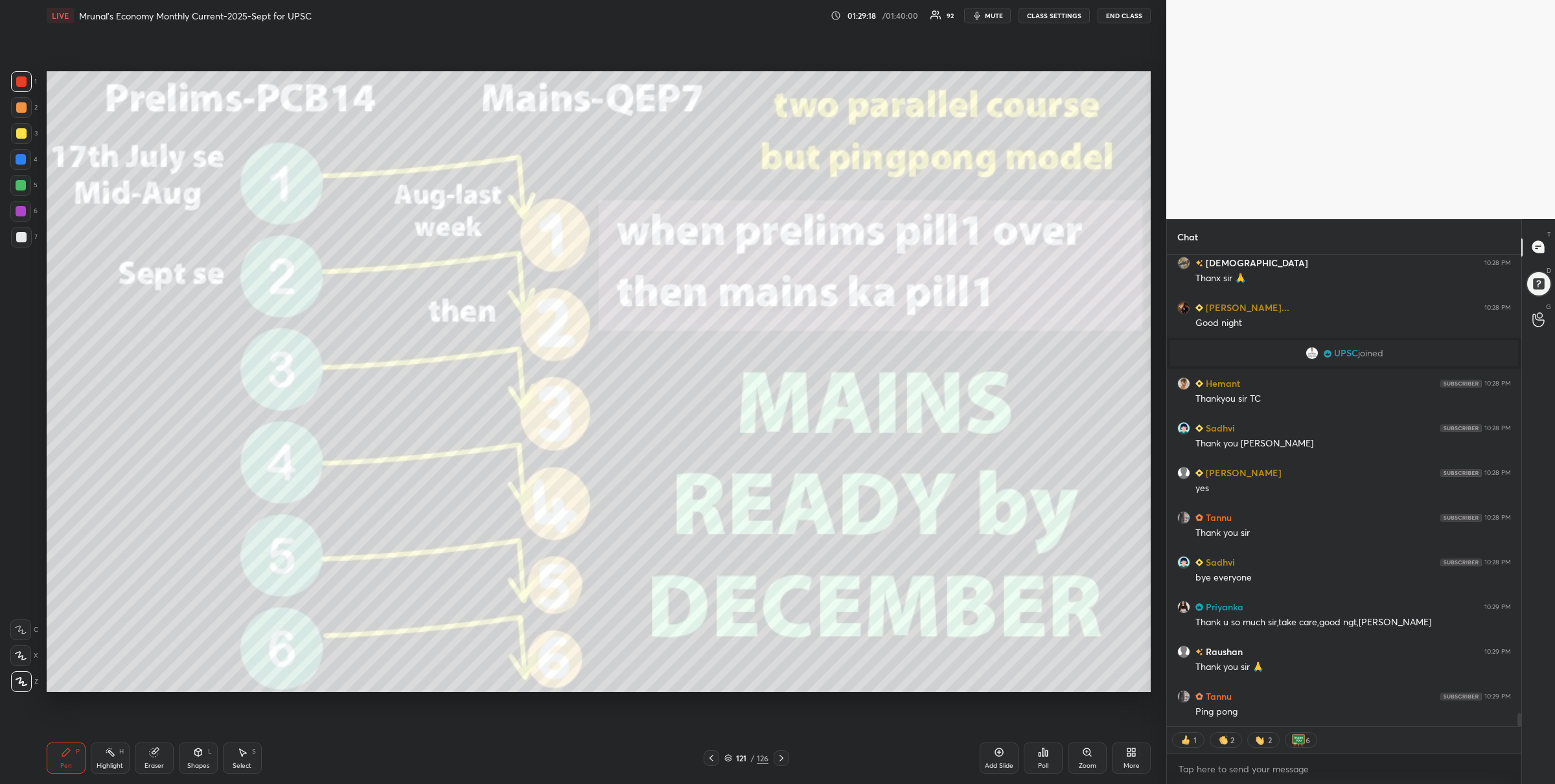
scroll to position [16836, 0]
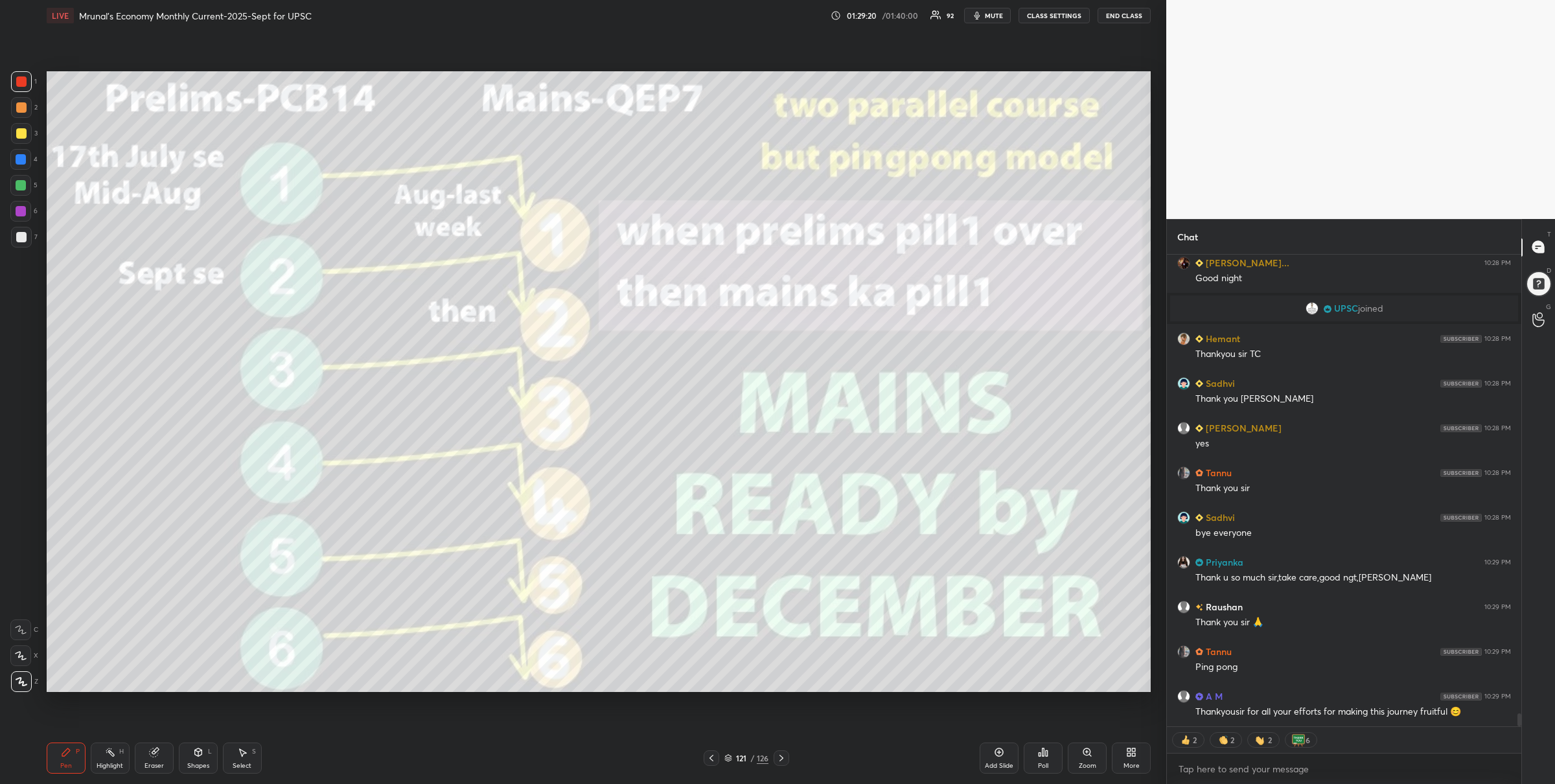
click at [783, 761] on icon at bounding box center [781, 758] width 10 height 10
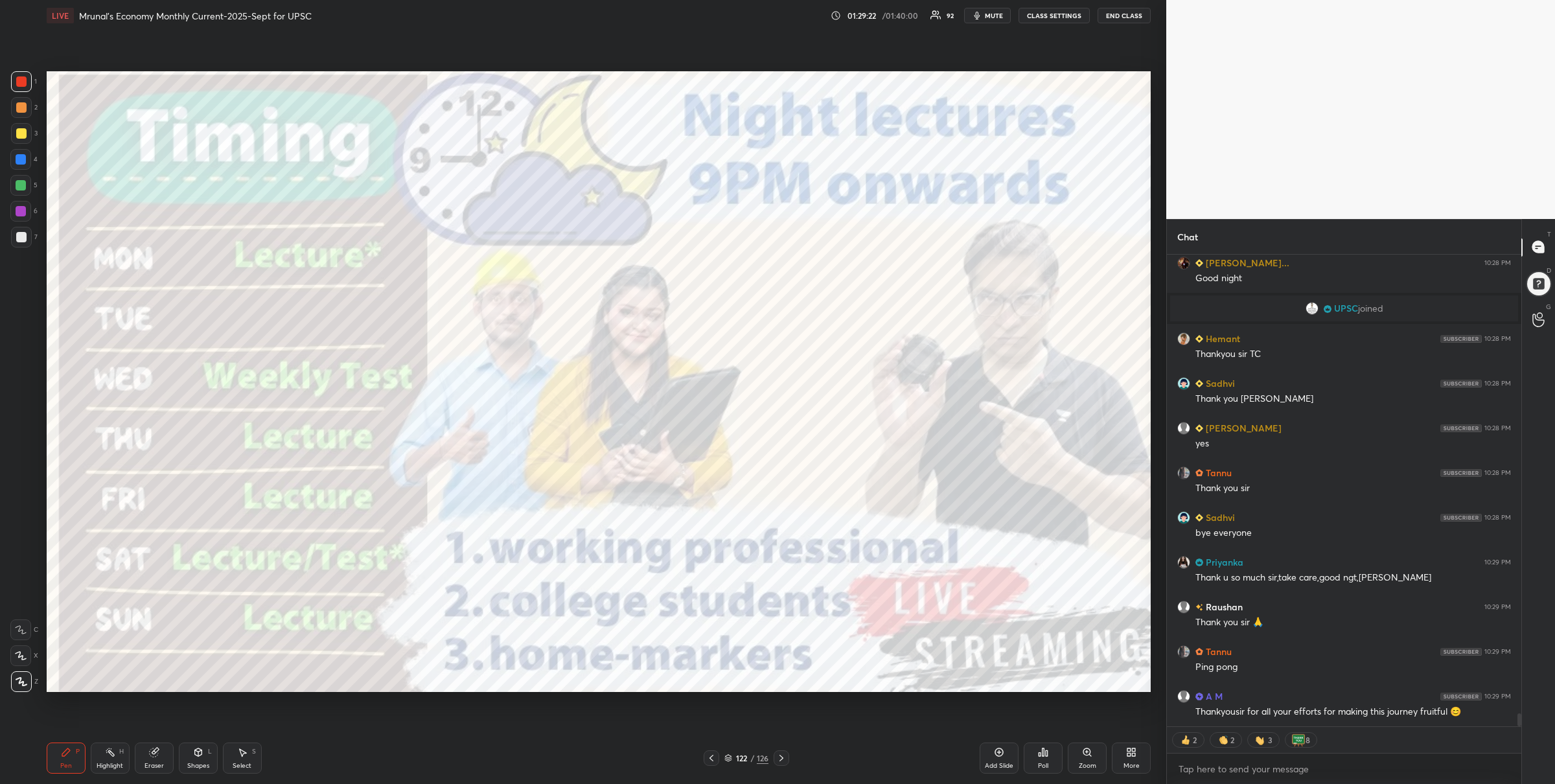
drag, startPoint x: 27, startPoint y: 214, endPoint x: 36, endPoint y: 224, distance: 13.5
click at [27, 215] on div at bounding box center [21, 211] width 21 height 21
drag, startPoint x: 24, startPoint y: 137, endPoint x: 32, endPoint y: 139, distance: 8.2
click at [25, 134] on div at bounding box center [21, 133] width 10 height 10
click at [21, 73] on div at bounding box center [21, 81] width 21 height 21
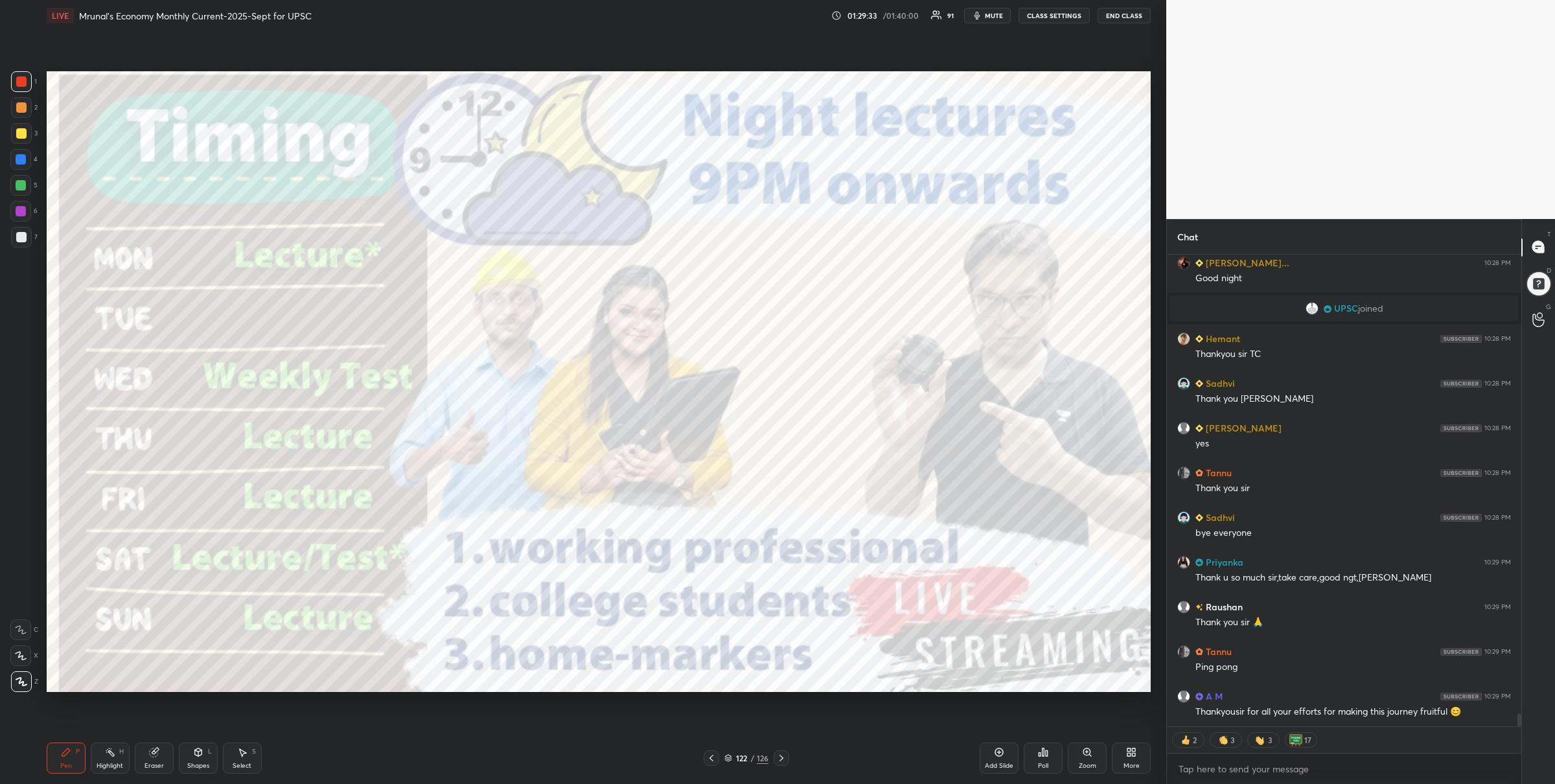
click at [782, 758] on icon at bounding box center [781, 758] width 10 height 10
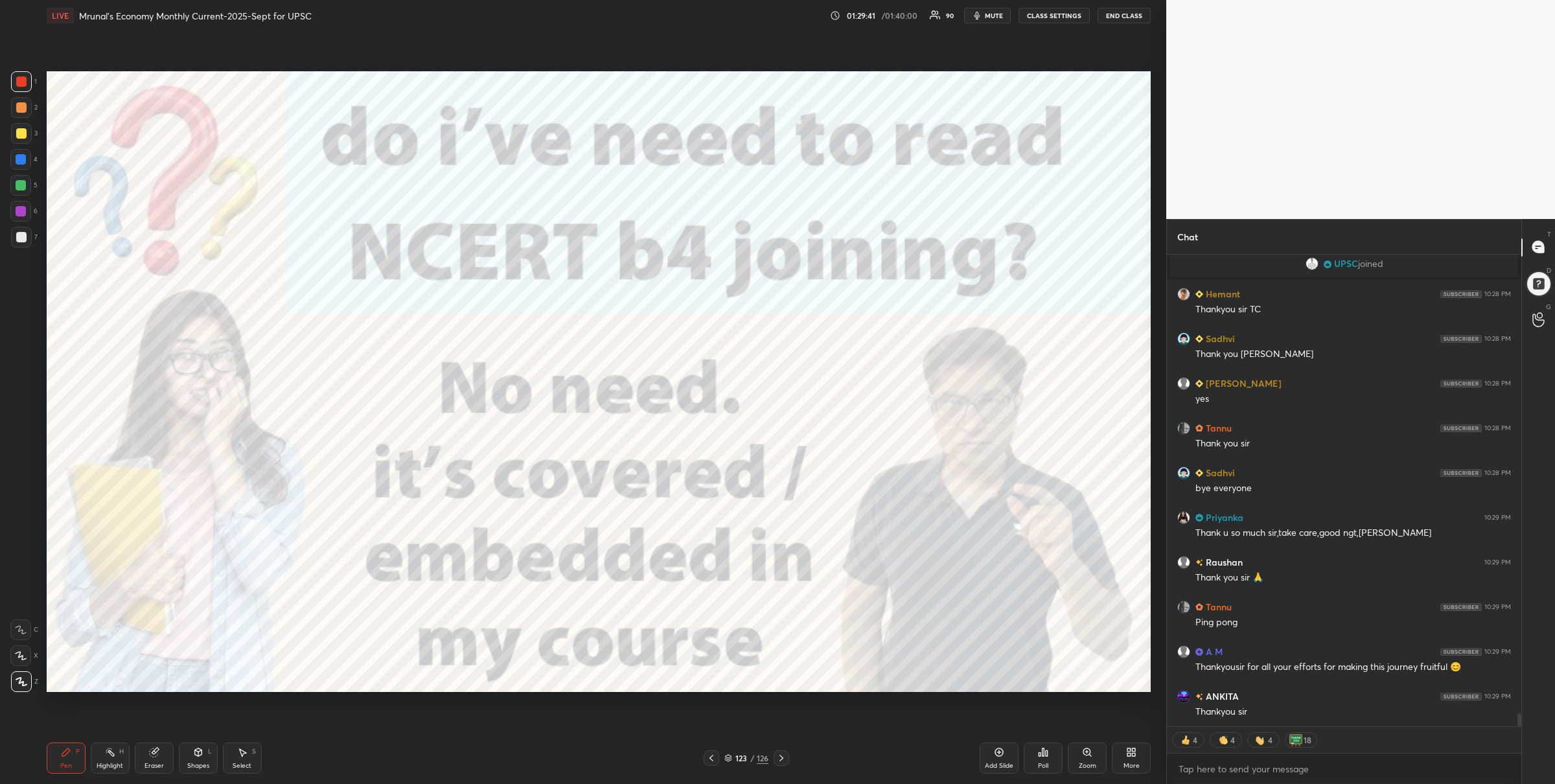
scroll to position [16967, 0]
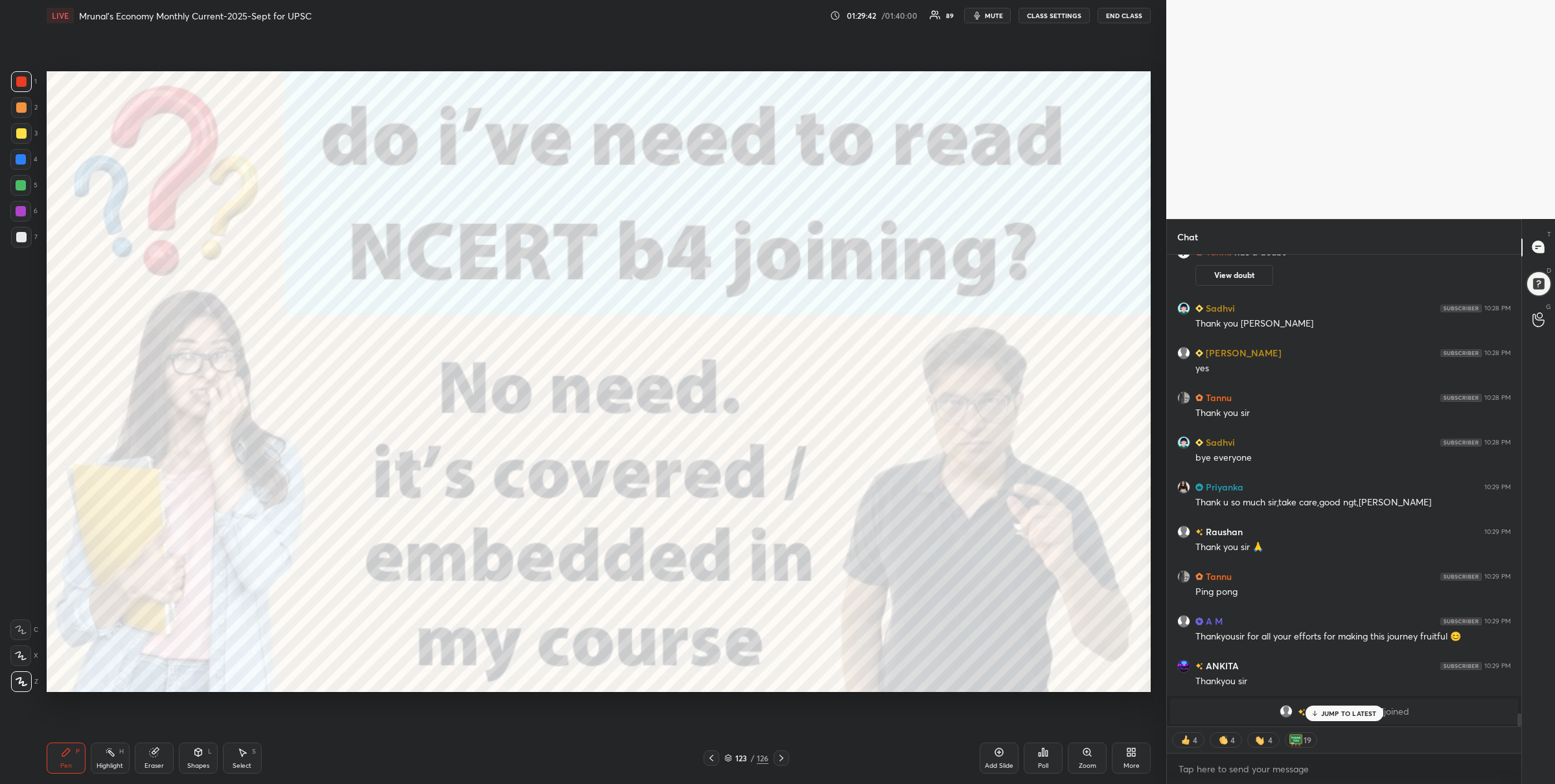
click at [780, 759] on icon at bounding box center [781, 758] width 10 height 10
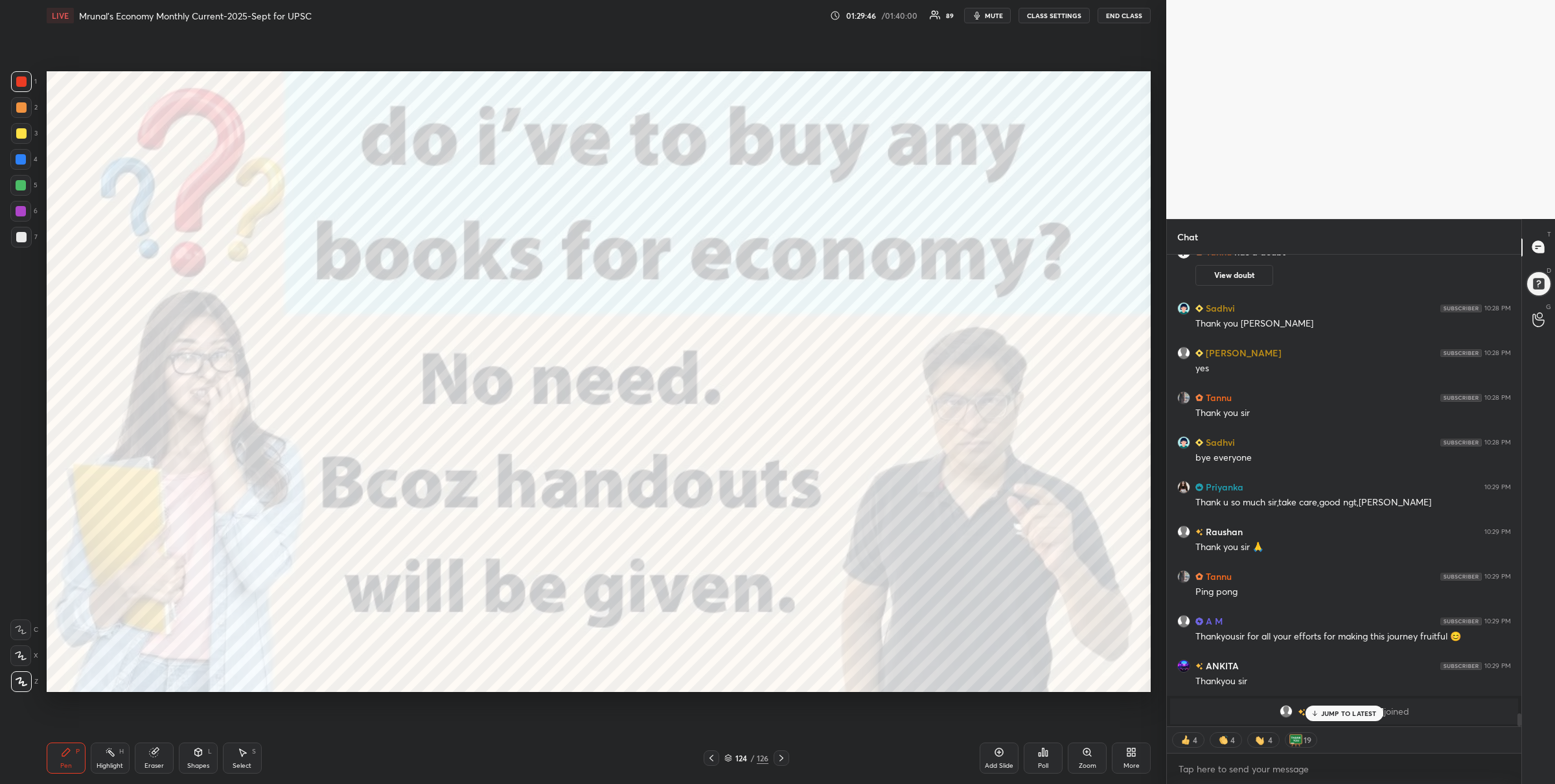
click at [784, 757] on icon at bounding box center [781, 758] width 10 height 10
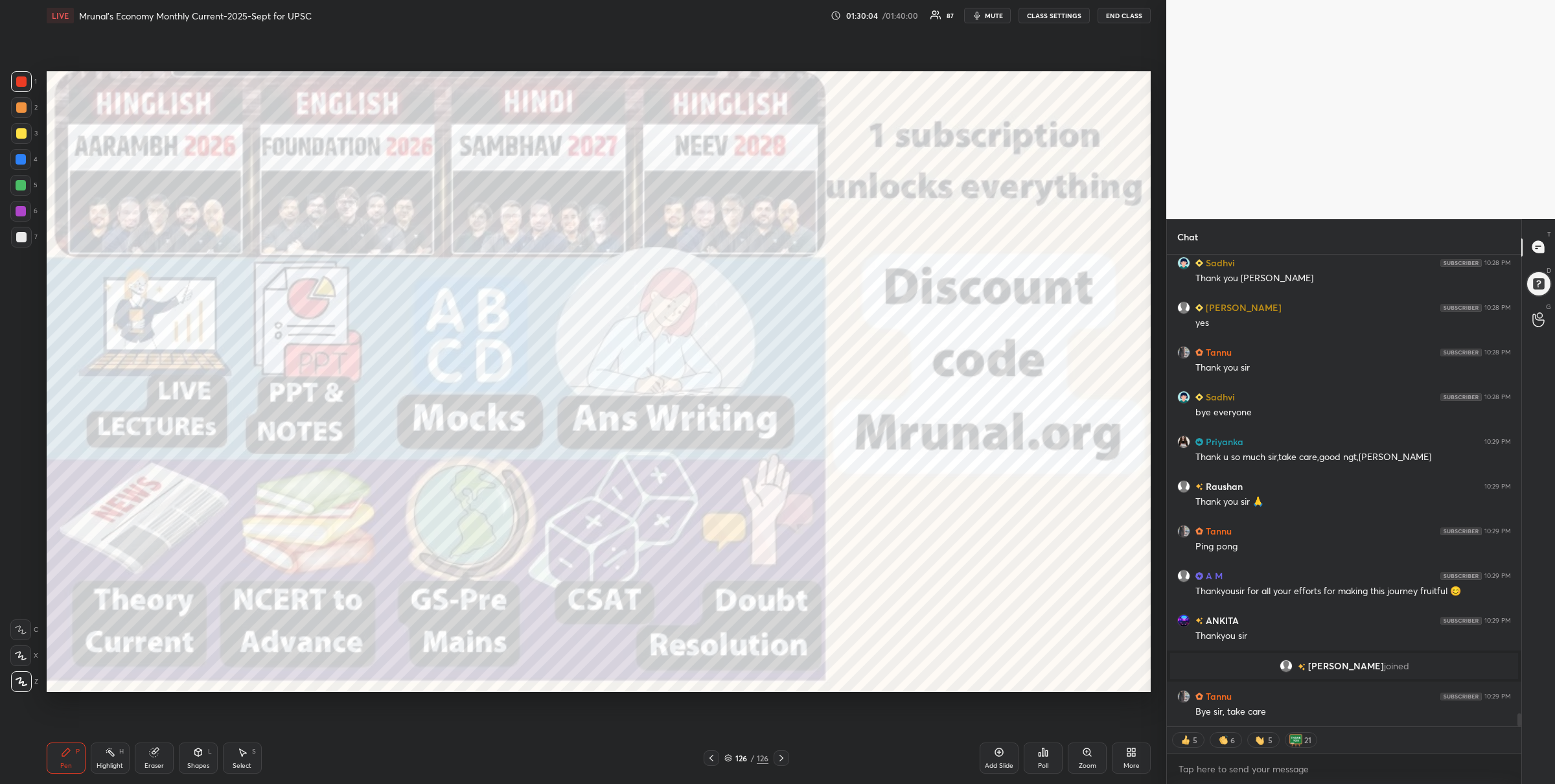
scroll to position [16841, 0]
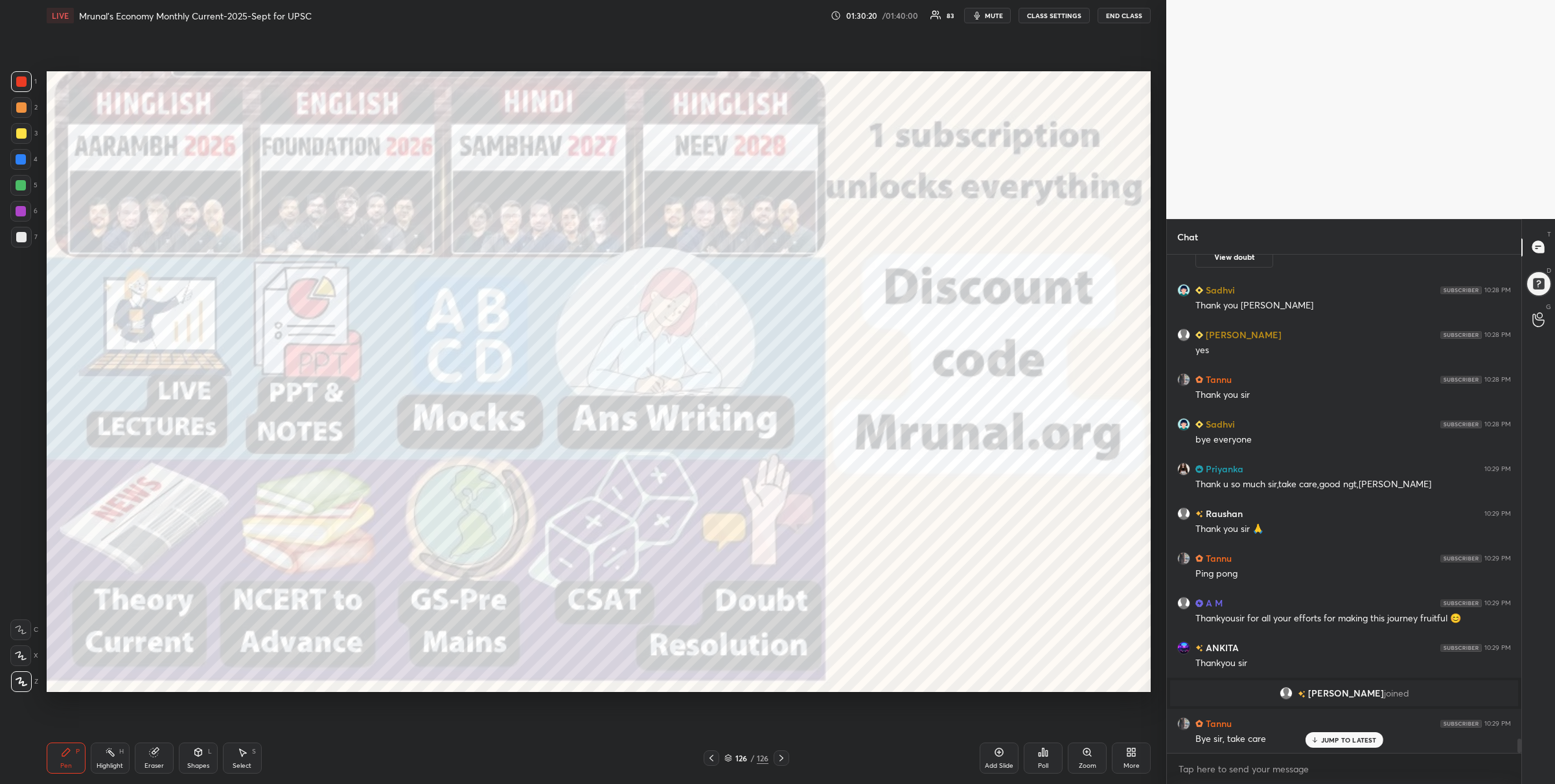
click at [728, 751] on div "126 / 126" at bounding box center [746, 758] width 85 height 16
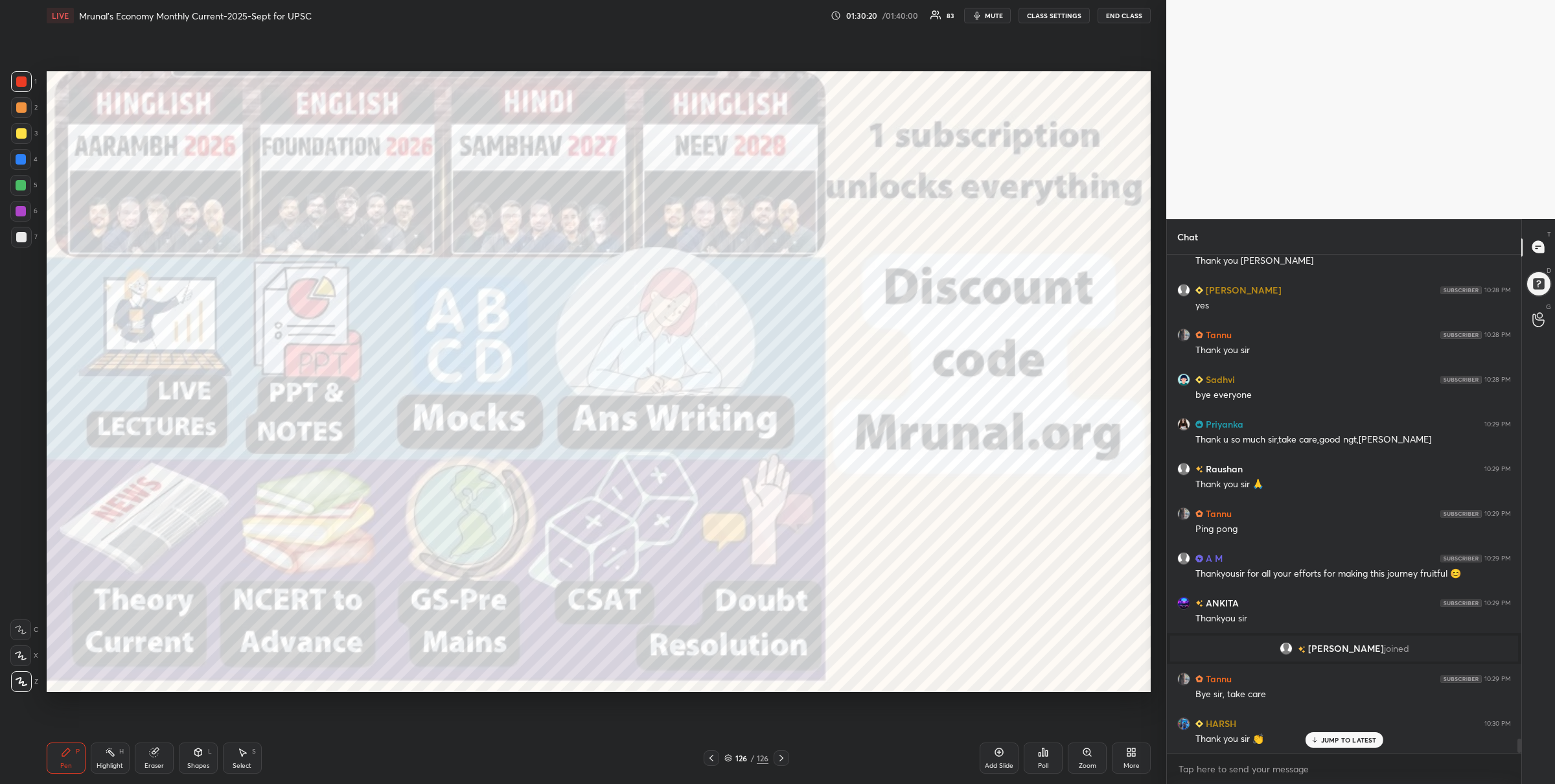
click at [730, 757] on icon at bounding box center [729, 758] width 8 height 8
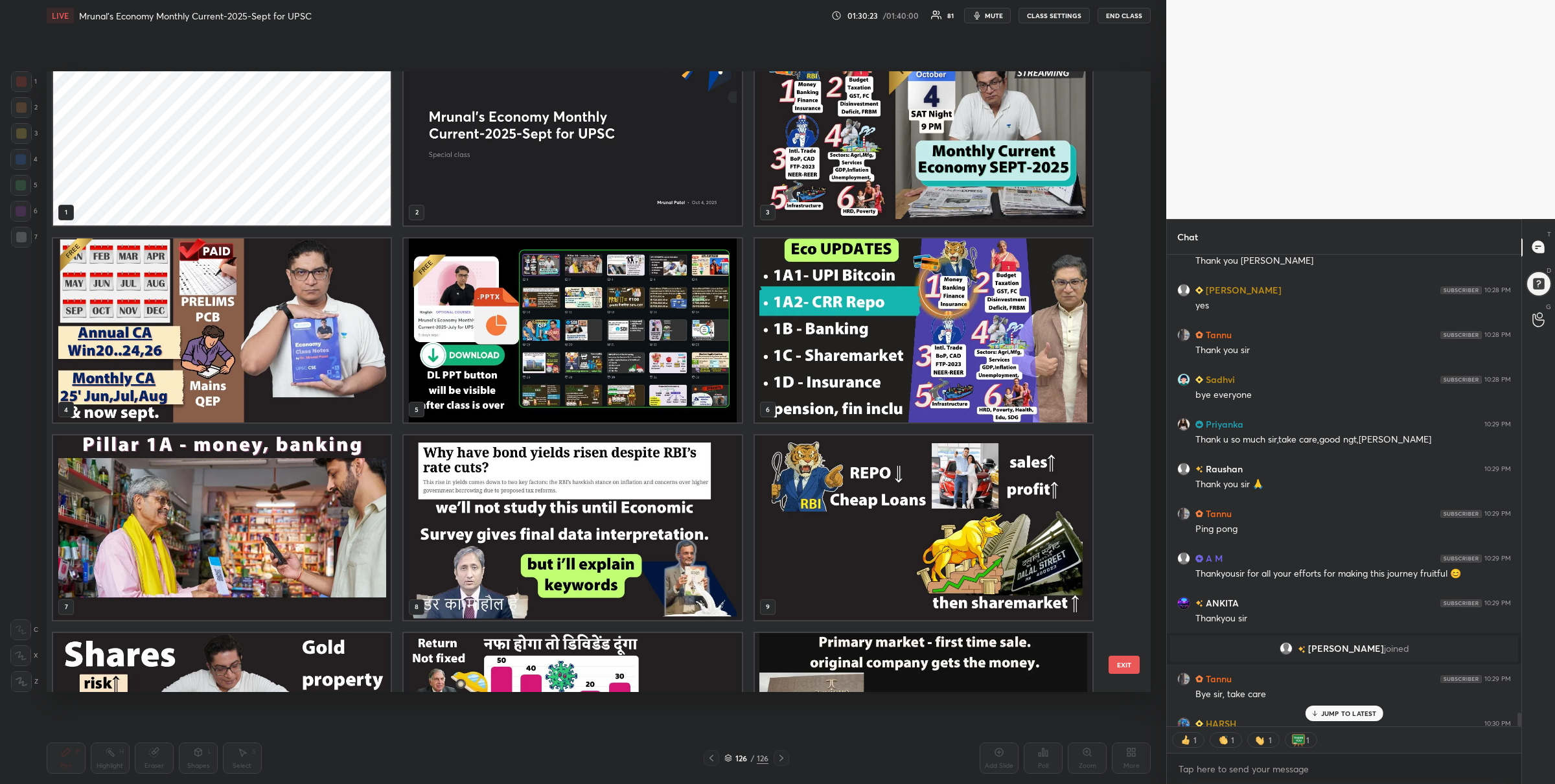
scroll to position [0, 0]
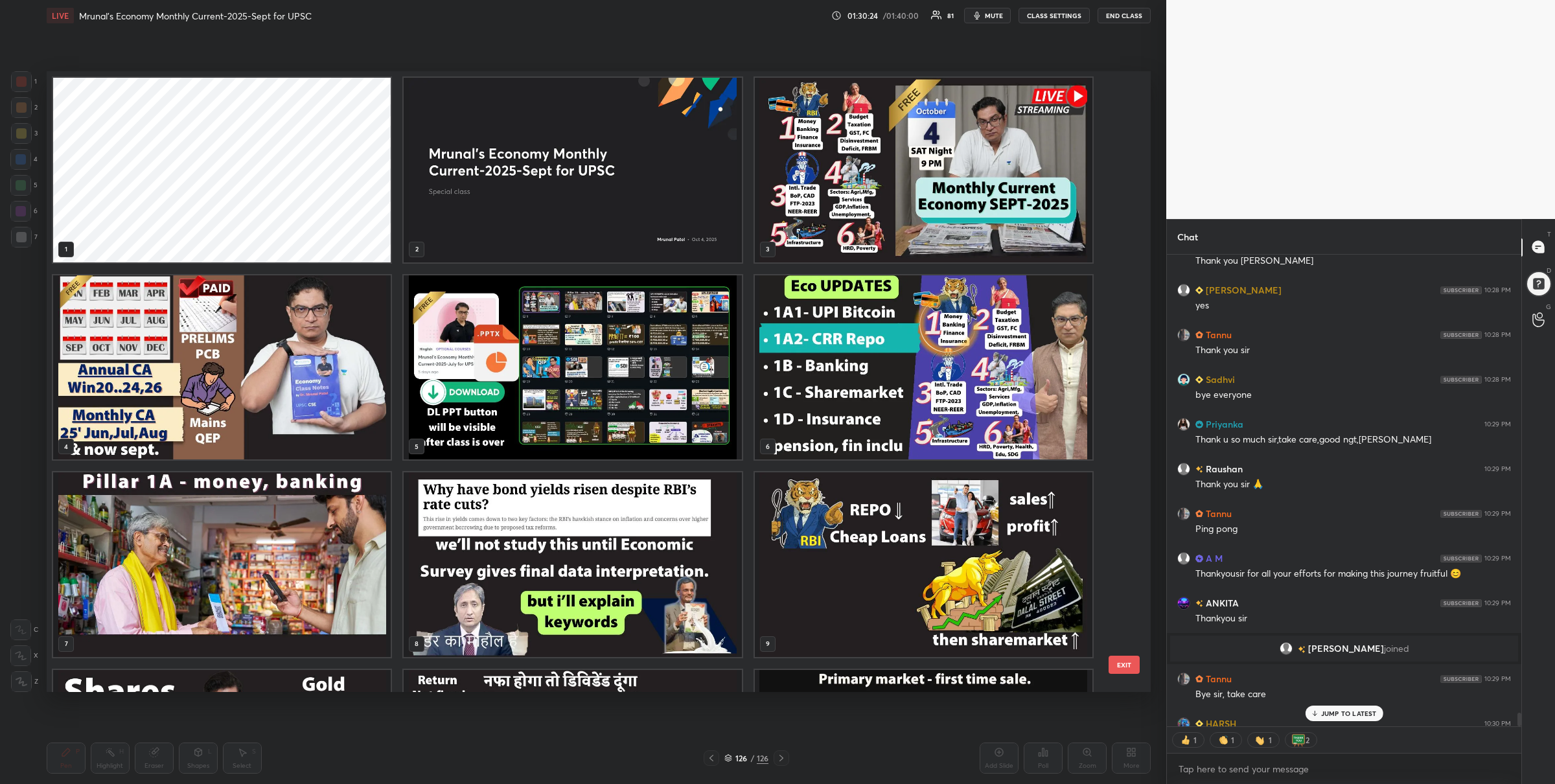
click at [925, 192] on img "grid" at bounding box center [924, 169] width 338 height 184
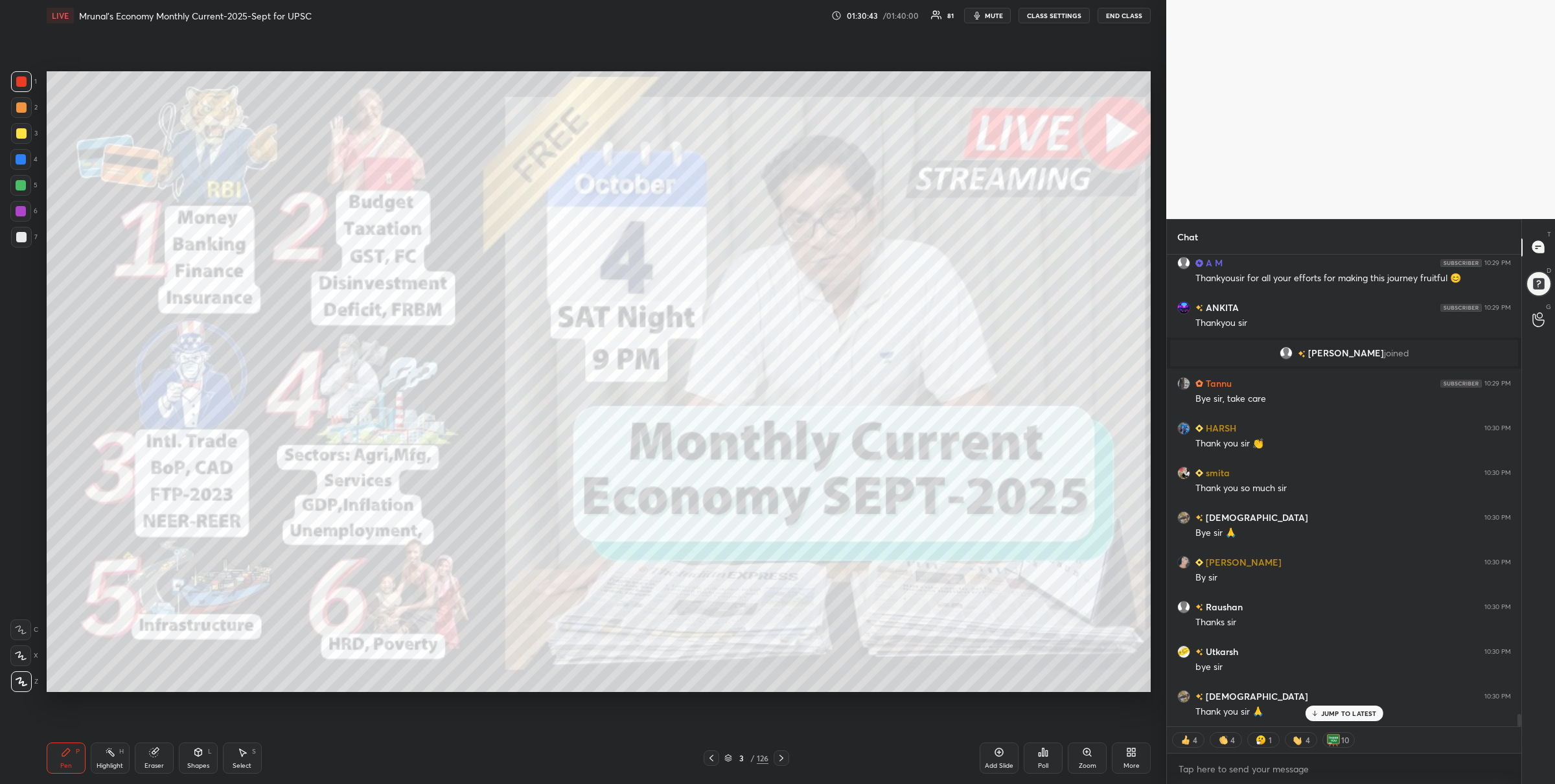
scroll to position [17201, 0]
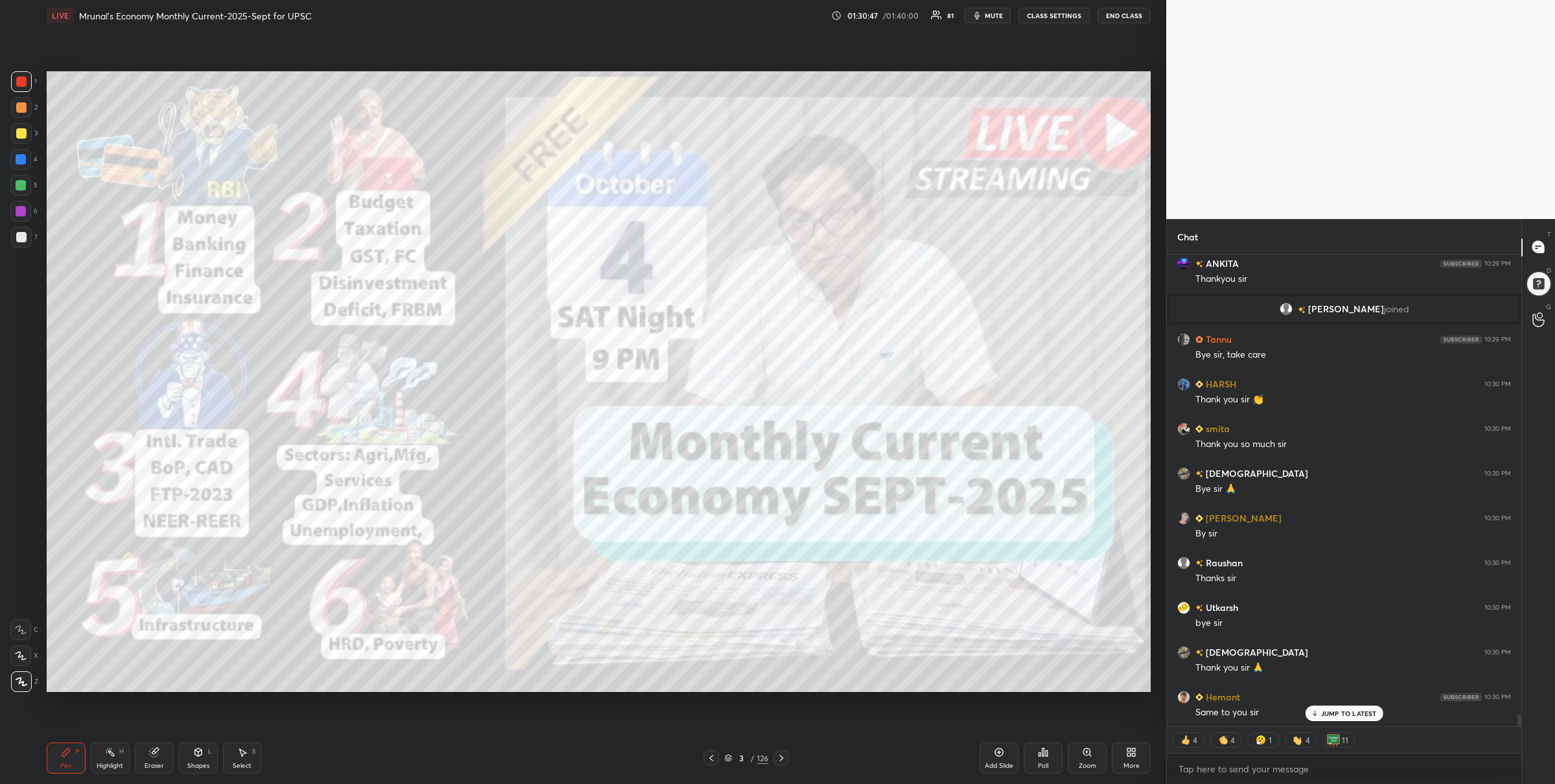
click at [1134, 20] on button "End Class" at bounding box center [1124, 16] width 53 height 16
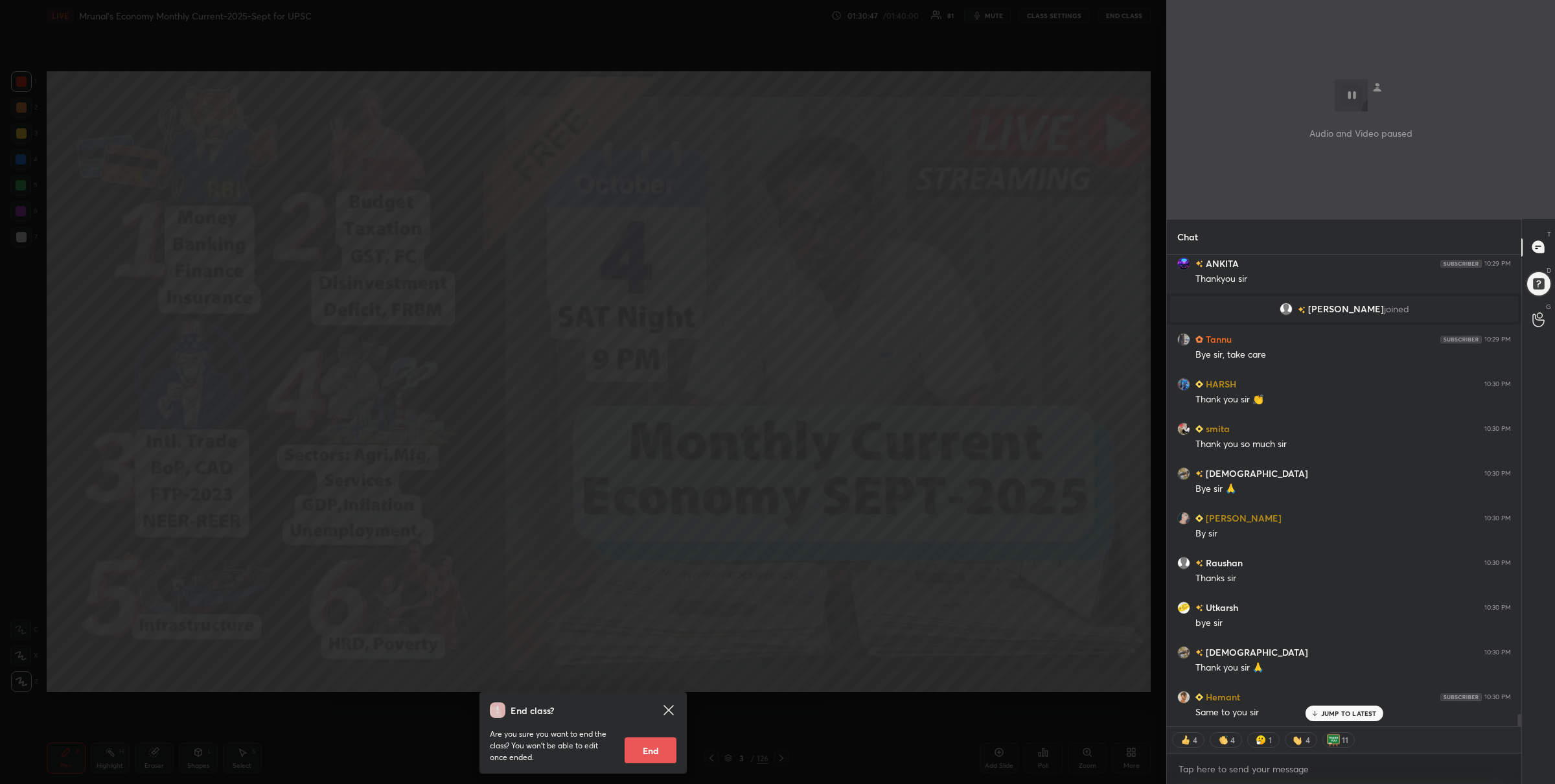
scroll to position [17245, 0]
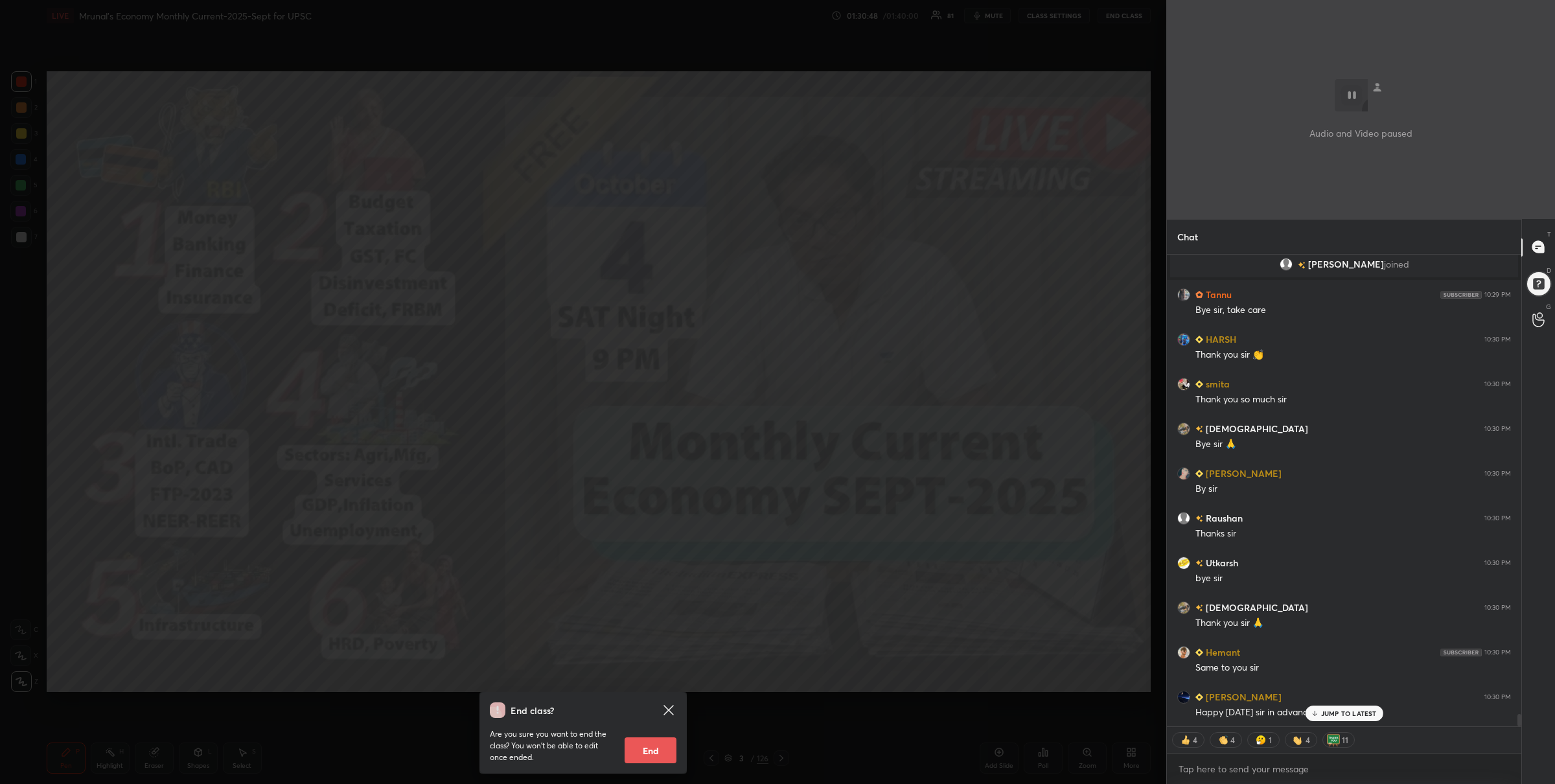
click at [650, 747] on button "End" at bounding box center [650, 750] width 52 height 26
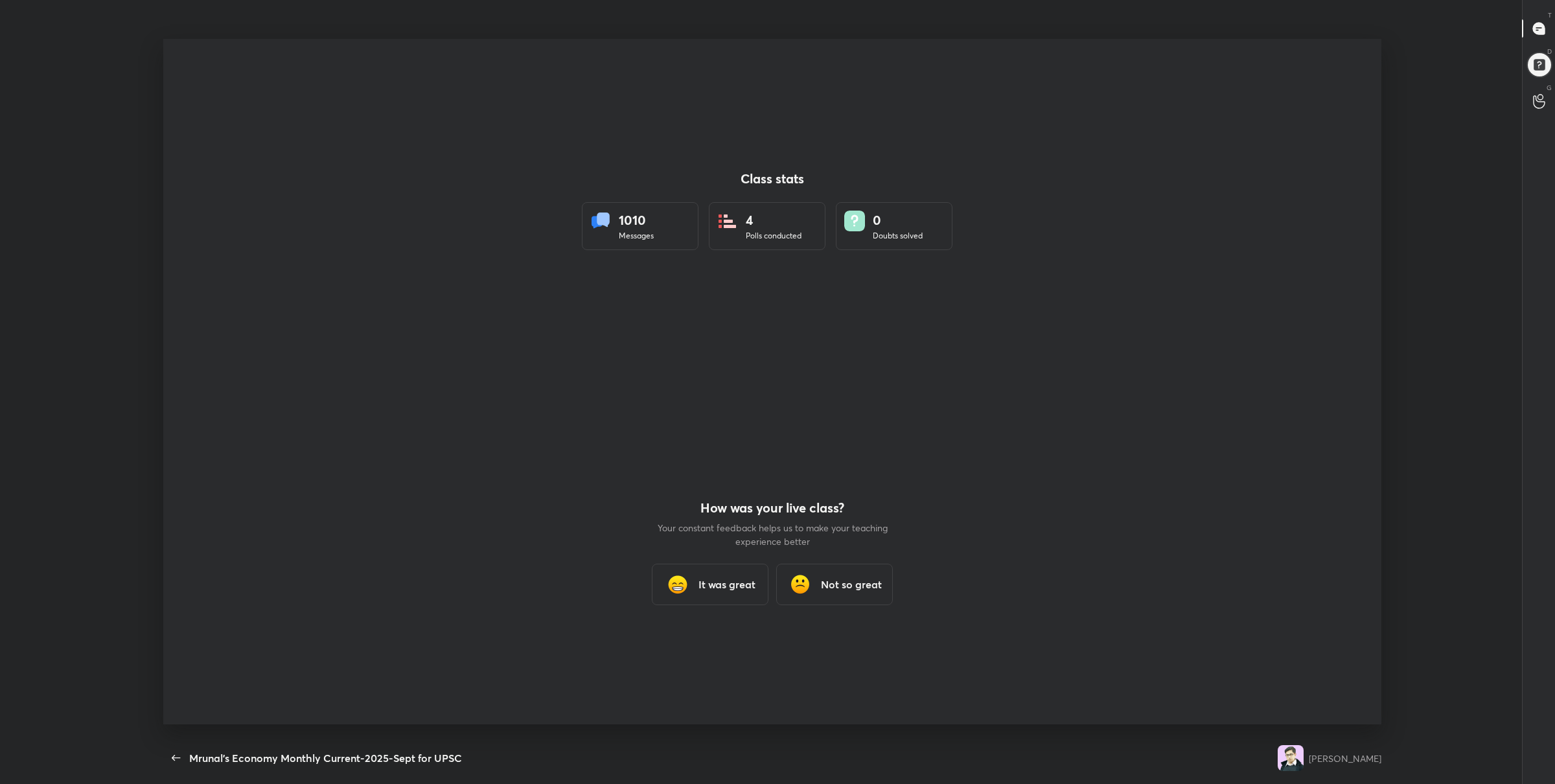
scroll to position [64088, 63336]
type textarea "x"
